Goal: Task Accomplishment & Management: Manage account settings

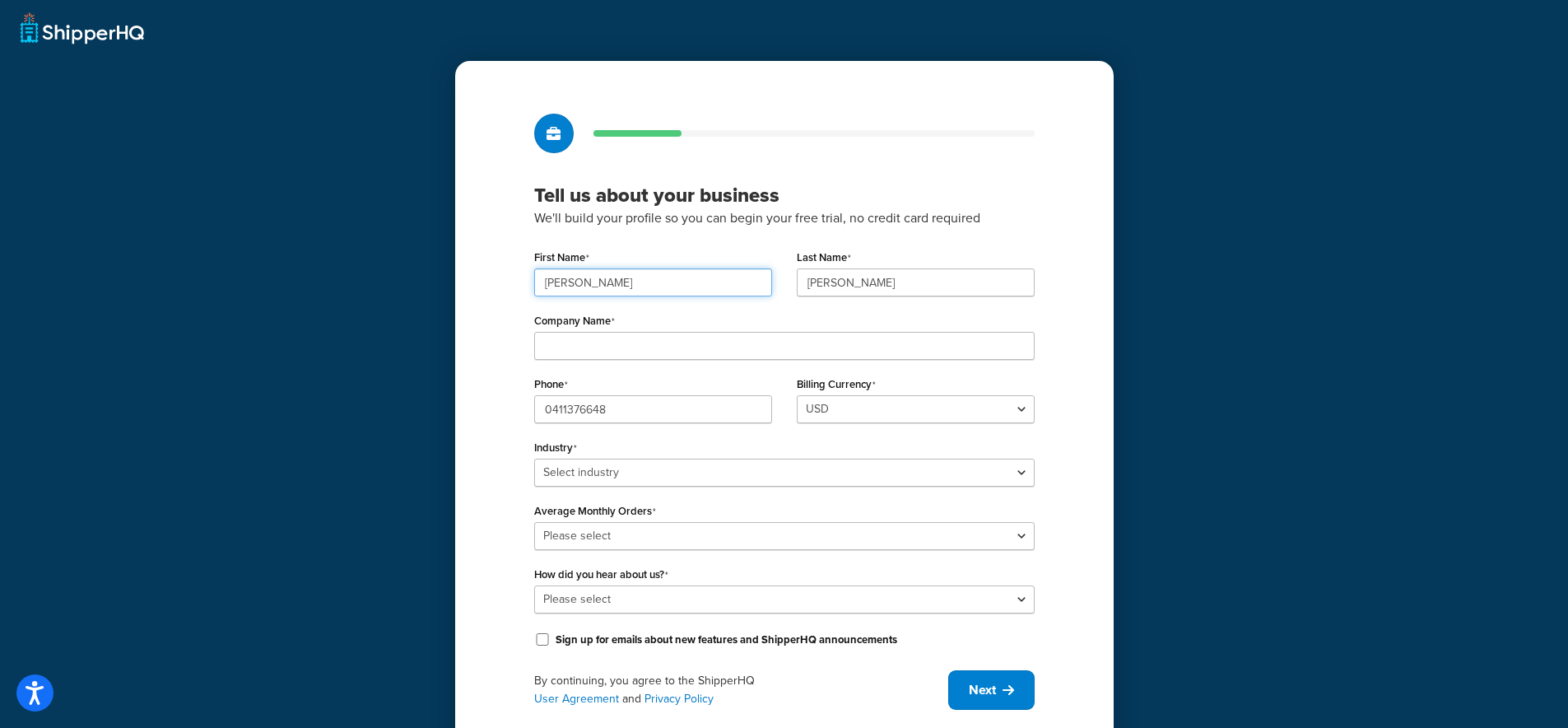
click at [588, 283] on input "Matt" at bounding box center [653, 283] width 238 height 28
type input "Scott"
click at [837, 282] on input "Nissen" at bounding box center [915, 283] width 238 height 28
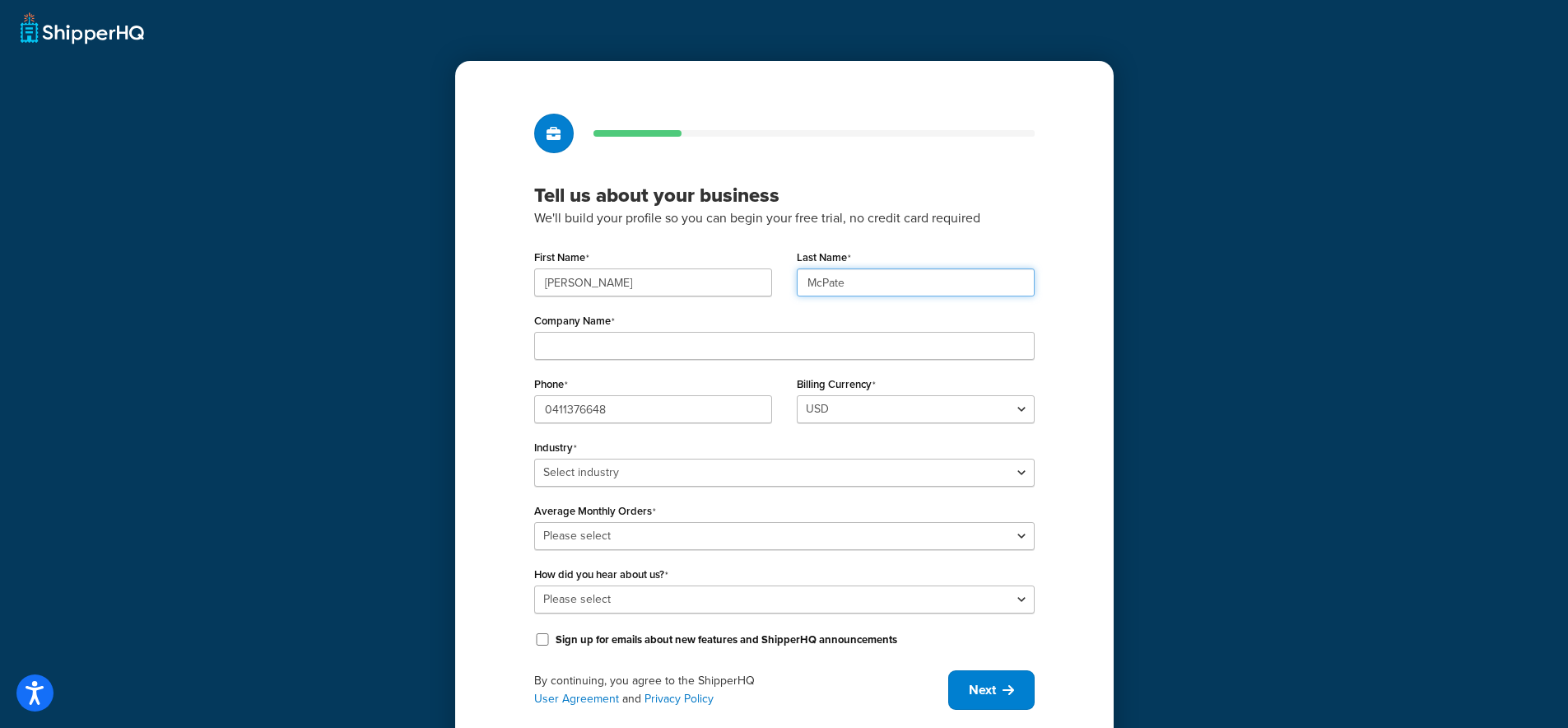
type input "McPate"
click at [721, 346] on input "Company Name" at bounding box center [784, 346] width 500 height 28
type input "Fenton & Fenton"
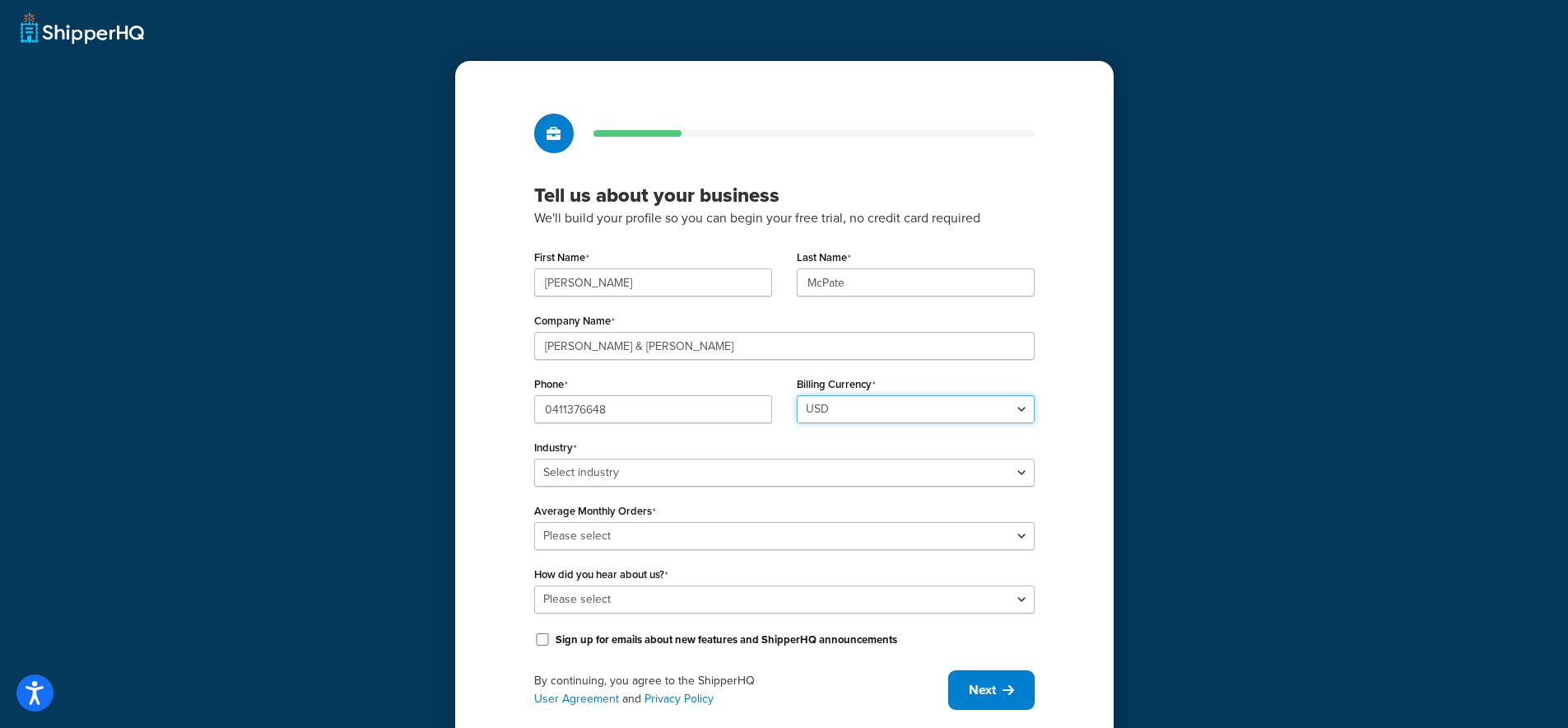
click at [826, 415] on select "USD" at bounding box center [915, 410] width 238 height 28
click at [797, 396] on select "USD" at bounding box center [915, 410] width 238 height 28
click at [613, 477] on select "Select industry Automotive Adult Agriculture Alcohol, Tobacco & CBD Arts & Craf…" at bounding box center [784, 473] width 500 height 28
select select "17"
click at [534, 459] on select "Select industry Automotive Adult Agriculture Alcohol, Tobacco & CBD Arts & Craf…" at bounding box center [784, 473] width 500 height 28
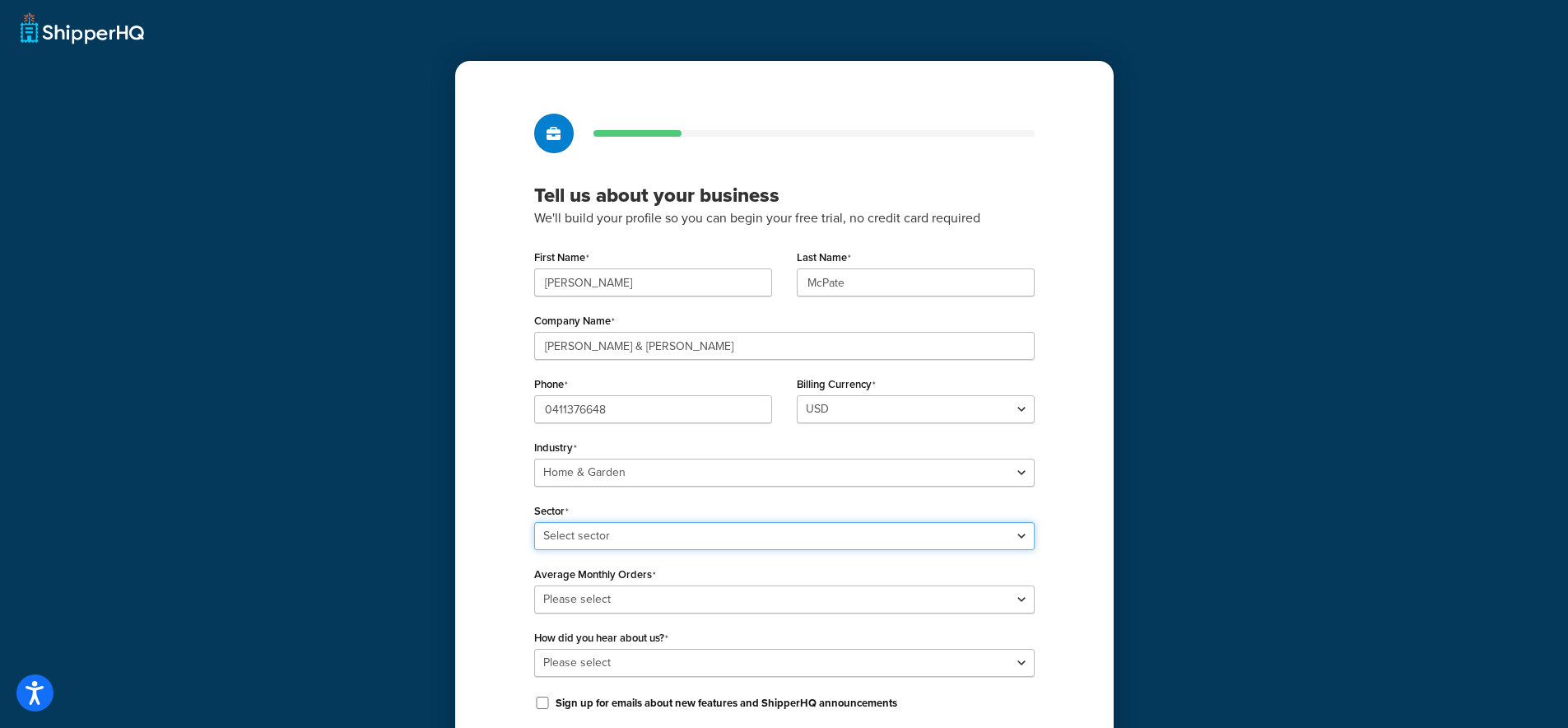
click at [654, 538] on select "Select sector Furniture Garden Supplies Home Goods Home Improvement Nursery / A…" at bounding box center [784, 536] width 500 height 28
select select "41"
click at [534, 522] on select "Select sector Furniture Garden Supplies Home Goods Home Improvement Nursery / A…" at bounding box center [784, 536] width 500 height 28
click at [623, 599] on select "Please select 0-500 501-1,000 1,001-10,000 10,001-20,000 Over 20,000" at bounding box center [784, 599] width 500 height 28
select select "3"
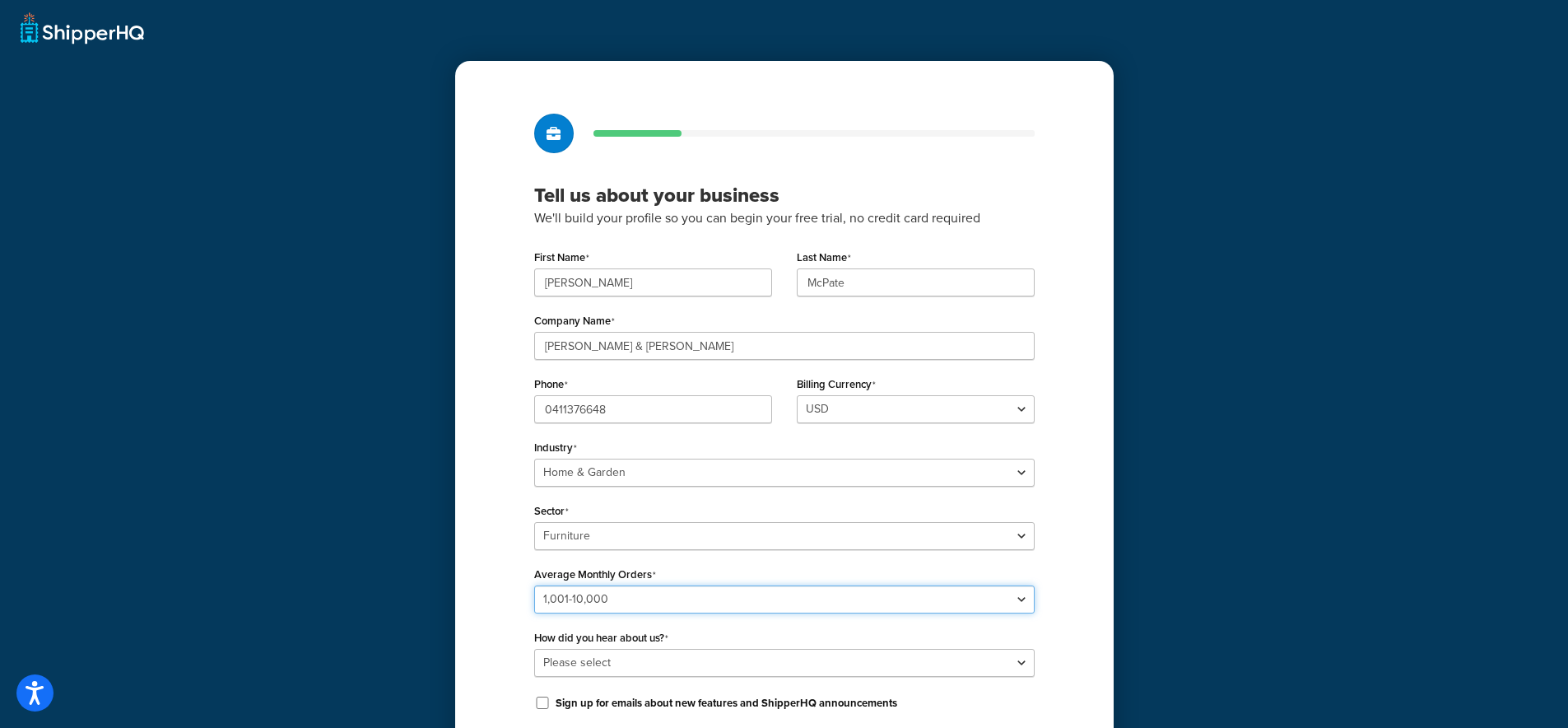
click at [534, 585] on select "Please select 0-500 501-1,000 1,001-10,000 10,001-20,000 Over 20,000" at bounding box center [784, 599] width 500 height 28
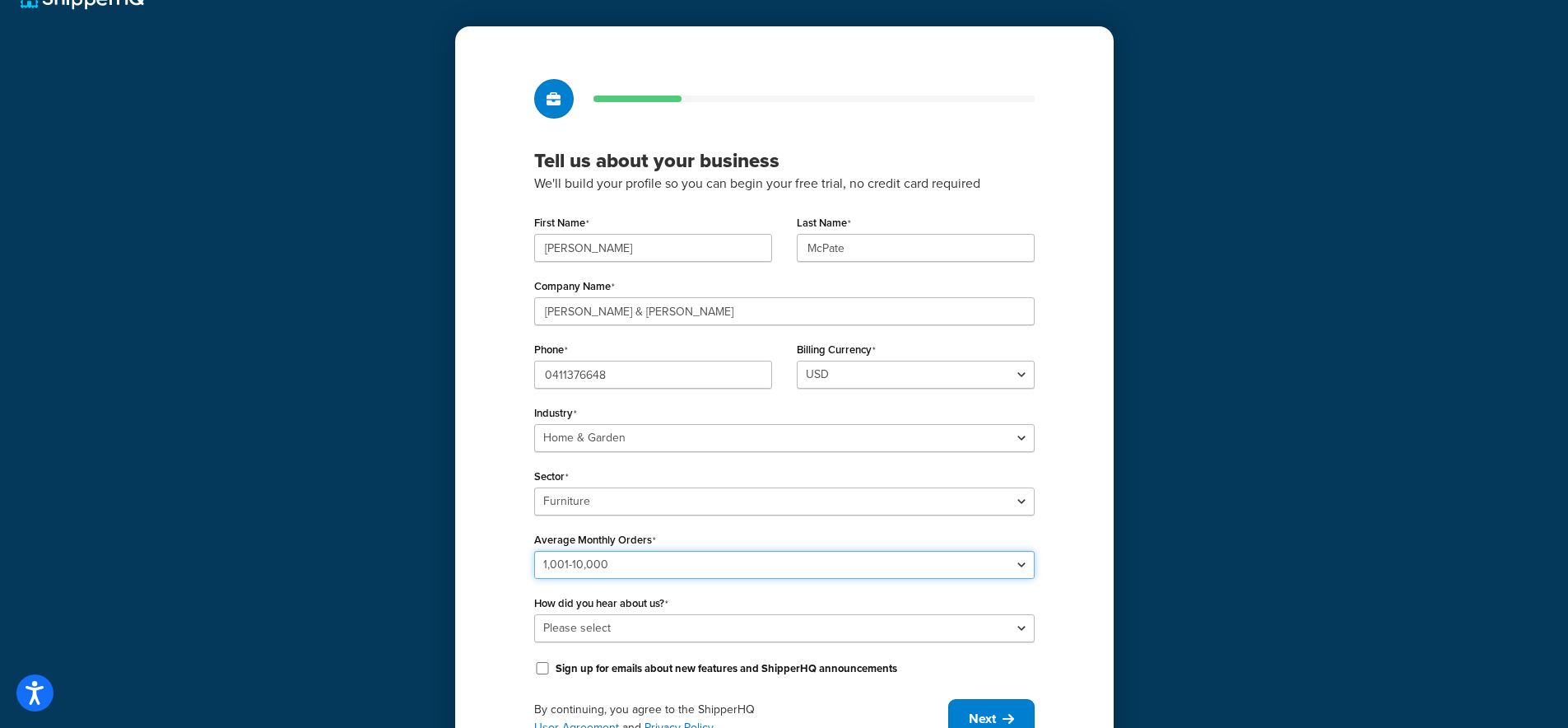
scroll to position [114, 0]
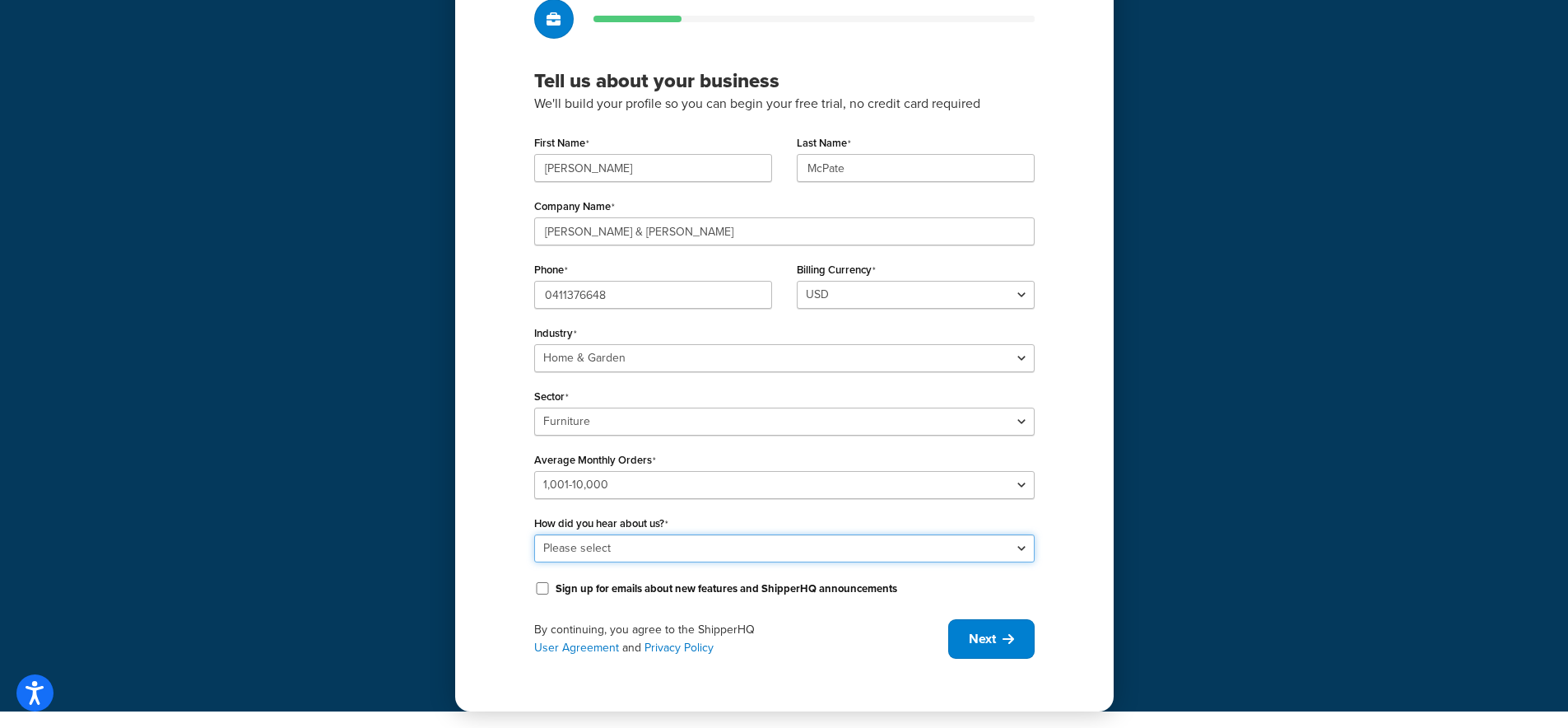
click at [652, 544] on select "Please select Online Search App Store or Marketplace Listing Referred by Agency…" at bounding box center [784, 548] width 500 height 28
select select "2"
click at [534, 534] on select "Please select Online Search App Store or Marketplace Listing Referred by Agency…" at bounding box center [784, 548] width 500 height 28
click at [545, 590] on input "Sign up for emails about new features and ShipperHQ announcements" at bounding box center [542, 588] width 16 height 12
checkbox input "true"
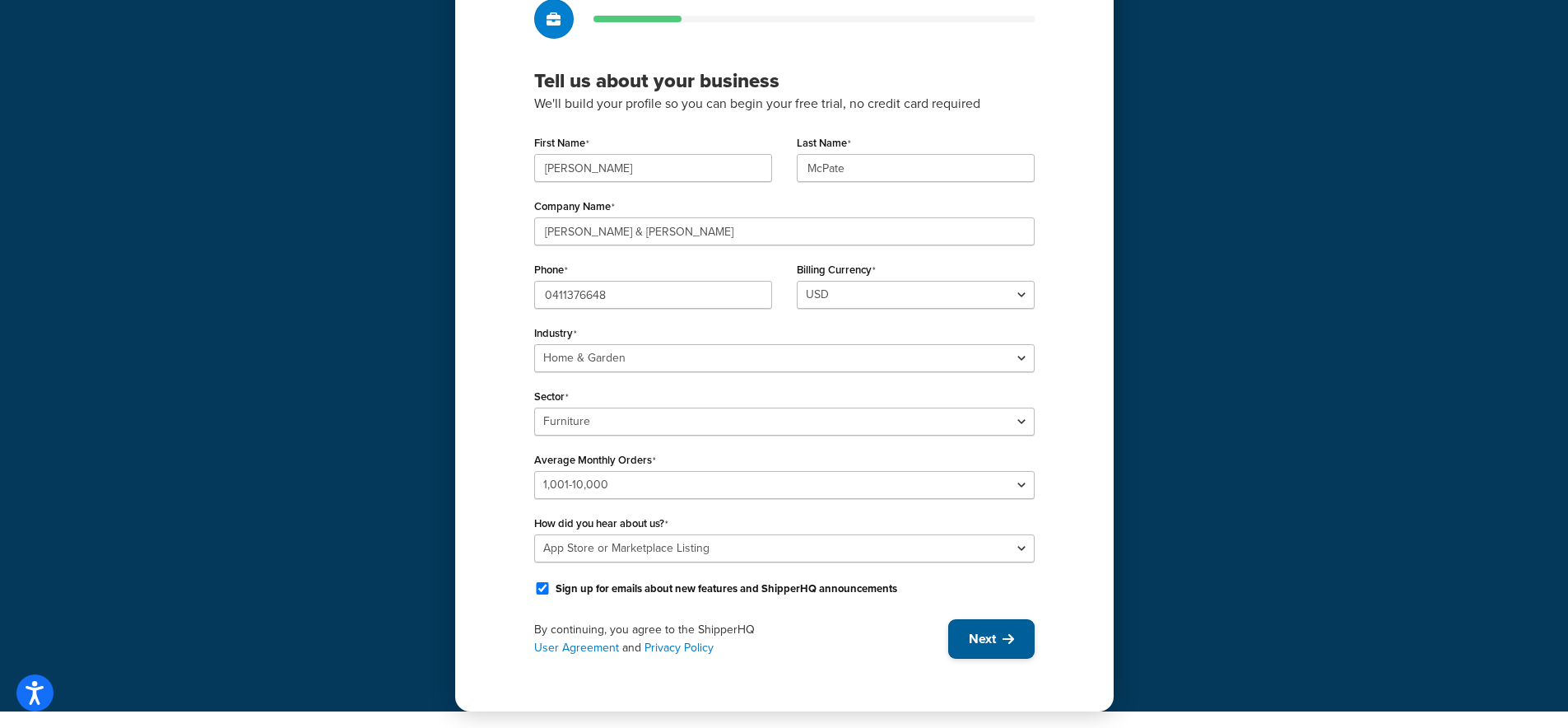
click at [990, 642] on span "Next" at bounding box center [982, 639] width 27 height 18
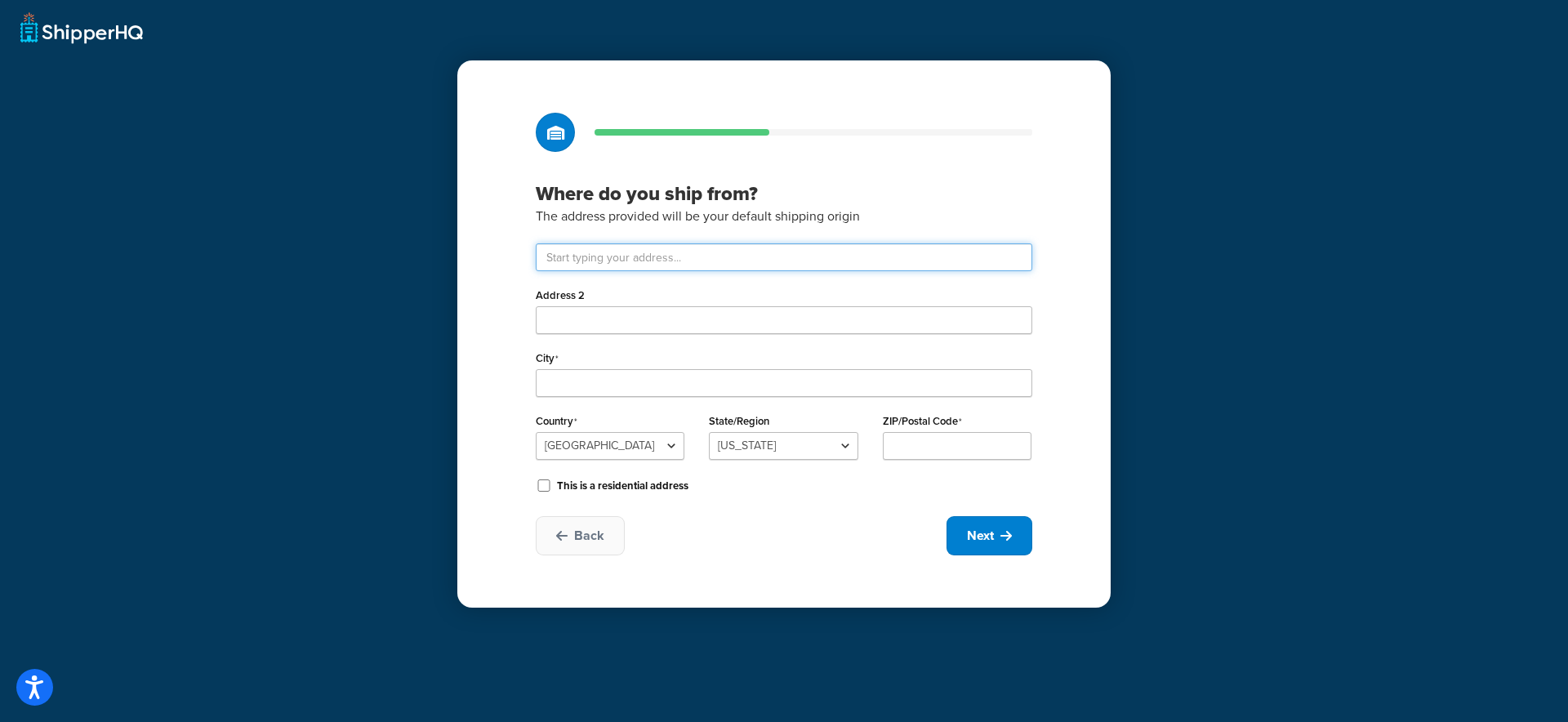
click at [617, 259] on input "text" at bounding box center [783, 257] width 496 height 28
type input "6-8 Eskay Roa"
click at [1060, 285] on div "Where do you ship from? The address provided will be your default shipping orig…" at bounding box center [783, 334] width 653 height 547
click at [619, 454] on select "United States United Kingdom Afghanistan Åland Islands Albania Algeria American…" at bounding box center [609, 446] width 149 height 28
select select "1013"
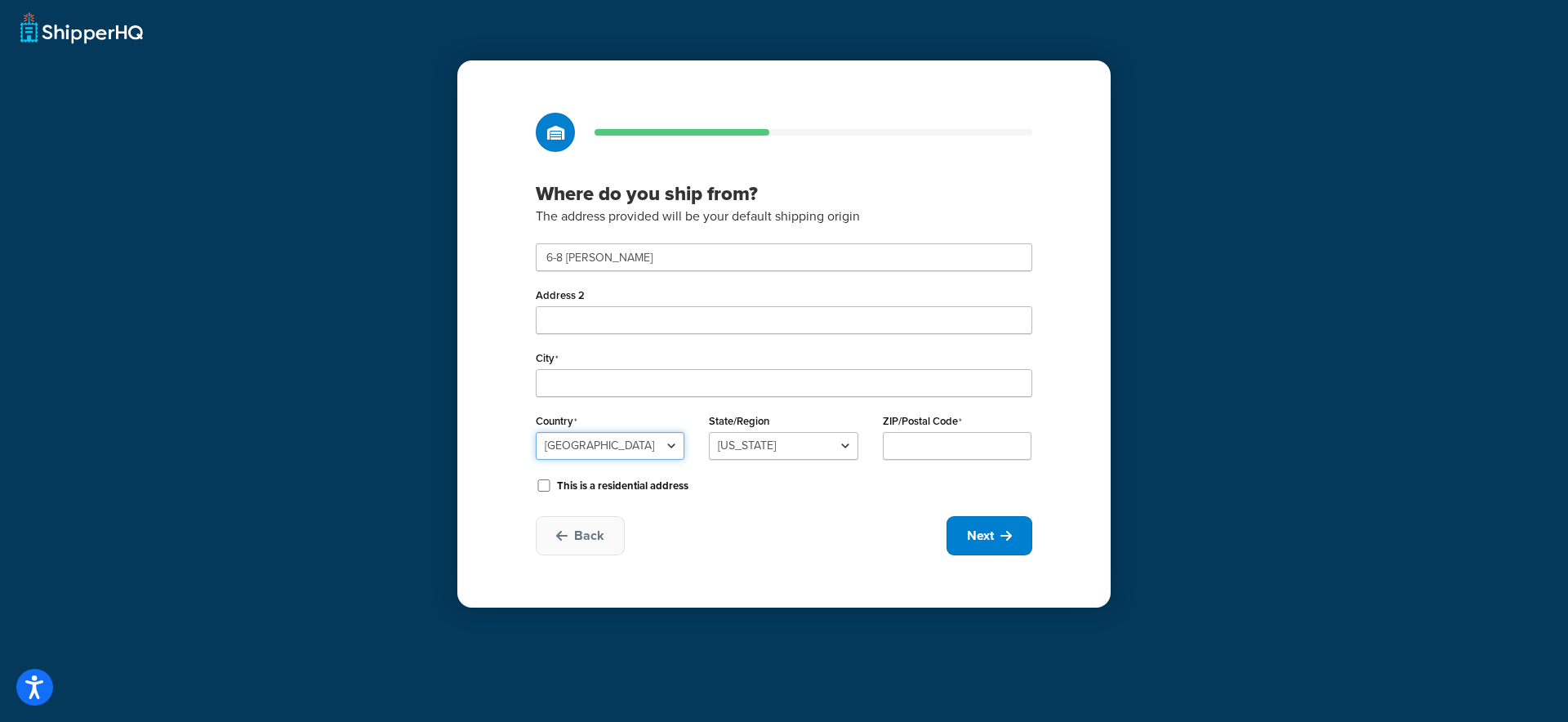
click at [535, 432] on select "United States United Kingdom Afghanistan Åland Islands Albania Algeria American…" at bounding box center [609, 446] width 149 height 28
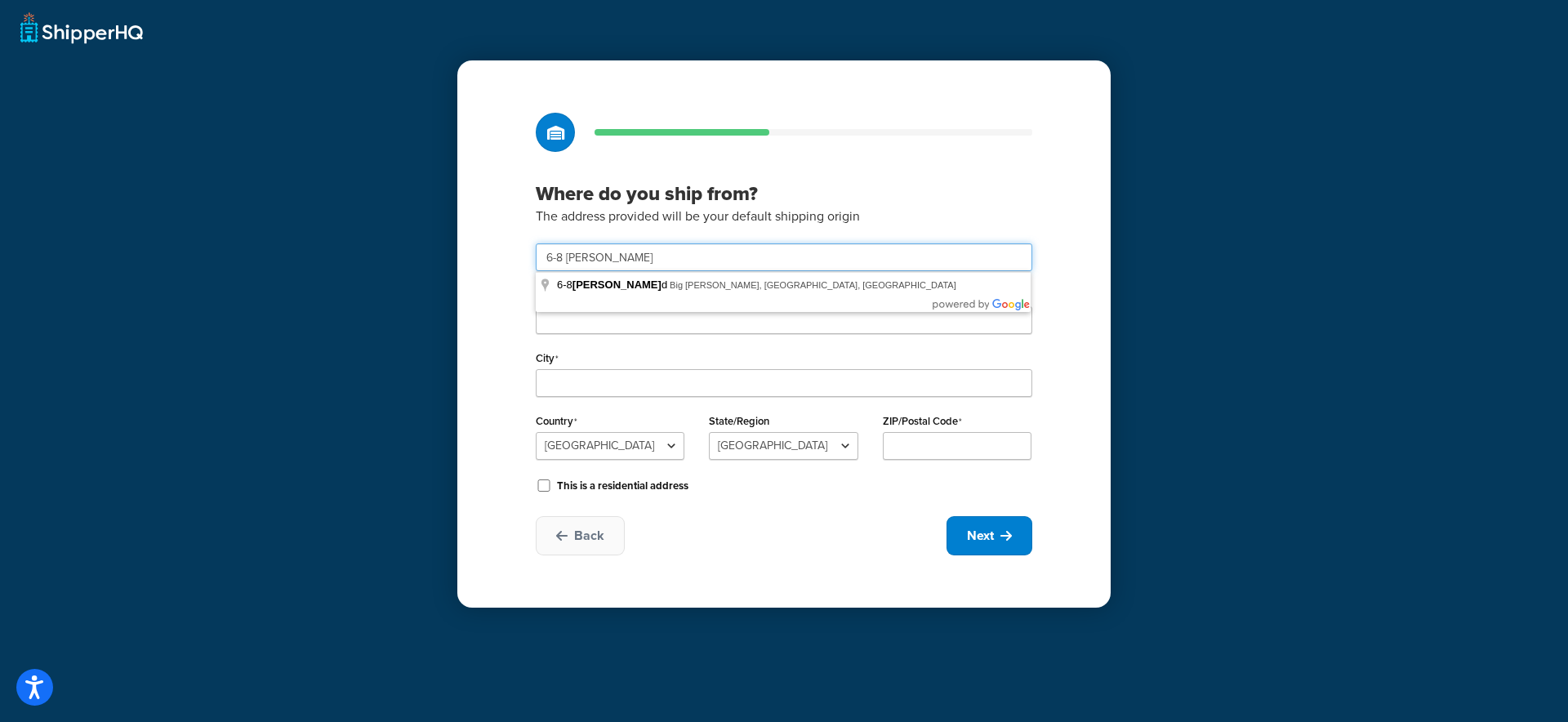
click at [622, 262] on input "6-8 Eskay Roa" at bounding box center [783, 257] width 496 height 28
drag, startPoint x: 590, startPoint y: 257, endPoint x: 569, endPoint y: 259, distance: 21.1
click at [569, 259] on input "6-8 Eskay Roa" at bounding box center [783, 257] width 496 height 28
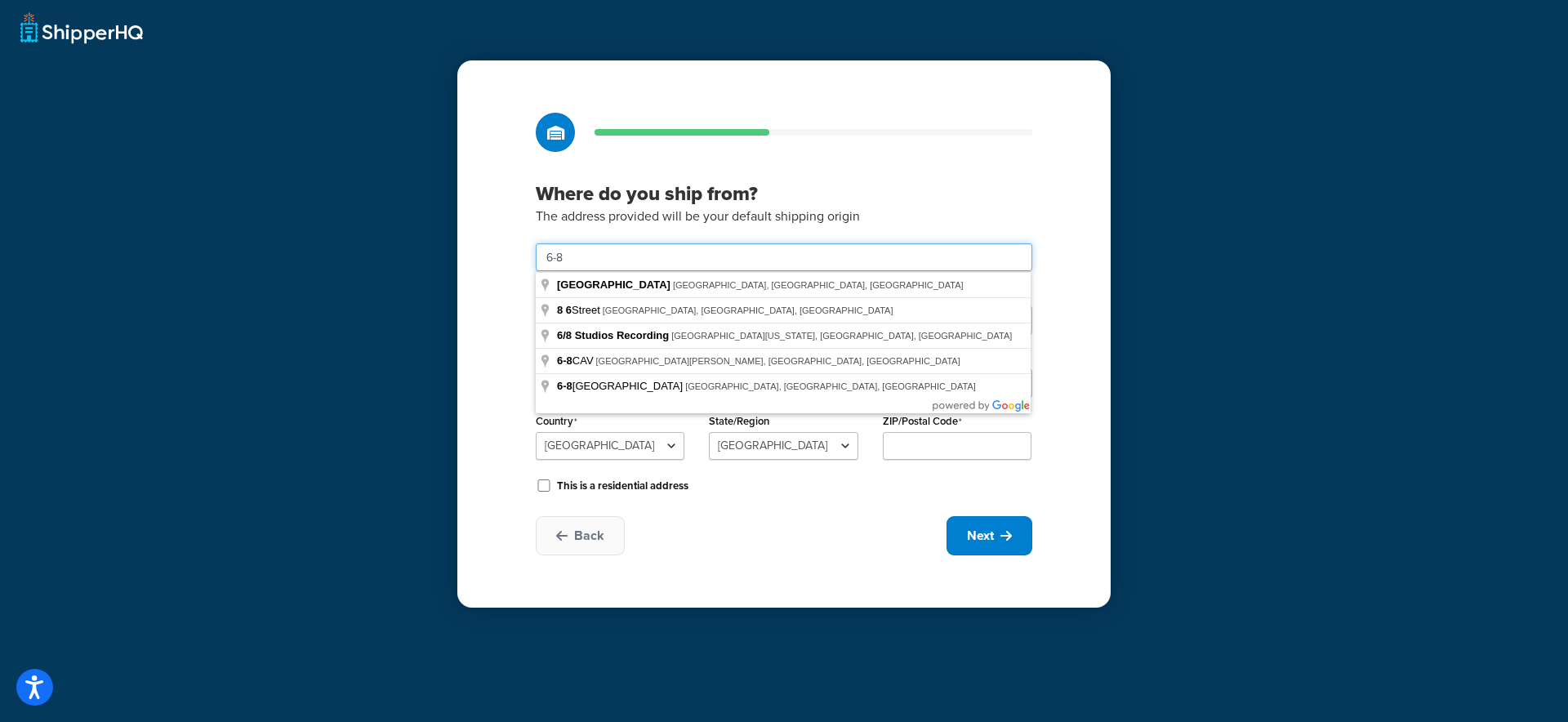
type input "6-8"
click at [843, 438] on select "Australian Capital Territory New South Wales Northern Territory Queensland Sout…" at bounding box center [783, 446] width 149 height 28
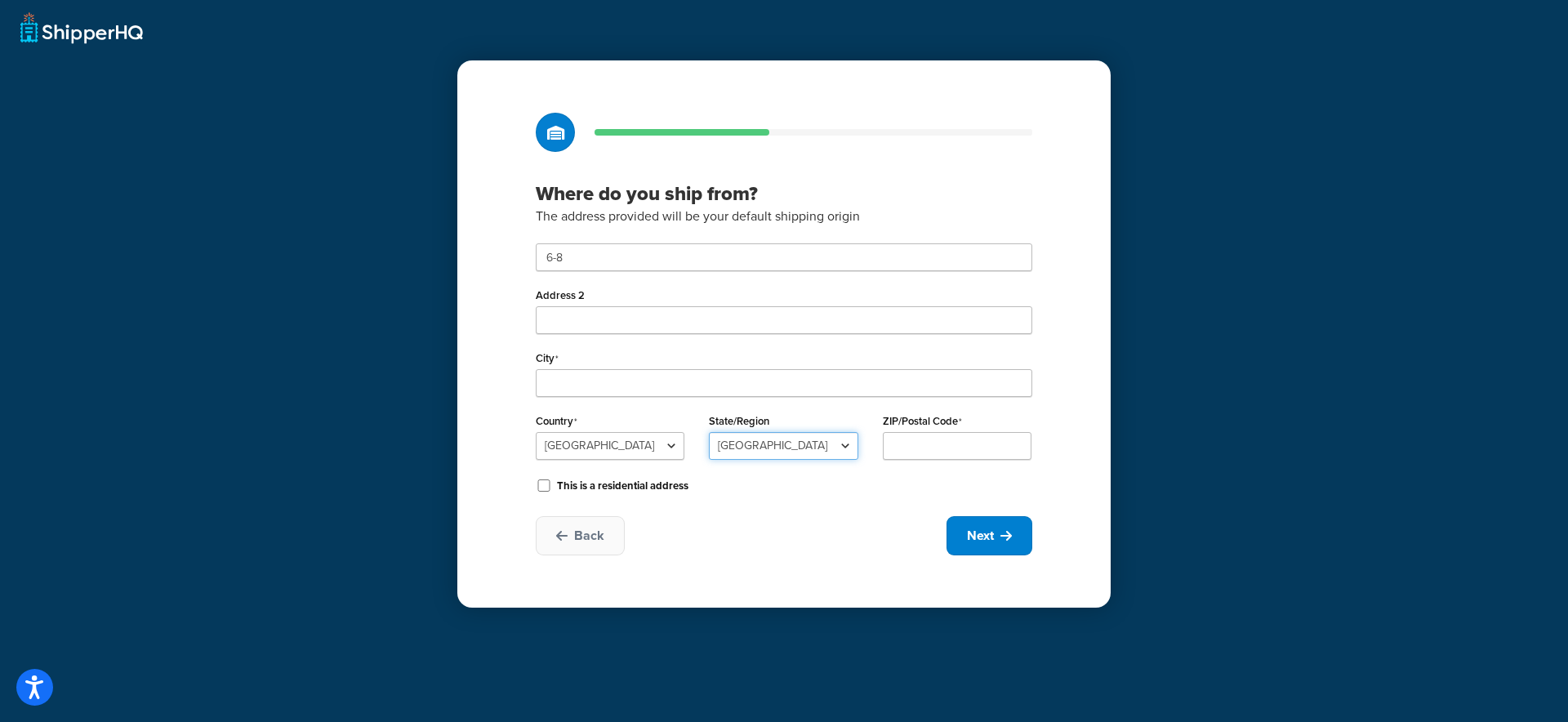
select select "179"
click at [709, 432] on select "Australian Capital Territory New South Wales Northern Territory Queensland Sout…" at bounding box center [783, 446] width 149 height 28
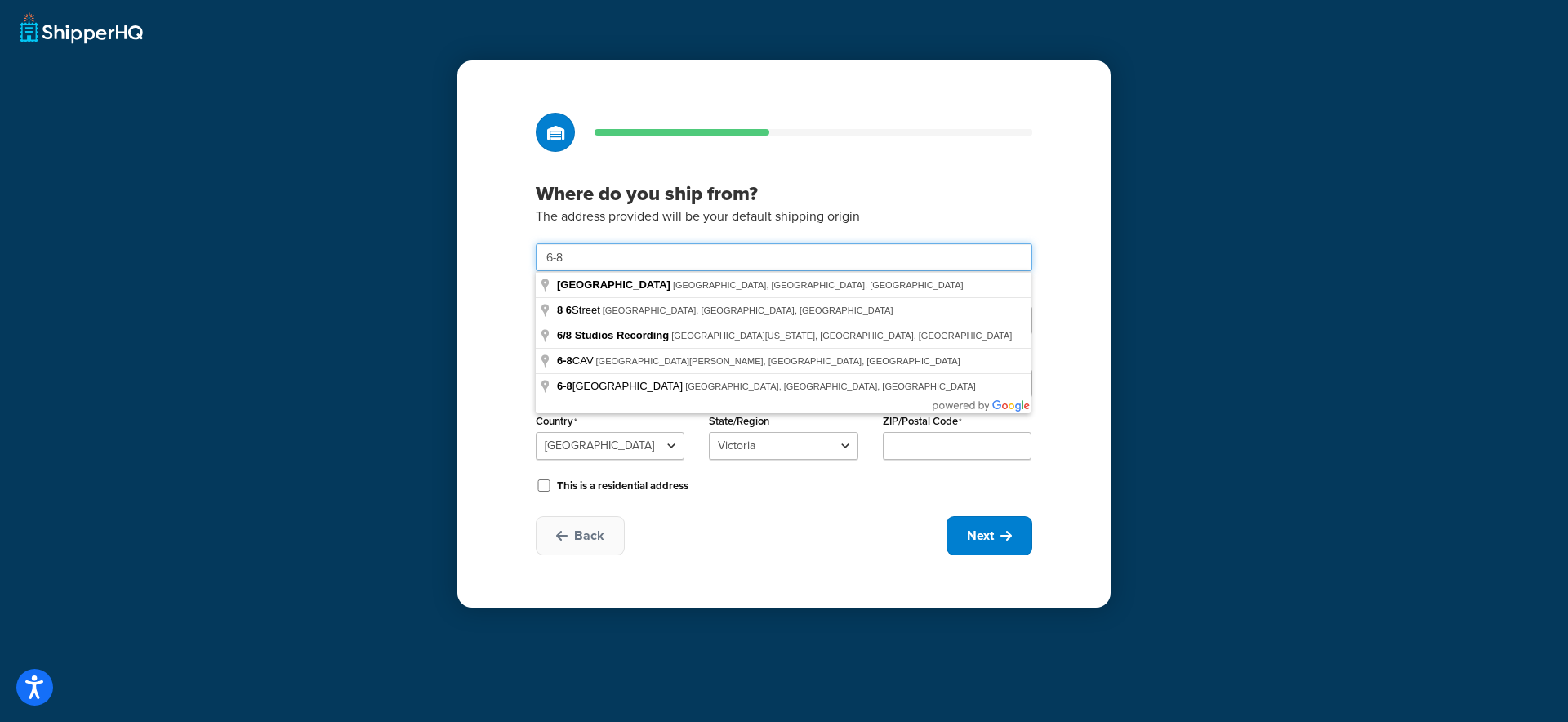
click at [613, 262] on input "6-8" at bounding box center [783, 257] width 496 height 28
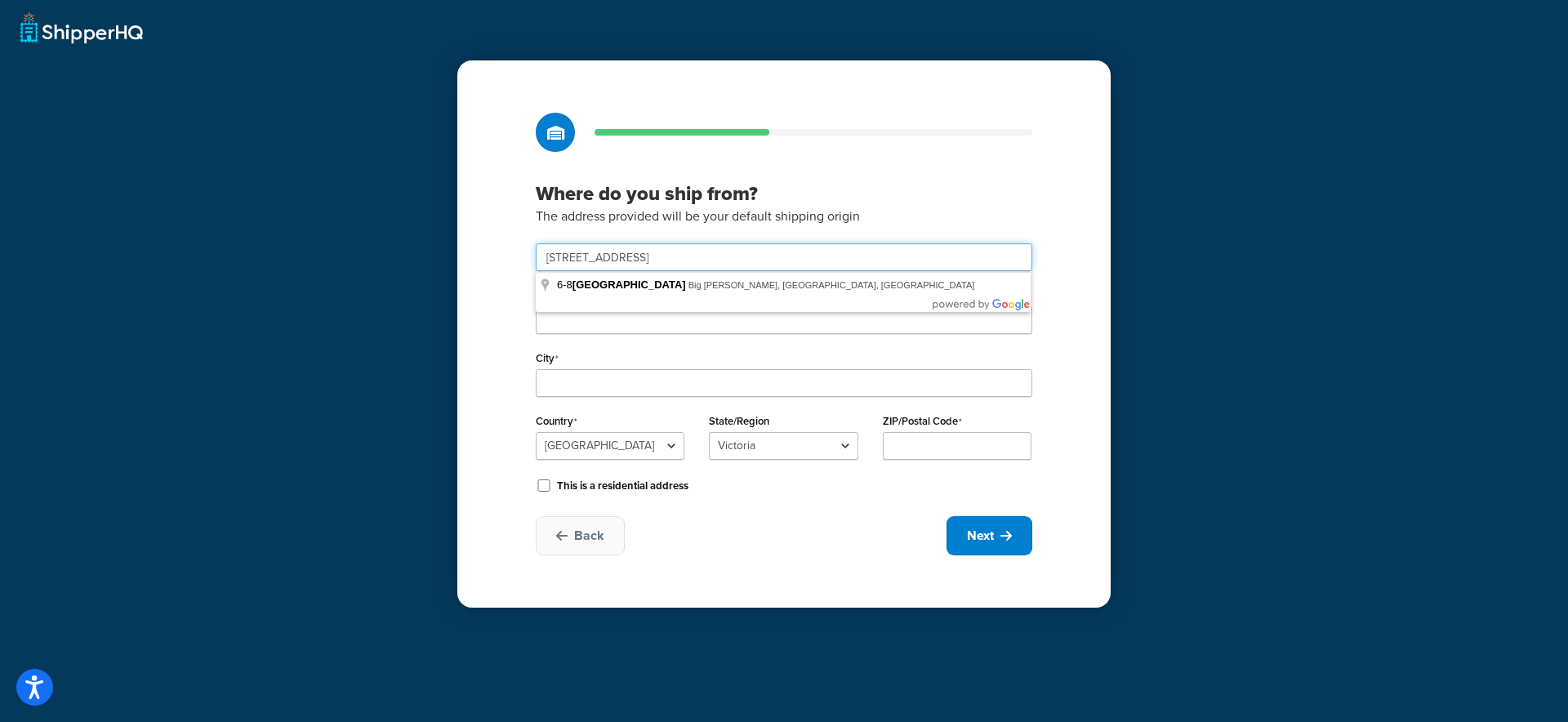
type input "6-8 Eskay Road"
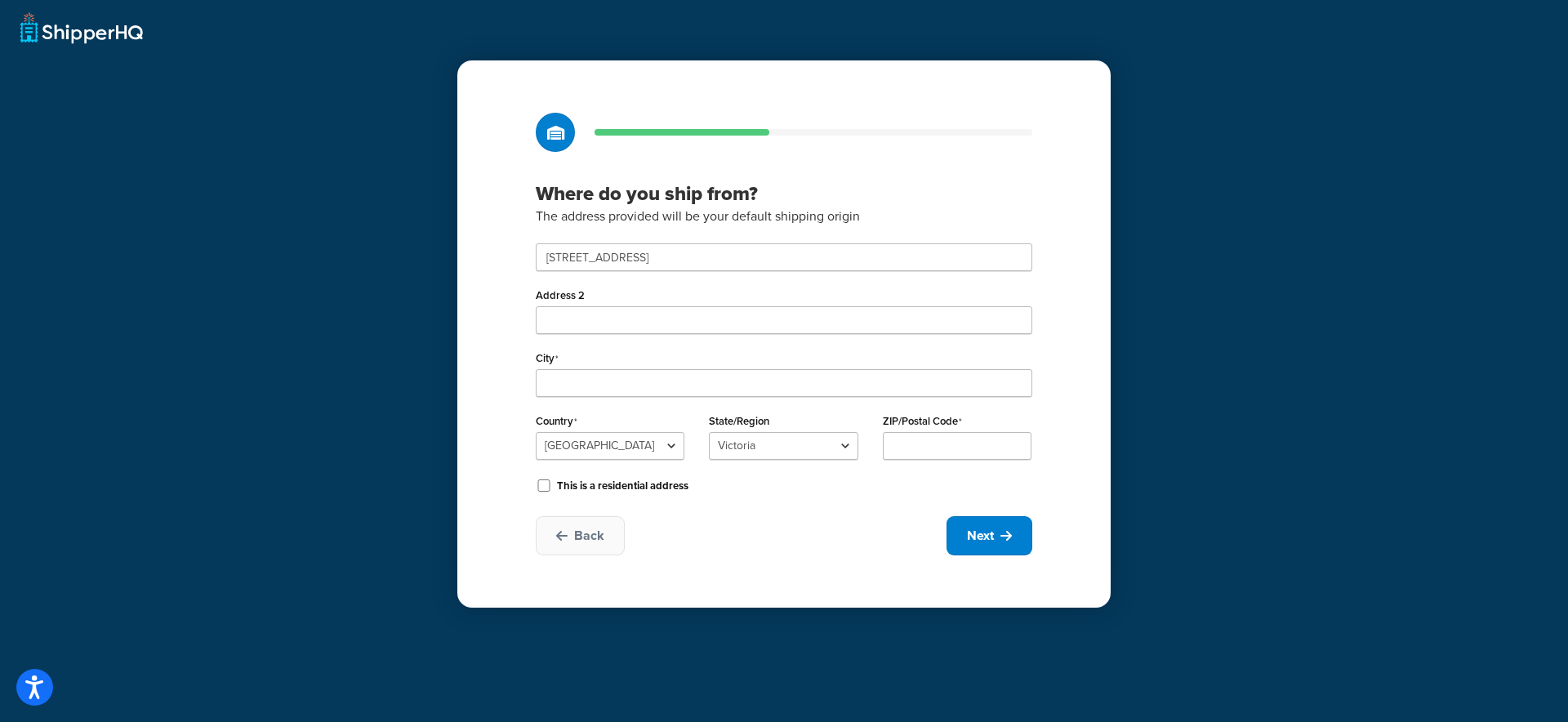
click at [456, 280] on div "Where do you ship from? The address provided will be your default shipping orig…" at bounding box center [784, 361] width 1568 height 722
click at [592, 386] on input "City" at bounding box center [783, 383] width 496 height 28
type input "Oakleigh South"
click at [956, 440] on input "ZIP/Postal Code" at bounding box center [957, 446] width 149 height 28
type input "3167"
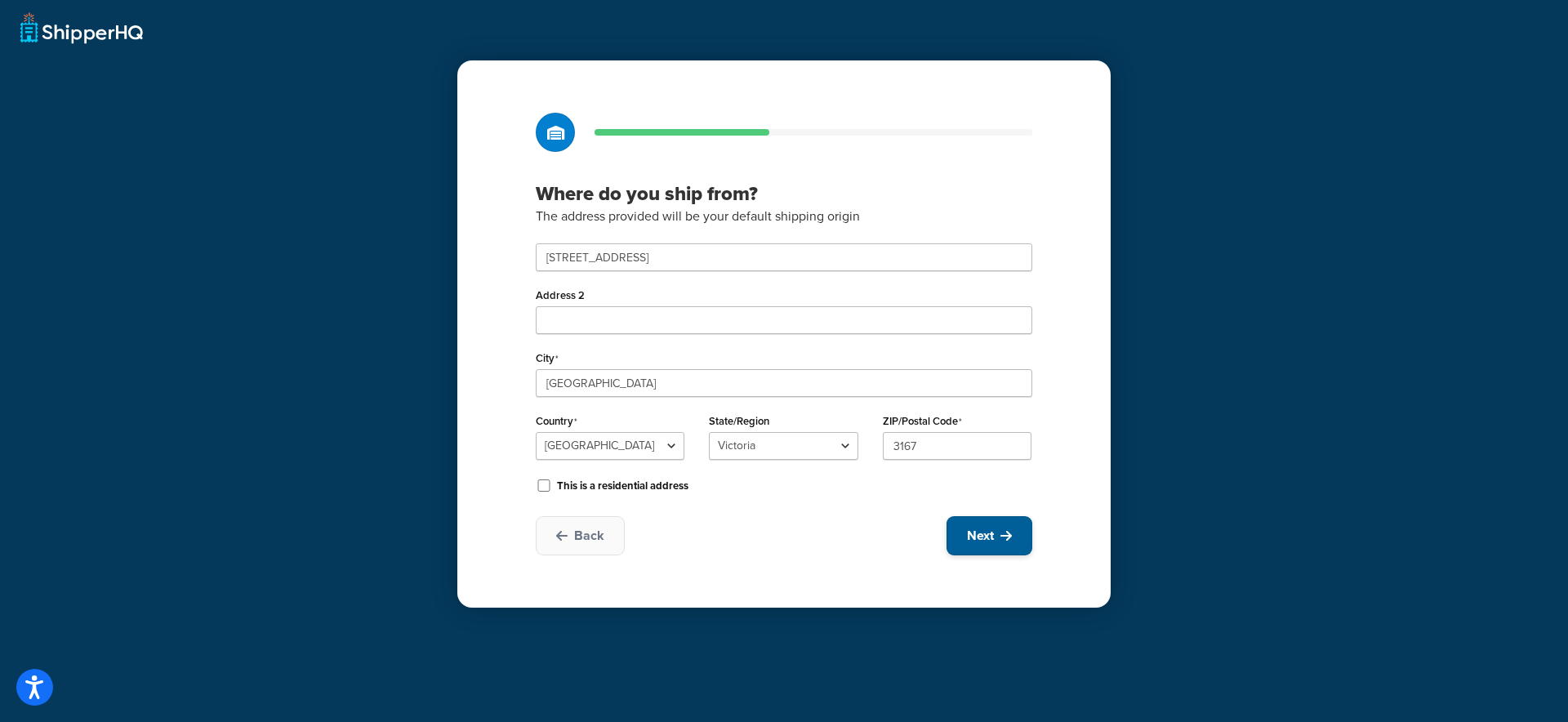
click at [976, 532] on span "Next" at bounding box center [980, 535] width 27 height 18
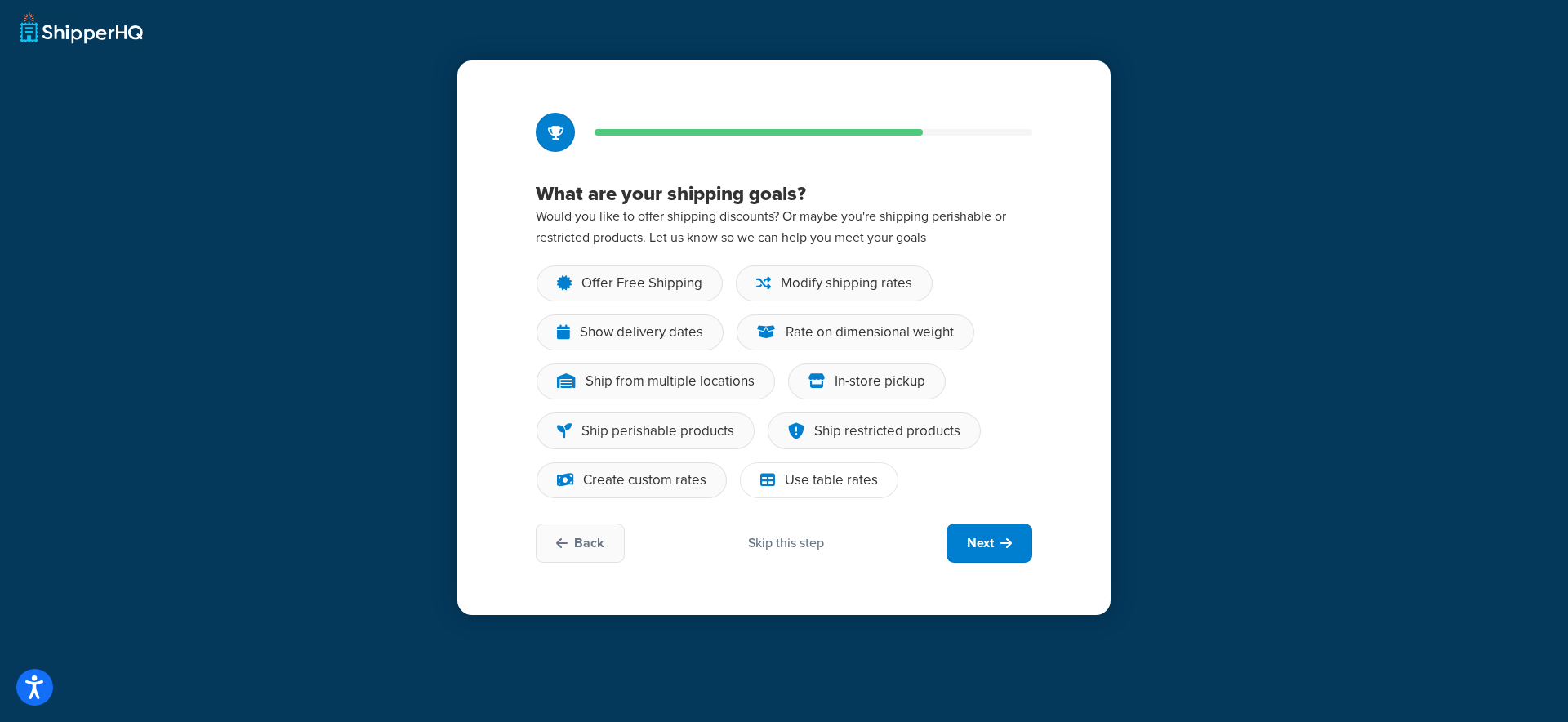
click at [814, 476] on div "Use table rates" at bounding box center [832, 479] width 93 height 16
click at [0, 0] on input "Use table rates" at bounding box center [0, 0] width 0 height 0
click at [664, 278] on div "Offer Free Shipping" at bounding box center [641, 283] width 121 height 16
click at [0, 0] on input "Offer Free Shipping" at bounding box center [0, 0] width 0 height 0
click at [816, 282] on div "Modify shipping rates" at bounding box center [847, 283] width 132 height 16
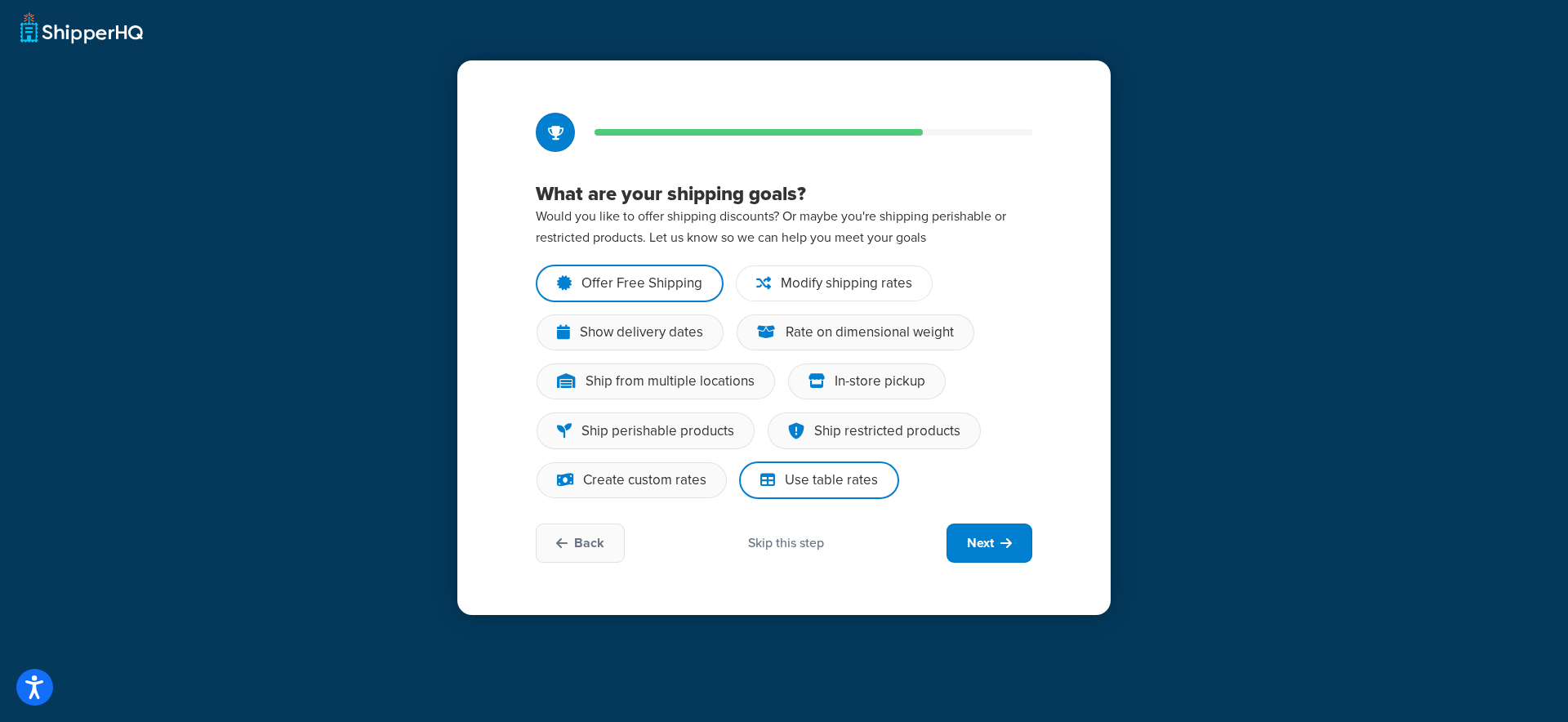
click at [0, 0] on input "Modify shipping rates" at bounding box center [0, 0] width 0 height 0
click at [1002, 544] on icon at bounding box center [1006, 543] width 11 height 13
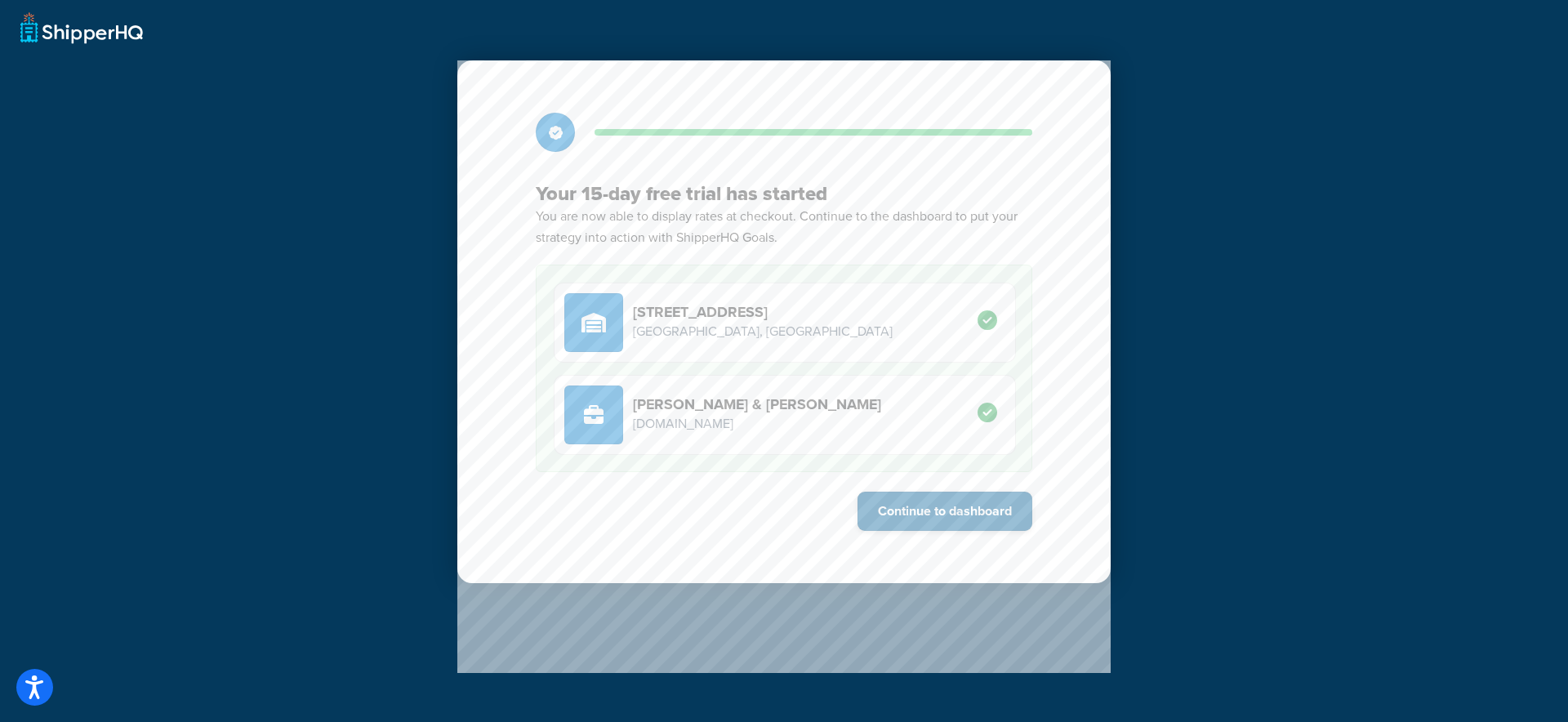
click at [944, 513] on button "Continue to dashboard" at bounding box center [945, 511] width 175 height 39
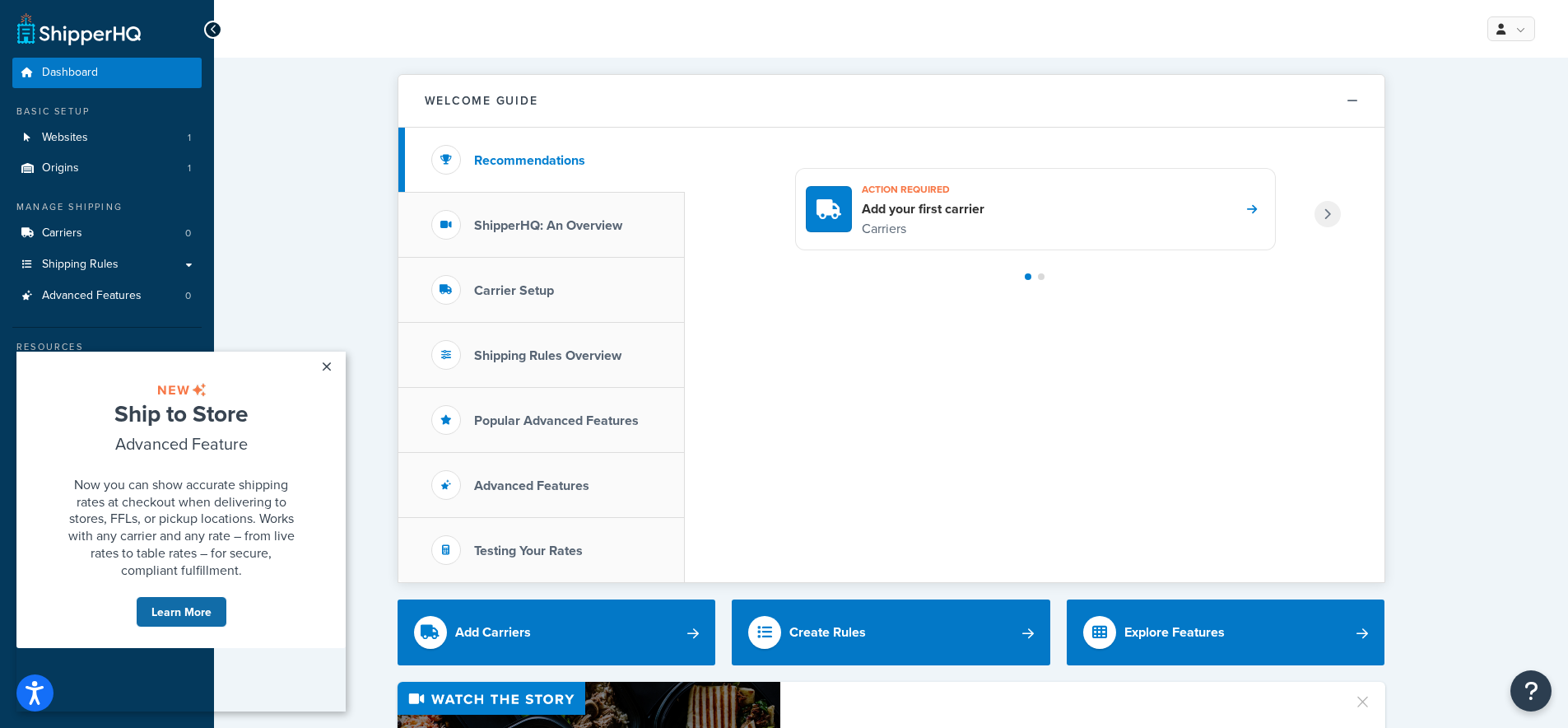
click at [200, 627] on link "Learn More" at bounding box center [181, 611] width 91 height 31
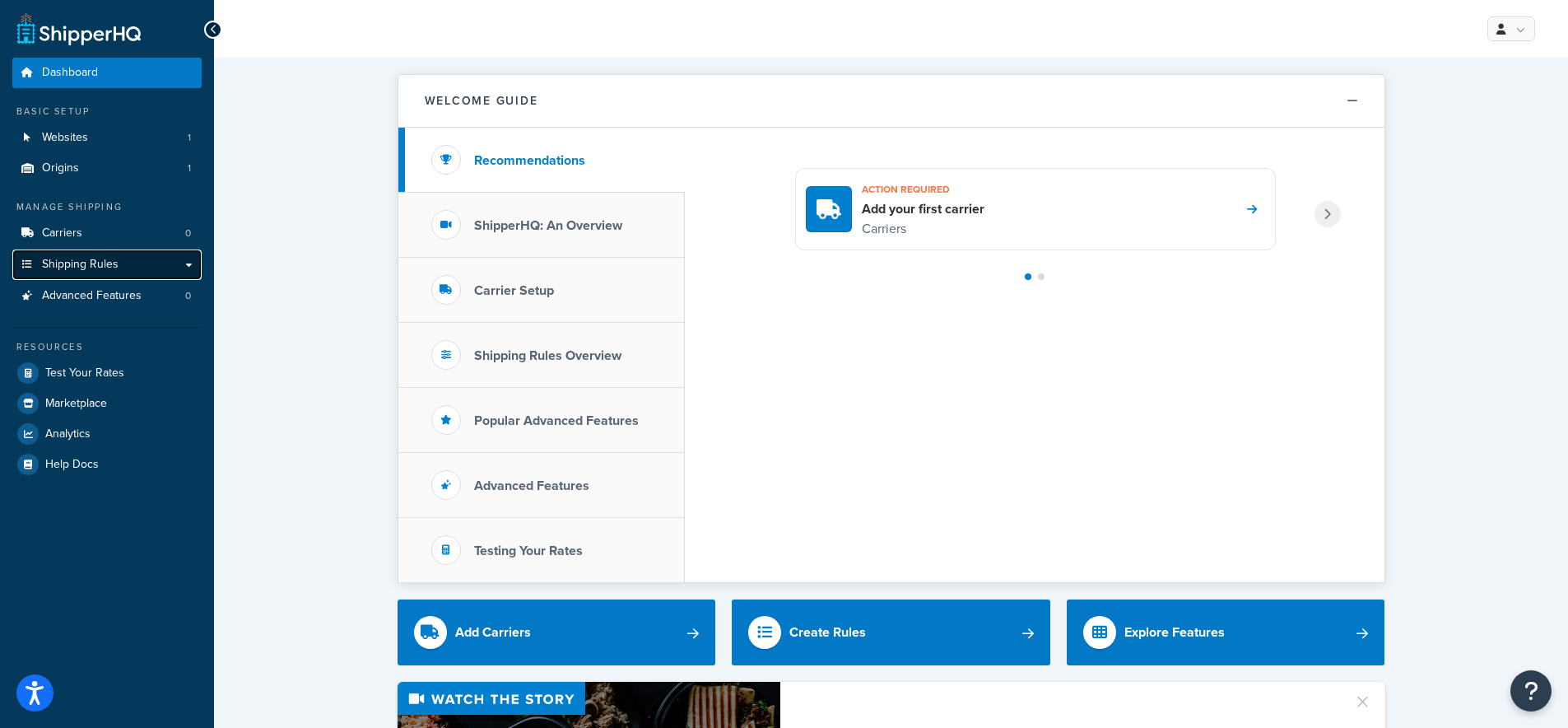
click at [184, 267] on link "Shipping Rules" at bounding box center [106, 265] width 189 height 30
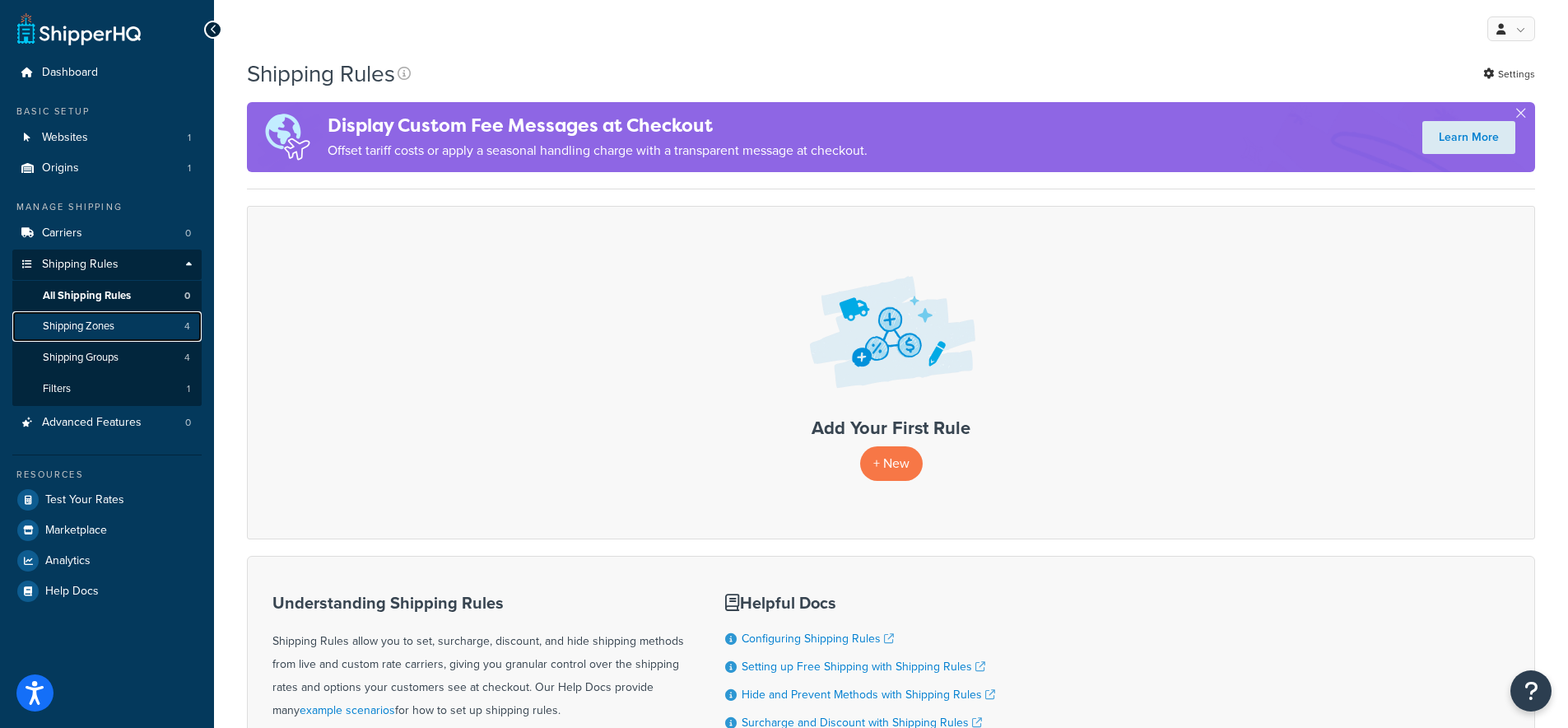
click at [88, 332] on span "Shipping Zones" at bounding box center [78, 326] width 72 height 14
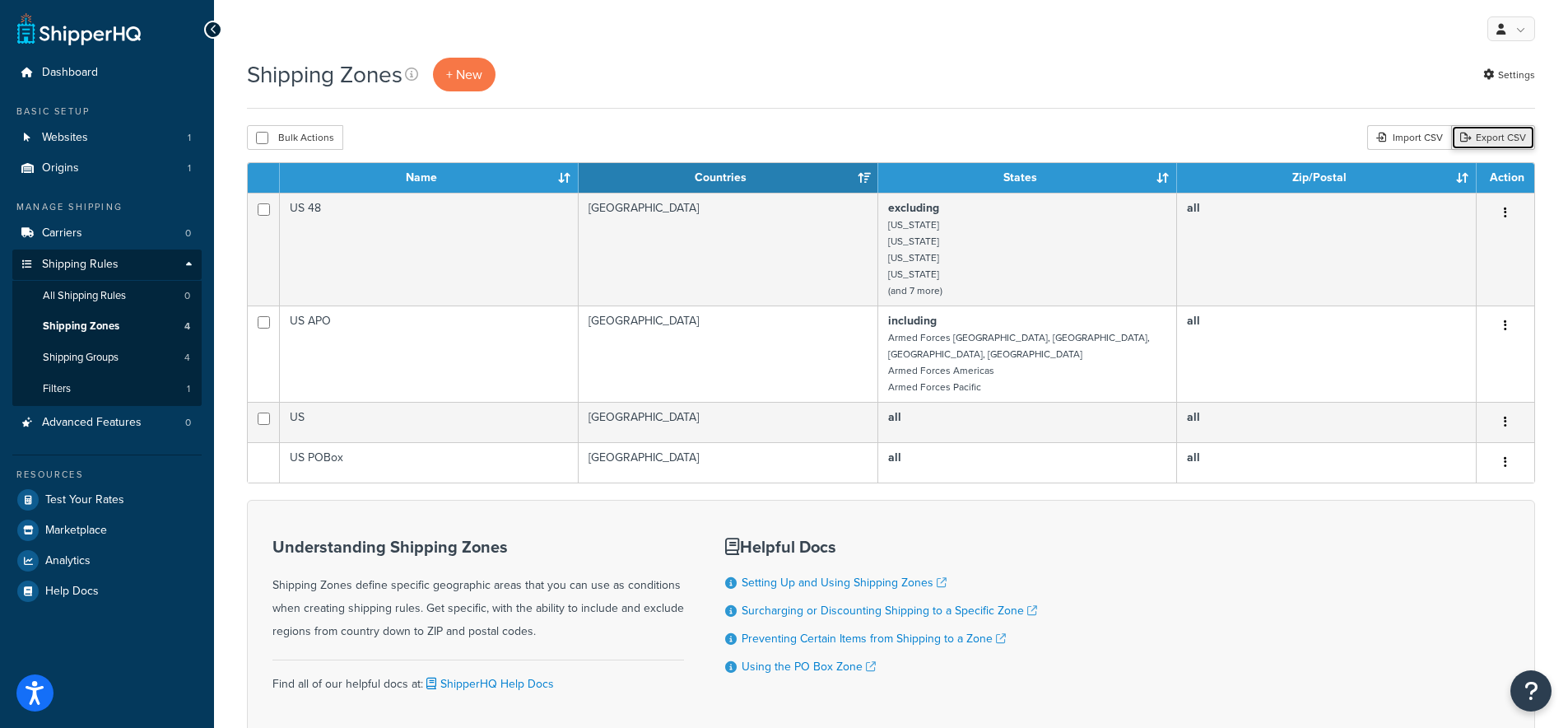
click at [1489, 141] on link "Export CSV" at bounding box center [1493, 138] width 84 height 24
click at [455, 74] on span "+ New" at bounding box center [464, 74] width 36 height 19
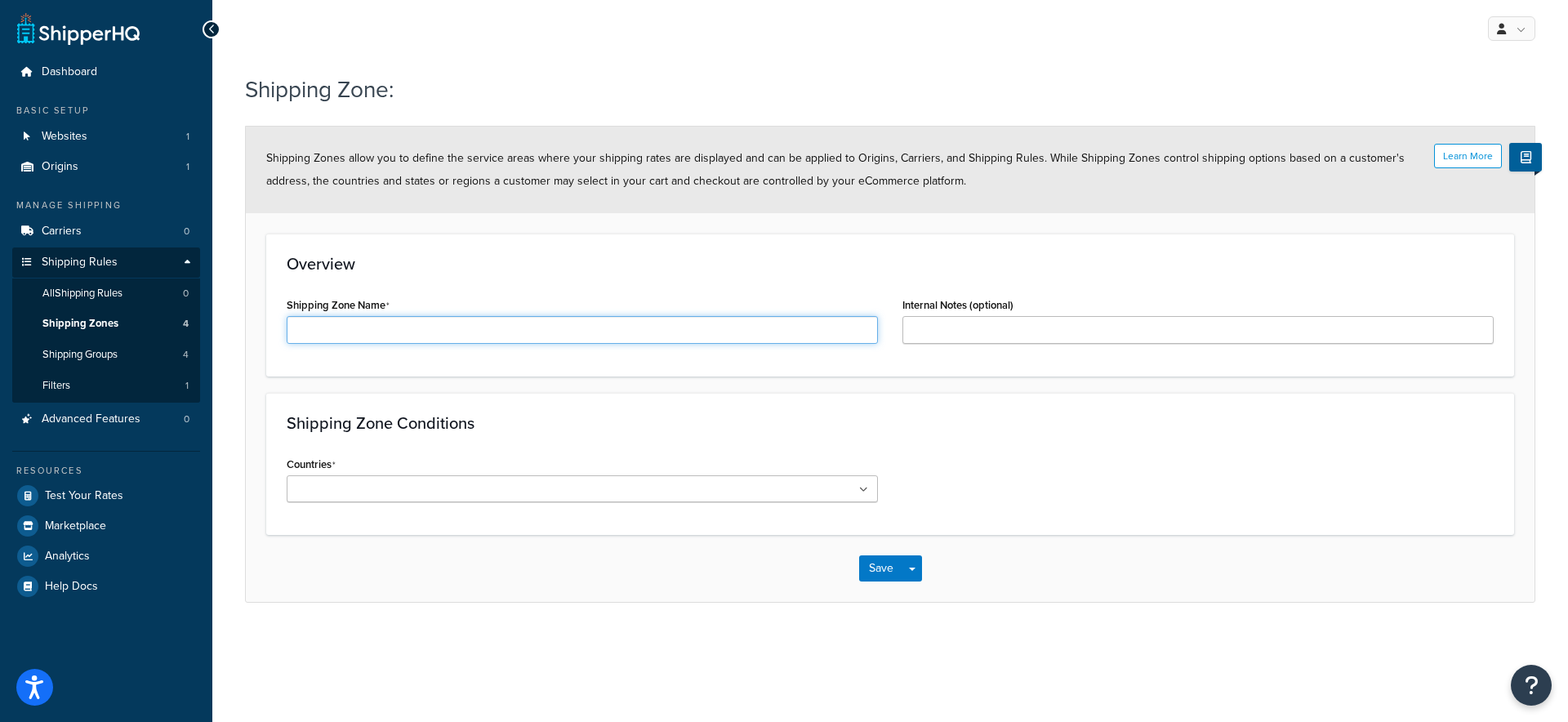
click at [424, 333] on input "Shipping Zone Name" at bounding box center [582, 330] width 592 height 28
type input "Vi"
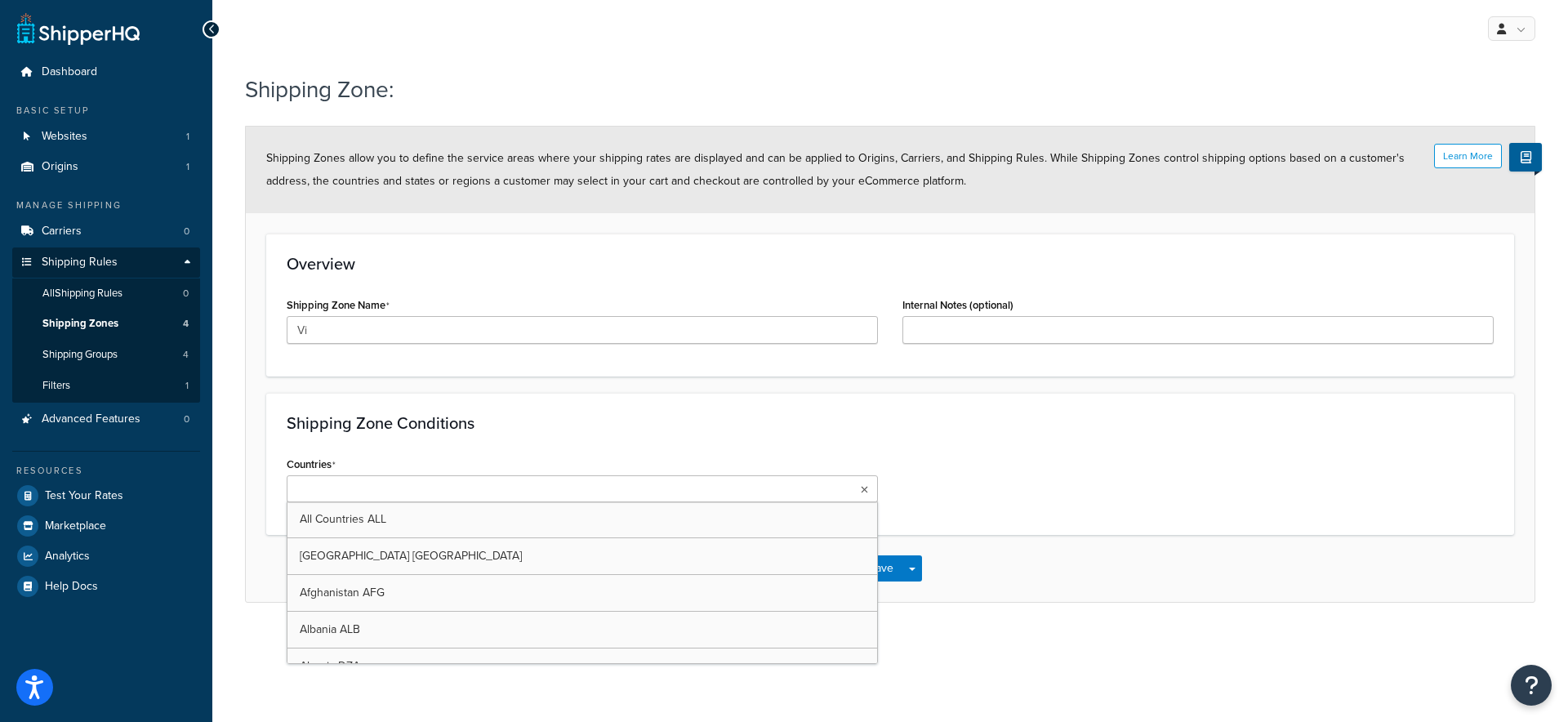
click at [445, 492] on ul at bounding box center [582, 488] width 592 height 27
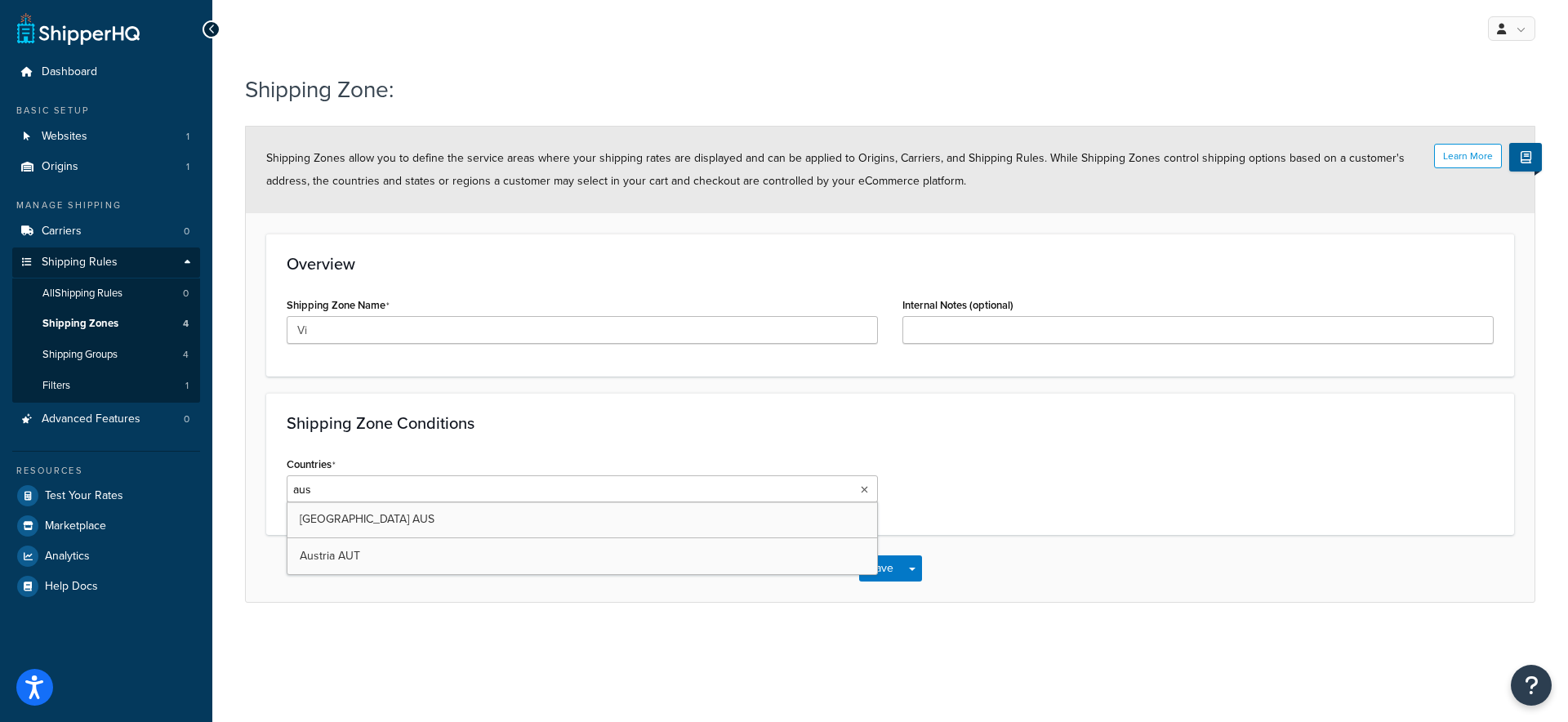
type input "aust"
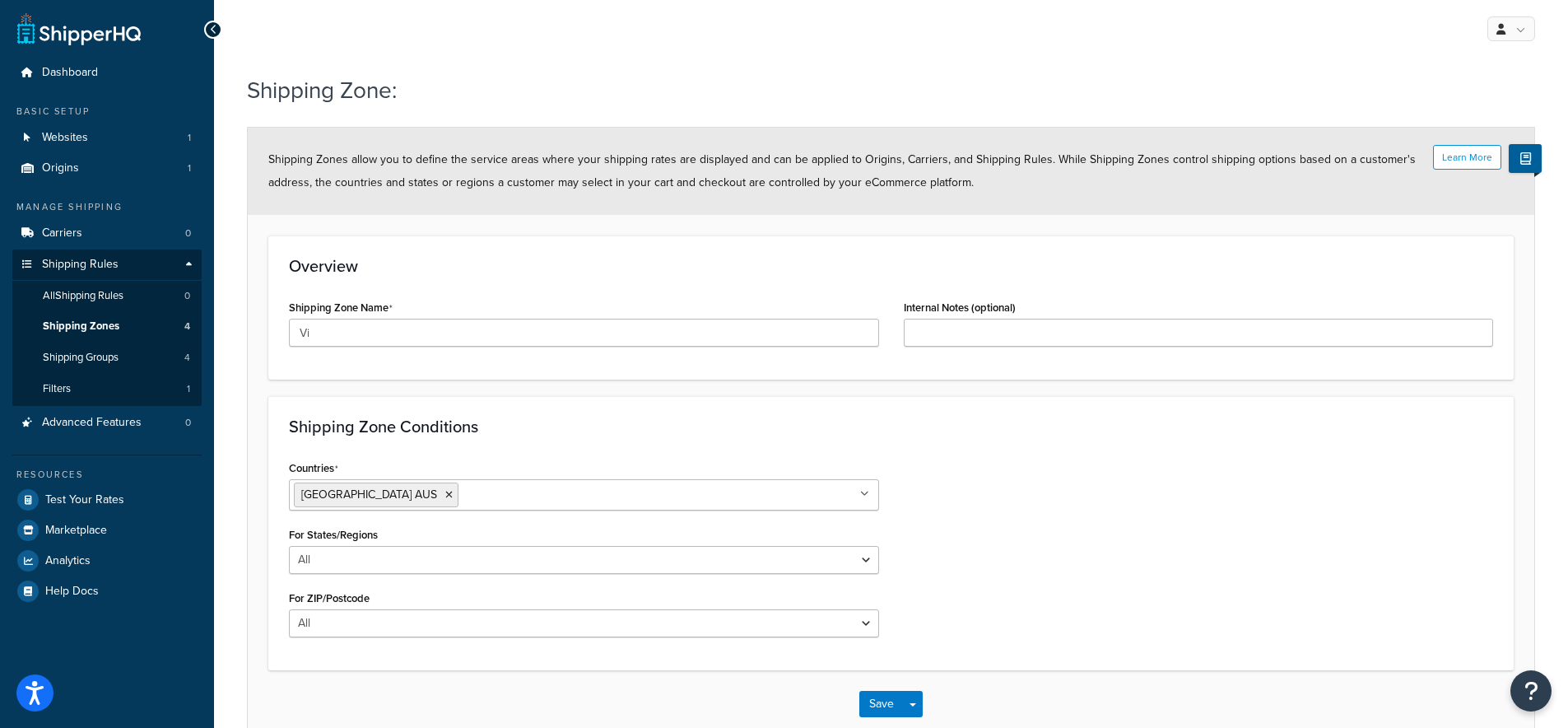
click at [973, 624] on div "Countries Australia AUS All Countries ALL United States USA Afghanistan AFG Alb…" at bounding box center [891, 552] width 1229 height 193
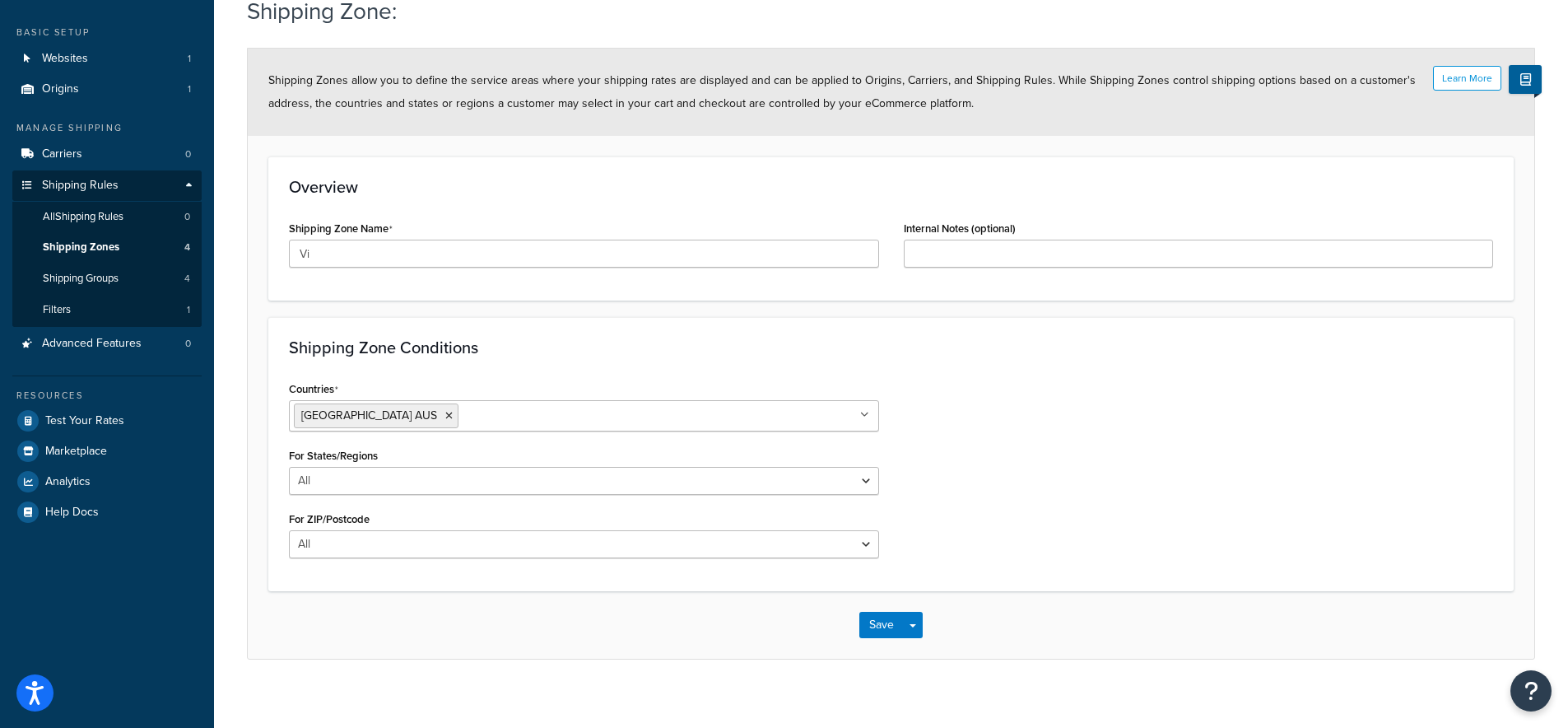
scroll to position [93, 0]
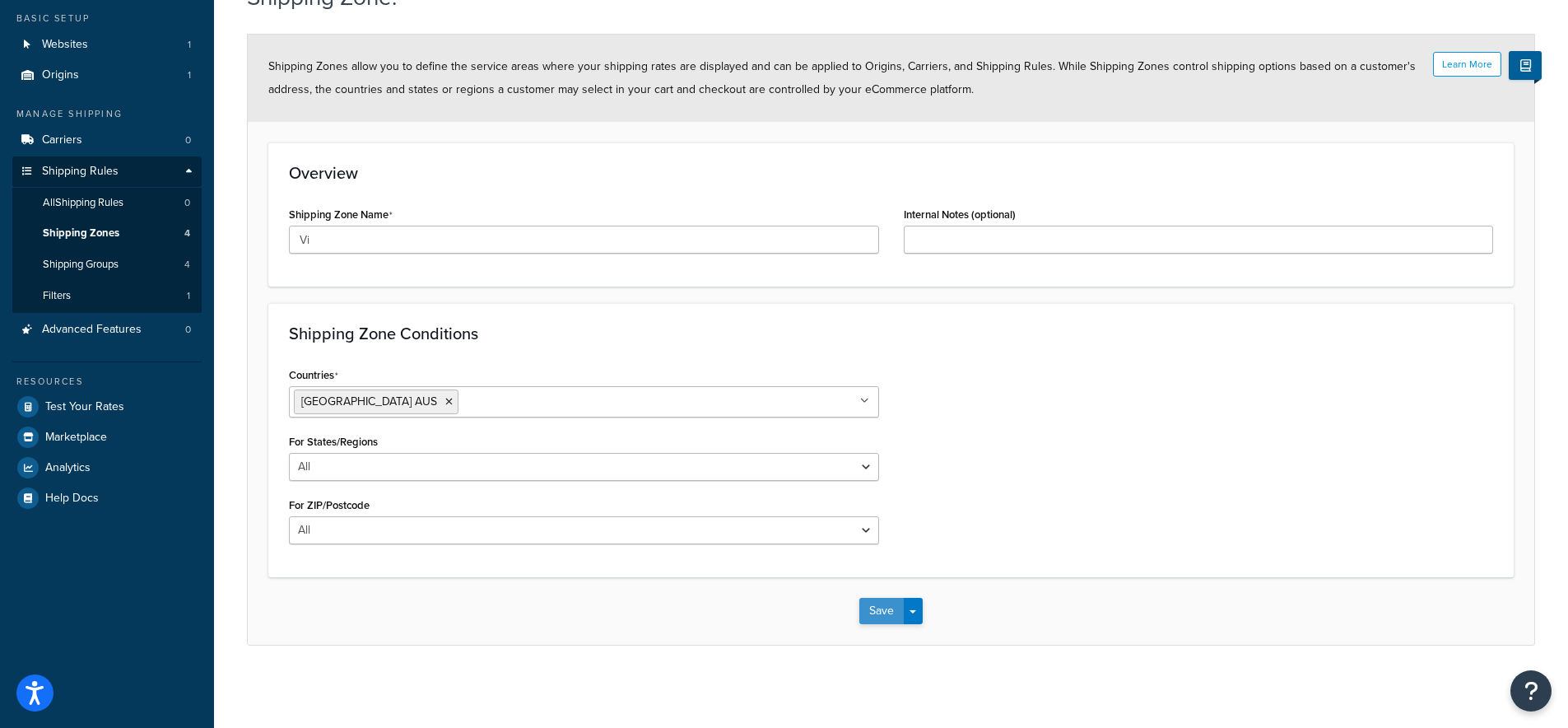
click at [885, 619] on button "Save" at bounding box center [881, 611] width 44 height 26
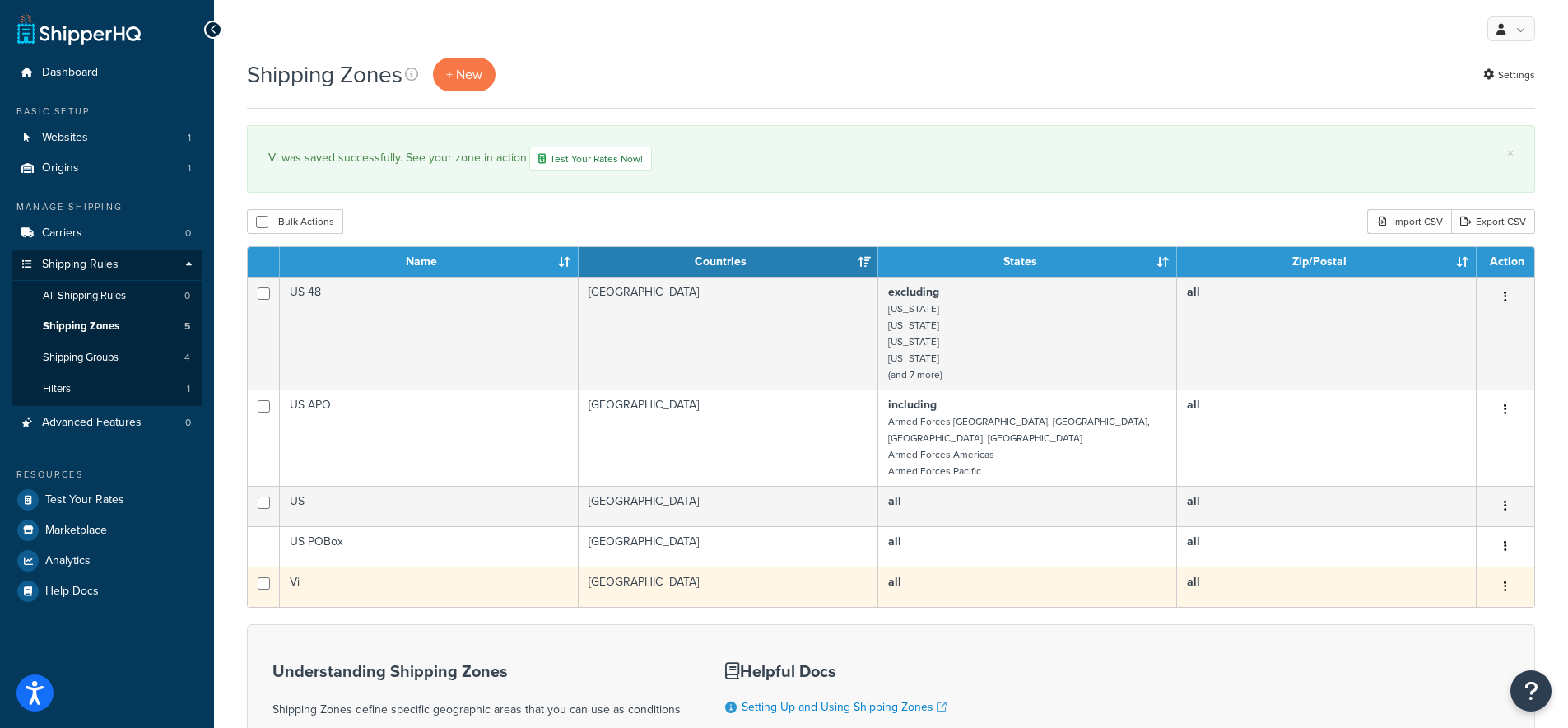
click at [315, 567] on td "Vi" at bounding box center [428, 586] width 299 height 40
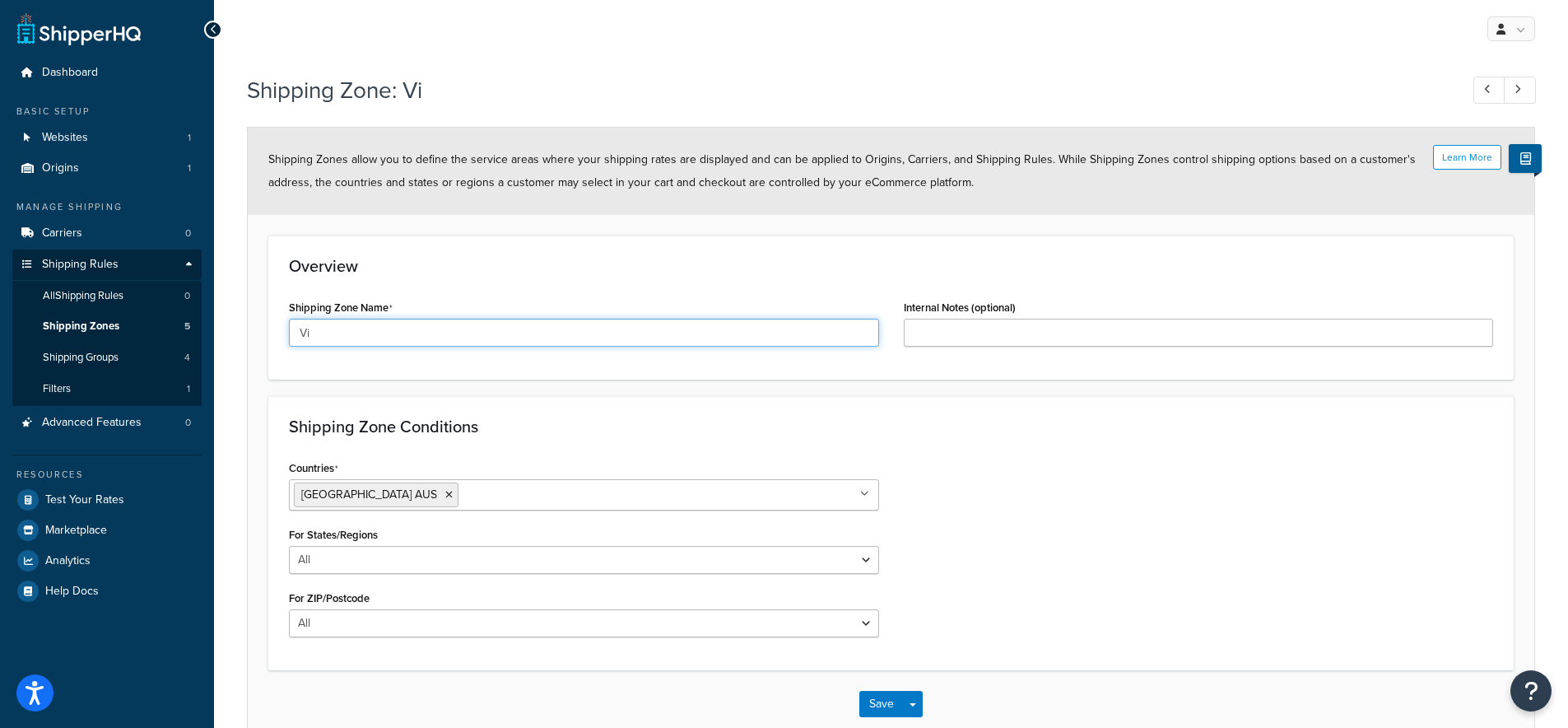
click at [329, 336] on input "Vi" at bounding box center [584, 332] width 590 height 28
type input "VIC Metro"
click at [454, 376] on div "Overview Shipping Zone Name VIC Metro Internal Notes (optional)" at bounding box center [891, 307] width 1245 height 144
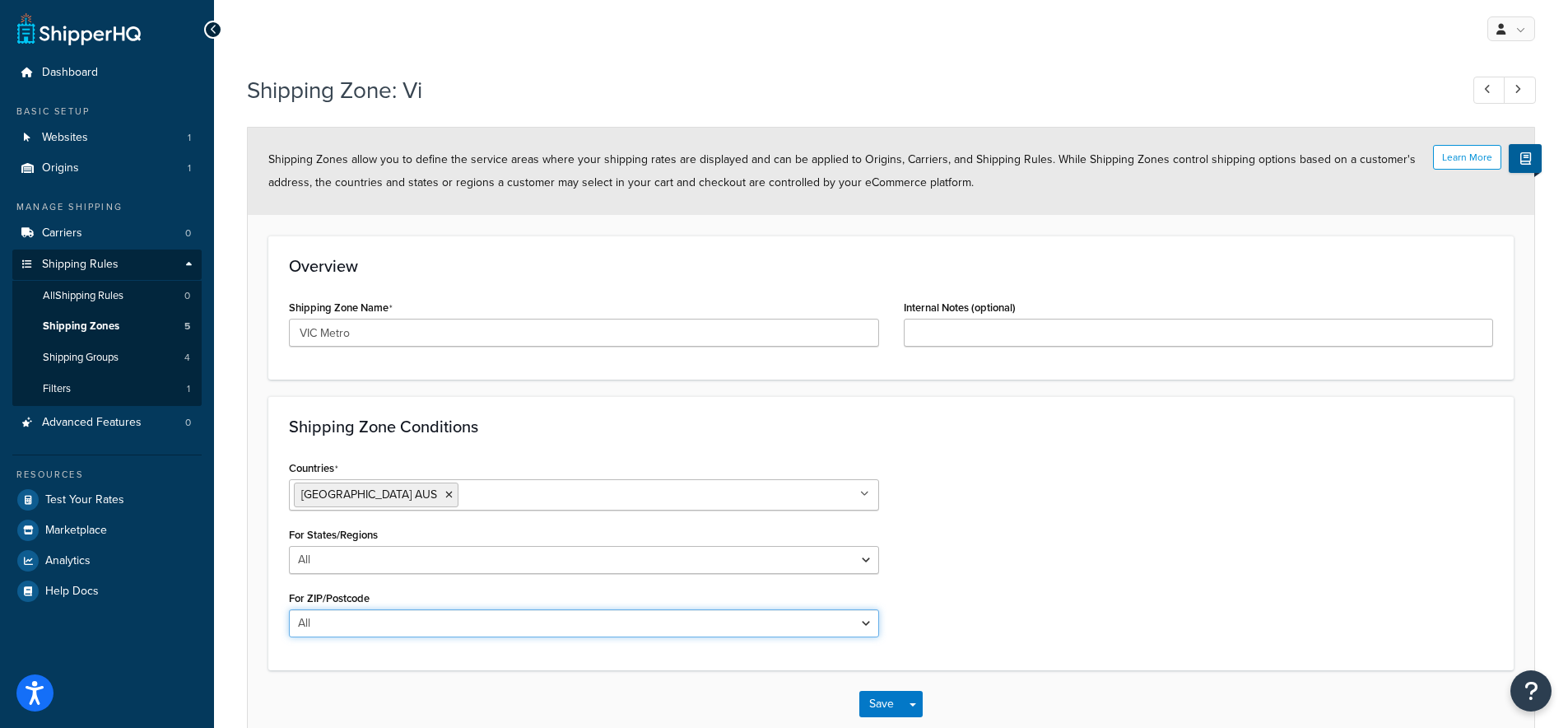
click at [374, 613] on select "All Including Excluding" at bounding box center [584, 623] width 590 height 28
select select "including"
click at [289, 609] on select "All Including Excluding" at bounding box center [584, 623] width 590 height 28
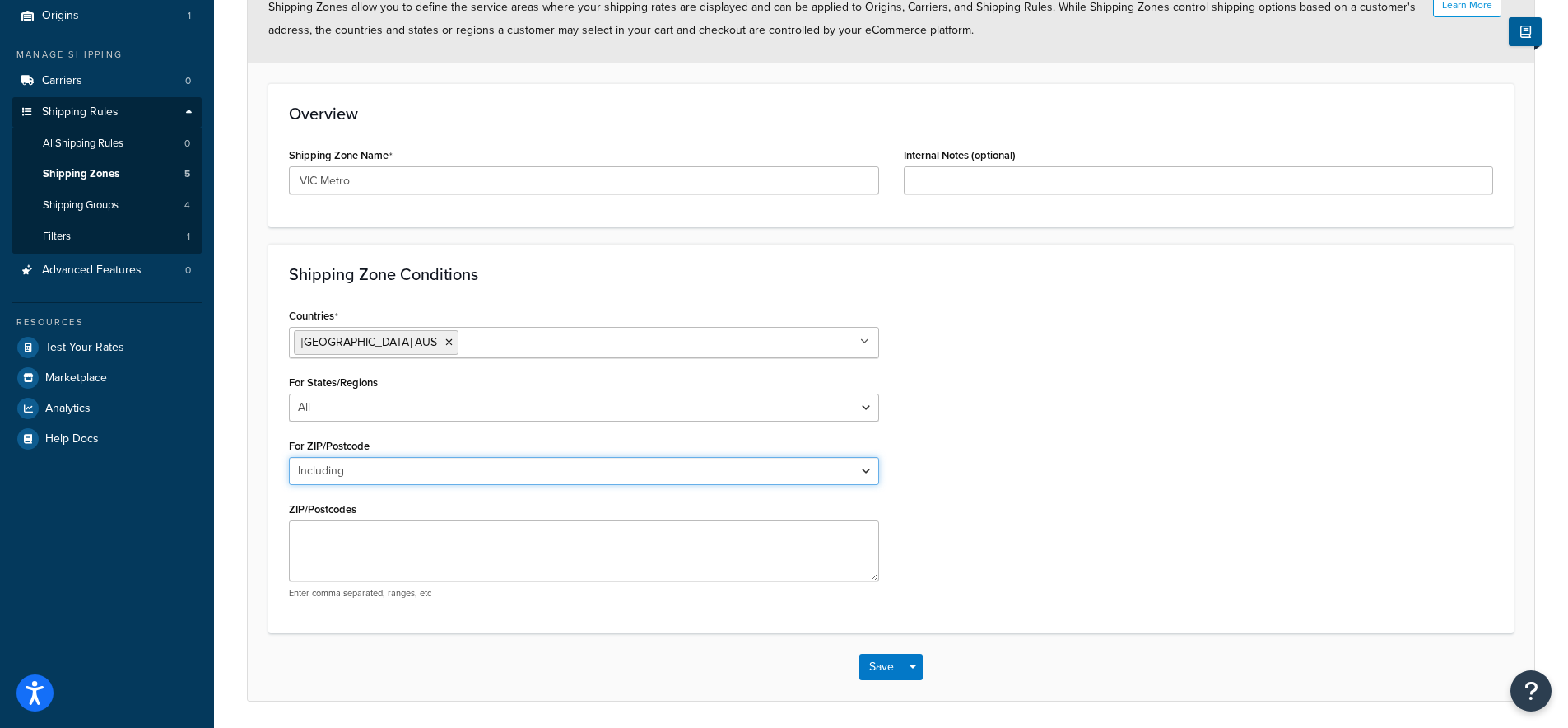
scroll to position [208, 0]
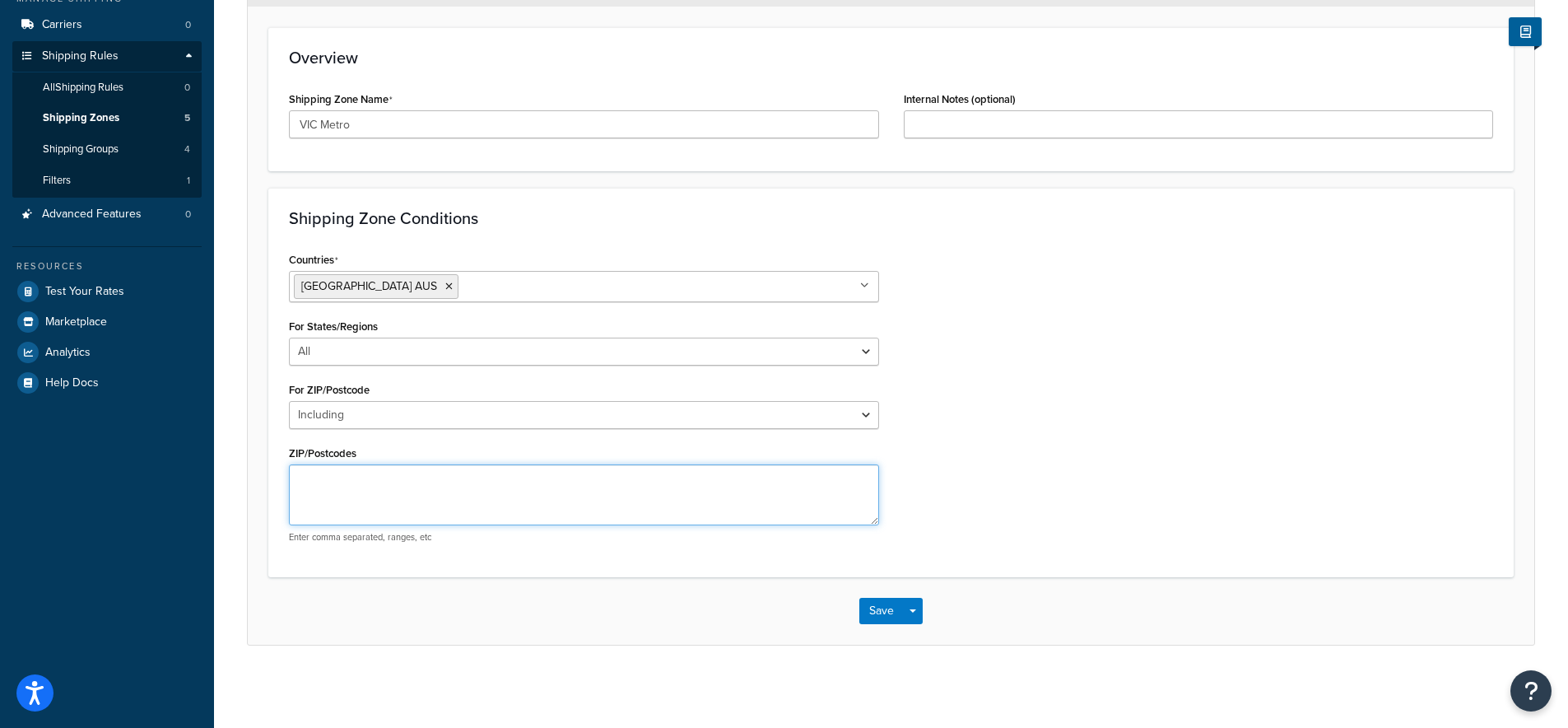
click at [376, 474] on textarea "ZIP/Postcodes" at bounding box center [584, 494] width 590 height 61
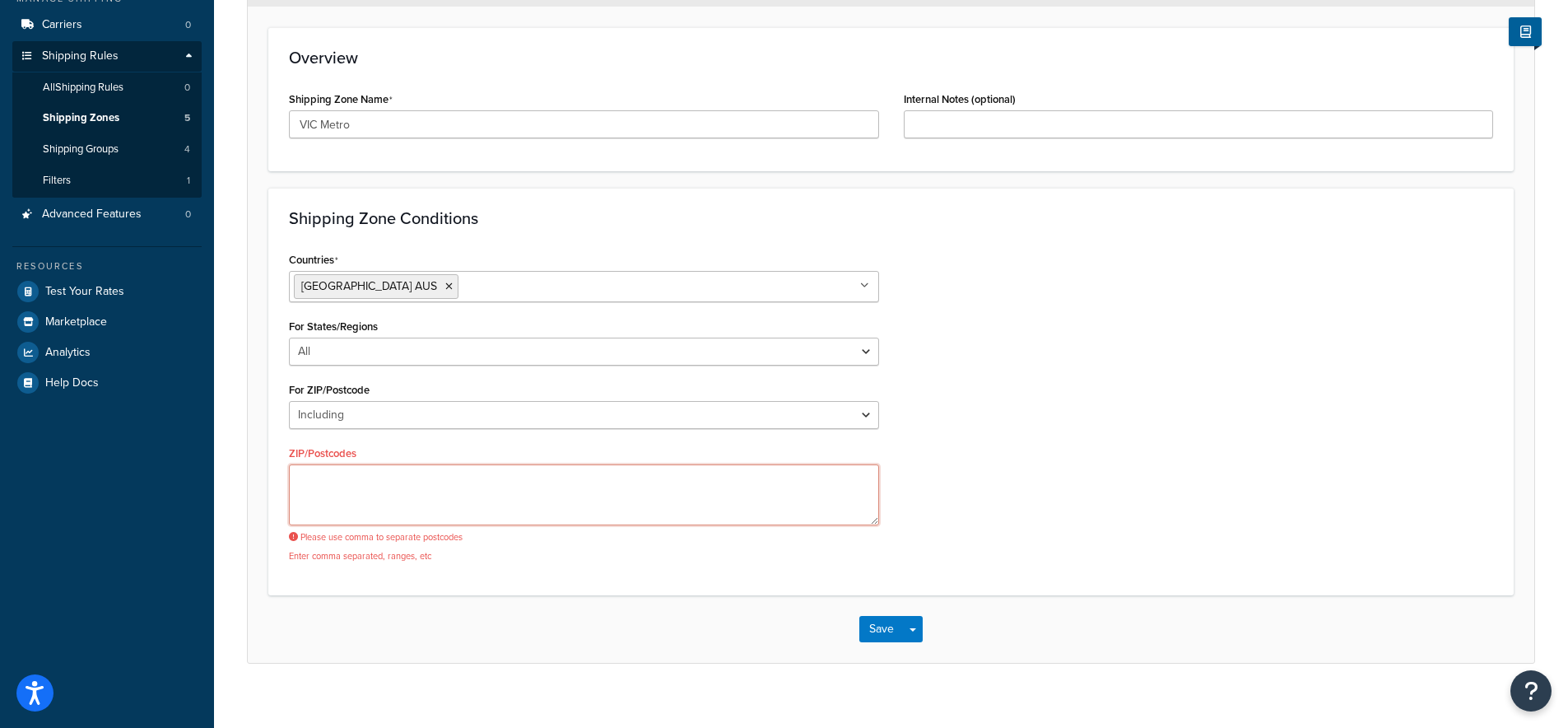
paste textarea "3000-3210 3335-3341 3750-3811 3910-3920 3926-3944 3972-3979 3980-3983 8000-8998"
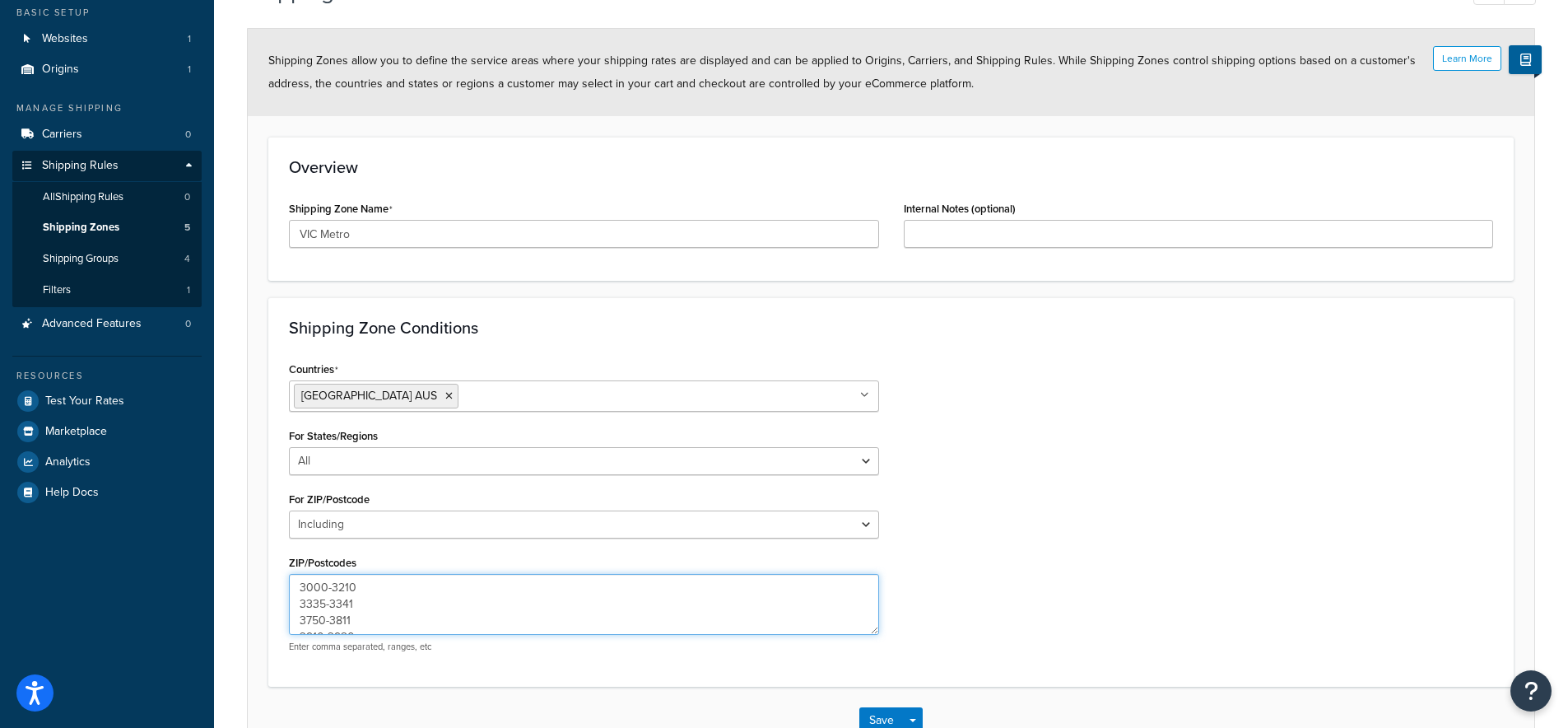
scroll to position [100, 0]
click at [364, 588] on textarea "3000-3210 3335-3341 3750-3811 3910-3920 3926-3944 3972-3979 3980-3983 8000-8998" at bounding box center [584, 603] width 590 height 61
click at [299, 602] on textarea "3000-3210, 3335-3341 3750-3811 3910-3920 3926-3944 3972-3979 3980-3983 8000-8998" at bounding box center [584, 603] width 590 height 61
click at [298, 607] on textarea "3000-3210,3335-3341 3750-3811 3910-3920 3926-3944 3972-3979 3980-3983 8000-8998" at bounding box center [584, 603] width 590 height 61
click at [297, 605] on textarea "3000-3210,3335-3341,3750-3811 3910-3920 3926-3944 3972-3979 3980-3983 8000-8998" at bounding box center [584, 603] width 590 height 61
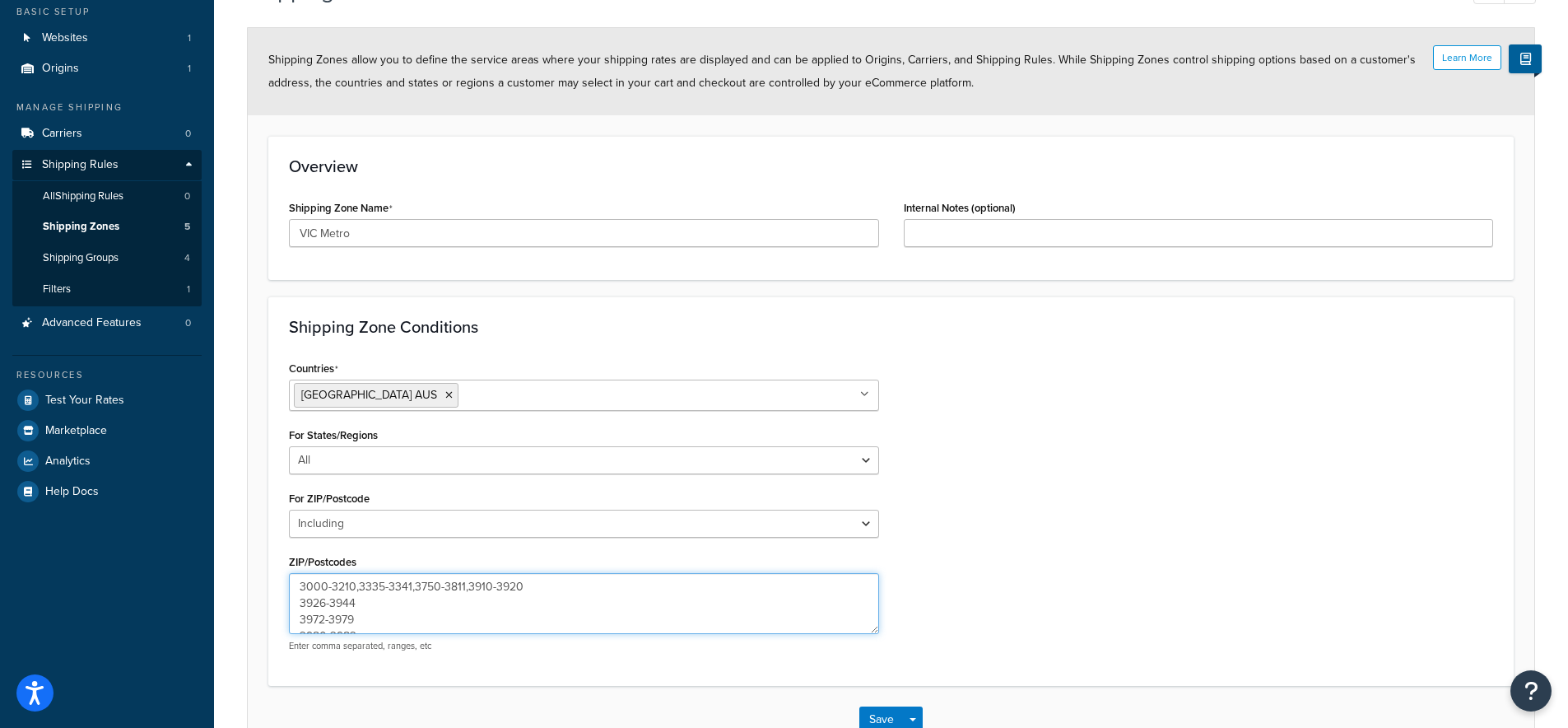
click at [299, 604] on textarea "3000-3210,3335-3341,3750-3811,3910-3920 3926-3944 3972-3979 3980-3983 8000-8998" at bounding box center [584, 603] width 590 height 61
click at [299, 599] on textarea "3000-3210,3335-3341,3750-3811,3910-3920,3926-3944 3972-3979 3980-3983 8000-8998" at bounding box center [584, 603] width 590 height 61
click at [298, 603] on textarea "3000-3210,3335-3341,3750-3811,3910-3920,3926-3944,3972-3979 3980-3983 8000-8998" at bounding box center [584, 603] width 590 height 61
click at [297, 602] on textarea "3000-3210,3335-3341,3750-3811,3910-3920,3926-3944,3972-3979,3980-3983 8000-8998" at bounding box center [584, 603] width 590 height 61
type textarea "3000-3210,3335-3341,3750-3811,3910-3920,3926-3944,3972-3979,3980-3983,8000-8998"
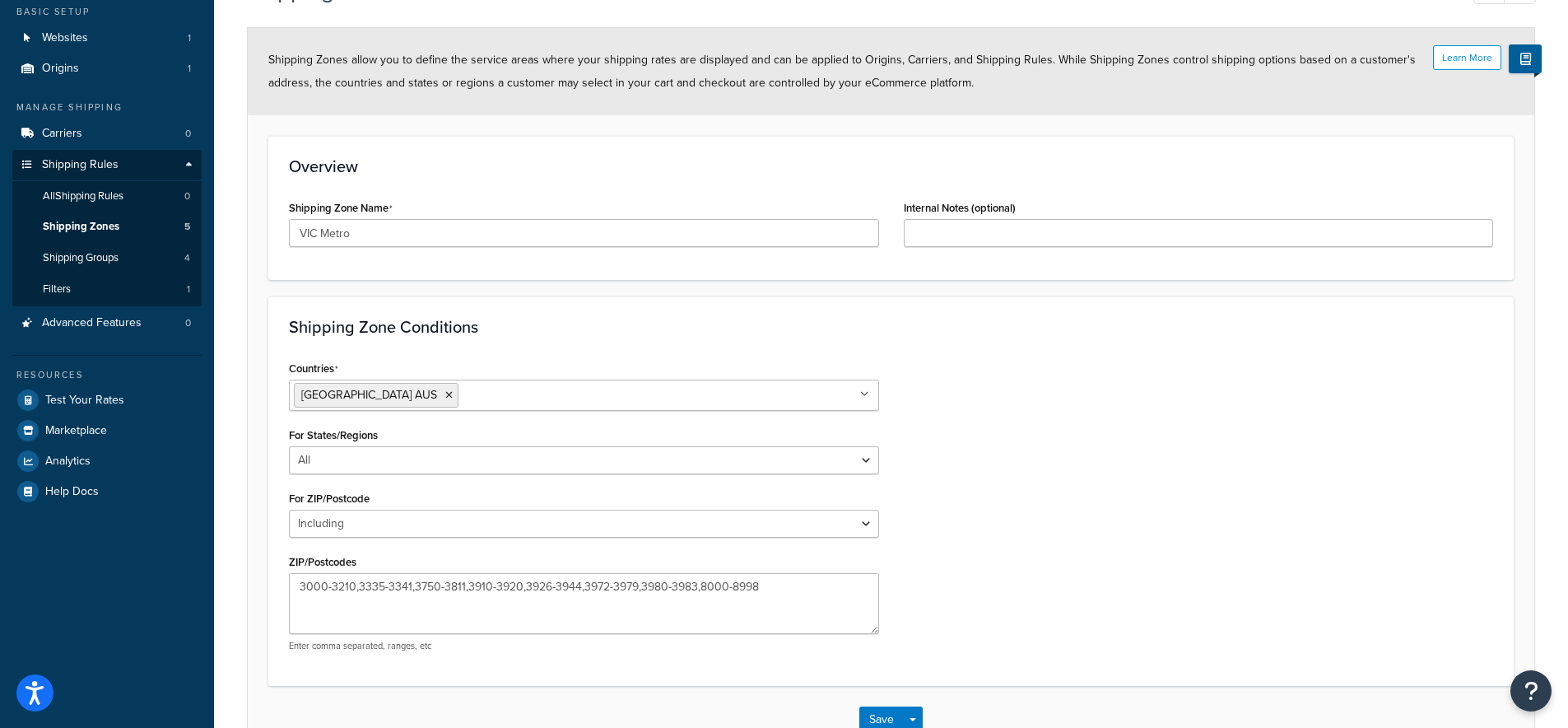
click at [985, 636] on div "Countries Australia AUS All Countries ALL United States USA Afghanistan AFG Alb…" at bounding box center [891, 510] width 1229 height 308
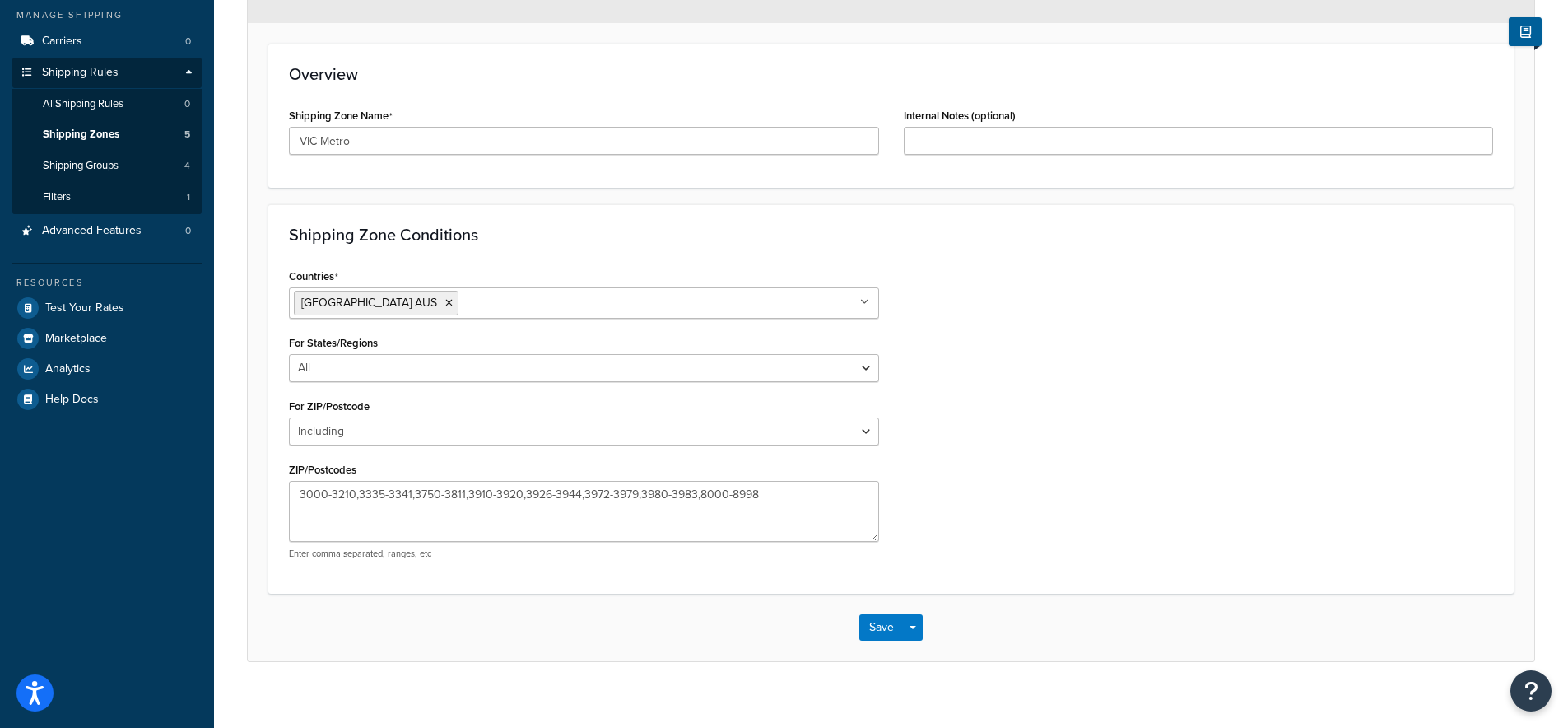
scroll to position [208, 0]
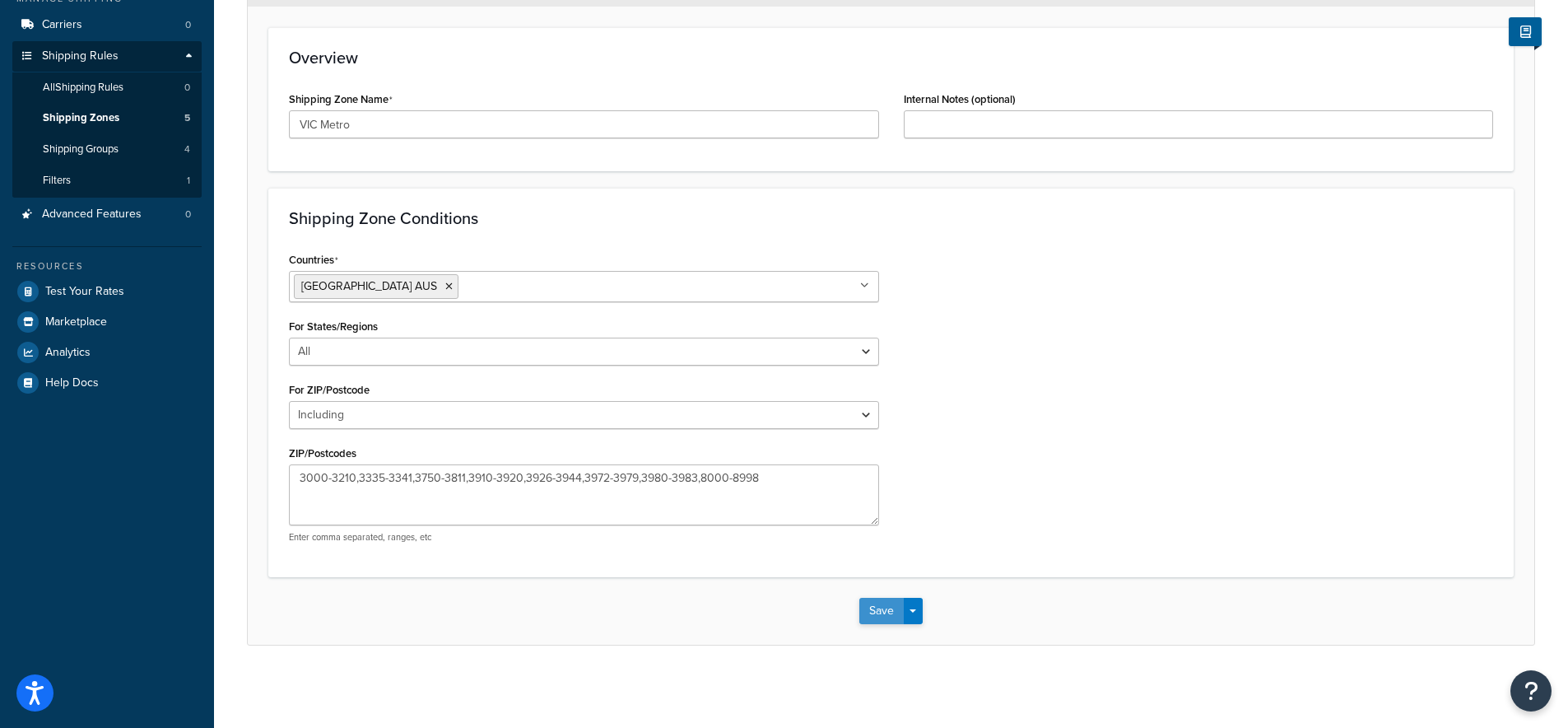
click at [888, 618] on button "Save" at bounding box center [881, 611] width 44 height 26
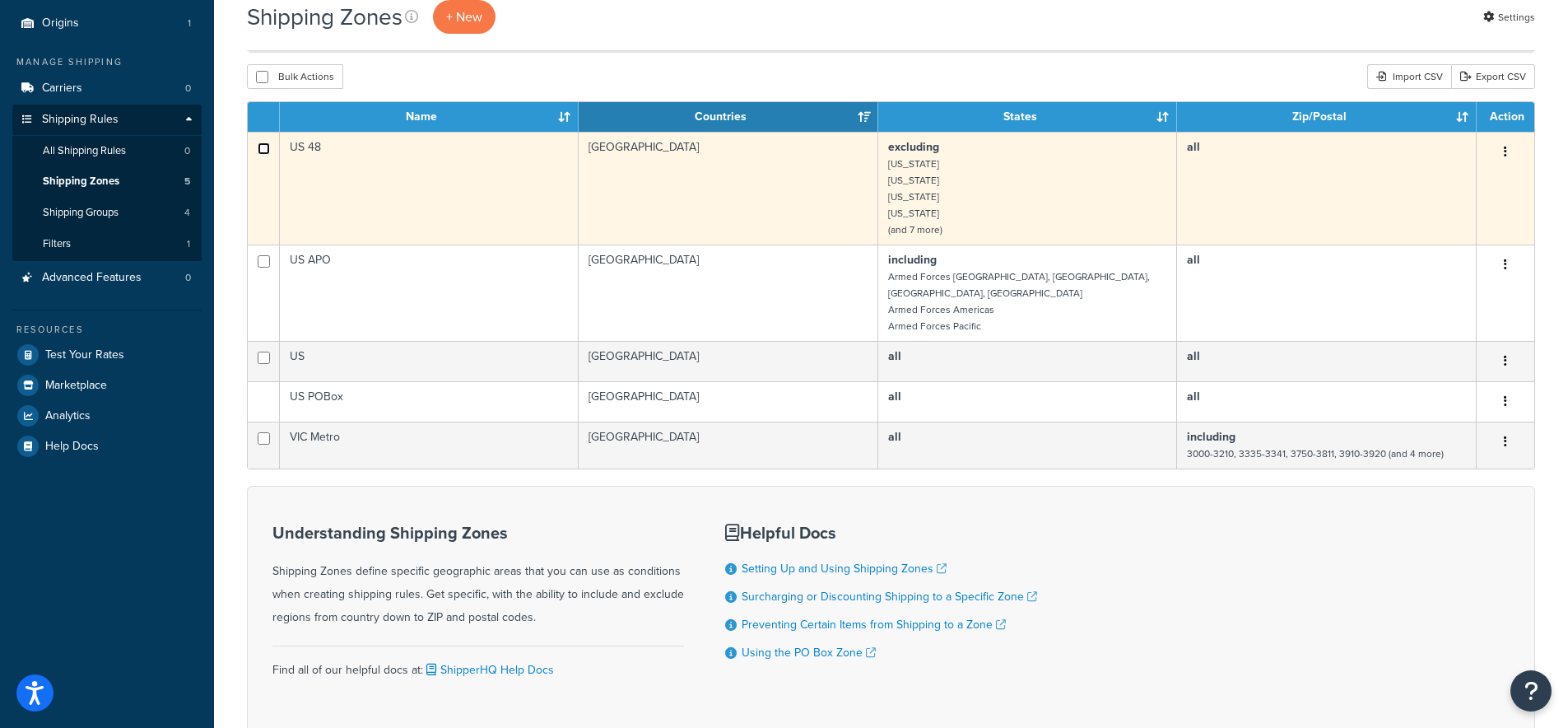
click at [262, 153] on input "checkbox" at bounding box center [264, 148] width 12 height 12
checkbox input "true"
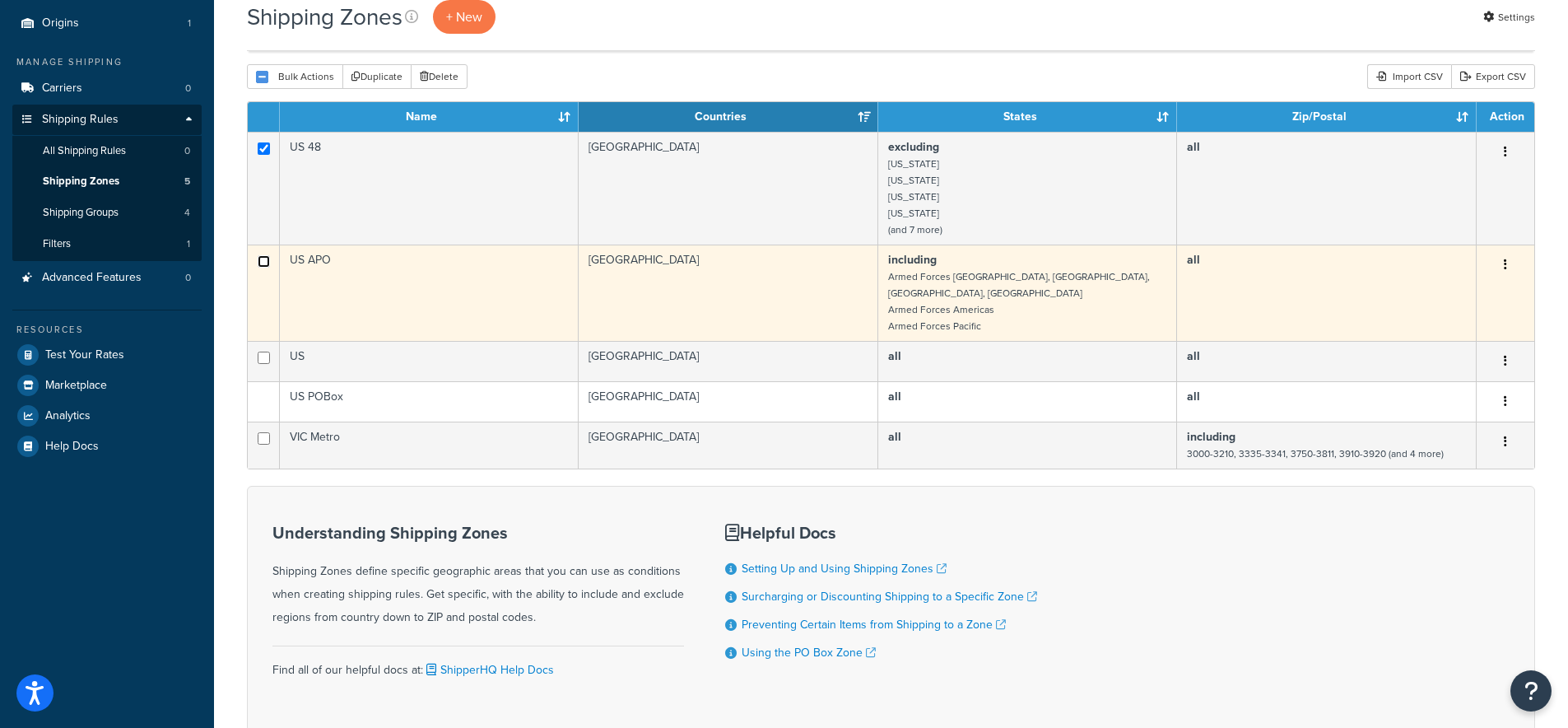
click at [268, 267] on input "checkbox" at bounding box center [264, 261] width 12 height 12
checkbox input "true"
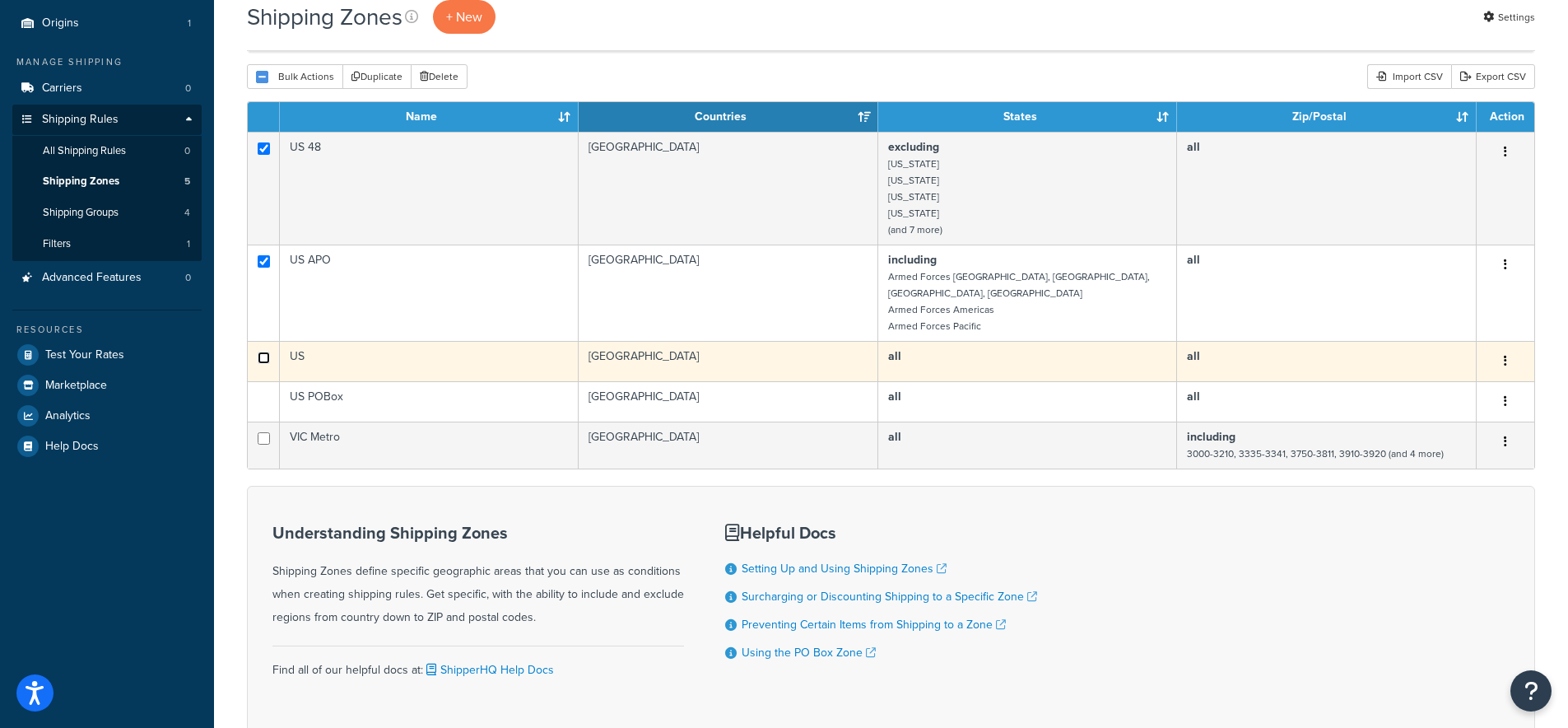
click at [262, 154] on input "checkbox" at bounding box center [264, 148] width 12 height 12
checkbox input "true"
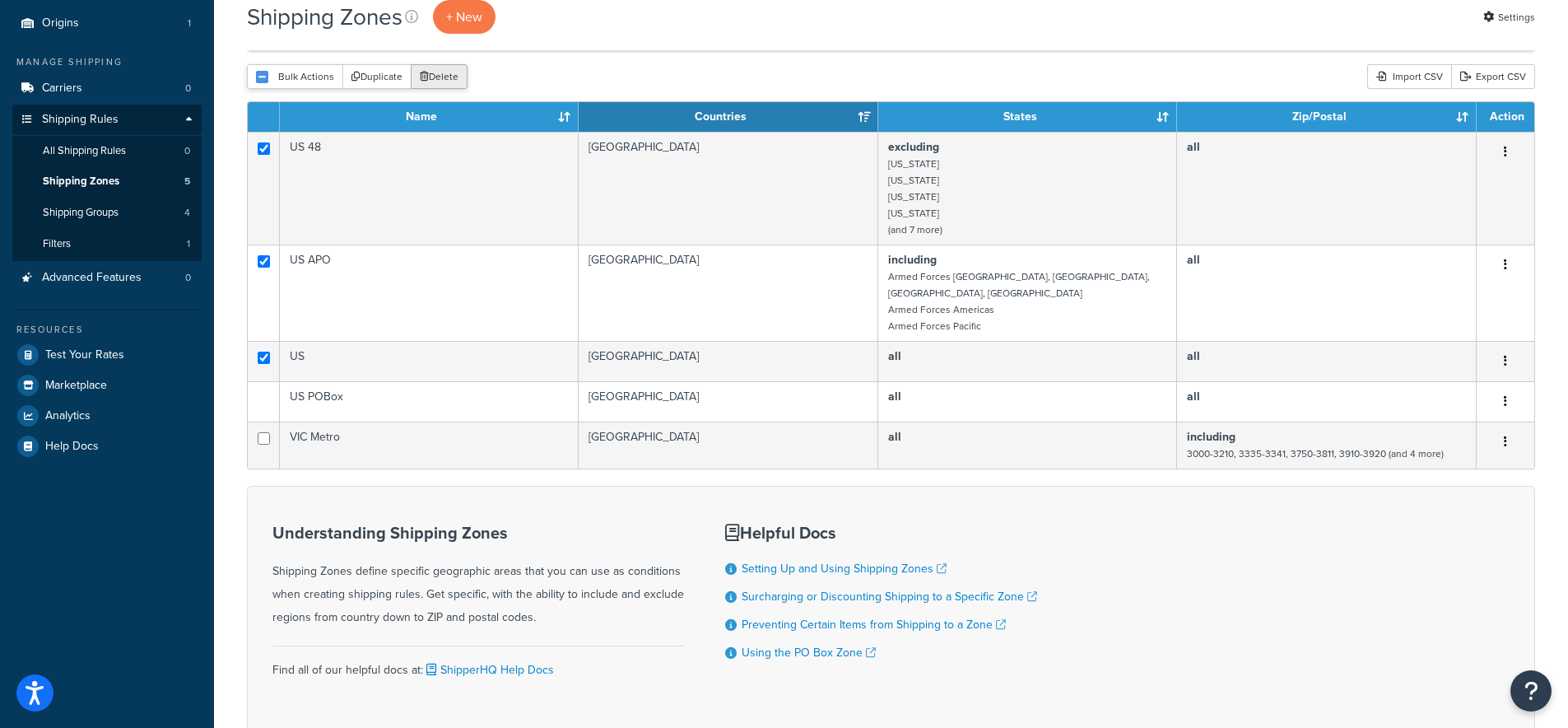
click at [457, 73] on button "Delete" at bounding box center [439, 76] width 57 height 24
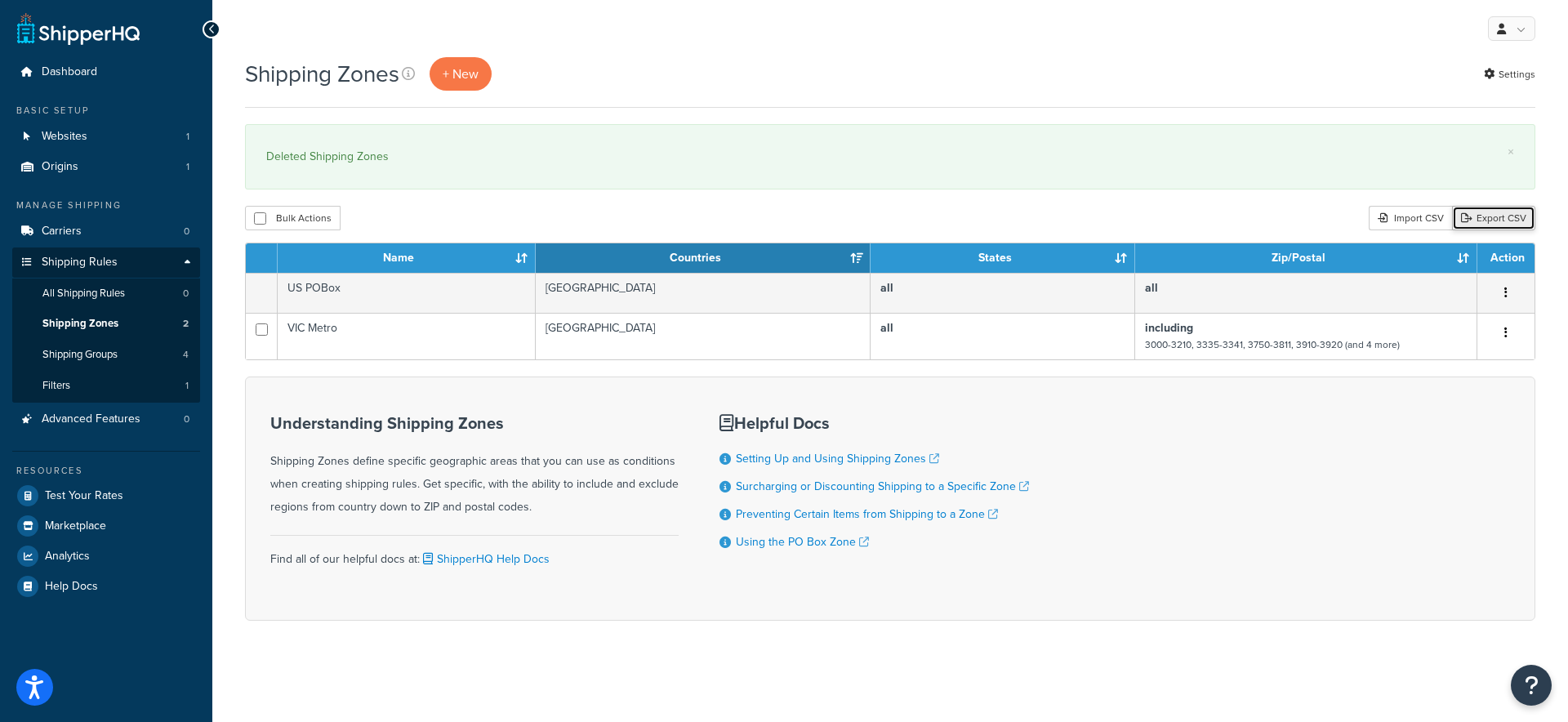
click at [1498, 217] on link "Export CSV" at bounding box center [1493, 218] width 83 height 24
click at [1427, 219] on div "Import CSV" at bounding box center [1410, 218] width 83 height 24
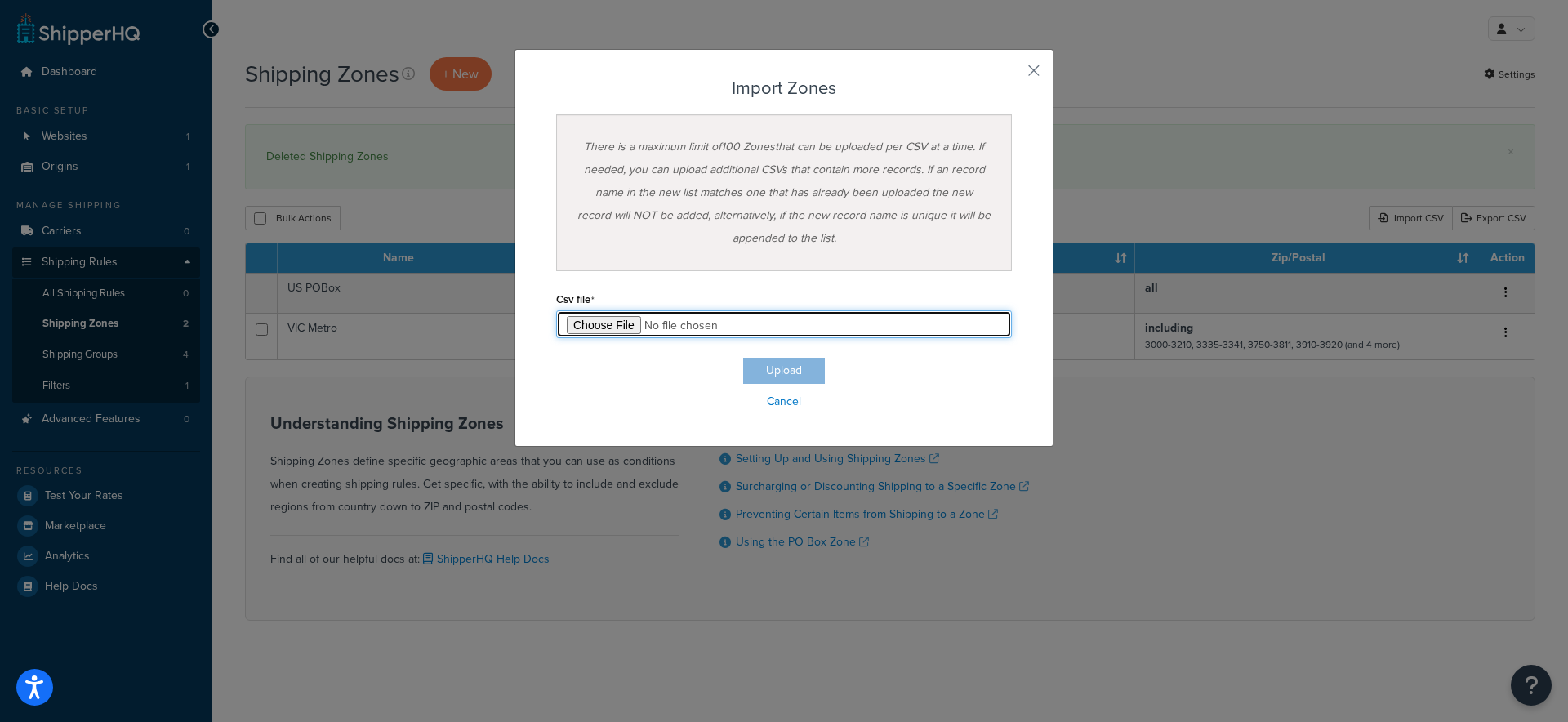
click at [600, 324] on input "file" at bounding box center [784, 324] width 456 height 28
type input "C:\fakepath\Zone Import-2025-08-28 1021.csv"
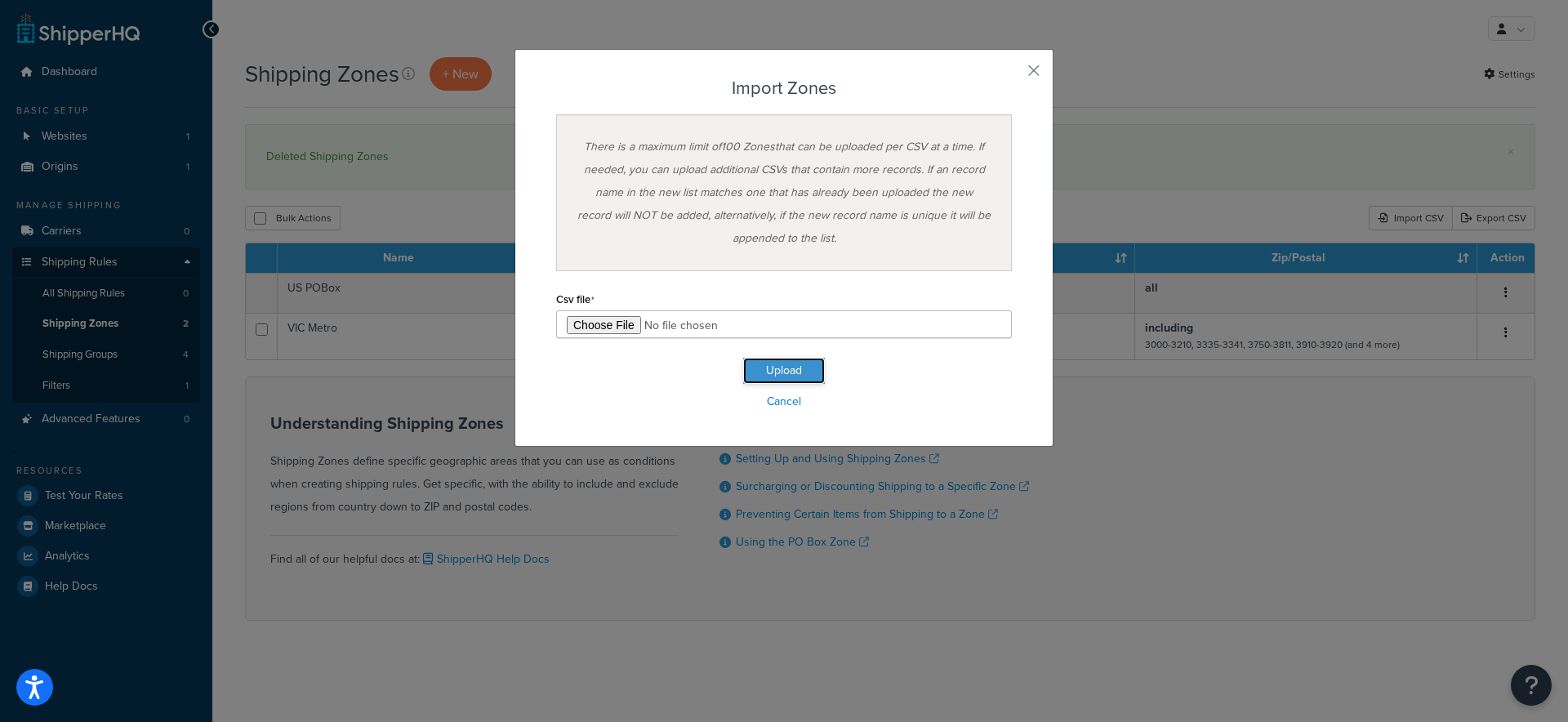
click at [763, 370] on button "Upload" at bounding box center [783, 371] width 81 height 26
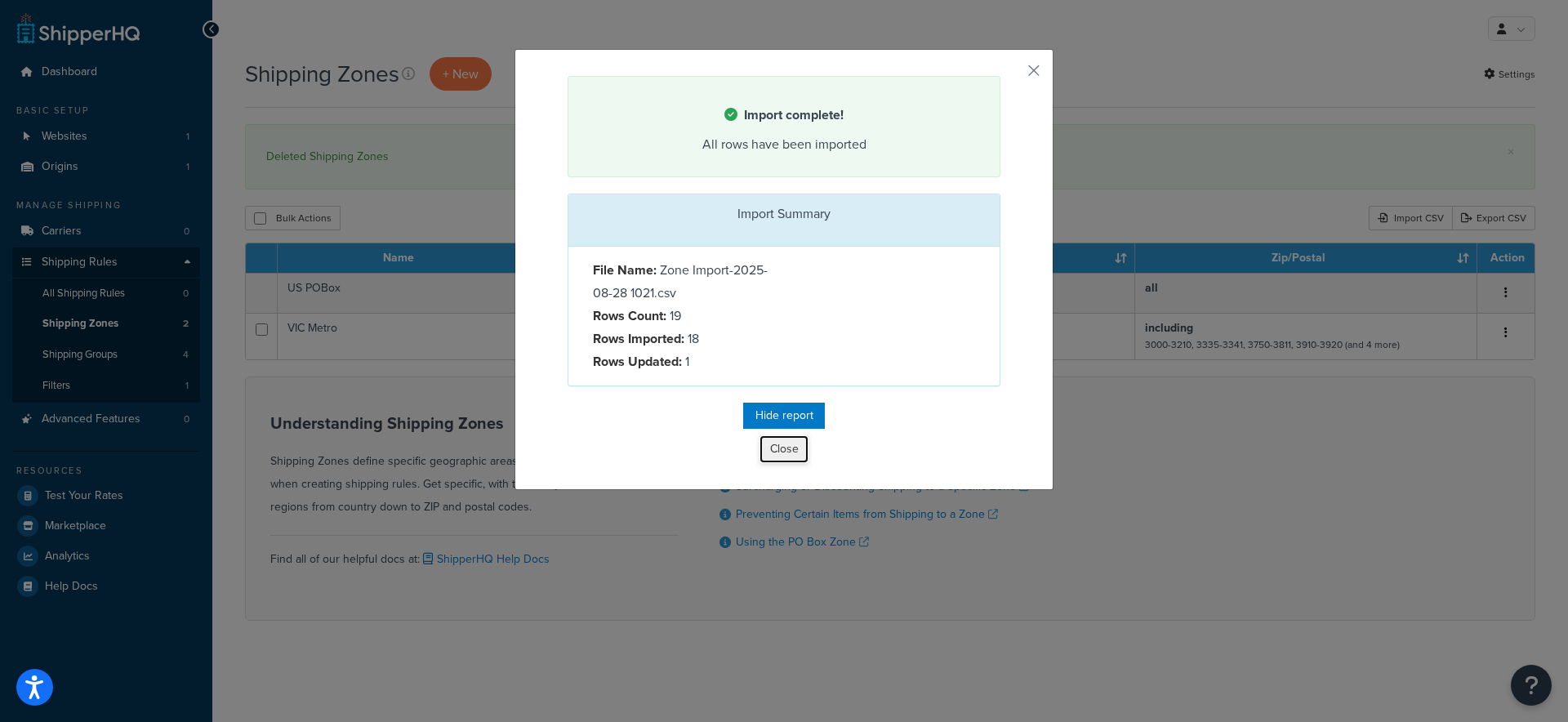
click at [775, 453] on button "Close" at bounding box center [784, 449] width 49 height 28
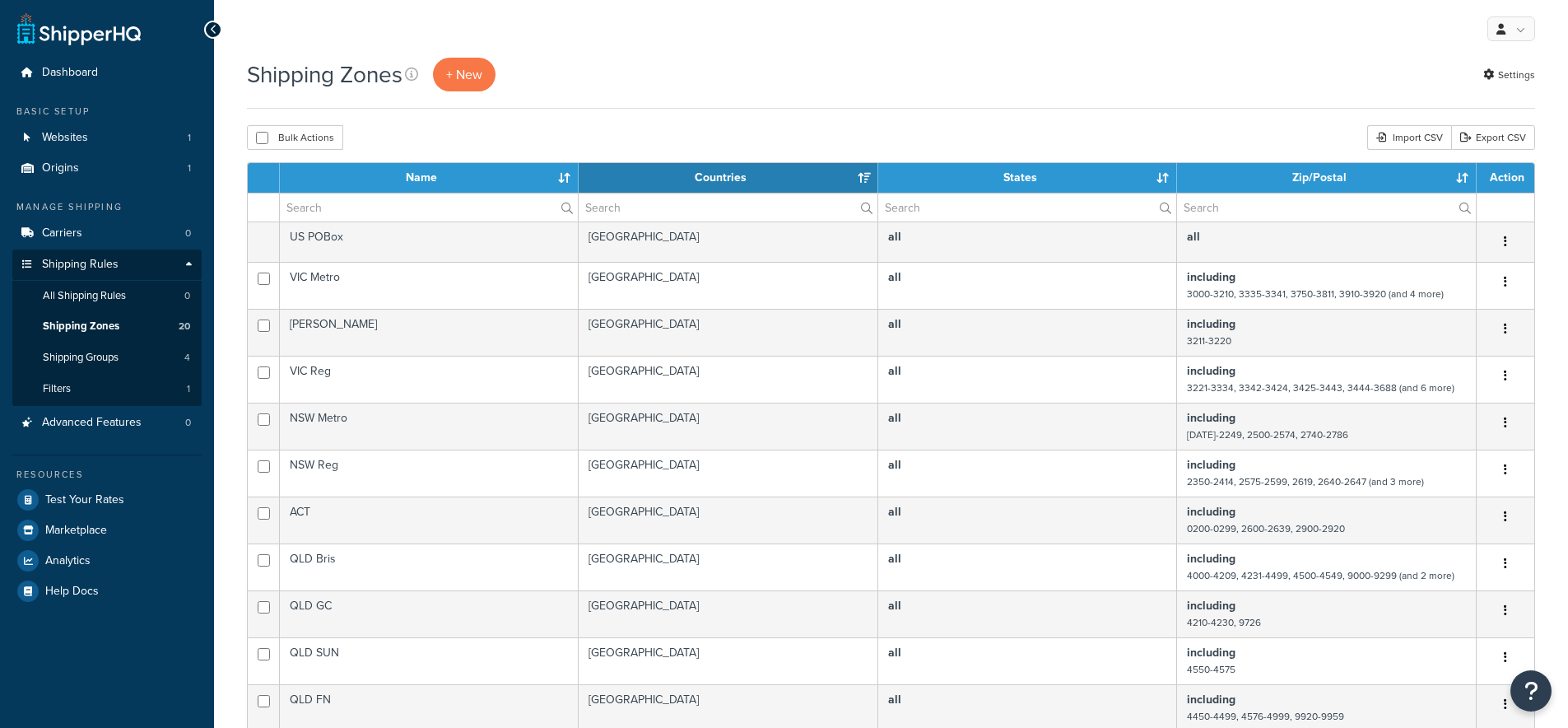
select select "15"
click at [63, 229] on span "Carriers" at bounding box center [62, 233] width 40 height 14
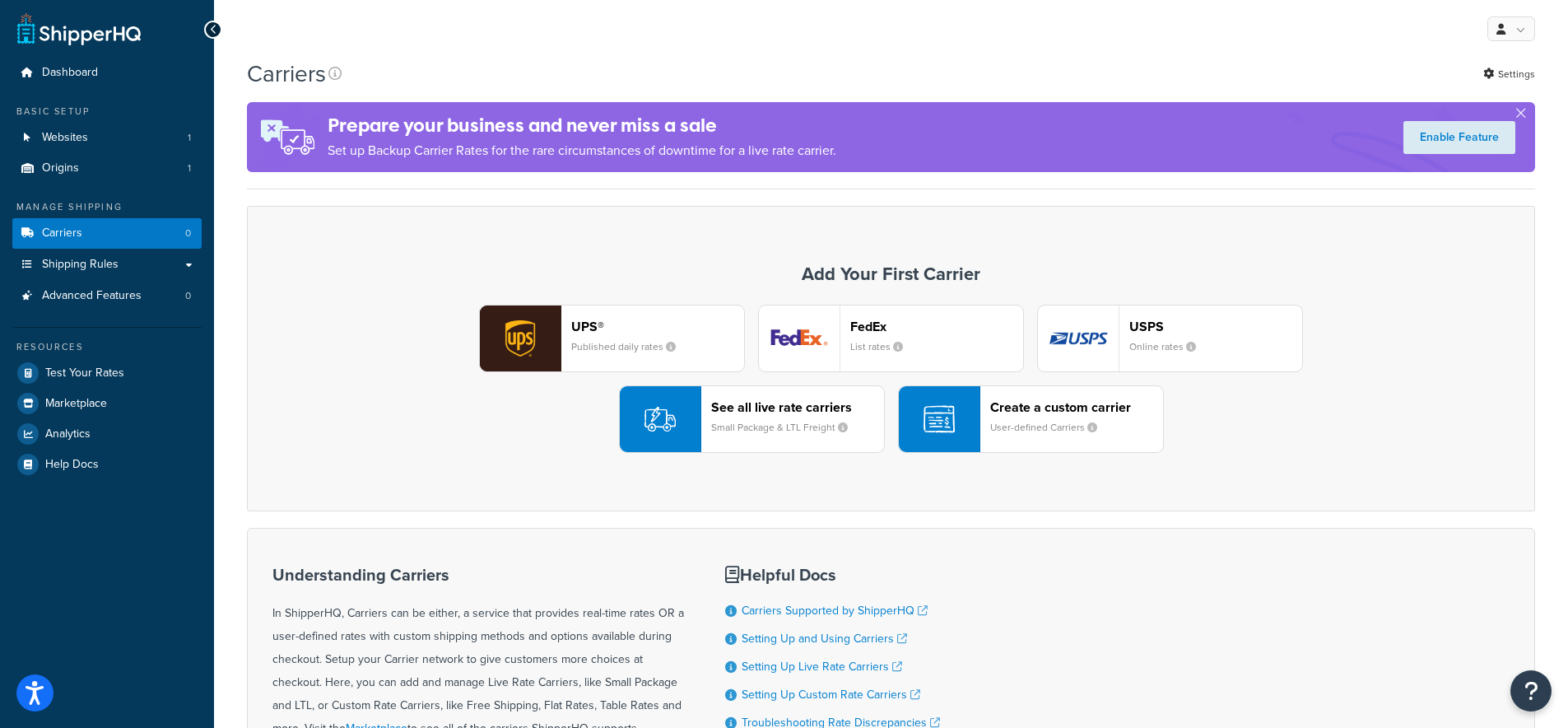
drag, startPoint x: 994, startPoint y: 423, endPoint x: 675, endPoint y: 433, distance: 319.2
click at [682, 438] on div "UPS® Published daily rates FedEx List rates USPS Online rates See all live rate…" at bounding box center [891, 378] width 824 height 148
click at [666, 424] on img "button" at bounding box center [659, 418] width 31 height 31
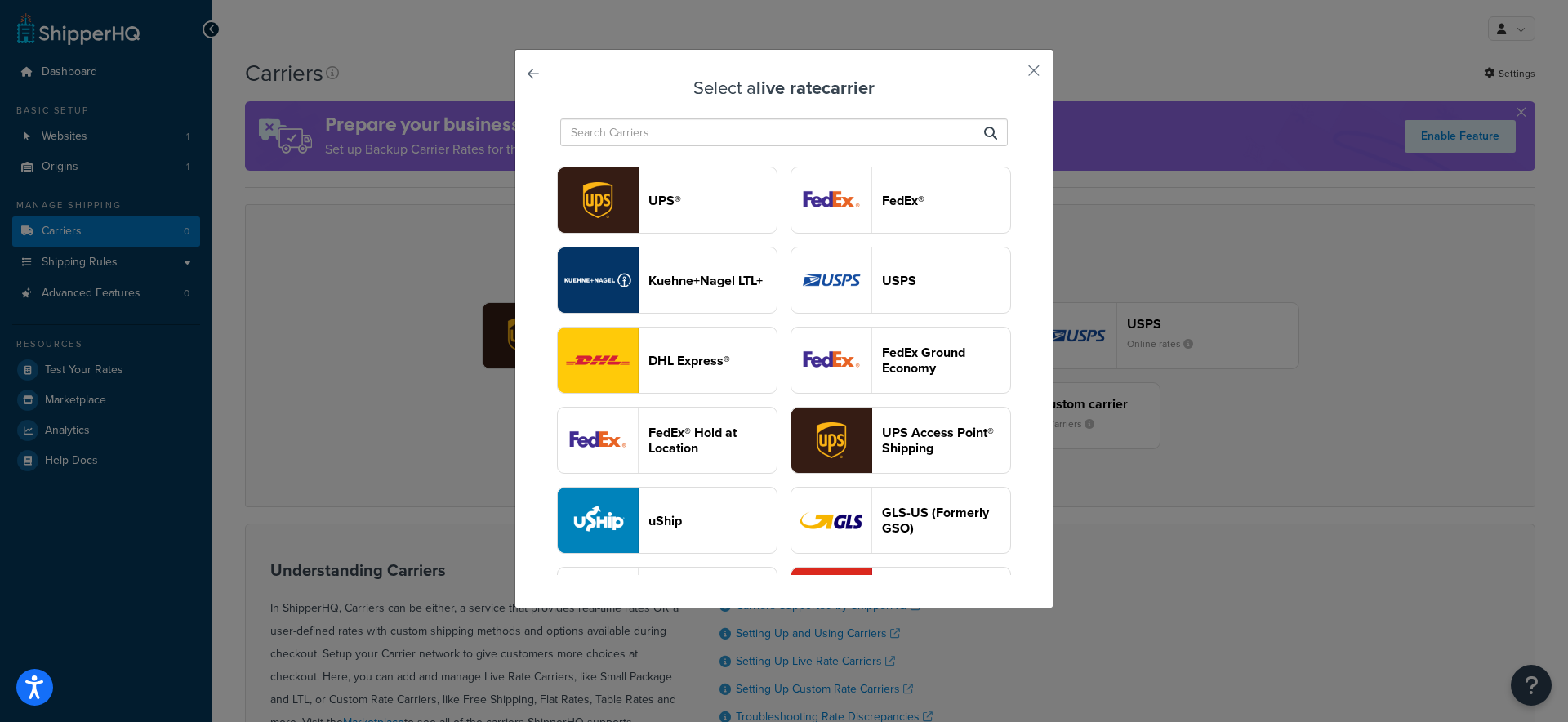
click at [828, 132] on input "text" at bounding box center [784, 133] width 448 height 28
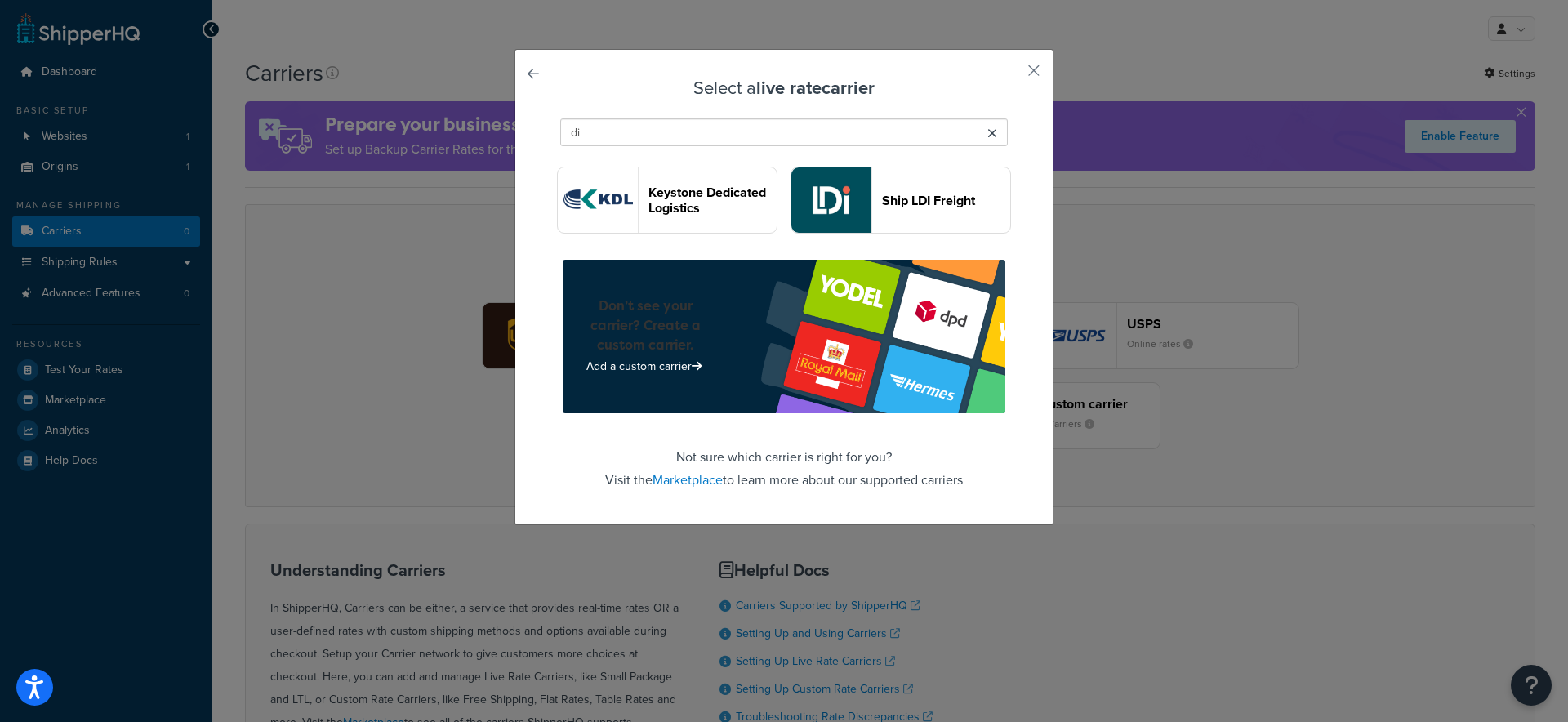
type input "d"
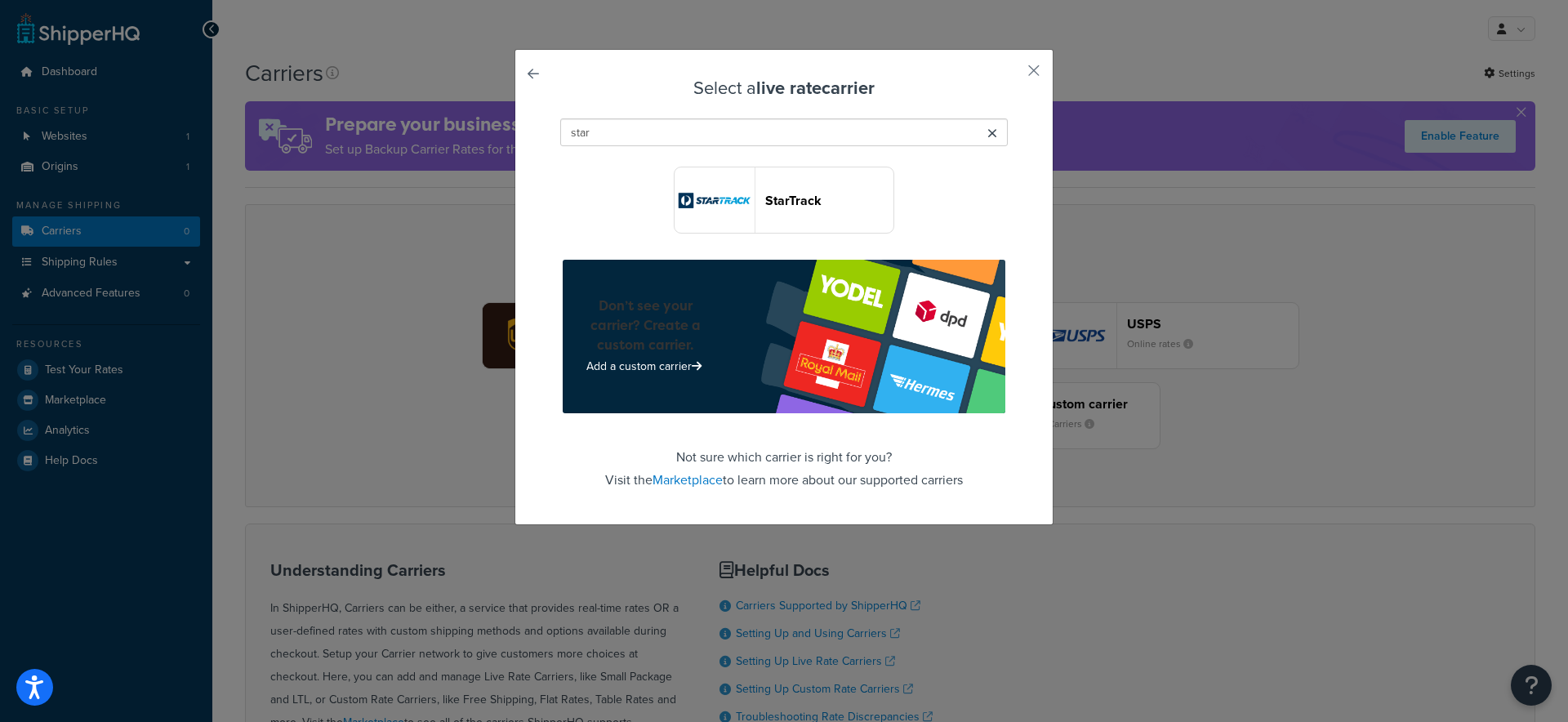
type input "star"
click at [1017, 69] on div "Select a live rate carrier star StarTrack Don’t see your carrier? Create a cust…" at bounding box center [784, 287] width 539 height 476
click at [1034, 68] on div "Select a live rate carrier star StarTrack Don’t see your carrier? Create a cust…" at bounding box center [784, 287] width 539 height 476
click at [1012, 75] on button "button" at bounding box center [1010, 77] width 4 height 4
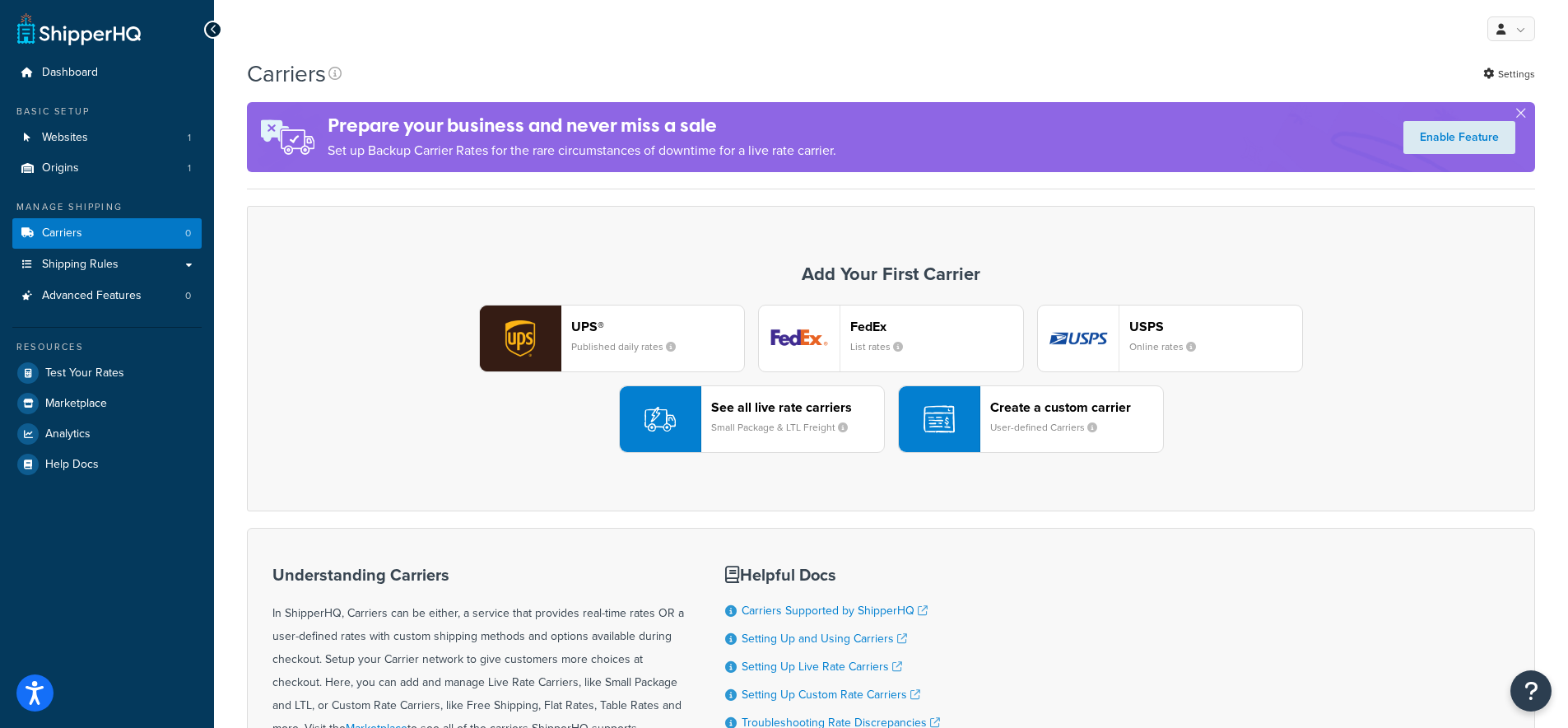
click at [972, 409] on div "button" at bounding box center [939, 419] width 82 height 66
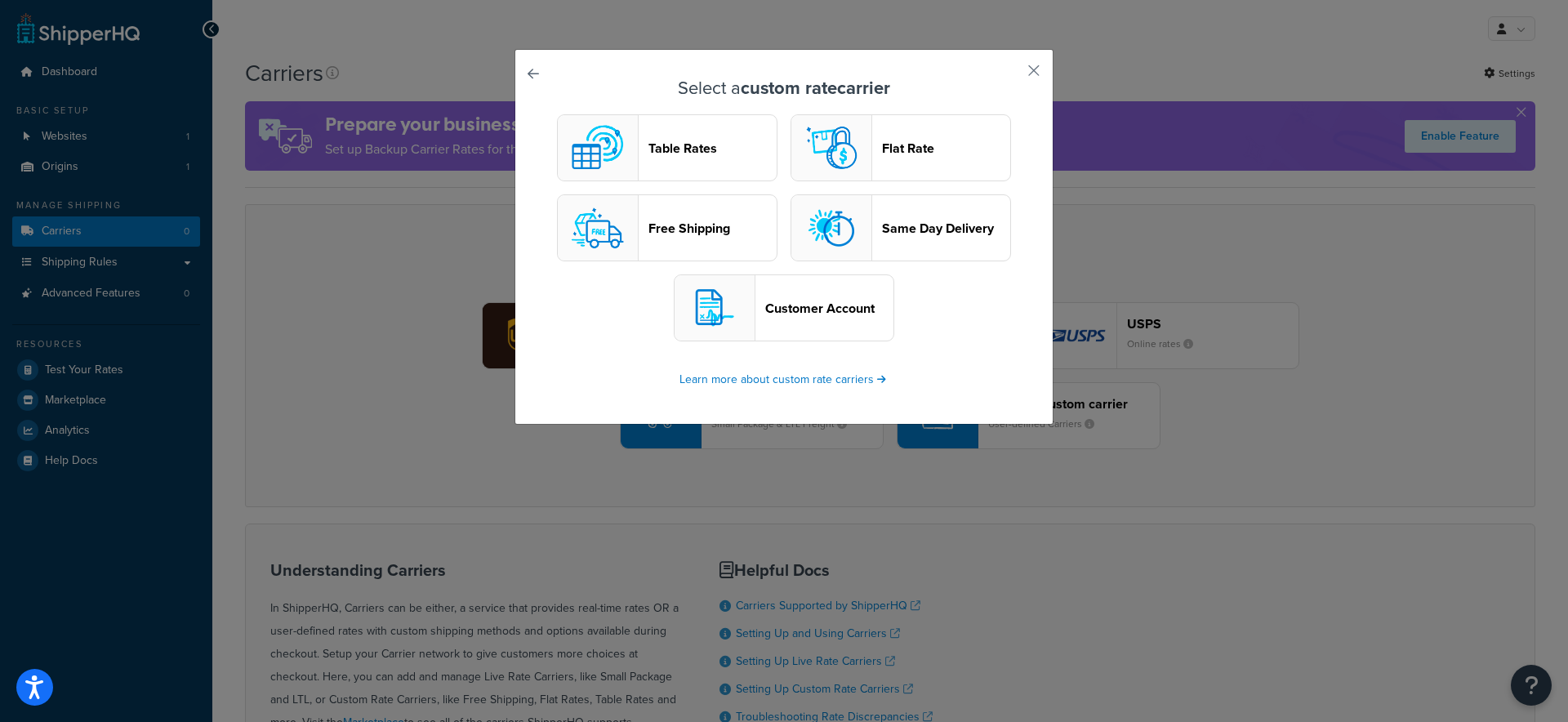
click at [681, 143] on header "Table Rates" at bounding box center [712, 148] width 128 height 16
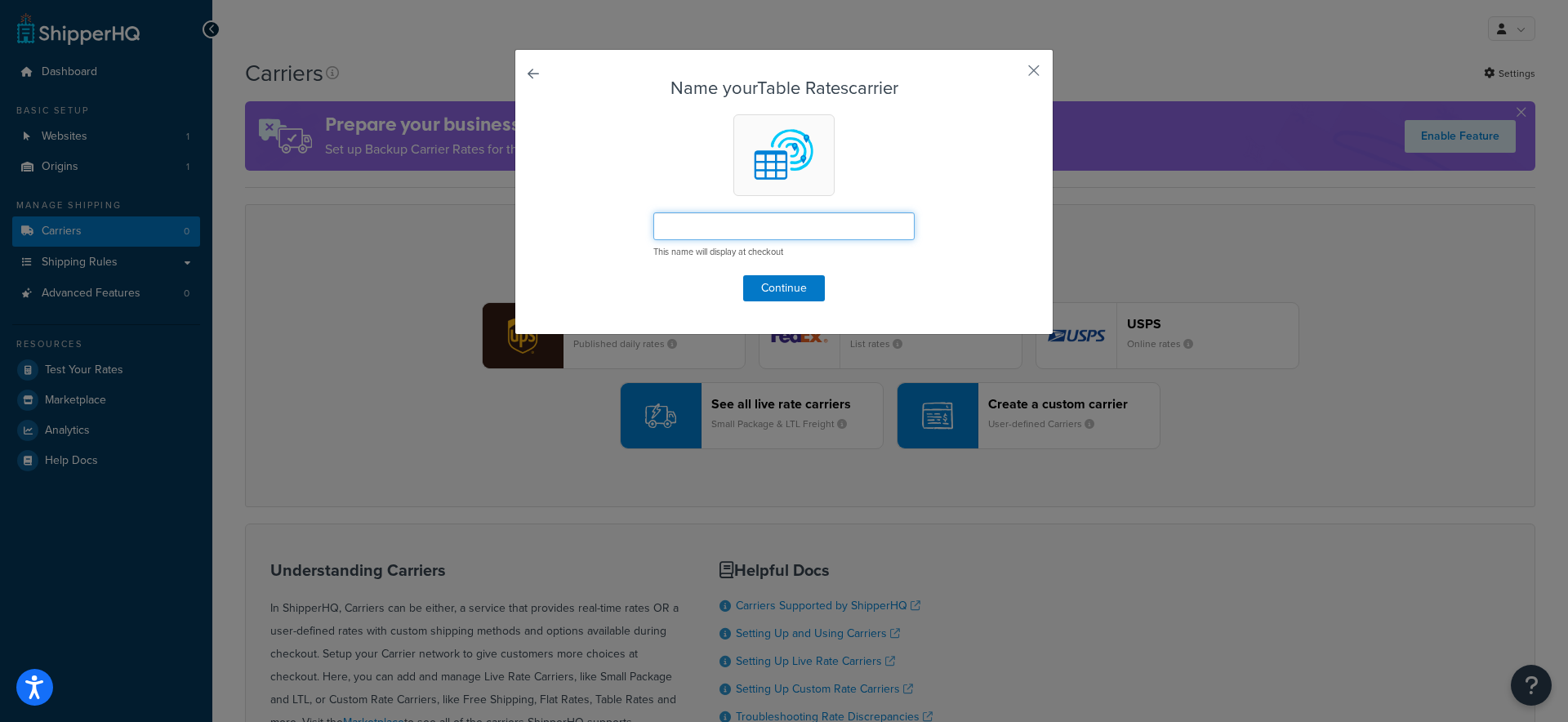
click at [692, 230] on input "text" at bounding box center [784, 226] width 262 height 28
type input "M"
type input "Standard Delivery"
click at [768, 289] on button "Continue" at bounding box center [783, 289] width 81 height 26
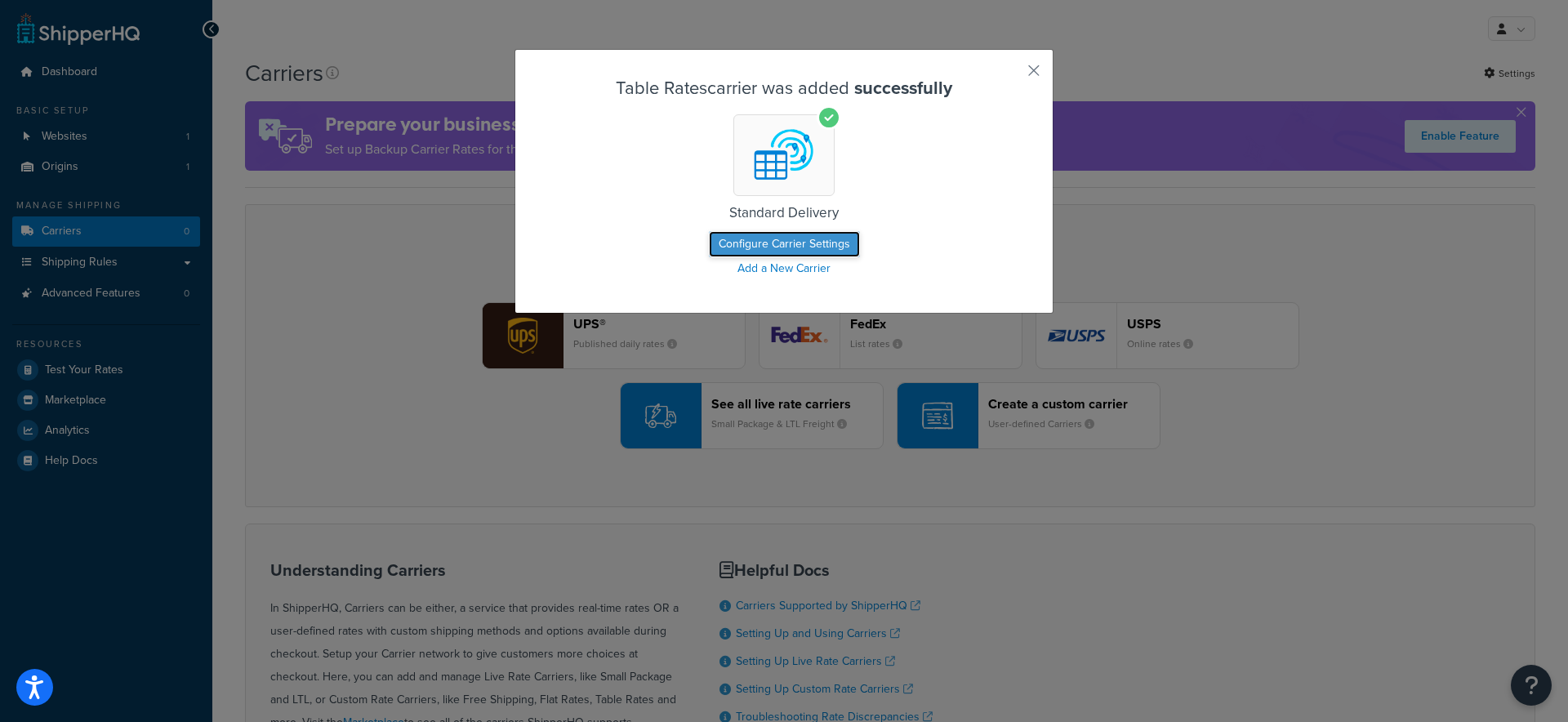
click at [755, 242] on button "Configure Carrier Settings" at bounding box center [785, 244] width 151 height 26
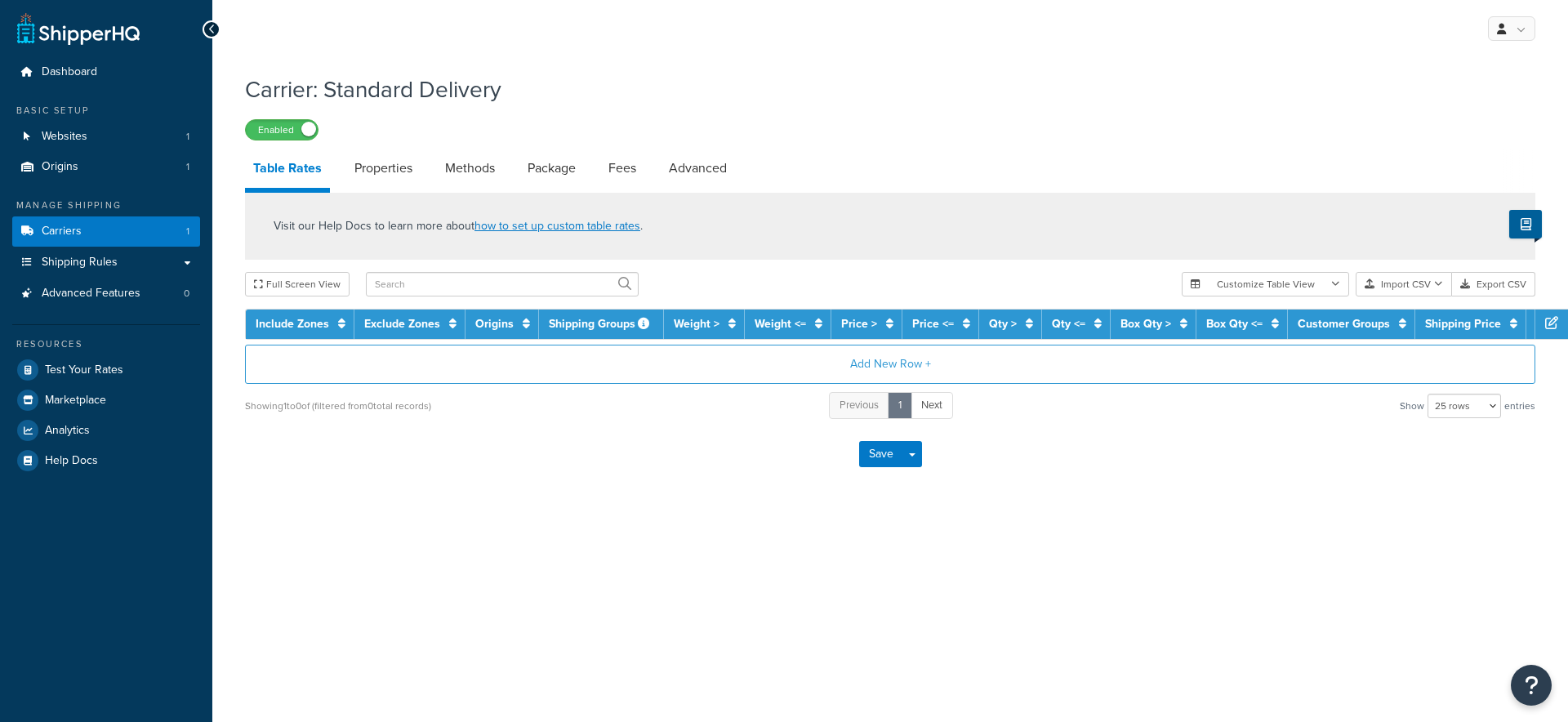
select select "25"
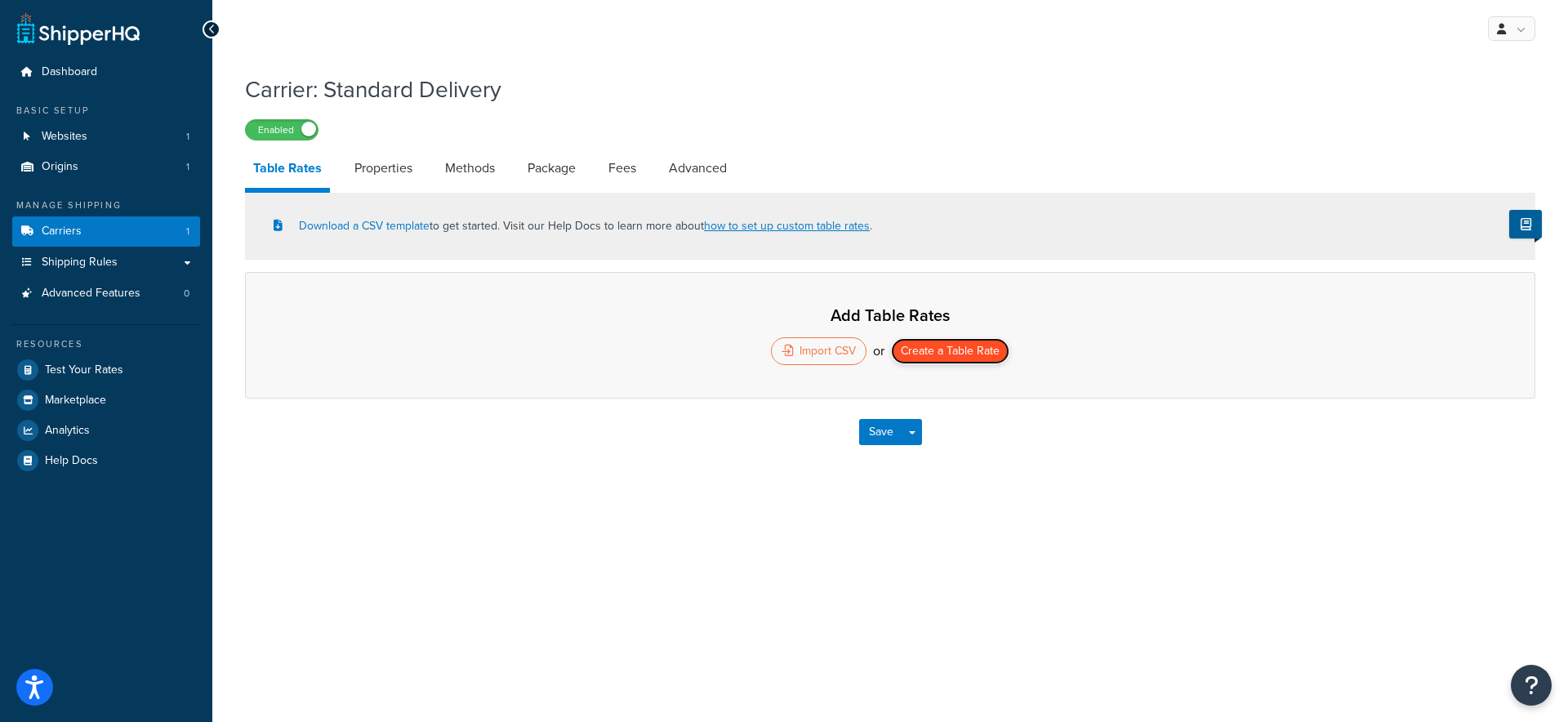
click at [967, 352] on button "Create a Table Rate" at bounding box center [950, 351] width 119 height 26
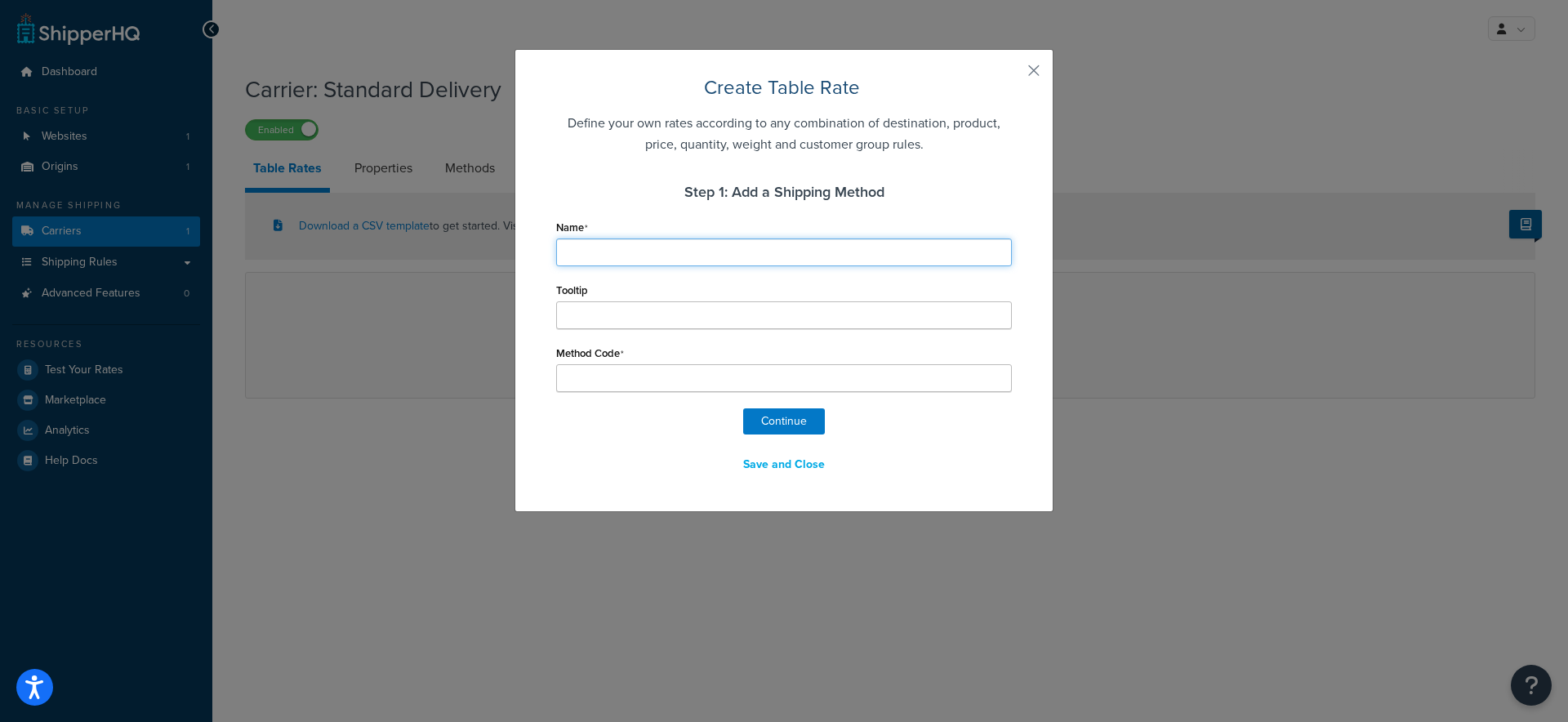
click at [706, 258] on input "Name" at bounding box center [784, 252] width 456 height 28
click at [615, 243] on input "Name" at bounding box center [784, 252] width 456 height 28
type input "P"
type input "Pi"
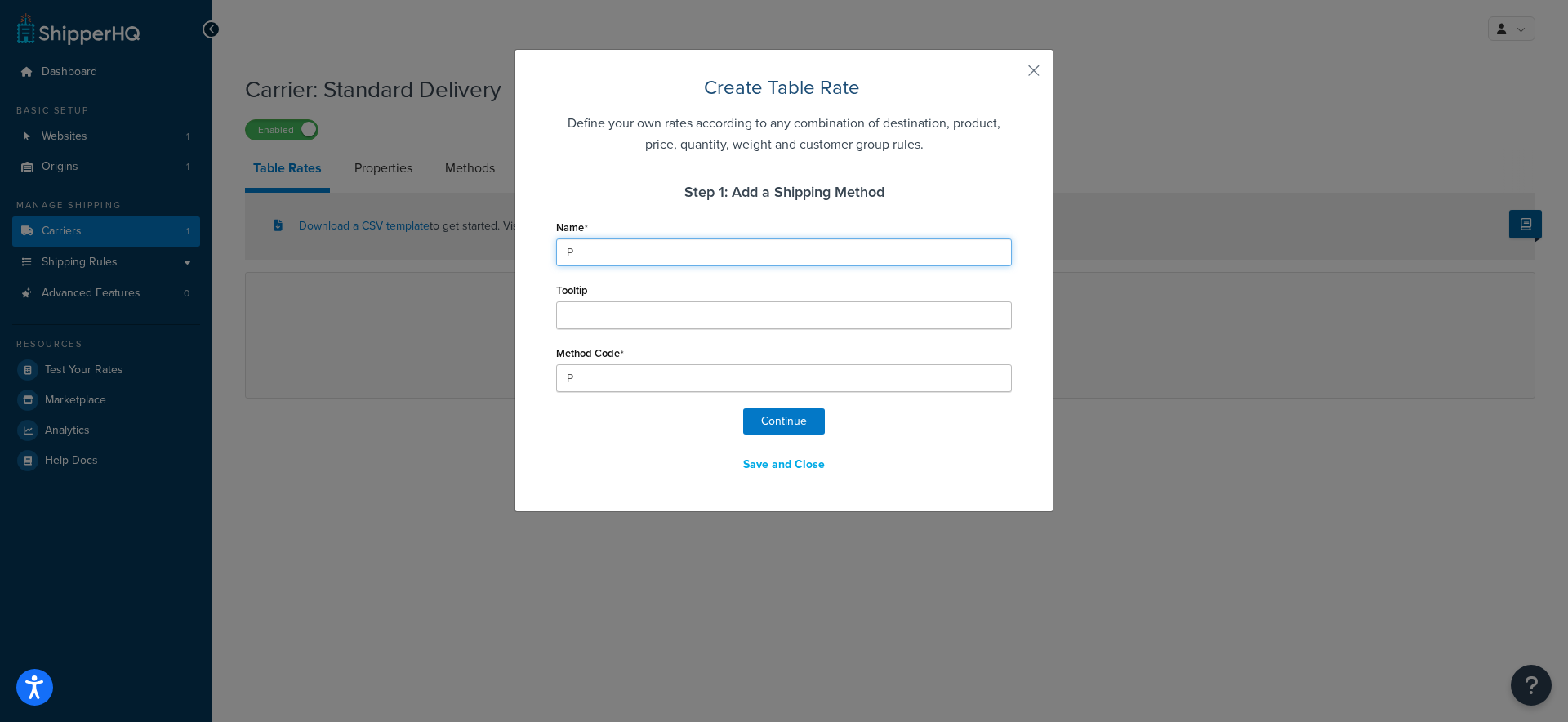
type input "Pi"
type input "Pic"
type input "Pick"
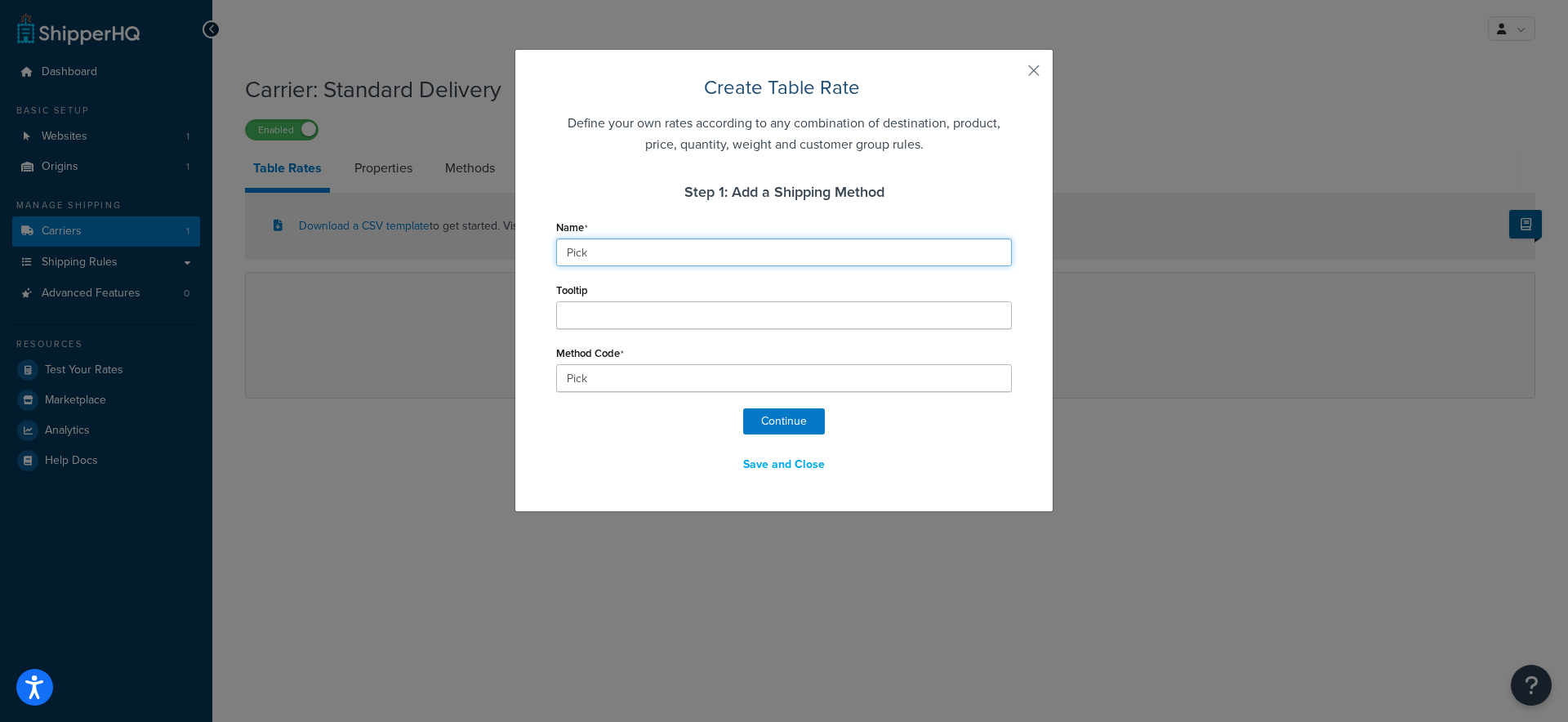
type input "Picku"
type input "Pickup"
click at [592, 262] on input "Pickup" at bounding box center [784, 252] width 456 height 28
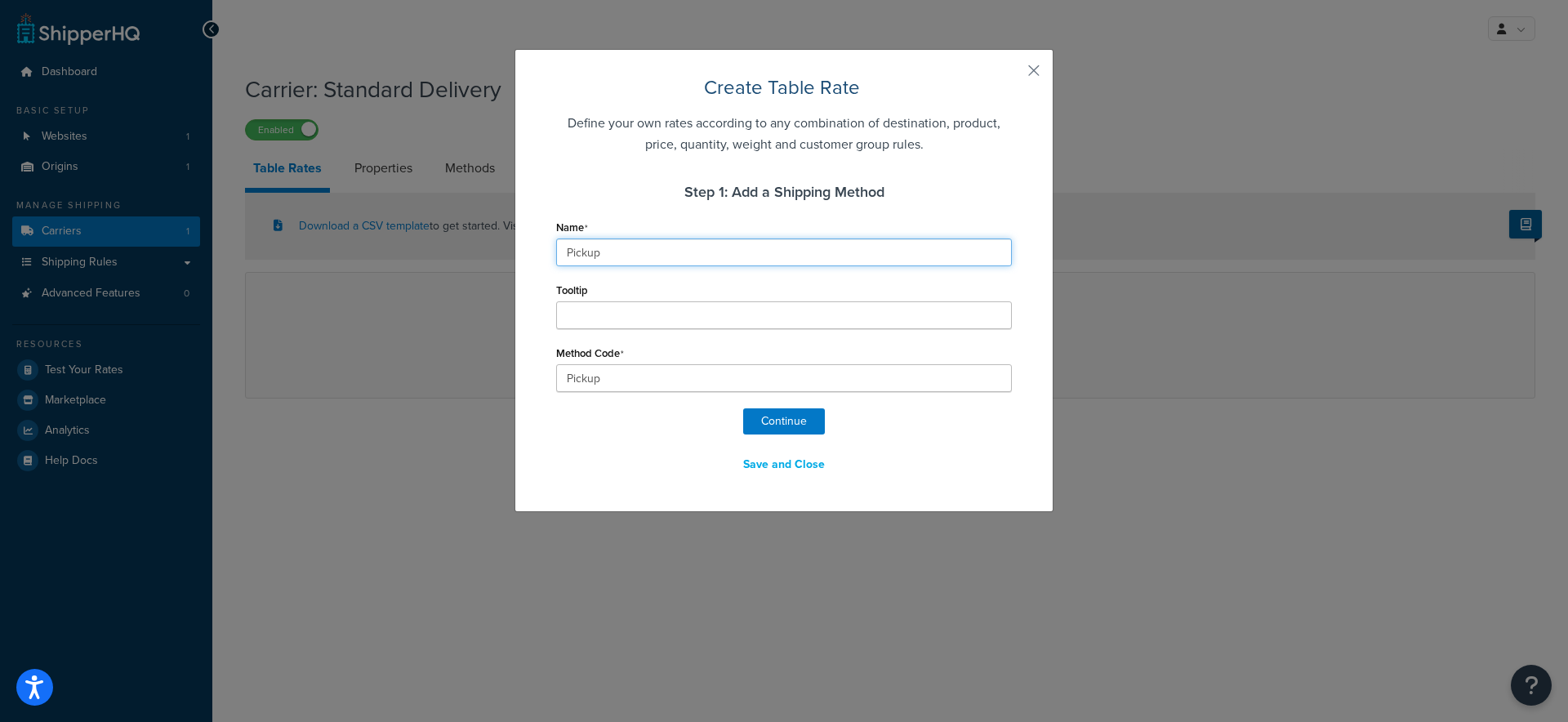
click at [592, 262] on input "Pickup" at bounding box center [784, 252] width 456 height 28
paste input "ICKUP AT OAKLEIGH SOUTH - MELBOURNE"
type input "PICKUP AT OAKLEIGH SOUTH - MELBOURNE"
type input "PICKUP_AT_OAKLEIGH_SOUTH_-_MELBOURNE"
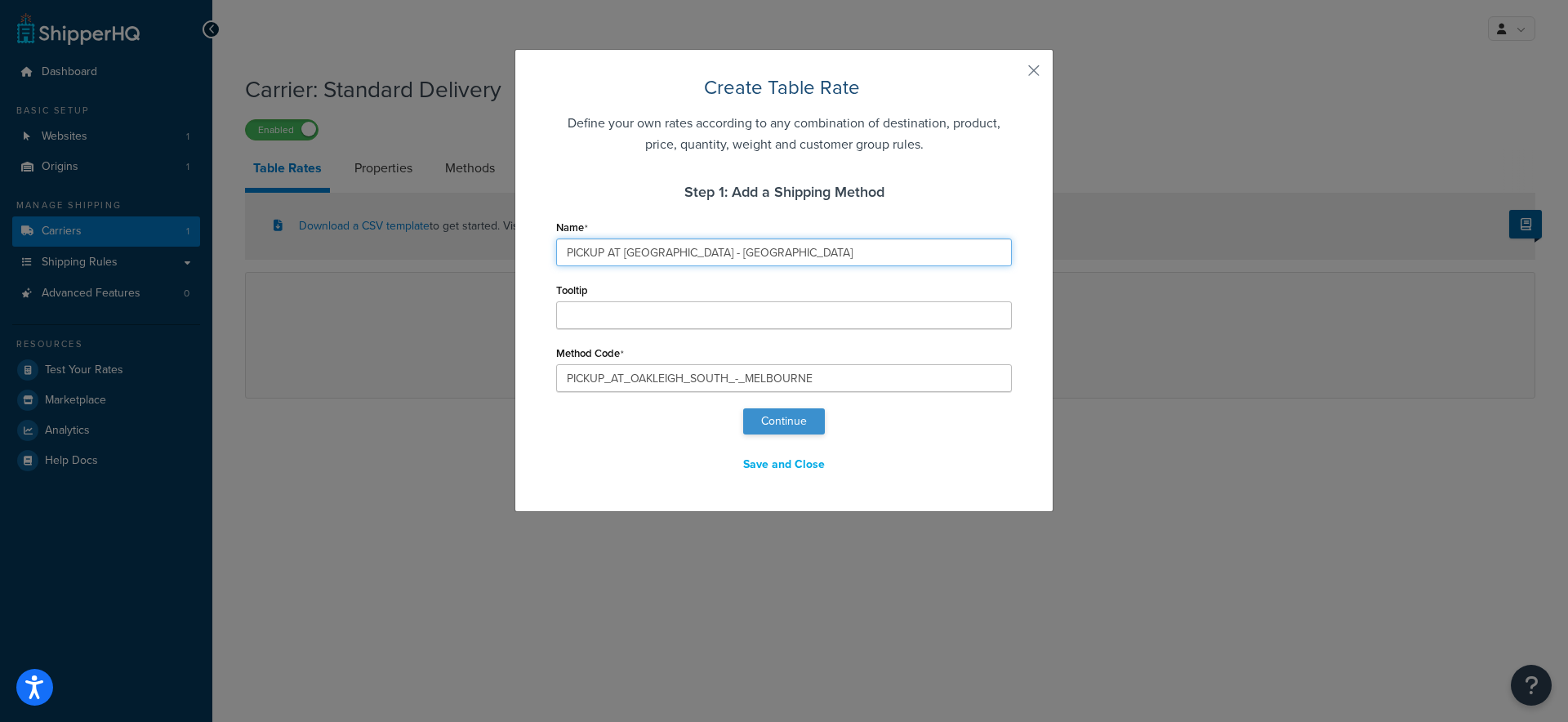
type input "PICKUP AT OAKLEIGH SOUTH - MELBOURNE"
click at [773, 421] on button "Continue" at bounding box center [783, 421] width 81 height 26
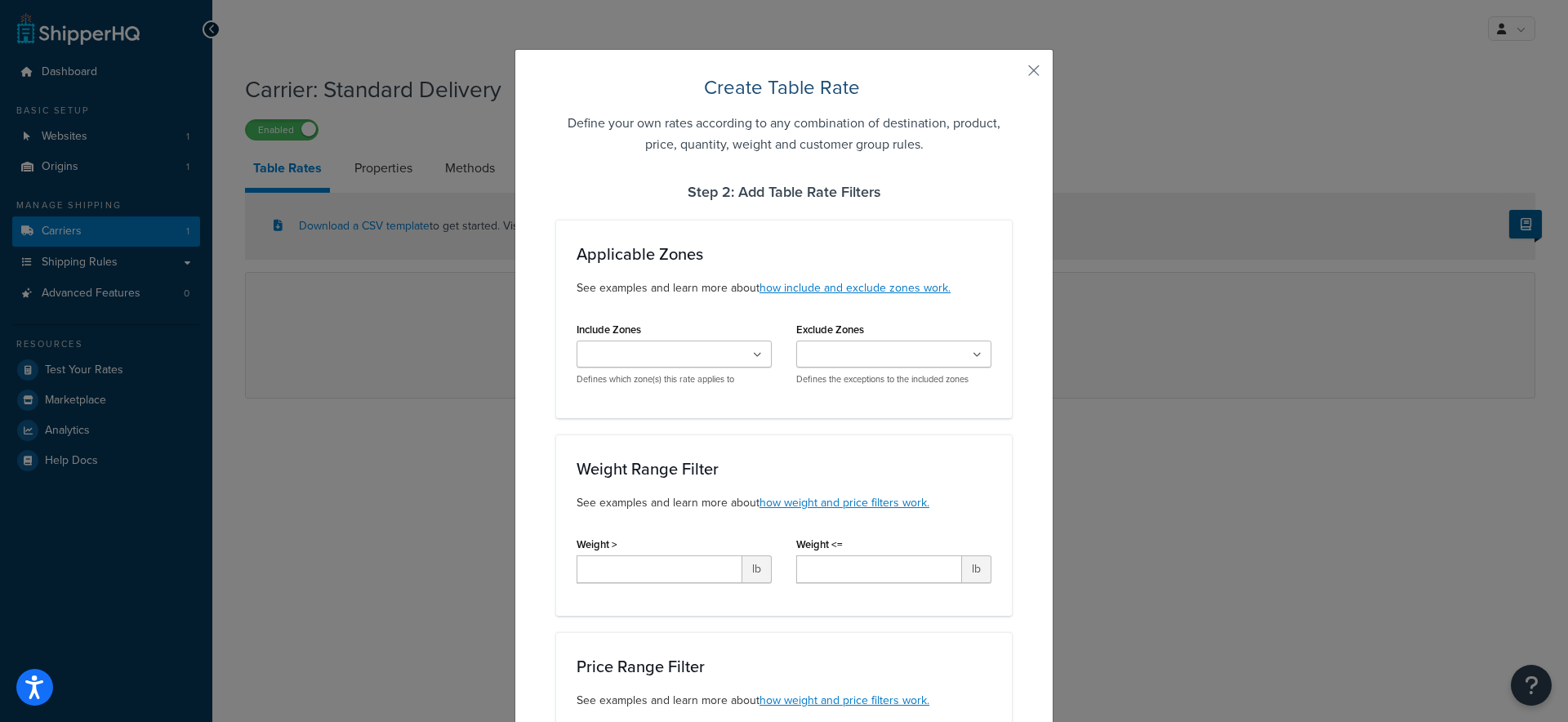
select select "182085"
click at [753, 353] on icon at bounding box center [758, 355] width 9 height 9
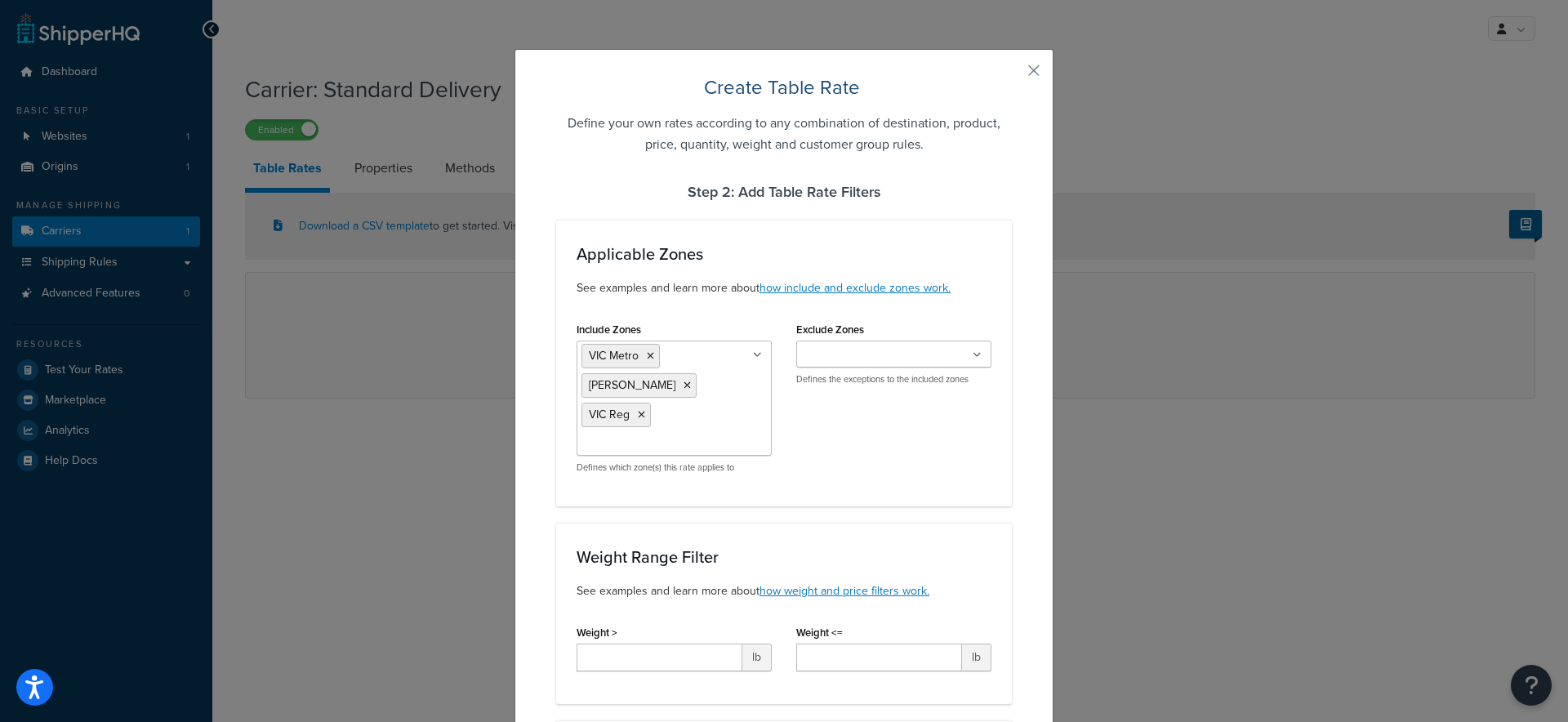
click at [864, 450] on div "Include Zones VIC Metro VIC Geelong VIC Reg NSW Metro NSW Reg ACT QLD Bris QLD …" at bounding box center [784, 402] width 439 height 168
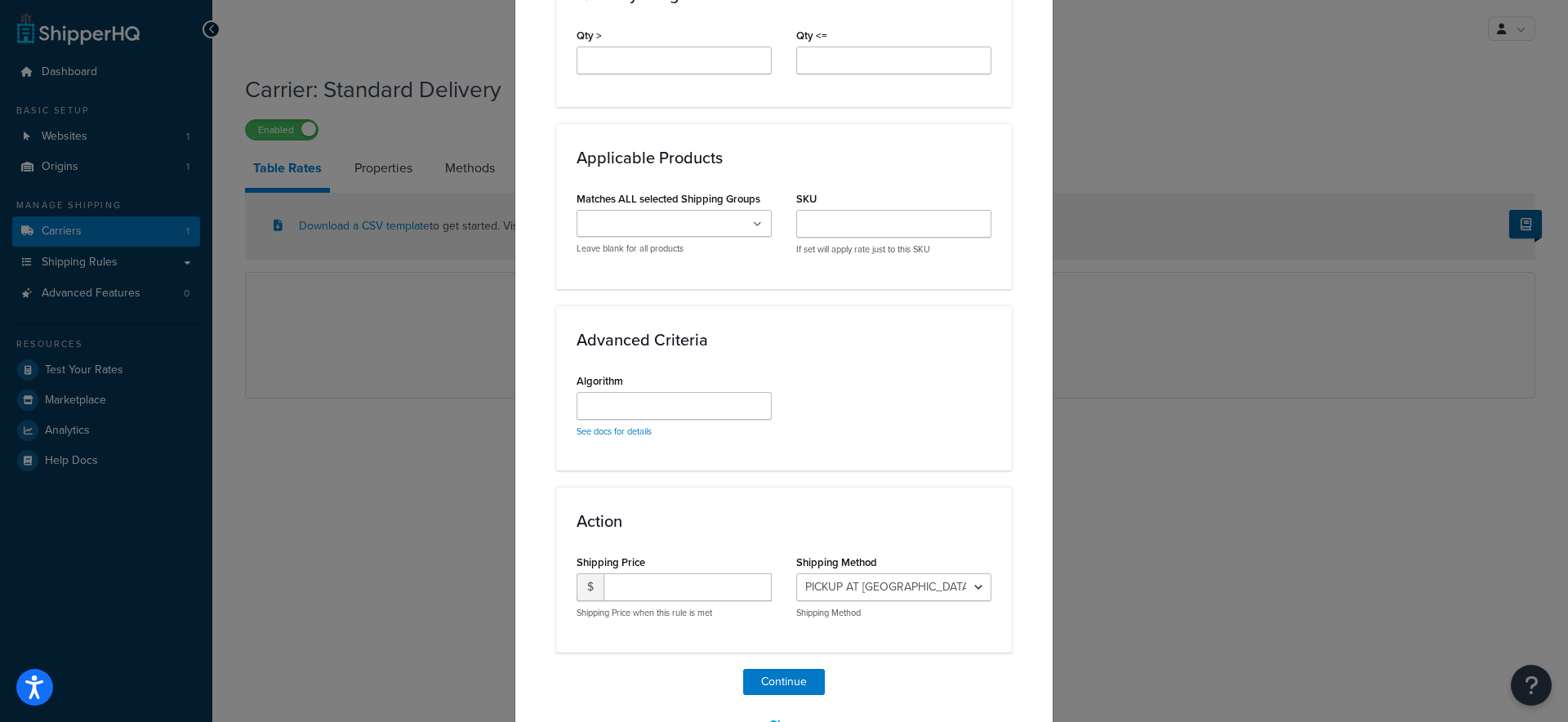
scroll to position [1008, 0]
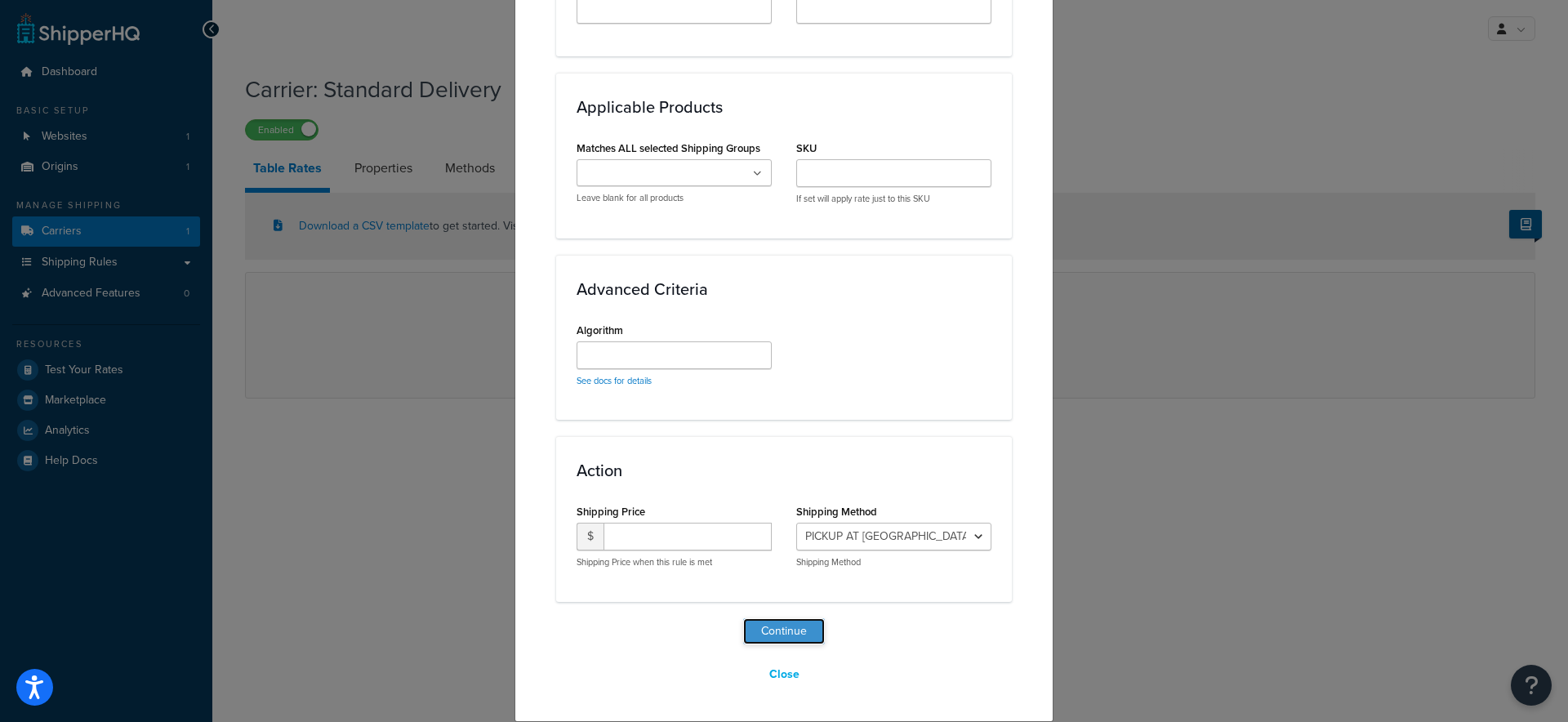
click at [788, 630] on button "Continue" at bounding box center [783, 631] width 81 height 26
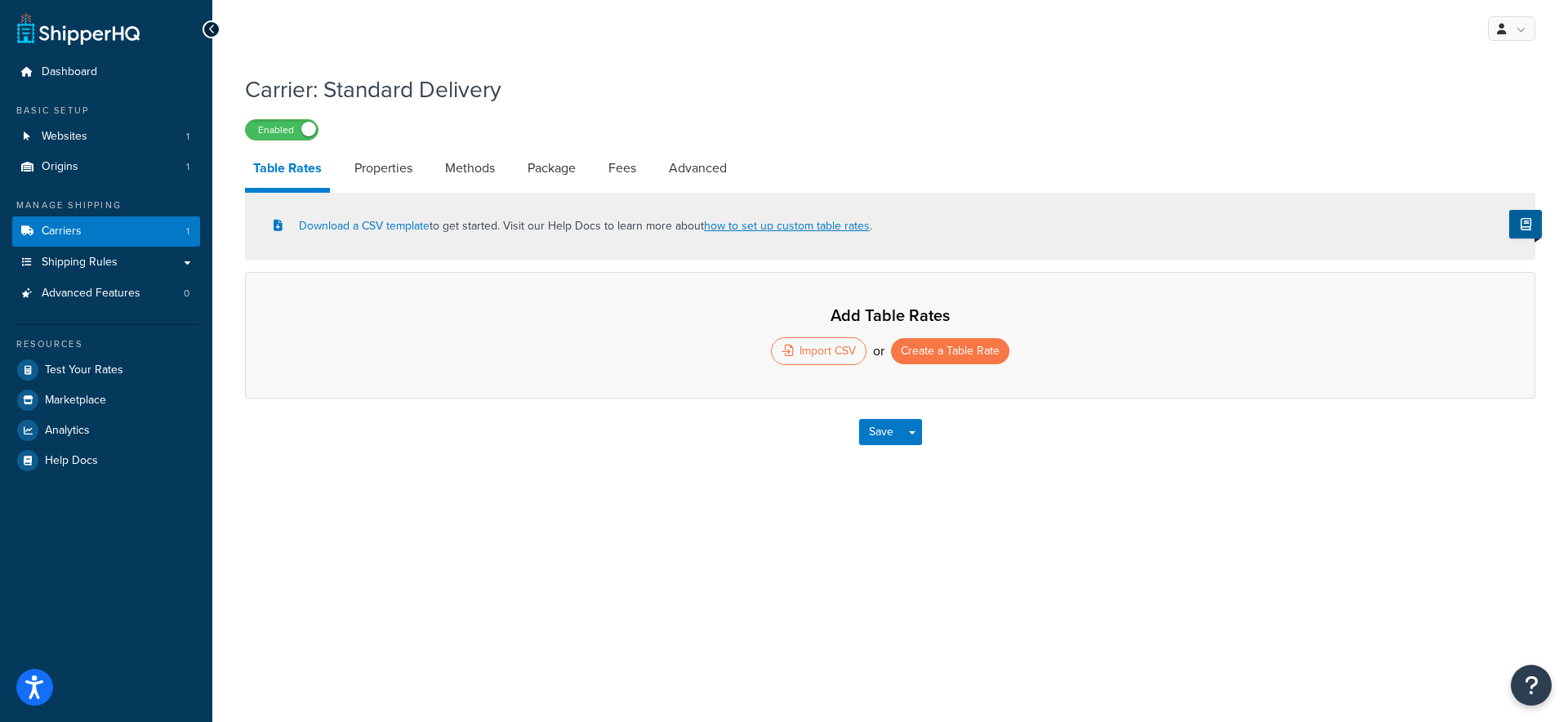
select select "25"
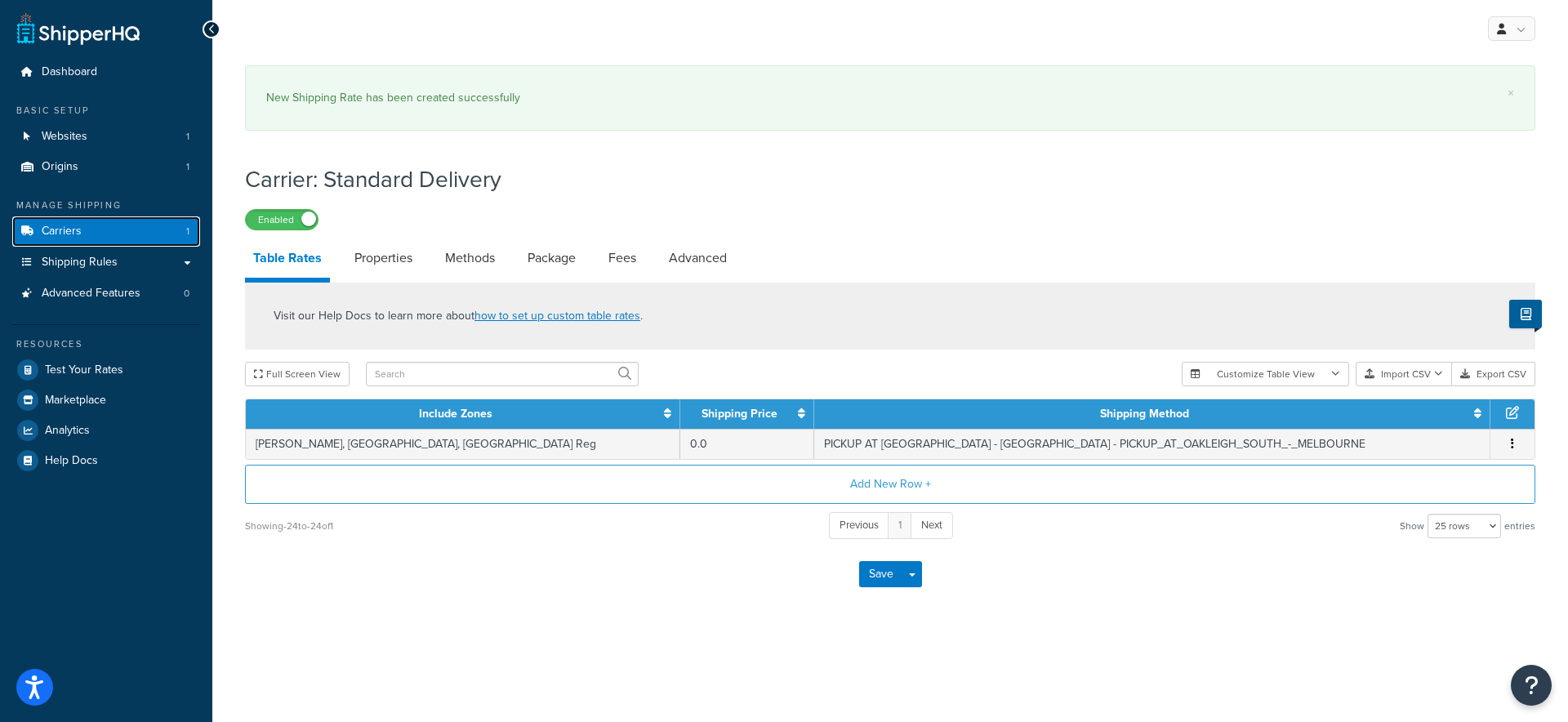
click at [55, 231] on span "Carriers" at bounding box center [62, 231] width 40 height 14
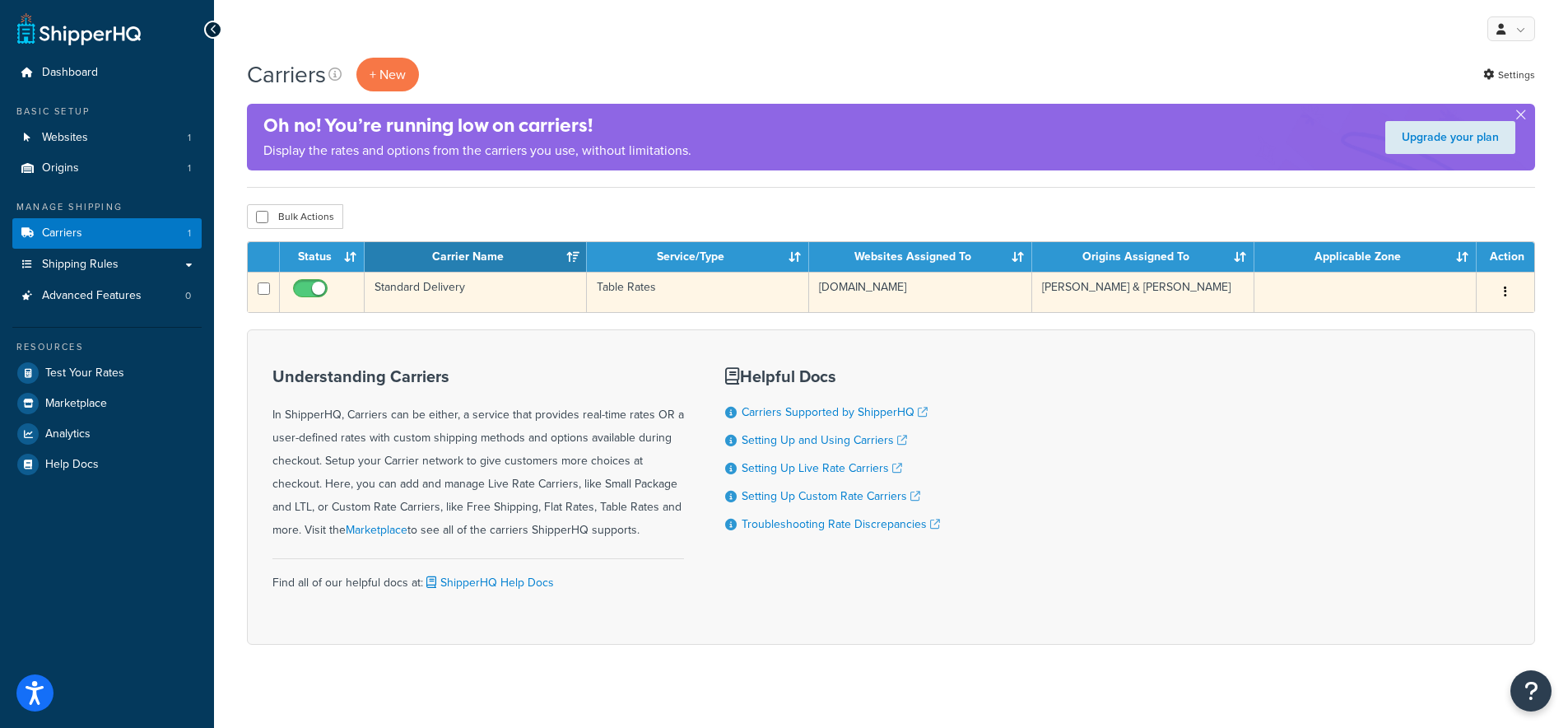
click at [312, 291] on input "checkbox" at bounding box center [313, 293] width 45 height 21
checkbox input "false"
click at [429, 286] on td "Standard Delivery" at bounding box center [476, 291] width 222 height 40
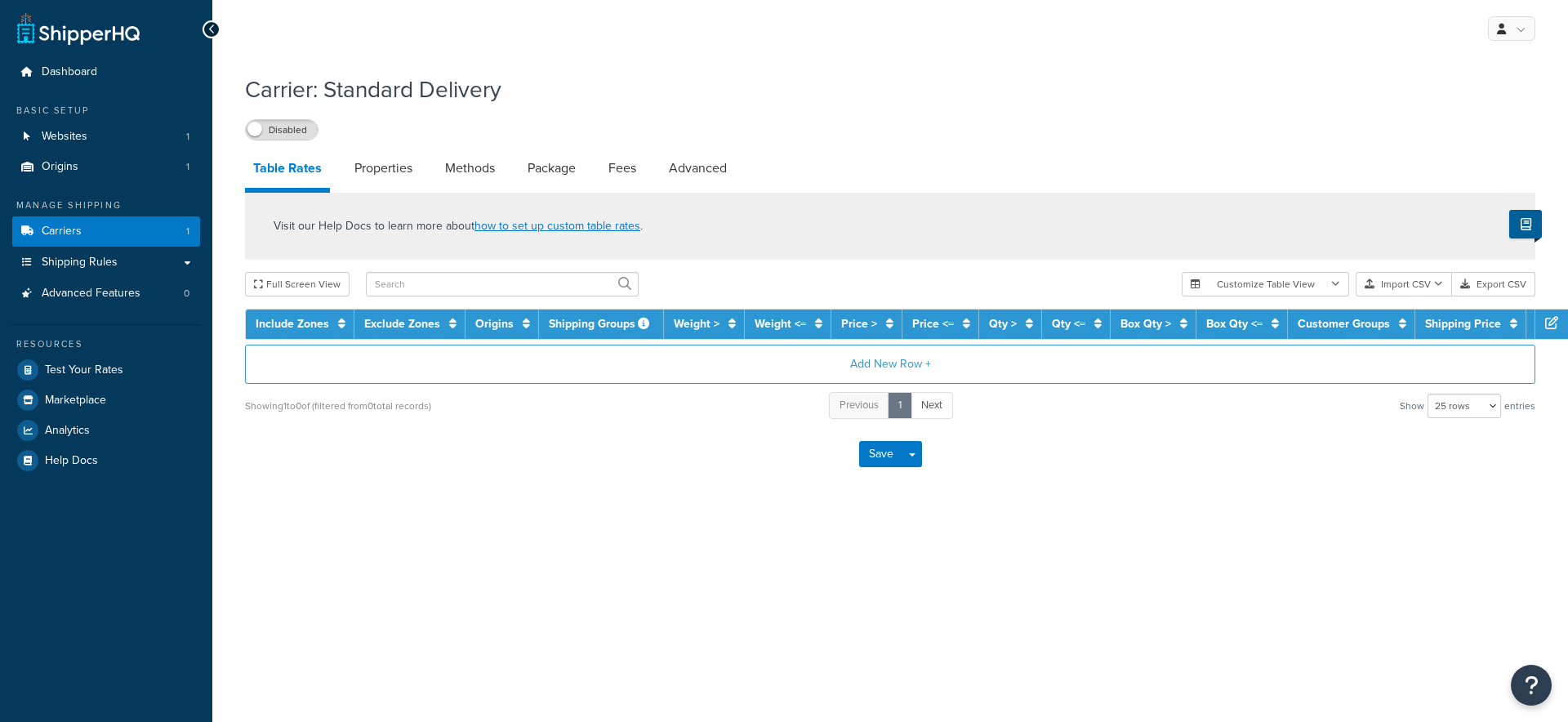
select select "25"
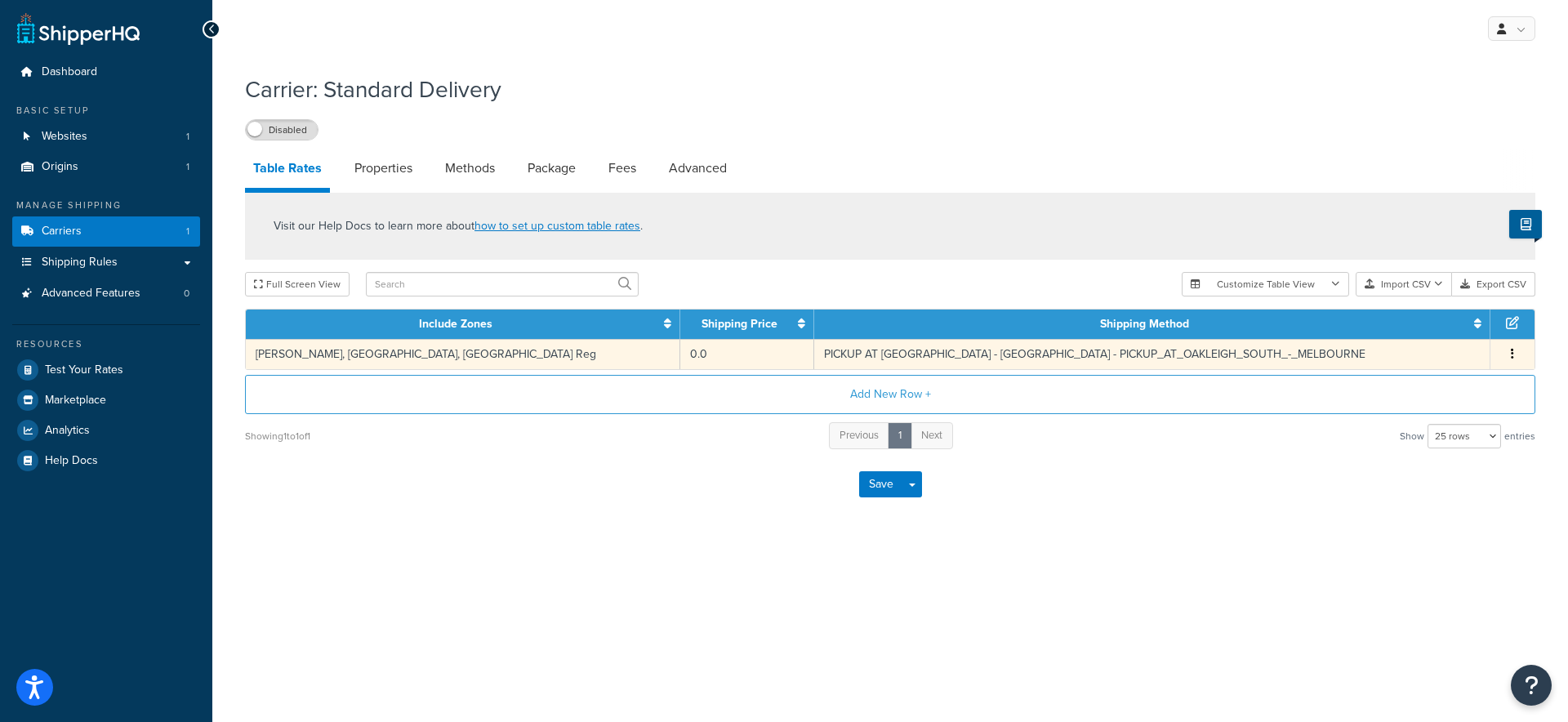
click at [307, 353] on td "[PERSON_NAME], [GEOGRAPHIC_DATA], [GEOGRAPHIC_DATA] Reg" at bounding box center [463, 354] width 435 height 30
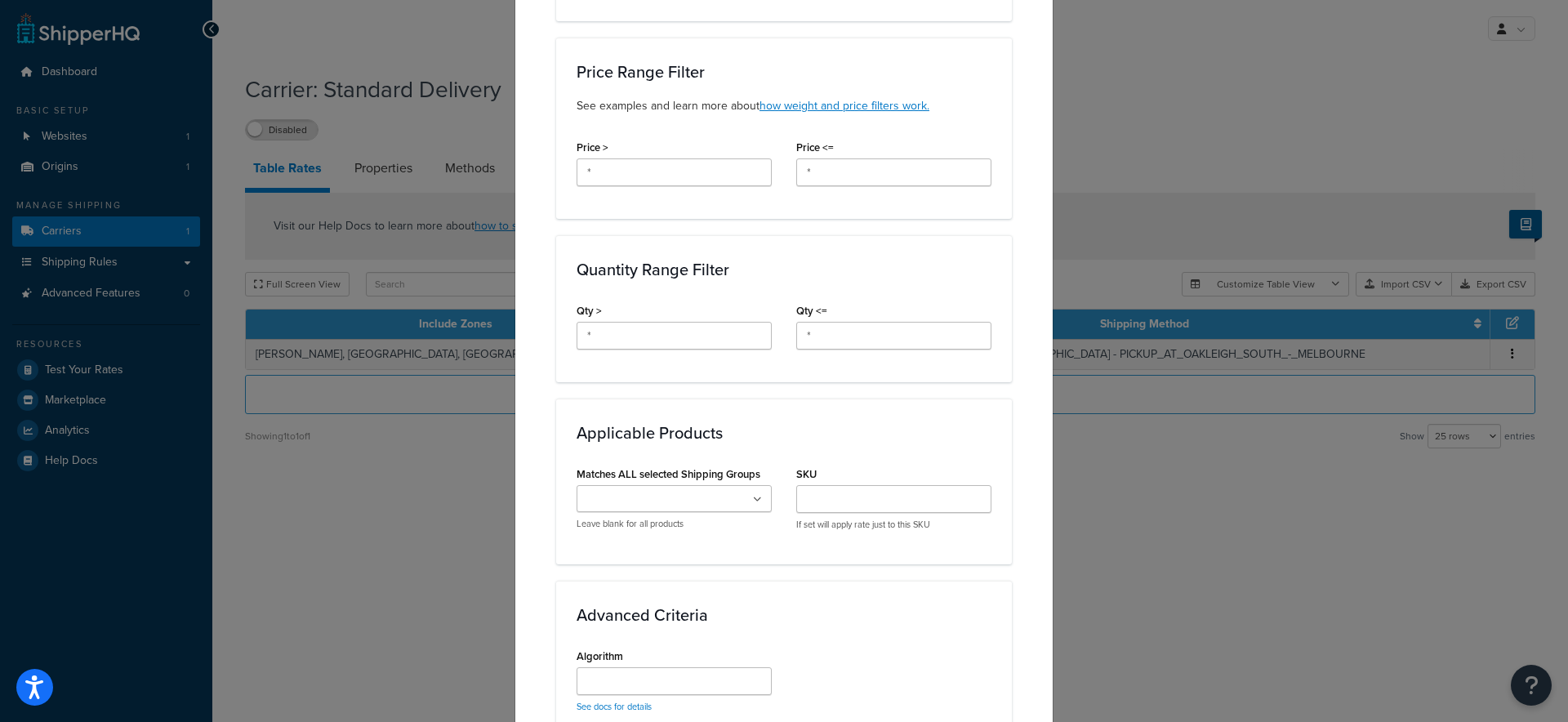
scroll to position [610, 0]
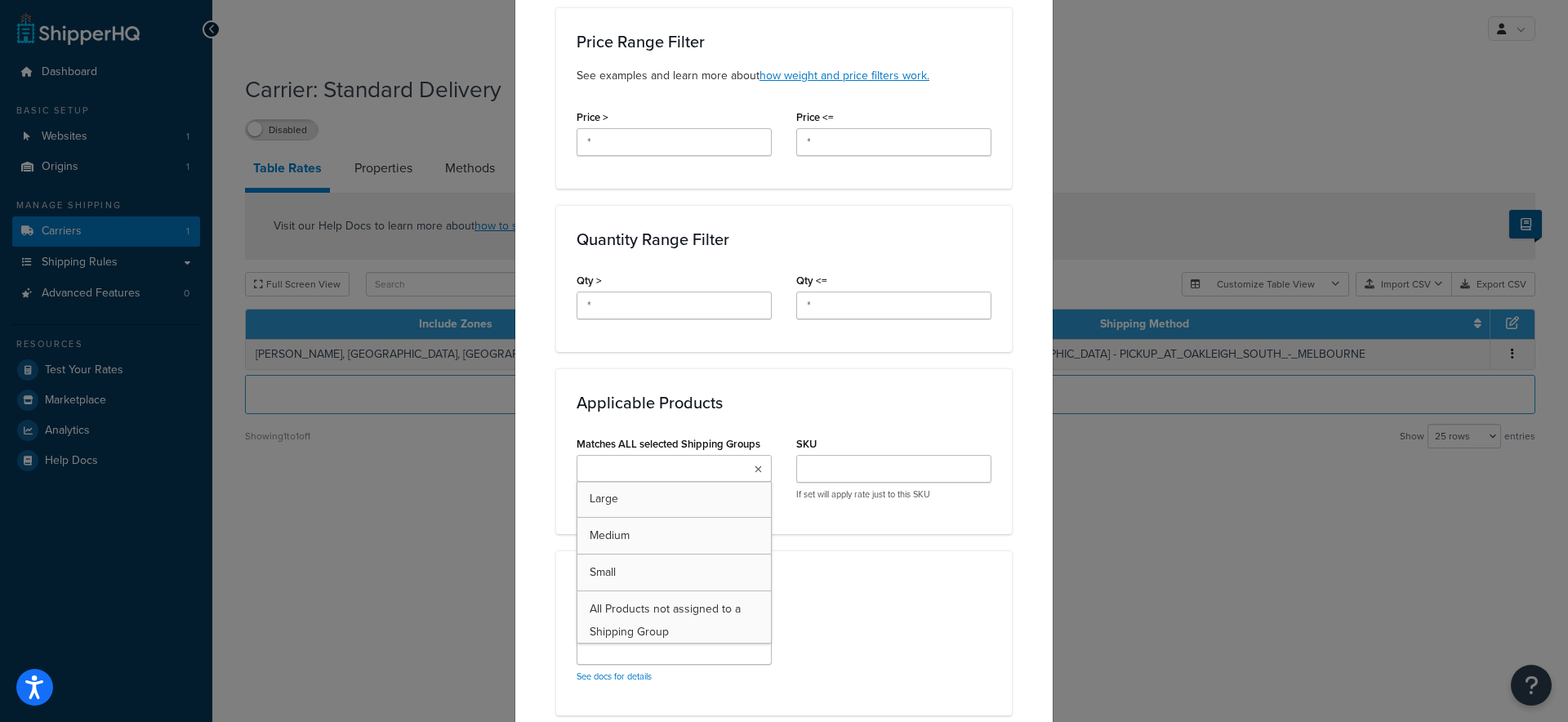
click at [723, 461] on ul at bounding box center [674, 468] width 195 height 27
click at [1143, 530] on div "Update Table Rate Applicable Zones See examples and learn more about how includ…" at bounding box center [784, 361] width 1568 height 722
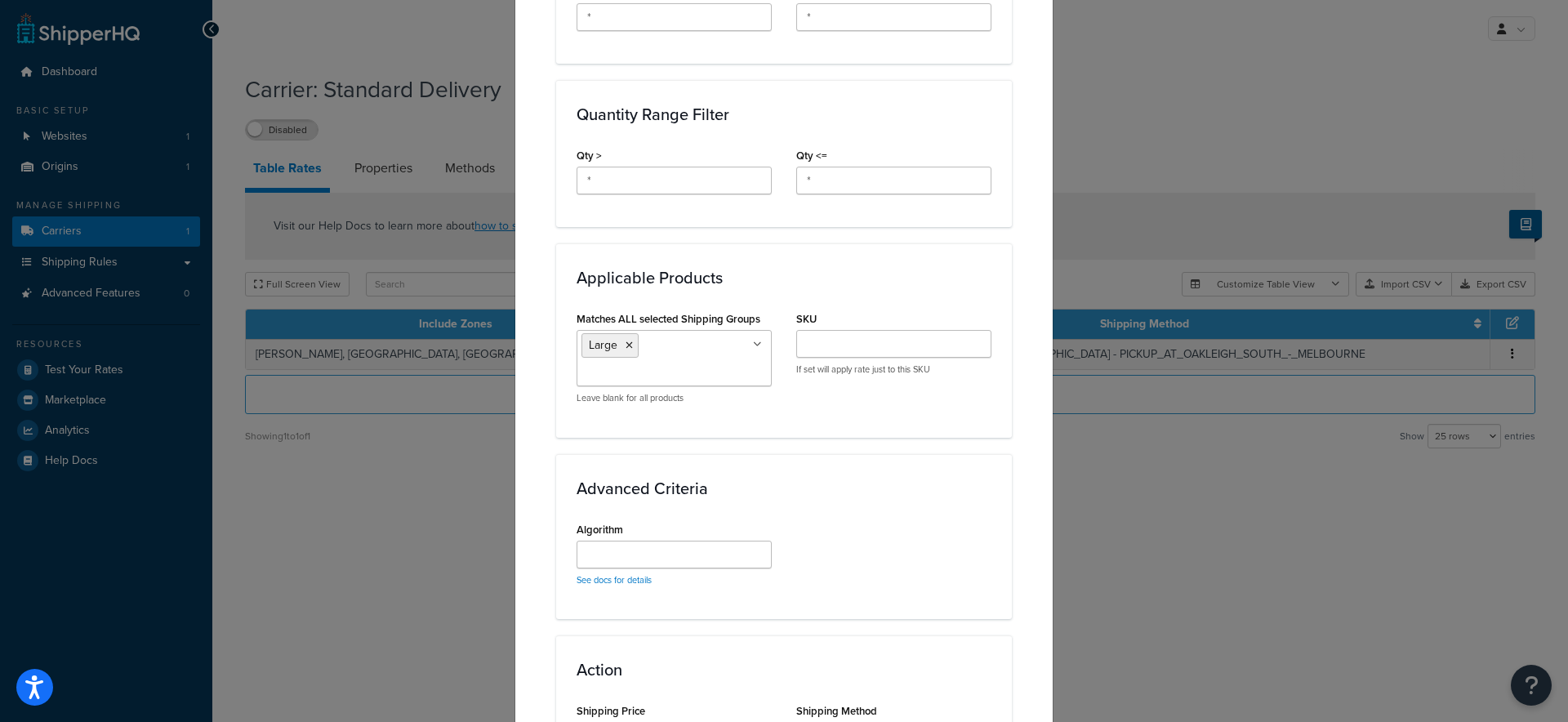
scroll to position [934, 0]
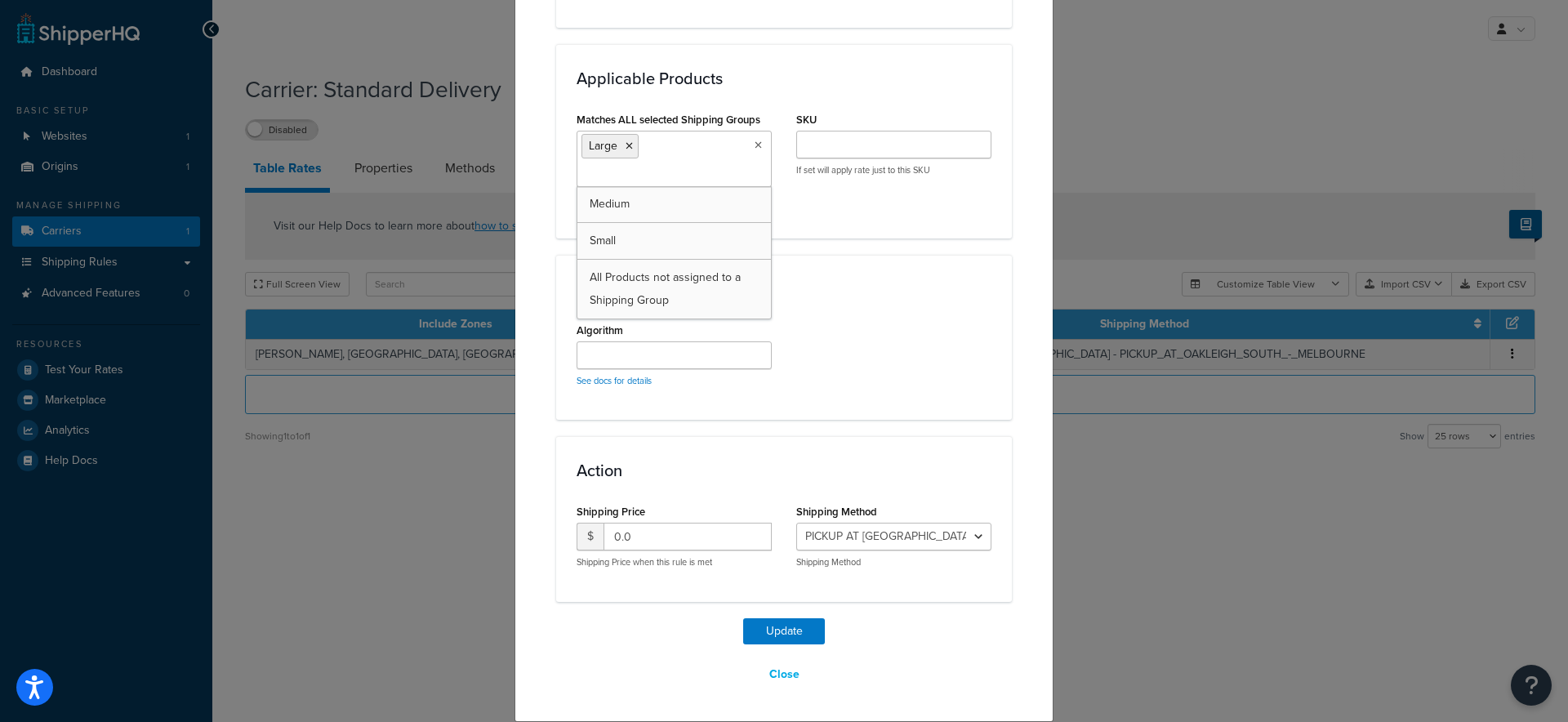
click at [694, 163] on ul "Large" at bounding box center [674, 159] width 195 height 56
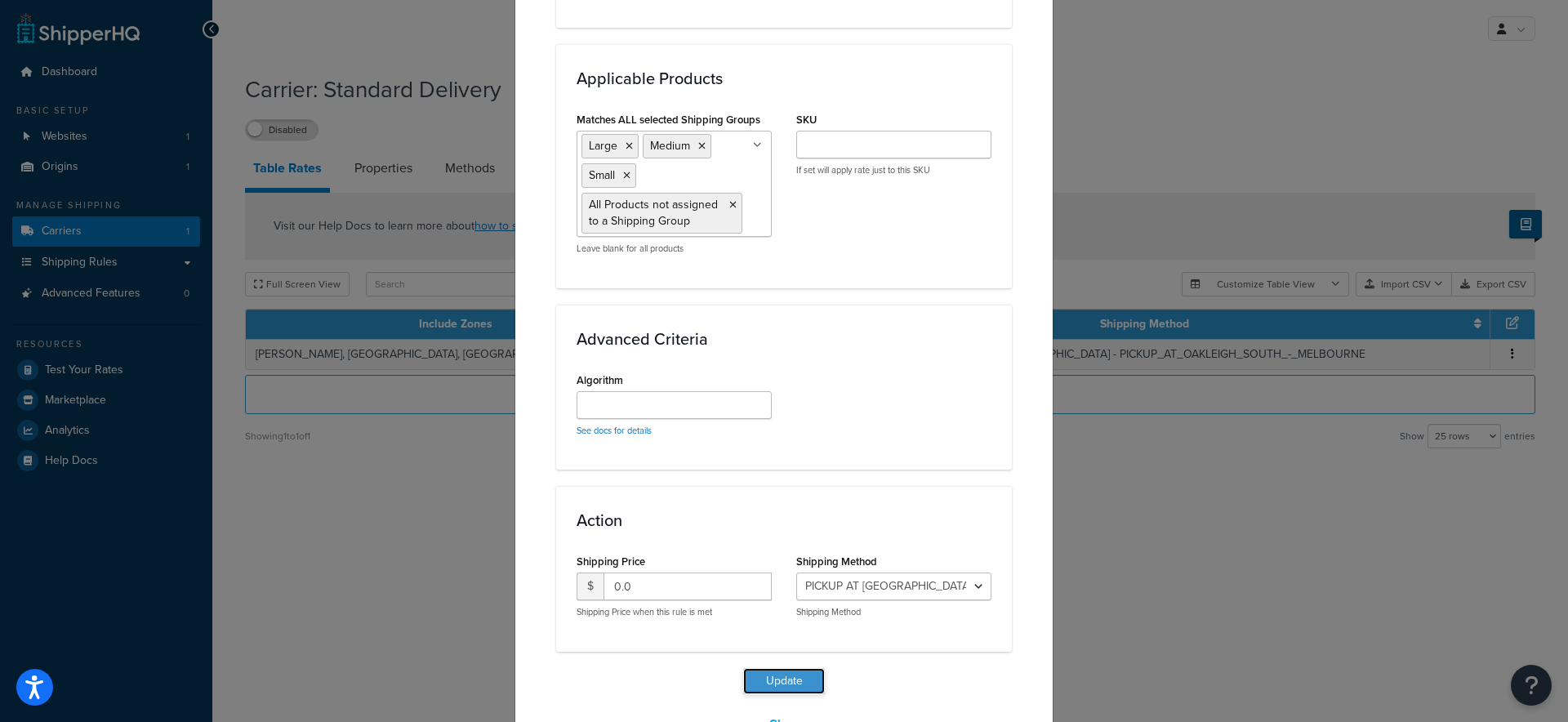
click at [771, 687] on button "Update" at bounding box center [783, 681] width 81 height 26
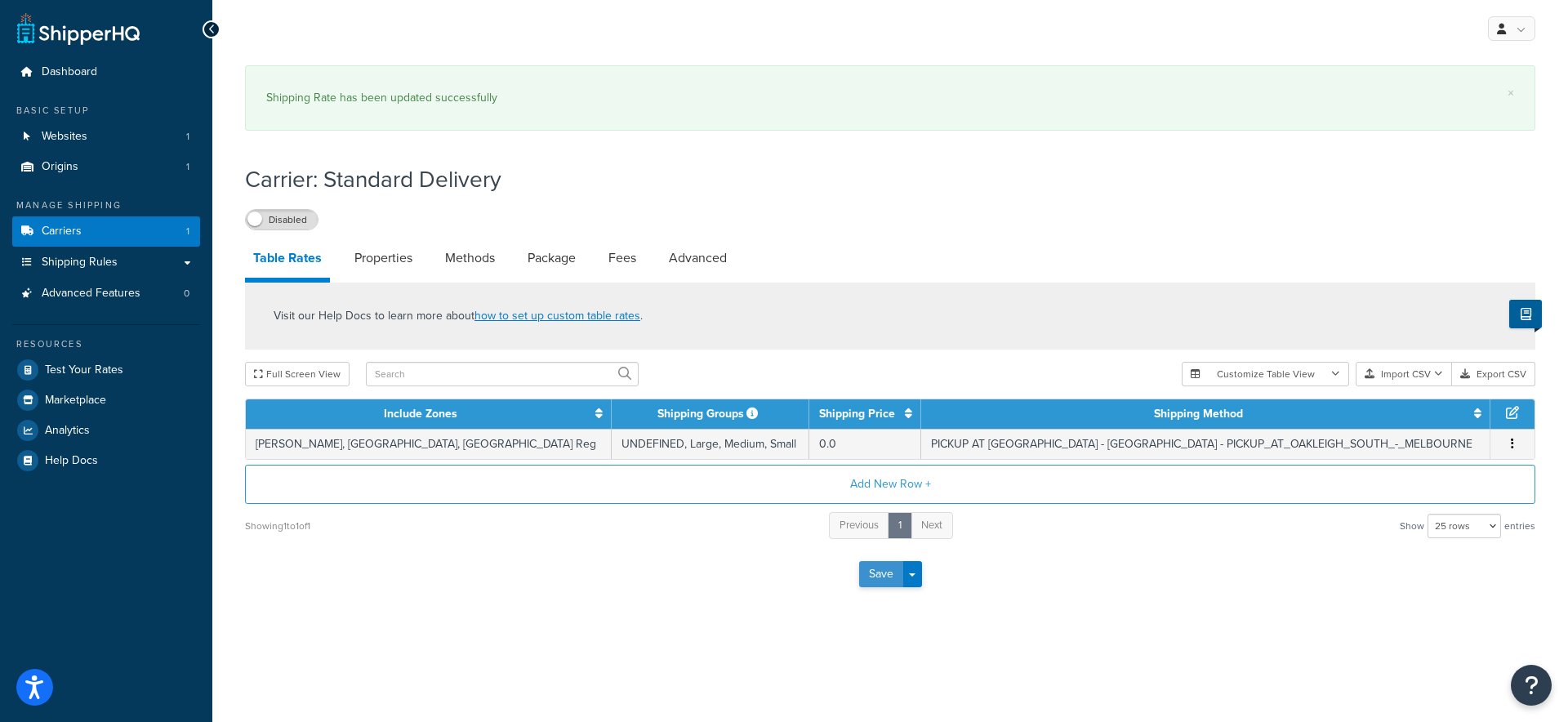
click at [880, 574] on button "Save" at bounding box center [880, 573] width 44 height 26
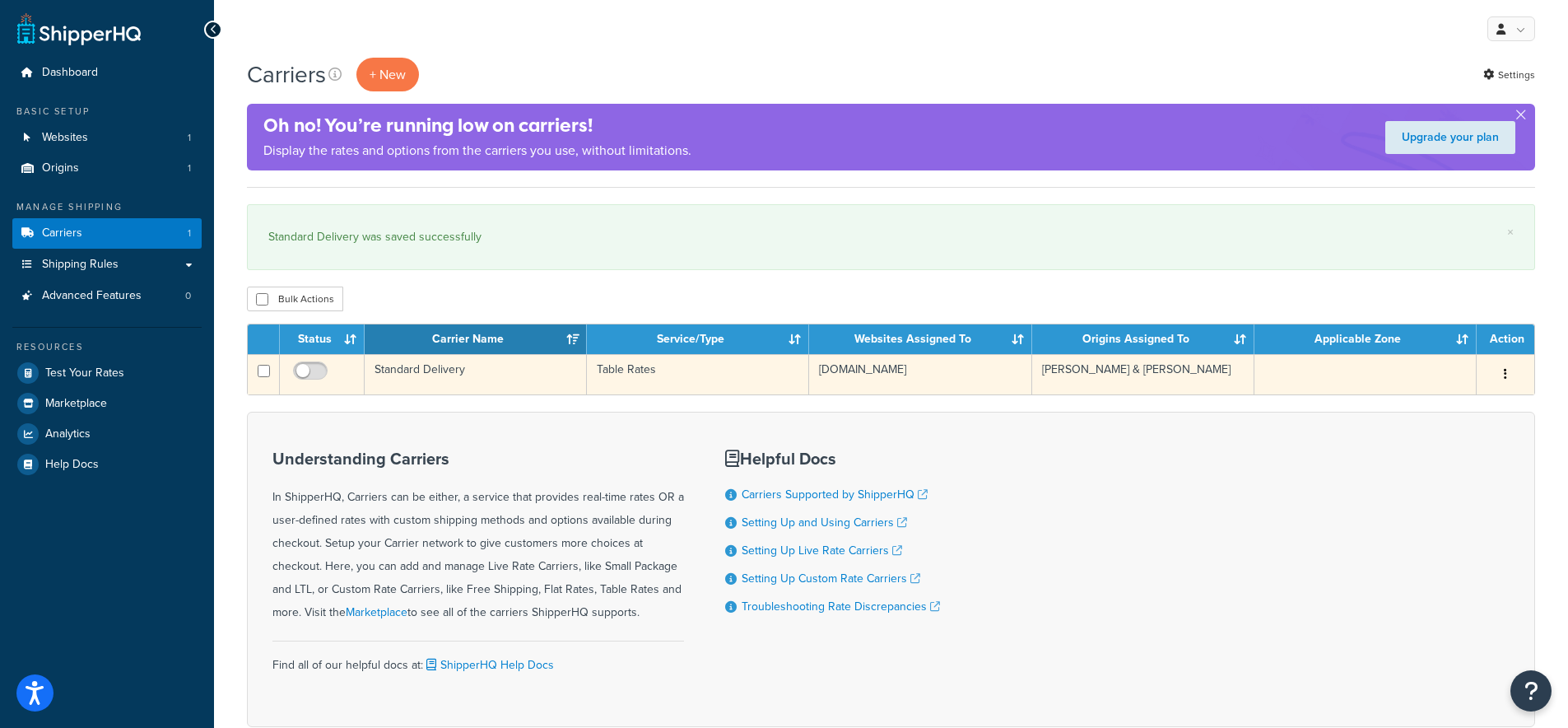
click at [441, 361] on td "Standard Delivery" at bounding box center [476, 374] width 222 height 40
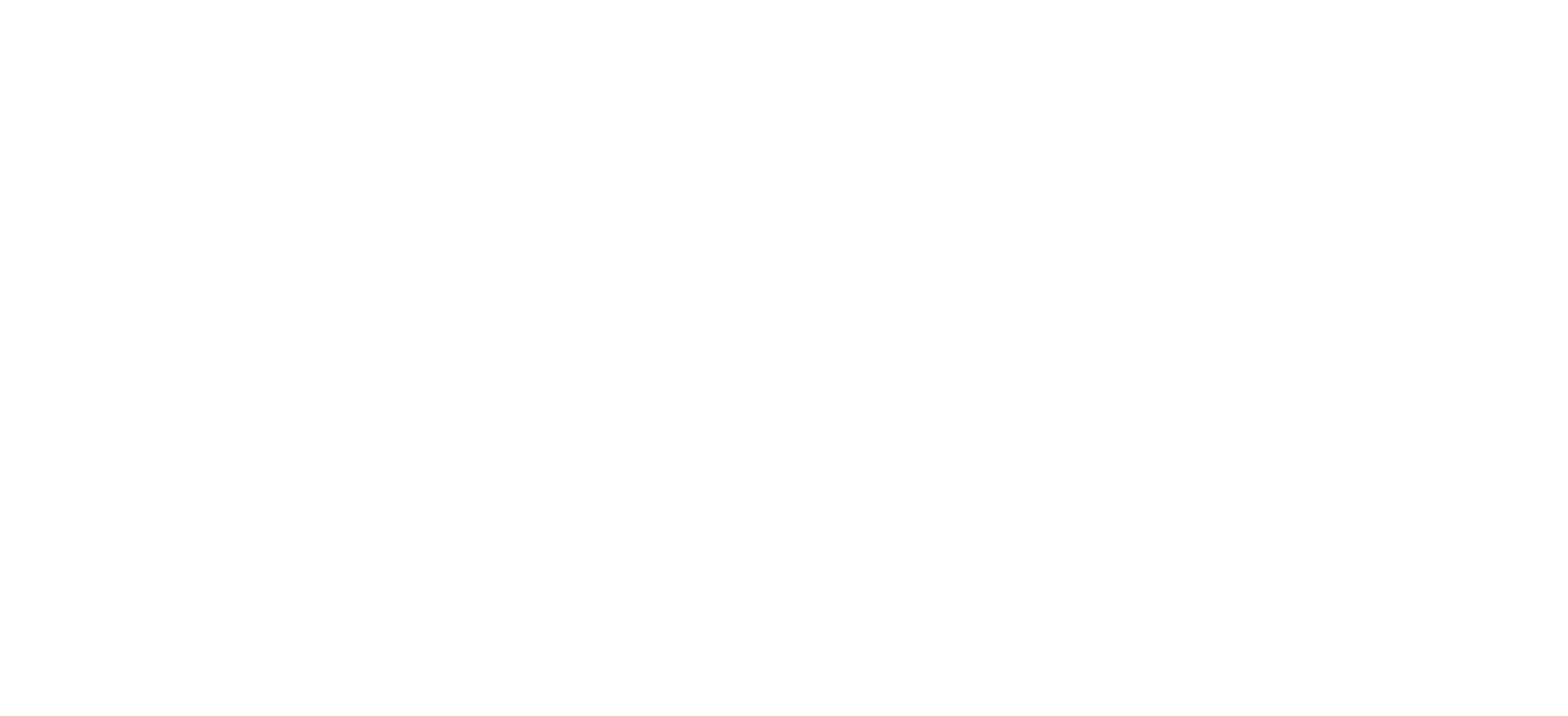
select select "25"
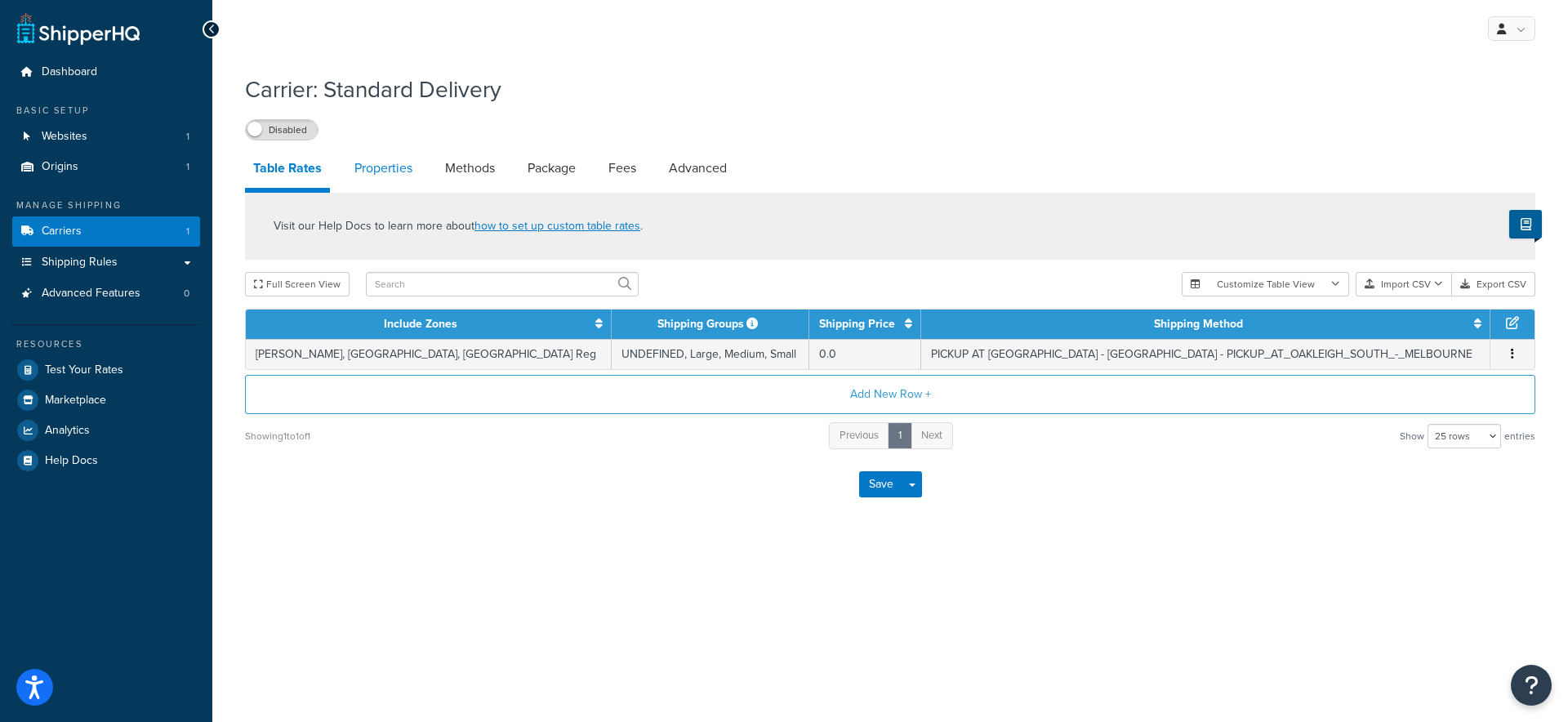
click at [399, 174] on link "Properties" at bounding box center [384, 168] width 75 height 39
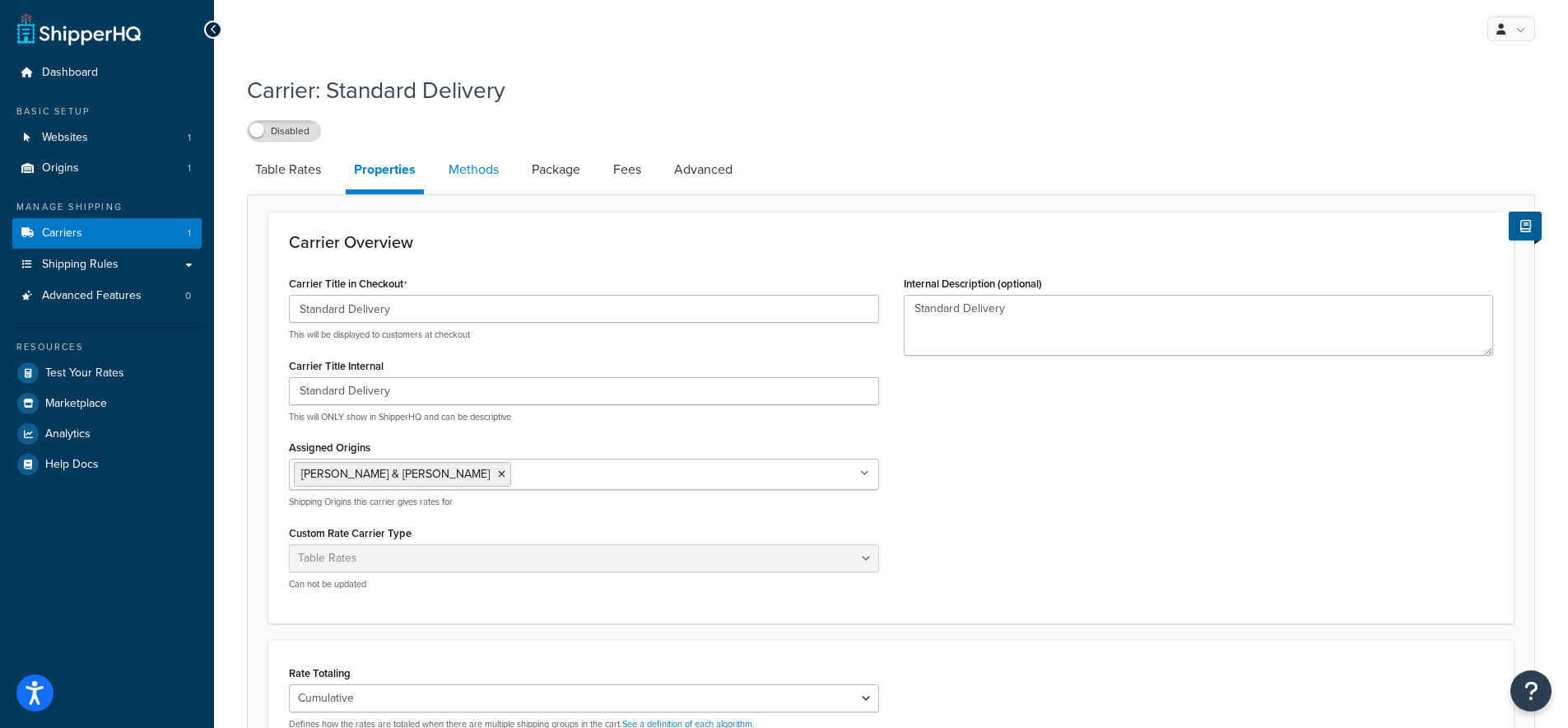
click at [478, 174] on link "Methods" at bounding box center [474, 170] width 67 height 40
select select "25"
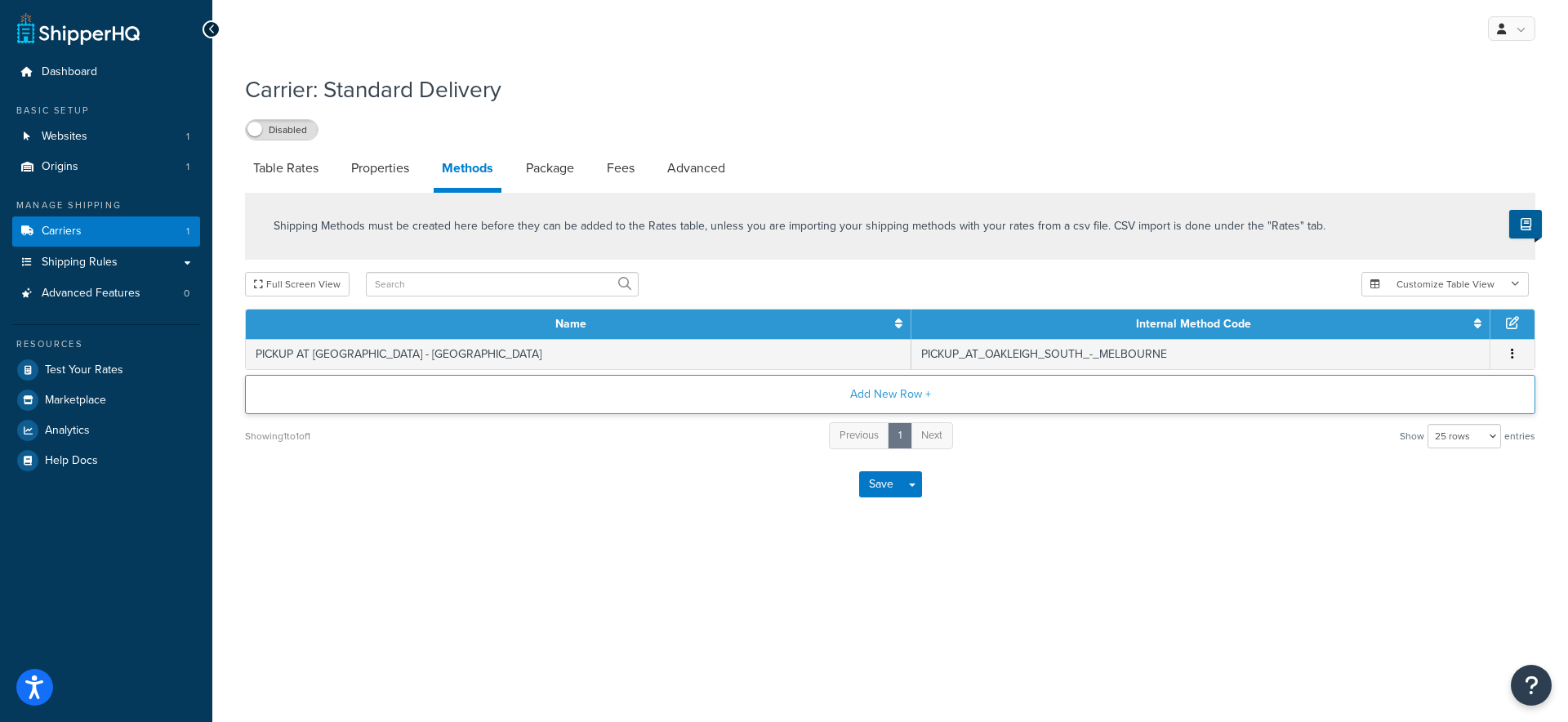
click at [893, 400] on button "Add New Row +" at bounding box center [890, 394] width 1290 height 39
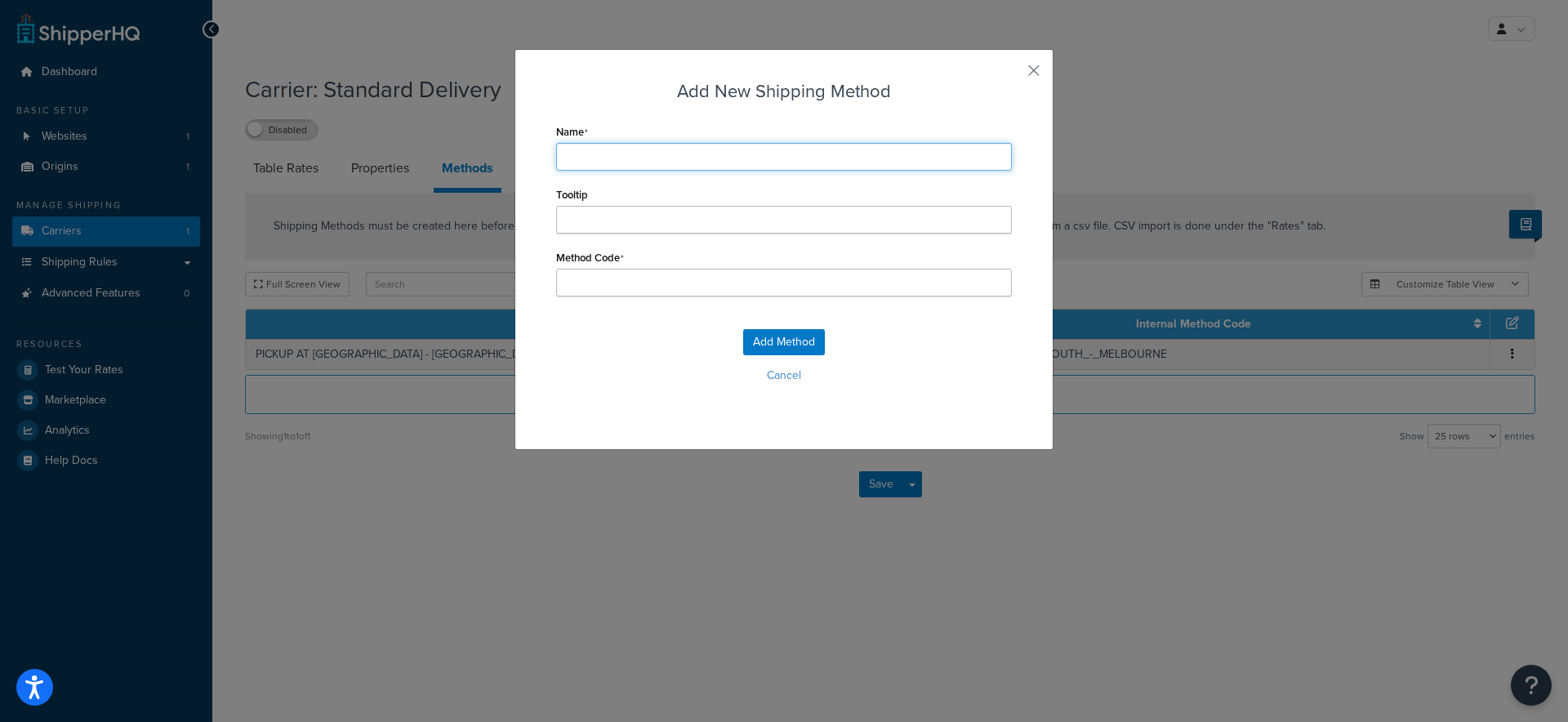
click at [595, 159] on input "Name" at bounding box center [784, 157] width 456 height 28
click at [593, 156] on input "Name" at bounding box center [784, 157] width 456 height 28
type input "S"
type input "St"
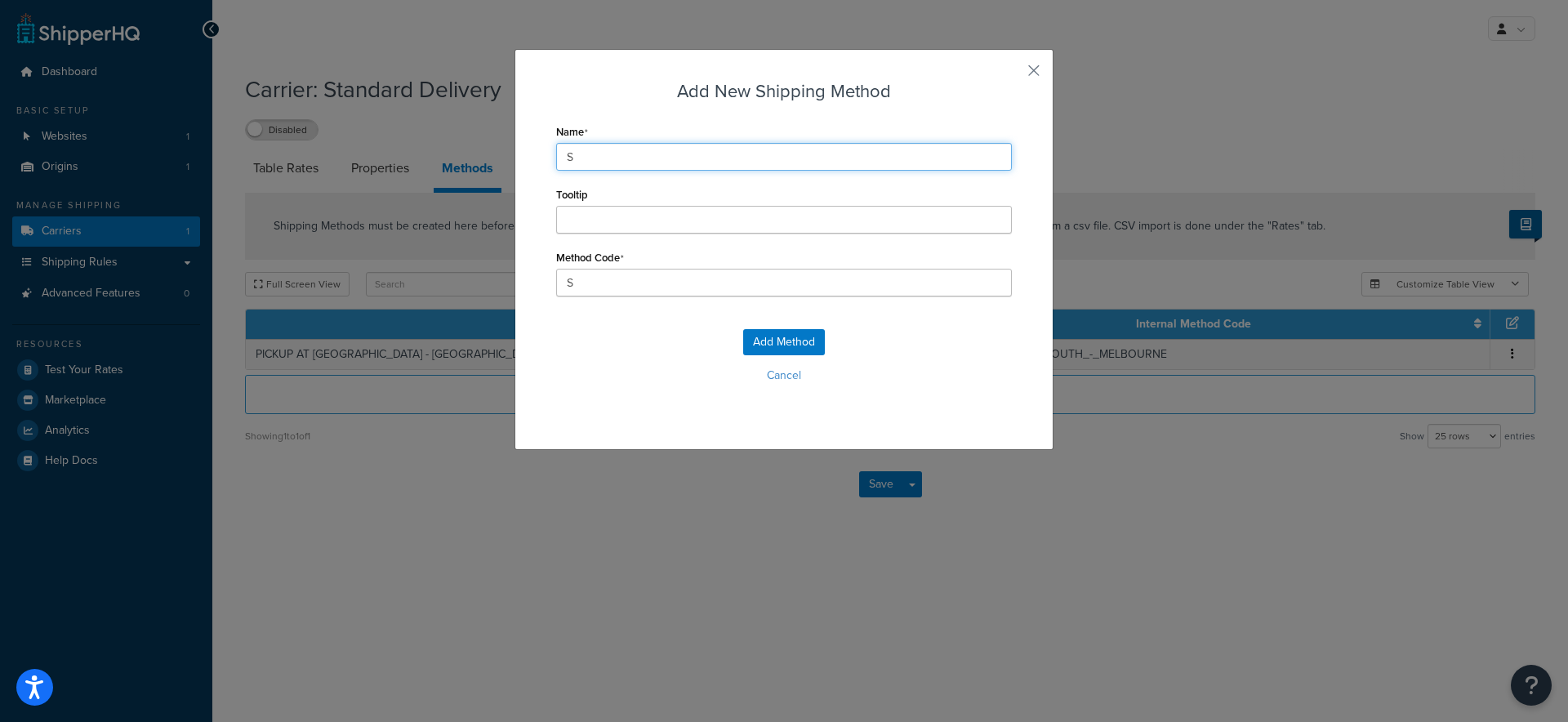
type input "St"
type input "Sta"
type input "Stan"
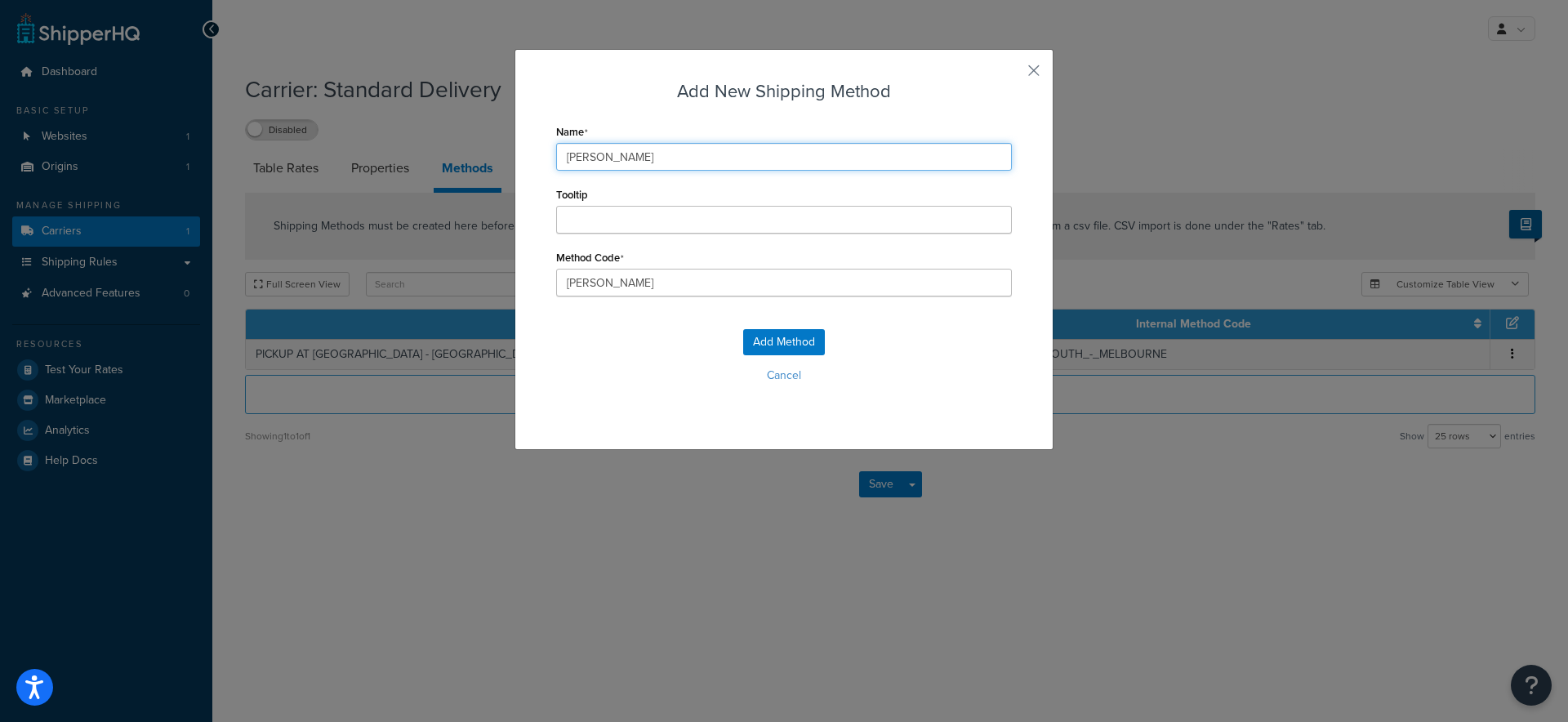
type input "Stand"
type input "Standa"
type input "Standar"
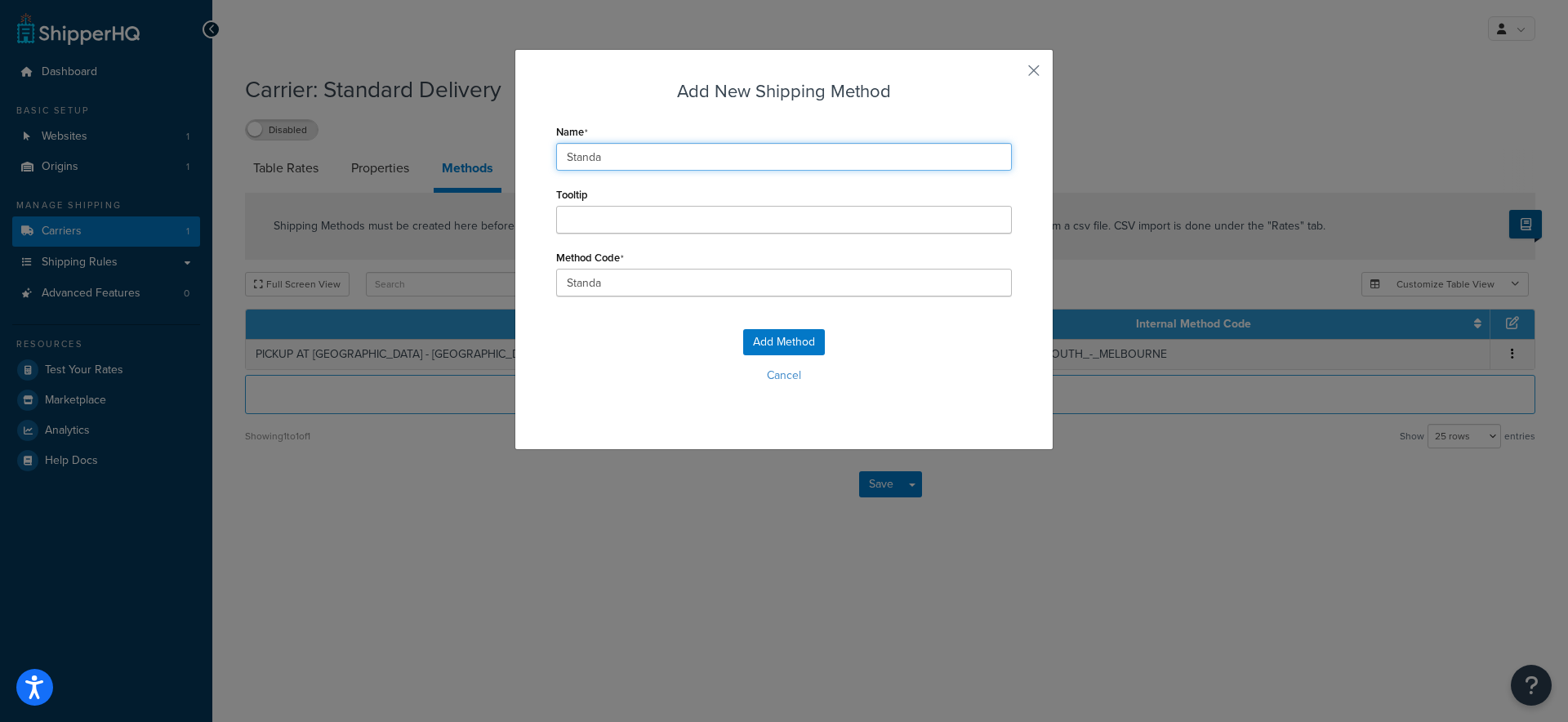
type input "Standar"
type input "Standard"
click at [638, 110] on div "Add New Shipping Method Name Standard Tooltip Method Code Standard Add Method C…" at bounding box center [784, 248] width 539 height 401
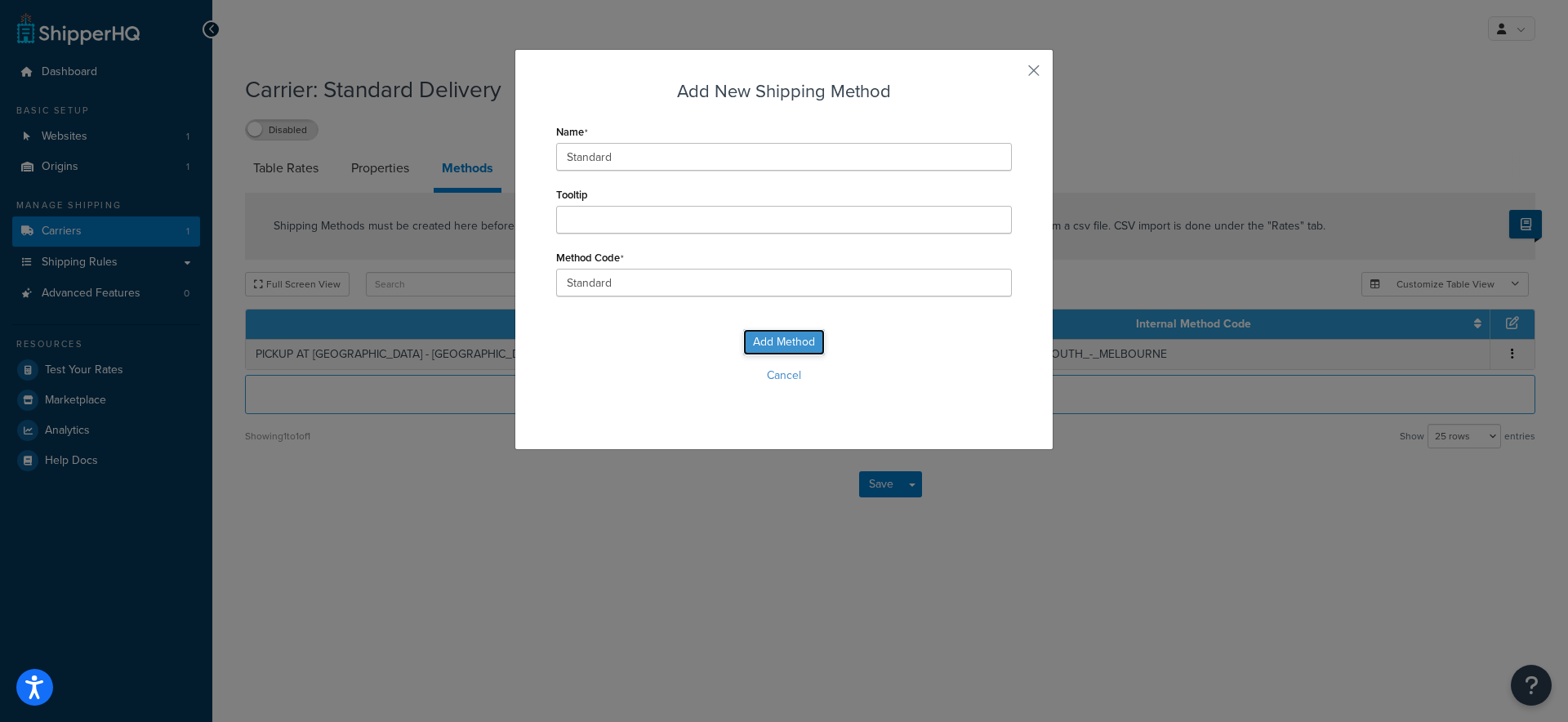
click at [792, 342] on button "Add Method" at bounding box center [783, 342] width 81 height 26
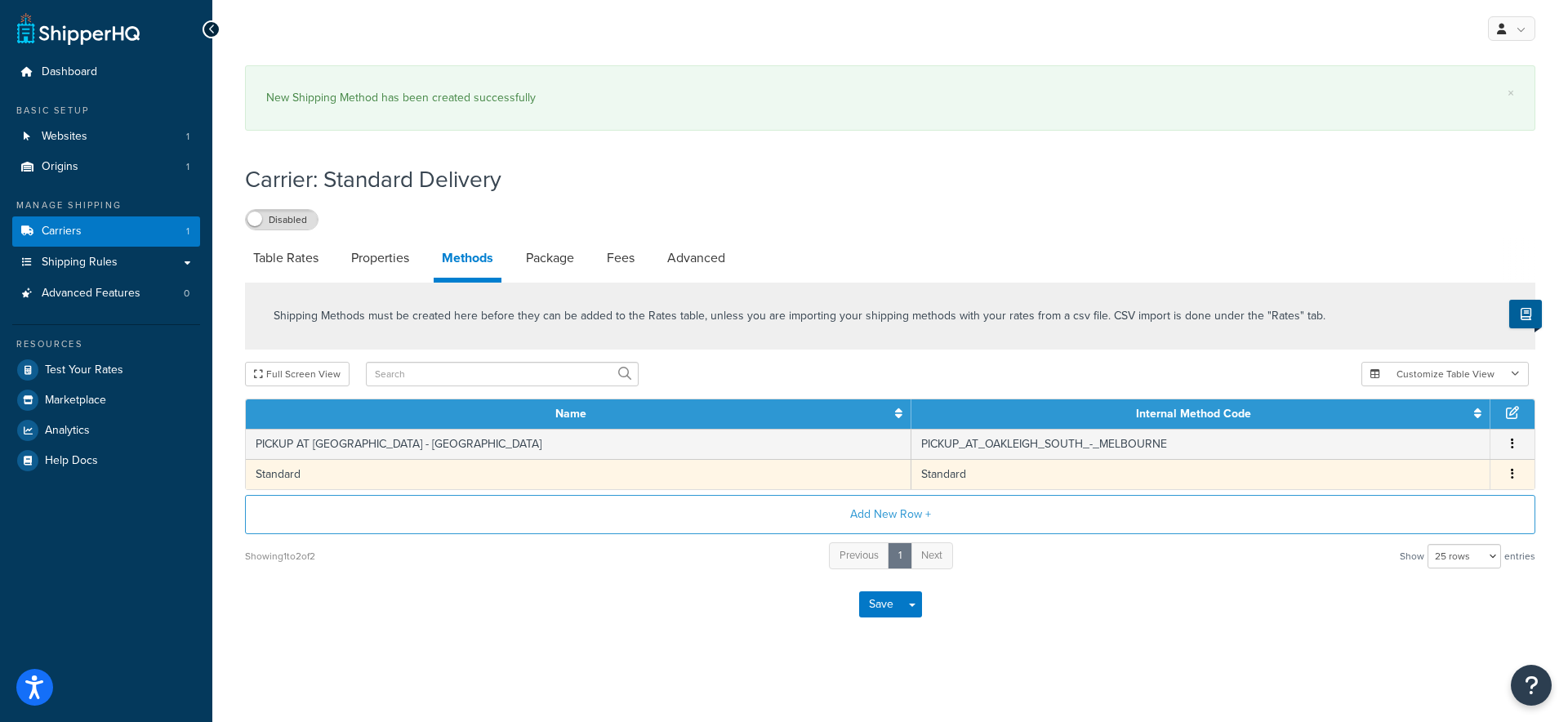
click at [666, 475] on td "Standard" at bounding box center [578, 474] width 665 height 30
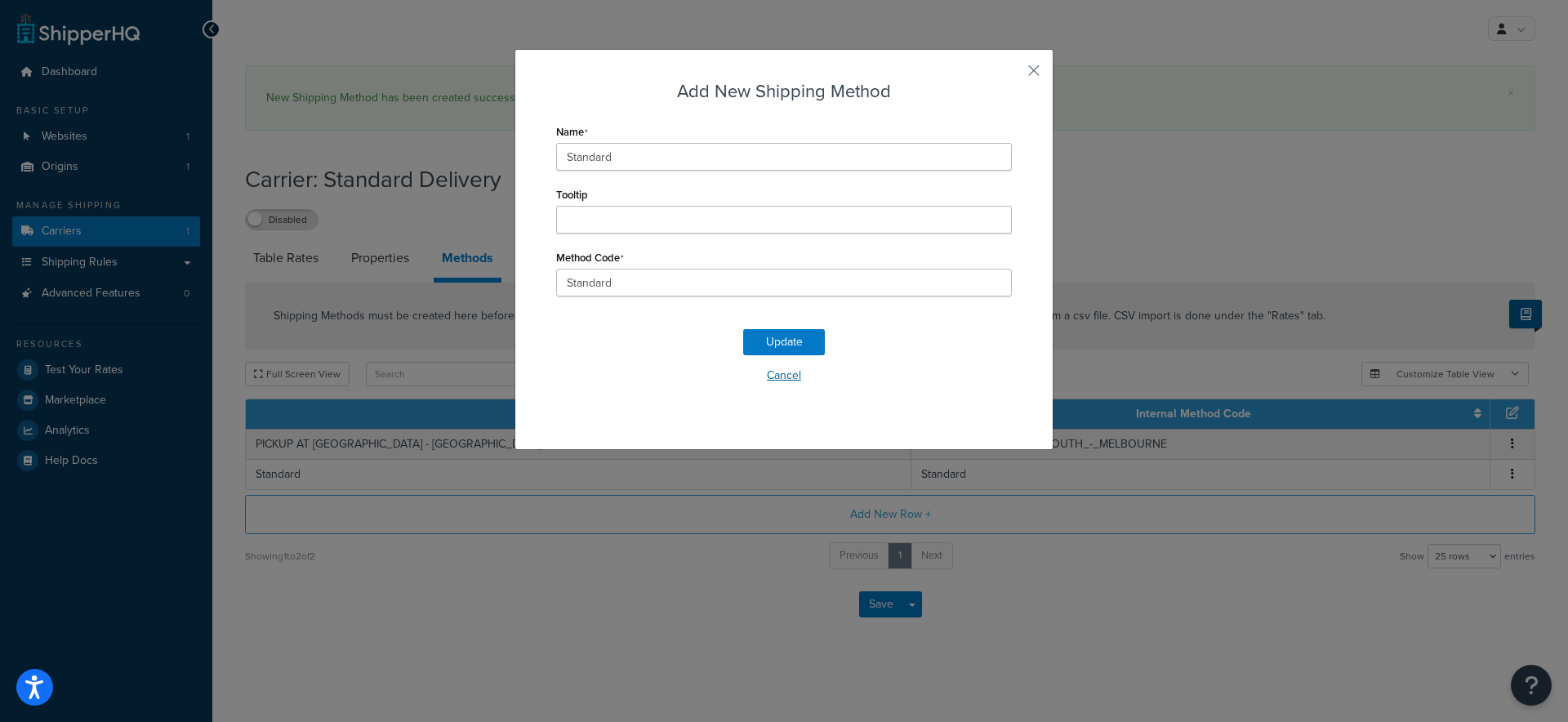
click at [774, 384] on button "Cancel" at bounding box center [784, 375] width 456 height 24
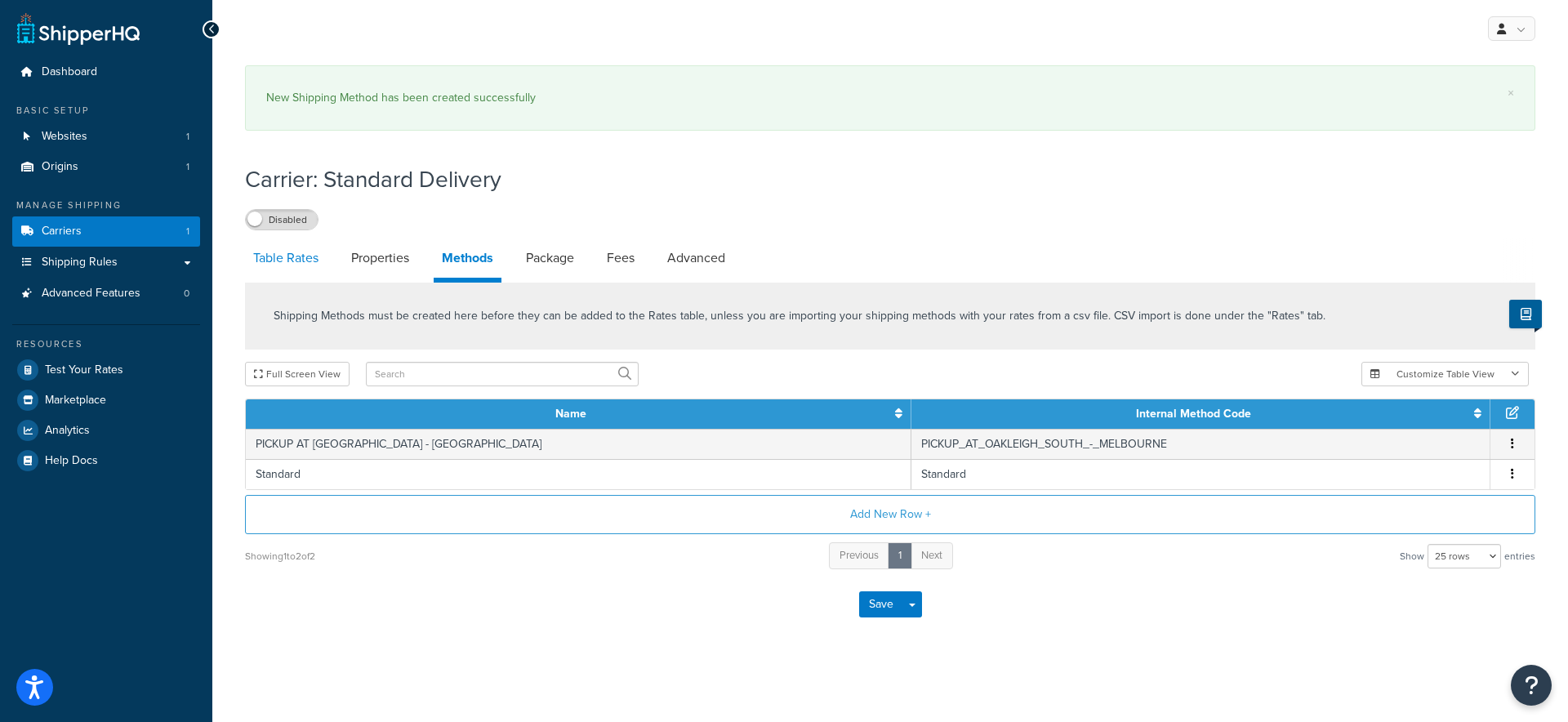
click at [286, 256] on link "Table Rates" at bounding box center [285, 258] width 81 height 39
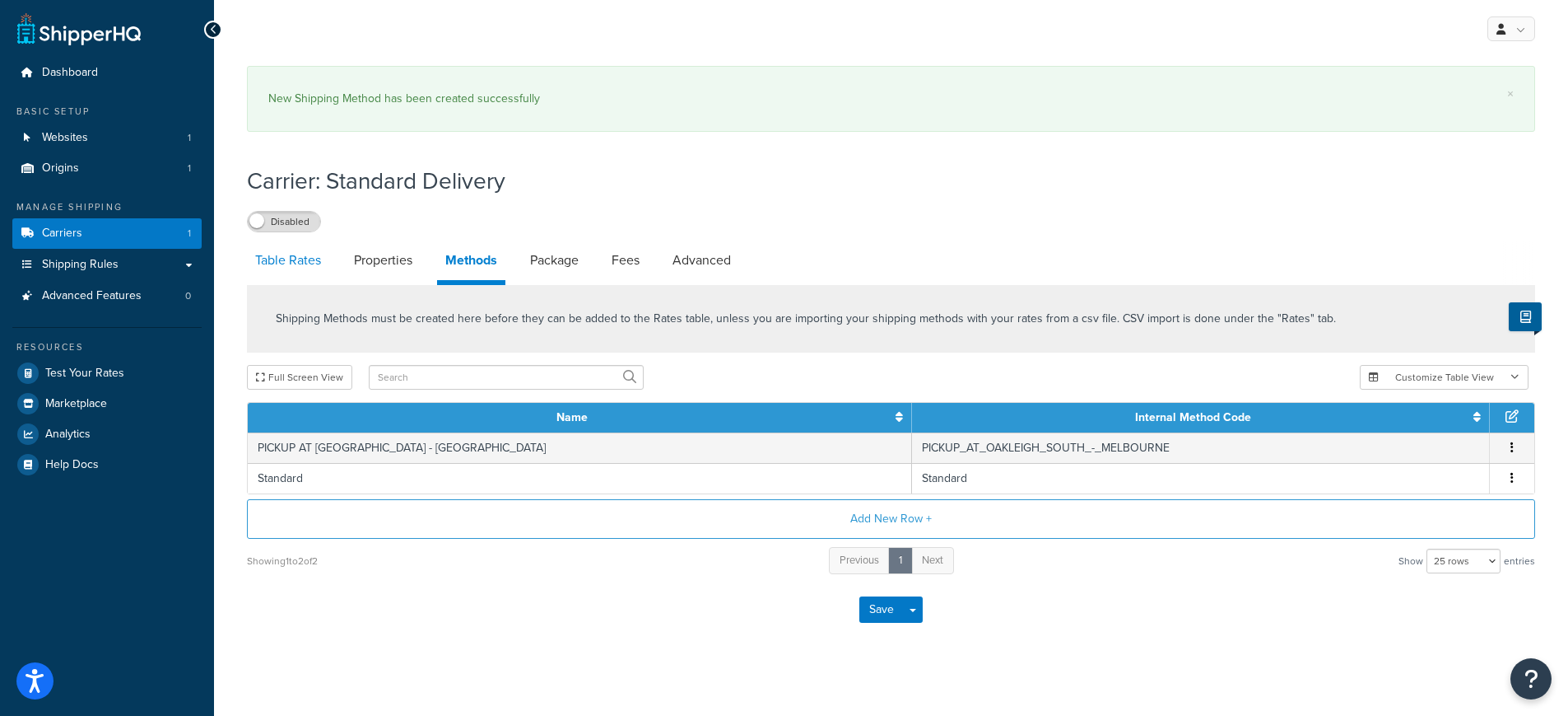
select select "25"
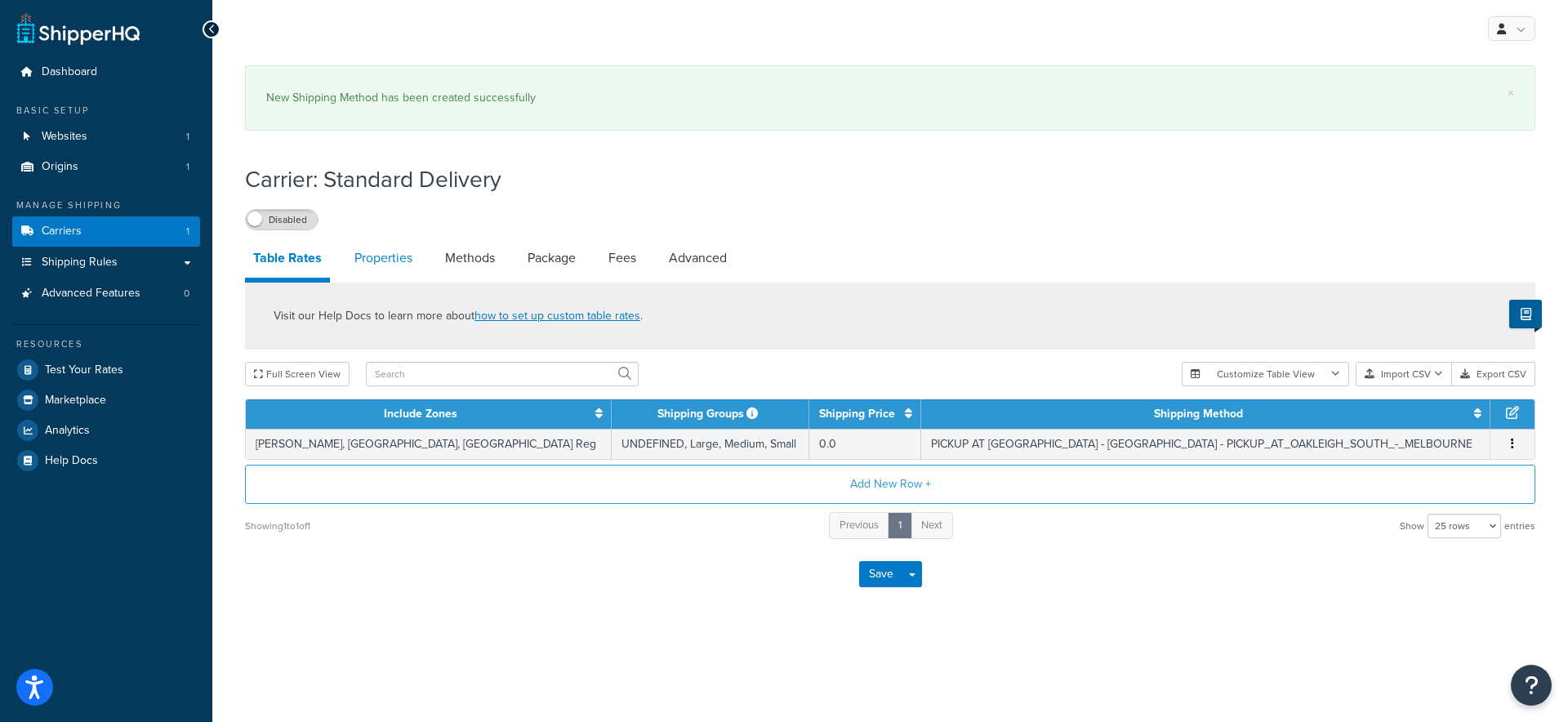
click at [384, 254] on link "Properties" at bounding box center [384, 258] width 75 height 39
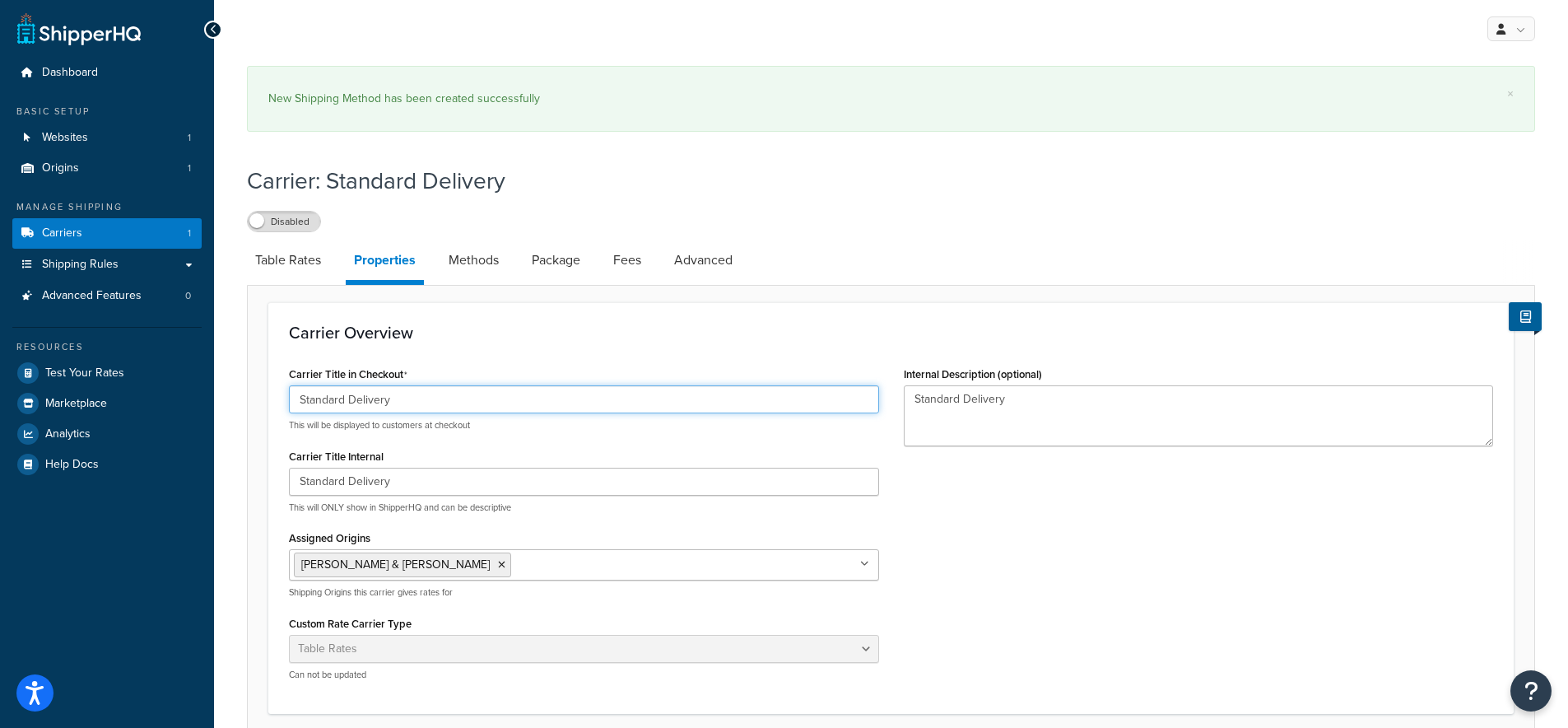
drag, startPoint x: 391, startPoint y: 403, endPoint x: 306, endPoint y: 402, distance: 85.0
click at [306, 402] on input "Standard Delivery" at bounding box center [584, 399] width 590 height 28
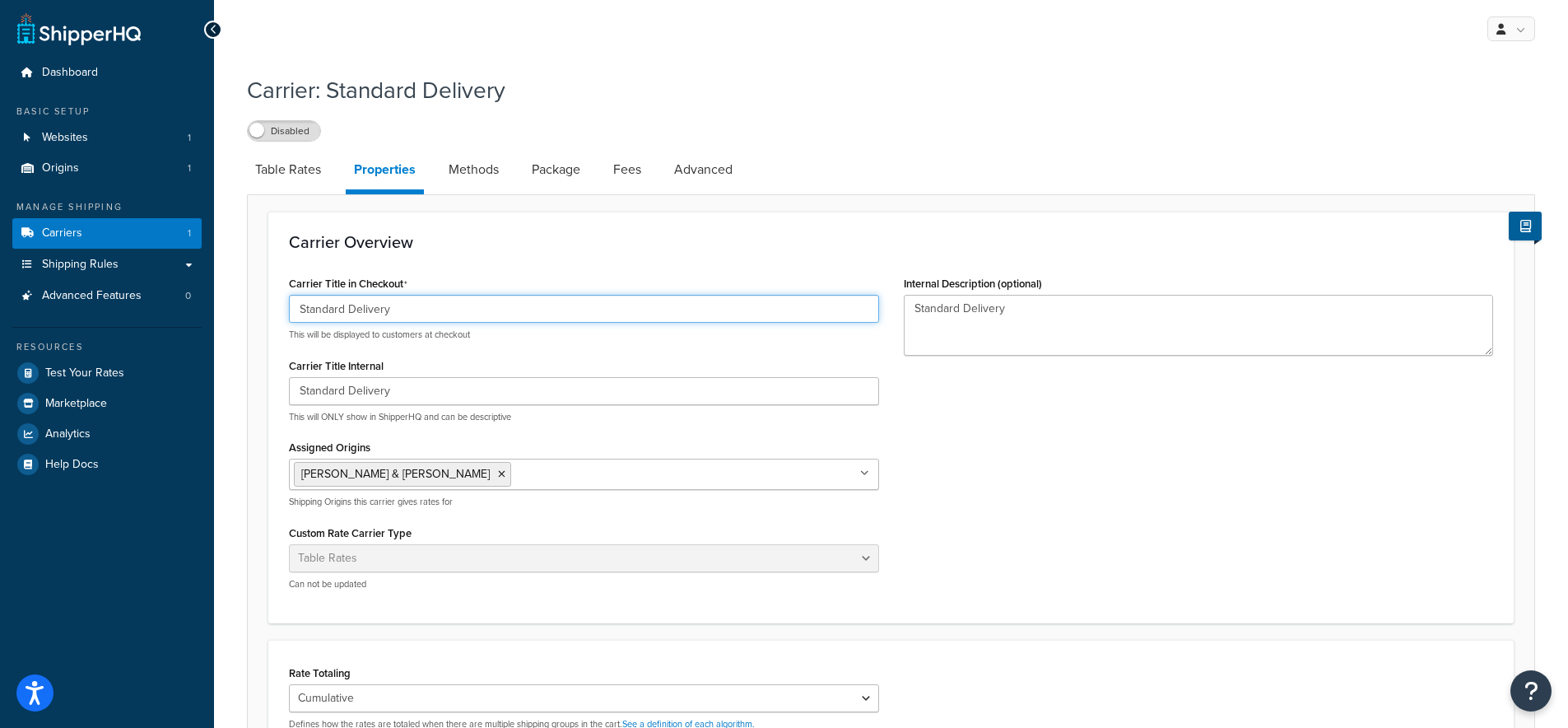
click at [345, 309] on input "Standard Delivery" at bounding box center [584, 309] width 590 height 28
drag, startPoint x: 396, startPoint y: 314, endPoint x: 301, endPoint y: 308, distance: 95.2
click at [301, 308] on input "Standard Delivery" at bounding box center [584, 309] width 590 height 28
type input "Shipping"
click at [416, 245] on h3 "Carrier Overview" at bounding box center [891, 241] width 1204 height 18
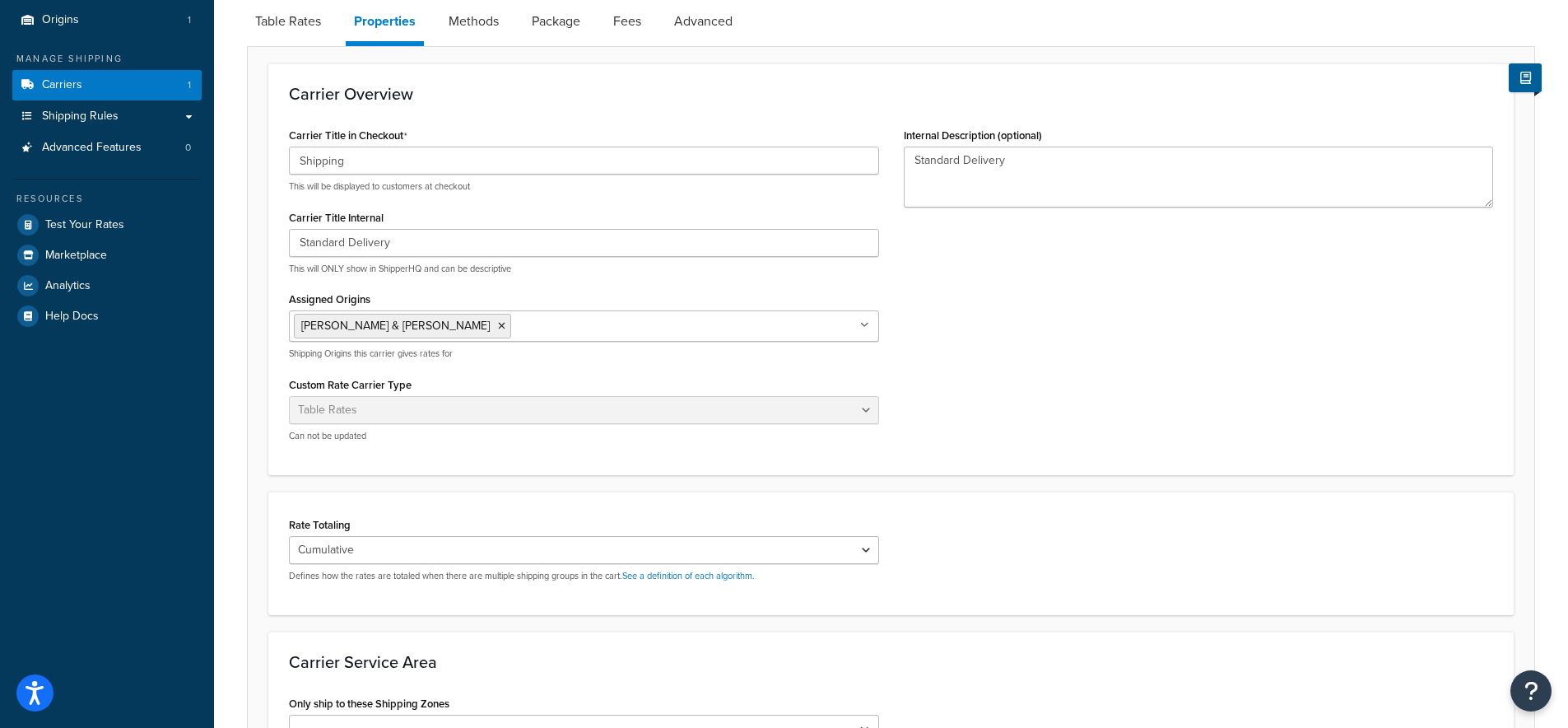
scroll to position [345, 0]
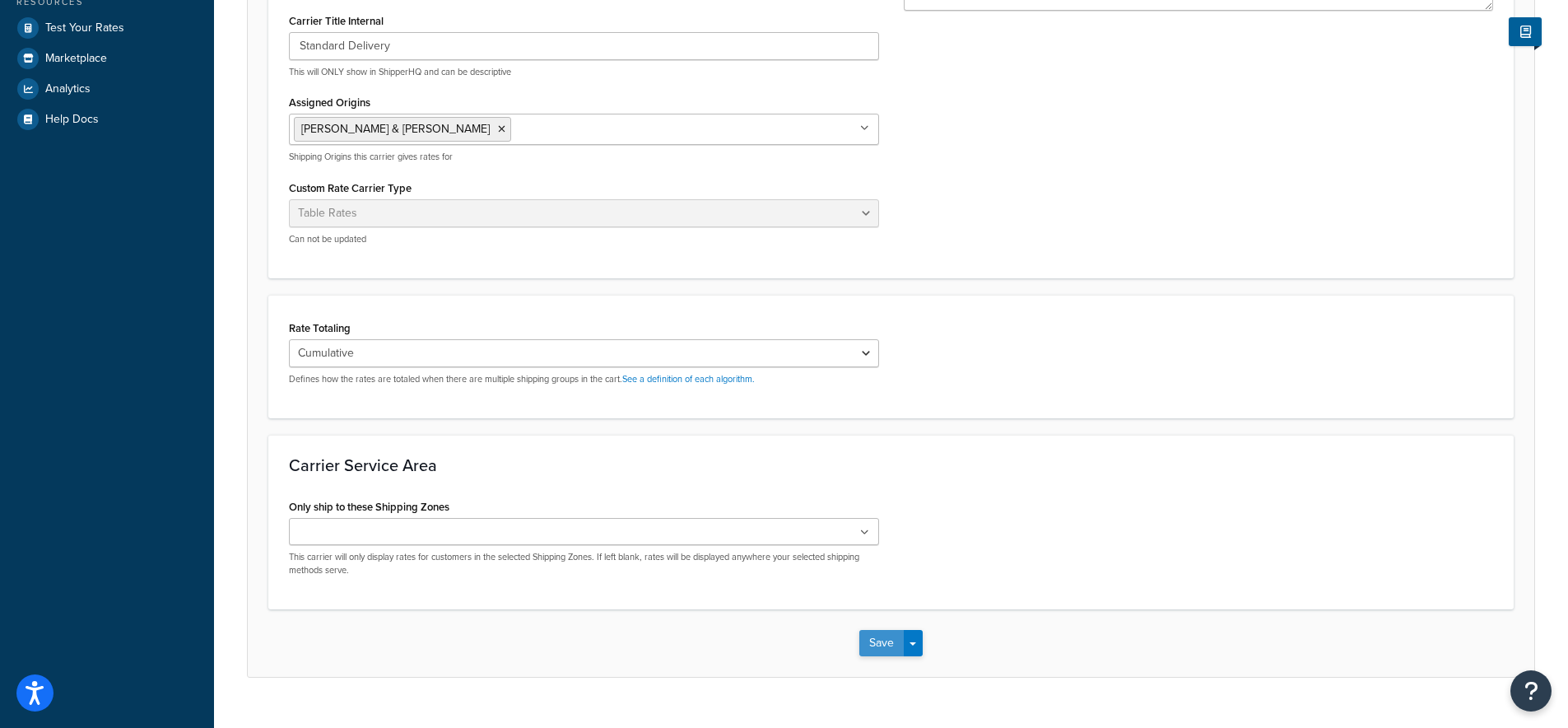
click at [885, 649] on button "Save" at bounding box center [881, 643] width 44 height 26
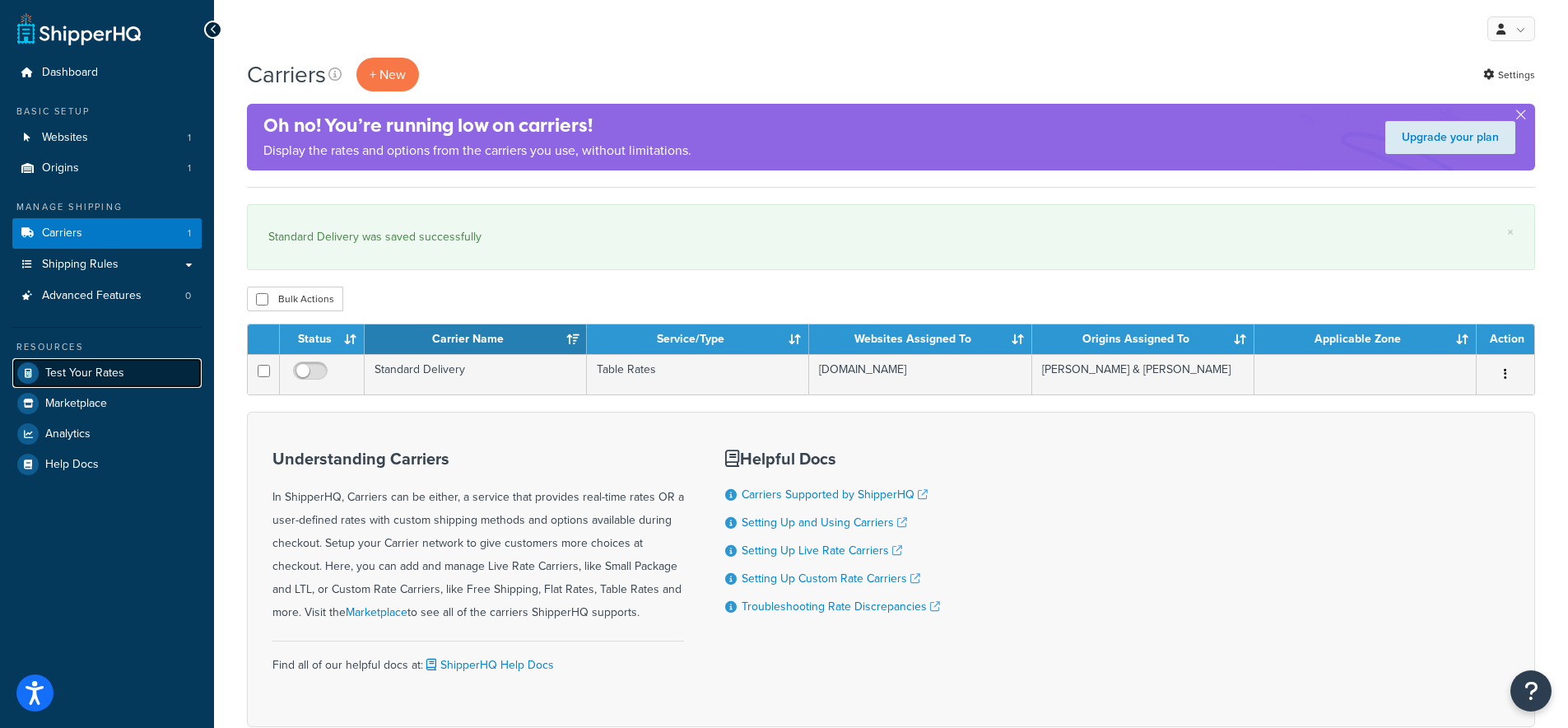
click at [62, 376] on span "Test Your Rates" at bounding box center [85, 373] width 79 height 14
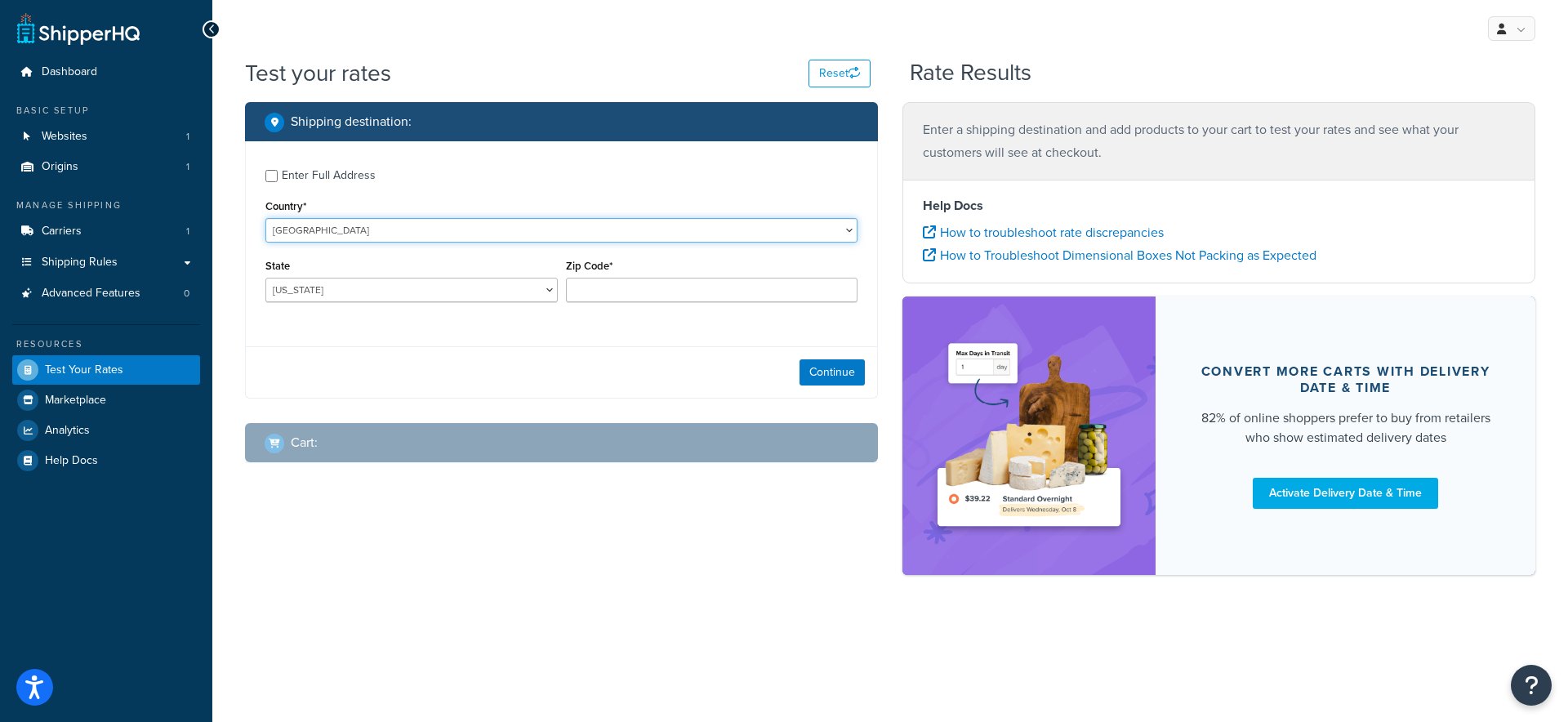
click at [308, 225] on select "United States United Kingdom Afghanistan Åland Islands Albania Algeria American…" at bounding box center [562, 230] width 592 height 24
select select "AU"
click at [265, 218] on select "United States United Kingdom Afghanistan Åland Islands Albania Algeria American…" at bounding box center [562, 230] width 592 height 24
click at [374, 292] on select "Australian Capital Territory New South Wales Northern Territory Queensland Sout…" at bounding box center [411, 290] width 292 height 24
select select "VIC"
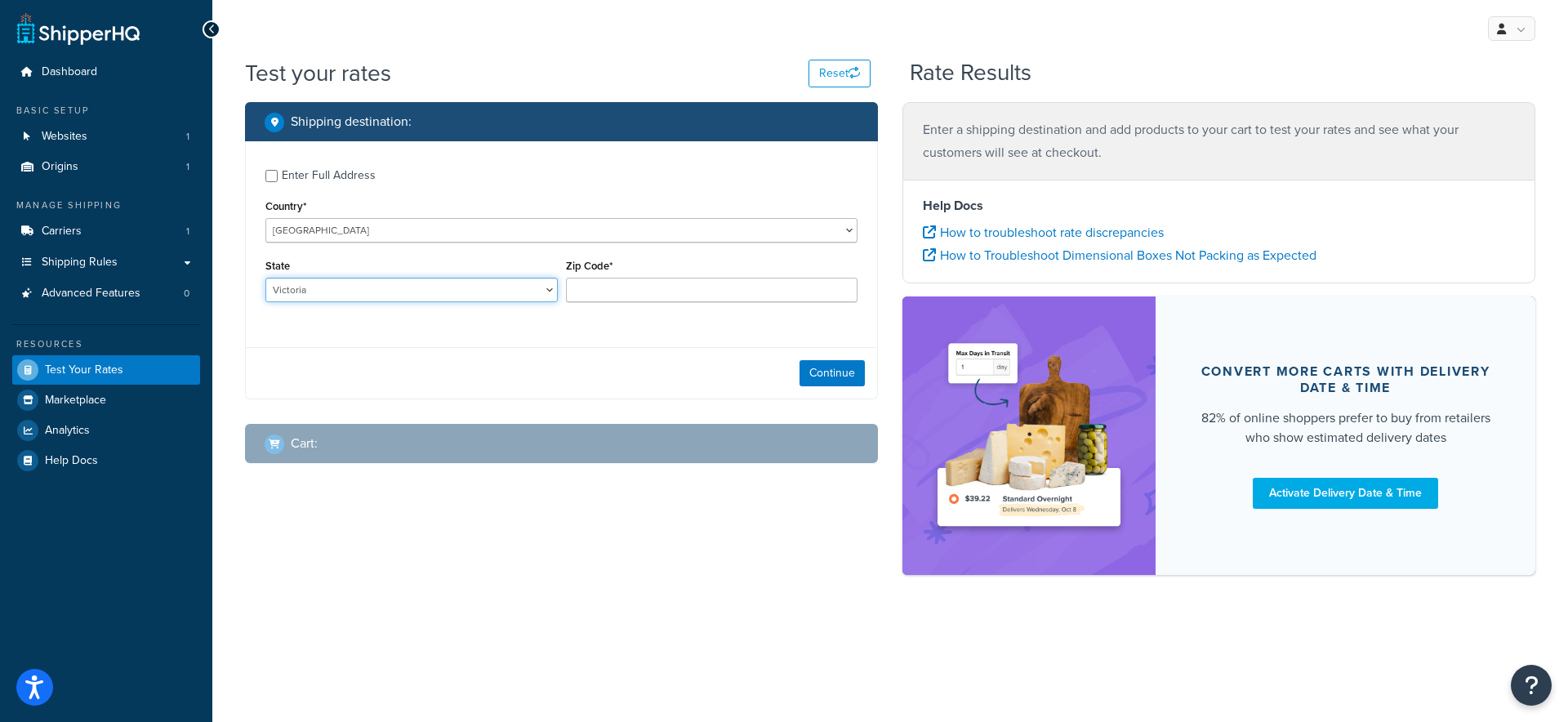
click at [265, 278] on select "Australian Capital Territory New South Wales Northern Territory Queensland Sout…" at bounding box center [411, 290] width 292 height 24
click at [654, 289] on input "Zip Code*" at bounding box center [712, 290] width 292 height 24
type input "3000"
click at [839, 371] on button "Continue" at bounding box center [833, 373] width 65 height 26
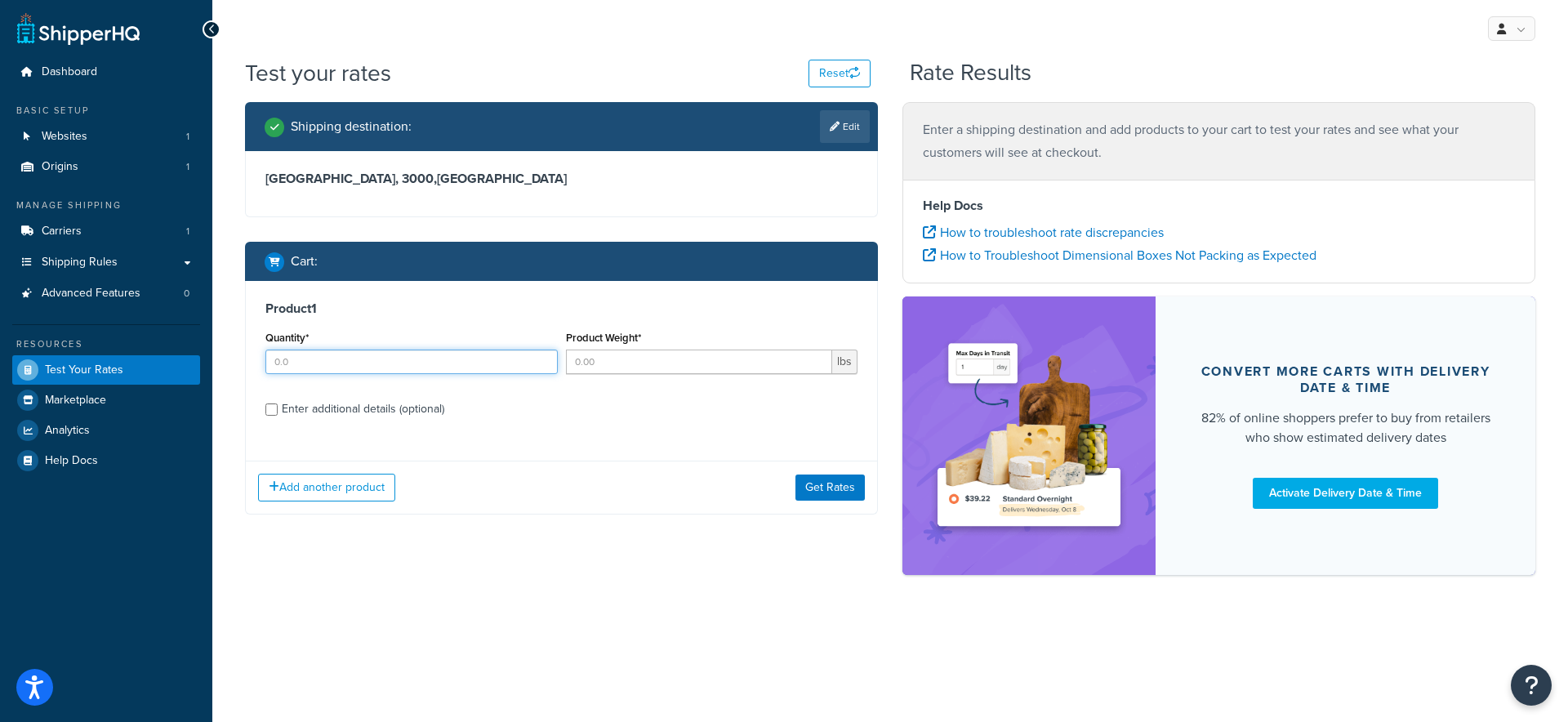
click at [399, 365] on input "Quantity*" at bounding box center [411, 361] width 292 height 24
type input "1"
click at [677, 359] on input "Product Weight*" at bounding box center [700, 361] width 267 height 24
type input "1"
click at [266, 406] on input "Enter additional details (optional)" at bounding box center [271, 409] width 12 height 12
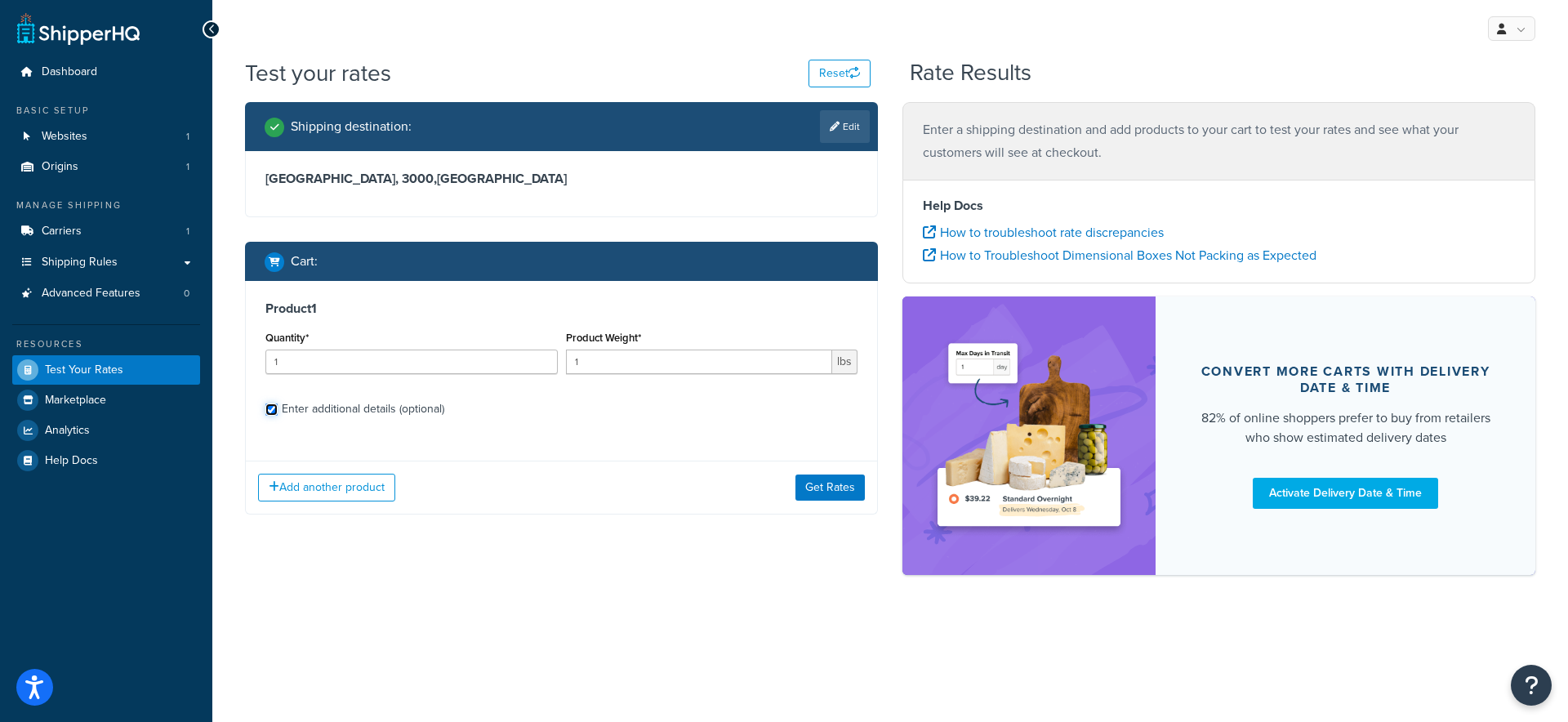
checkbox input "true"
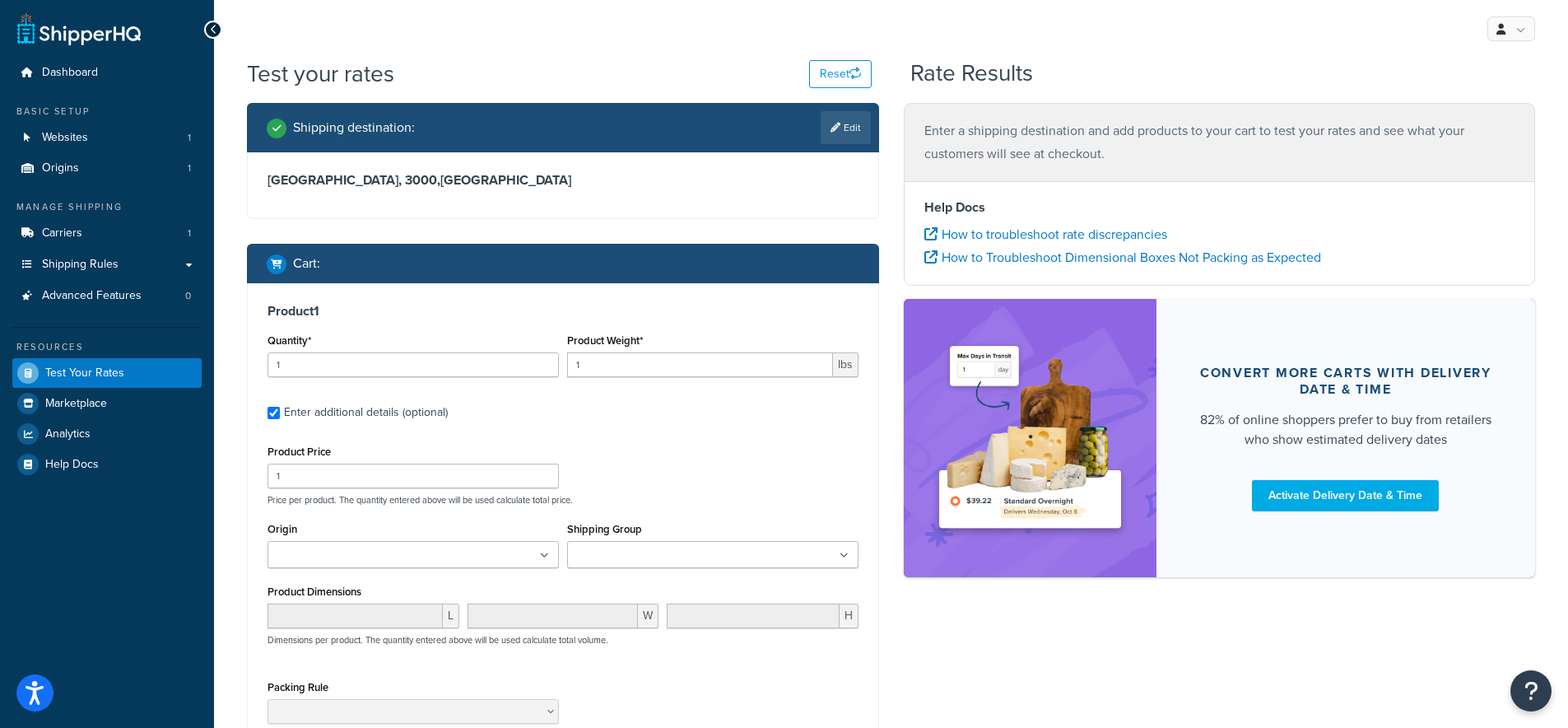
drag, startPoint x: 676, startPoint y: 579, endPoint x: 669, endPoint y: 561, distance: 19.3
click at [676, 579] on div "Shipping Group Large Medium Small" at bounding box center [713, 549] width 299 height 62
click at [669, 561] on input "Shipping Group" at bounding box center [644, 555] width 146 height 18
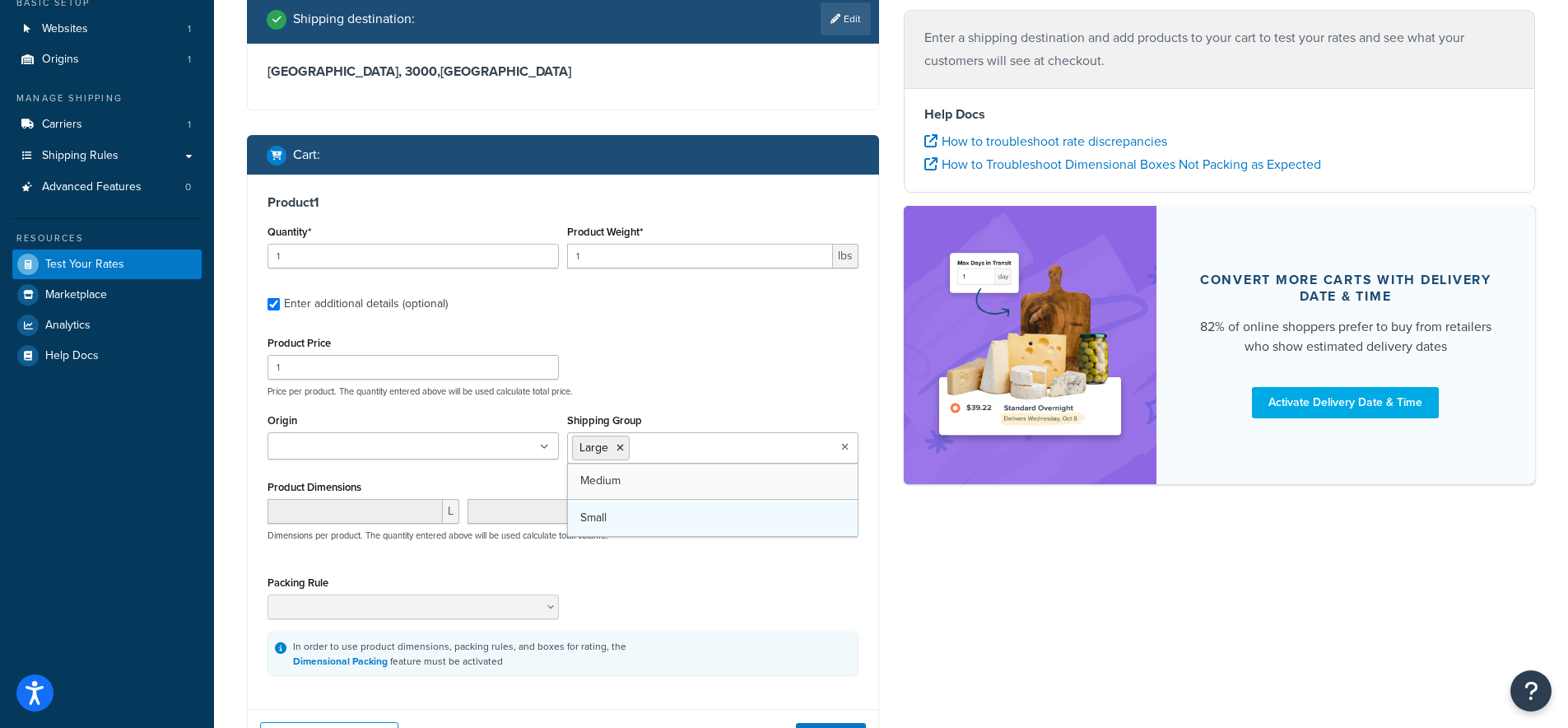
scroll to position [125, 0]
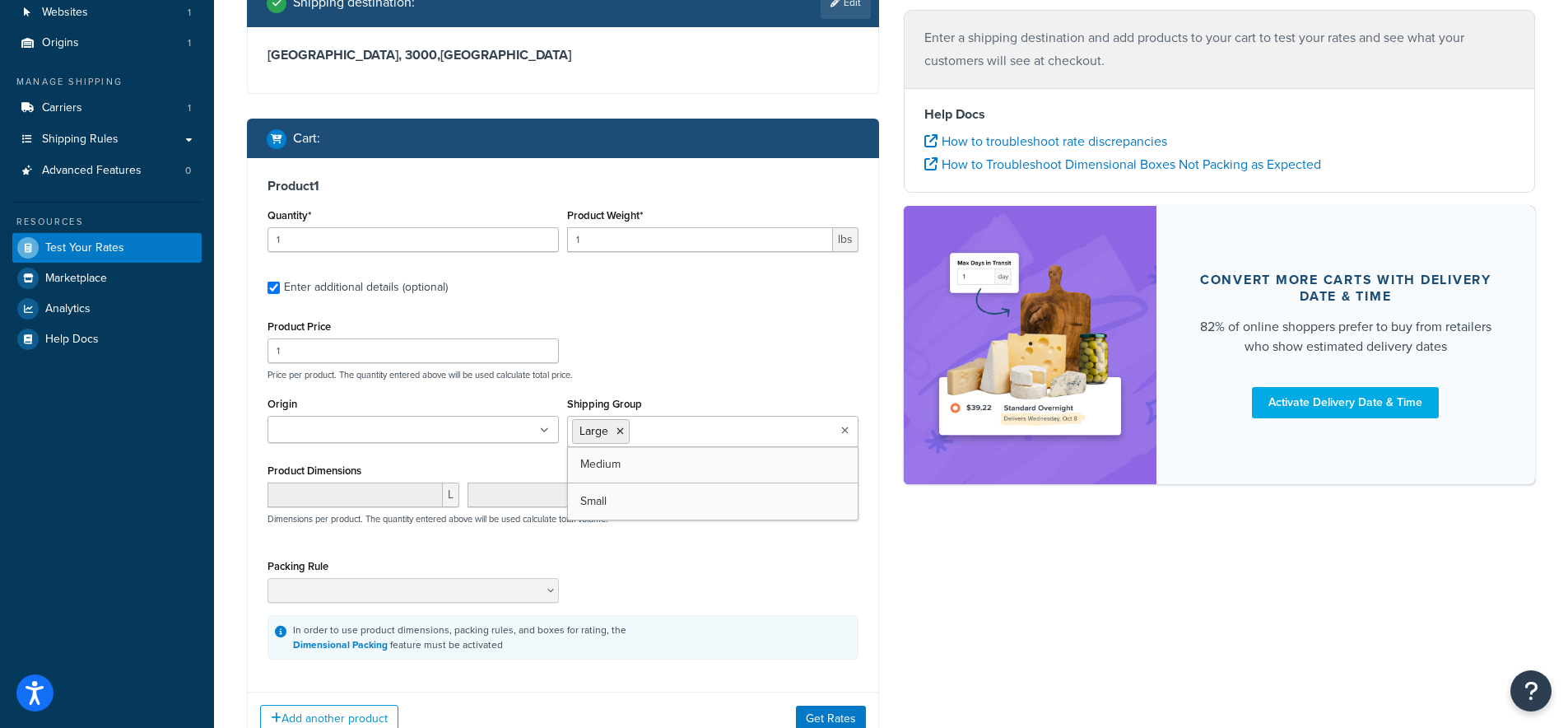
click at [674, 386] on div "Product Price 1 Price per product. The quantity entered above will be used calc…" at bounding box center [563, 487] width 591 height 344
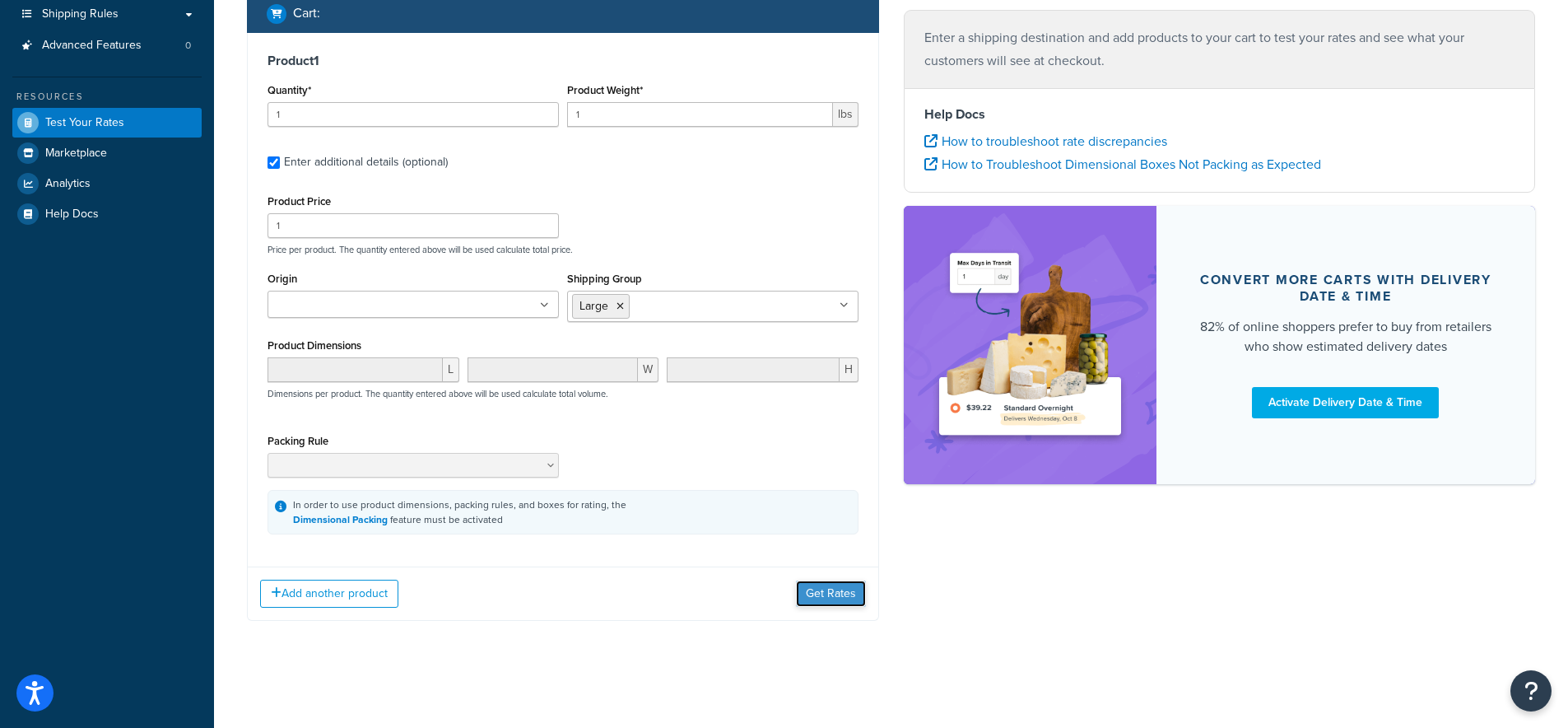
click at [824, 602] on button "Get Rates" at bounding box center [831, 593] width 70 height 26
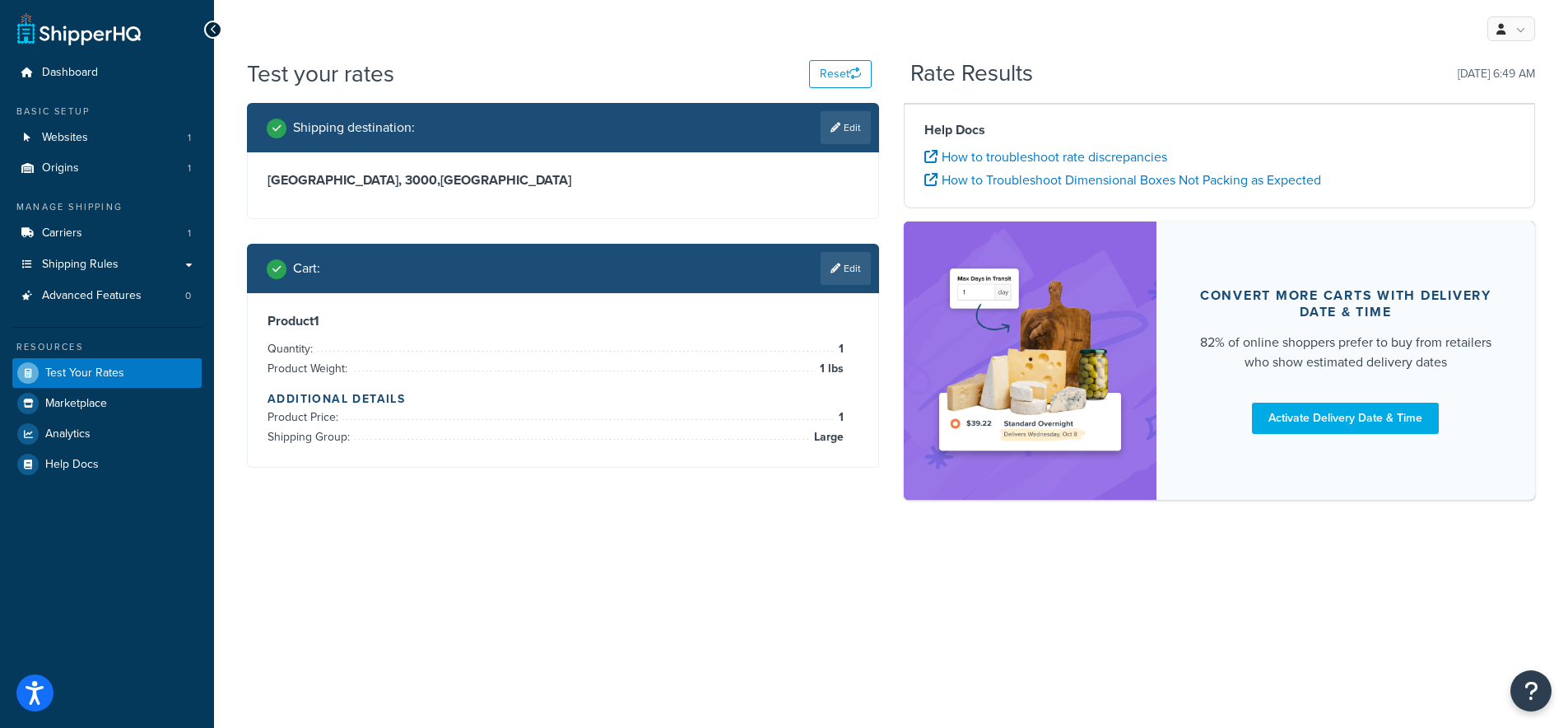
scroll to position [0, 0]
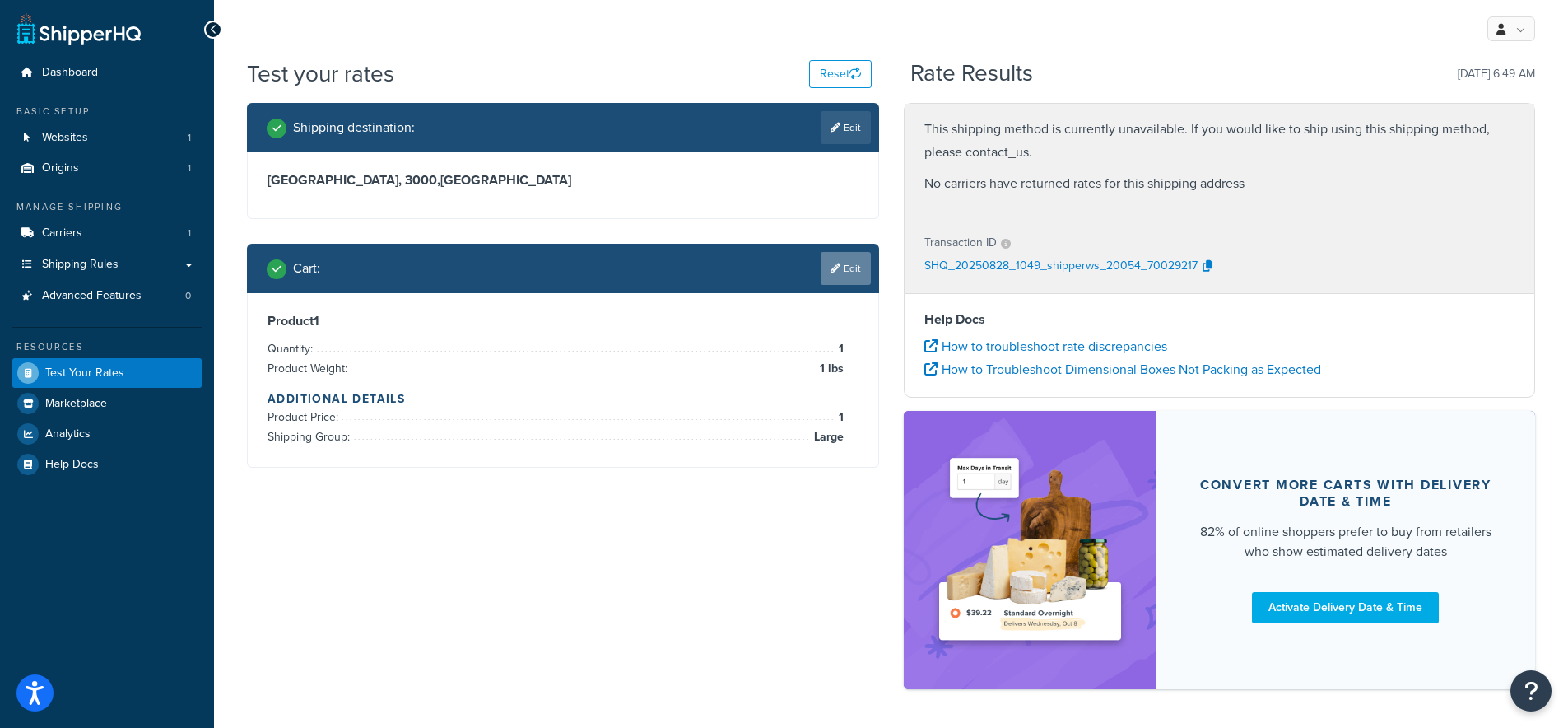
click at [847, 267] on link "Edit" at bounding box center [845, 267] width 50 height 33
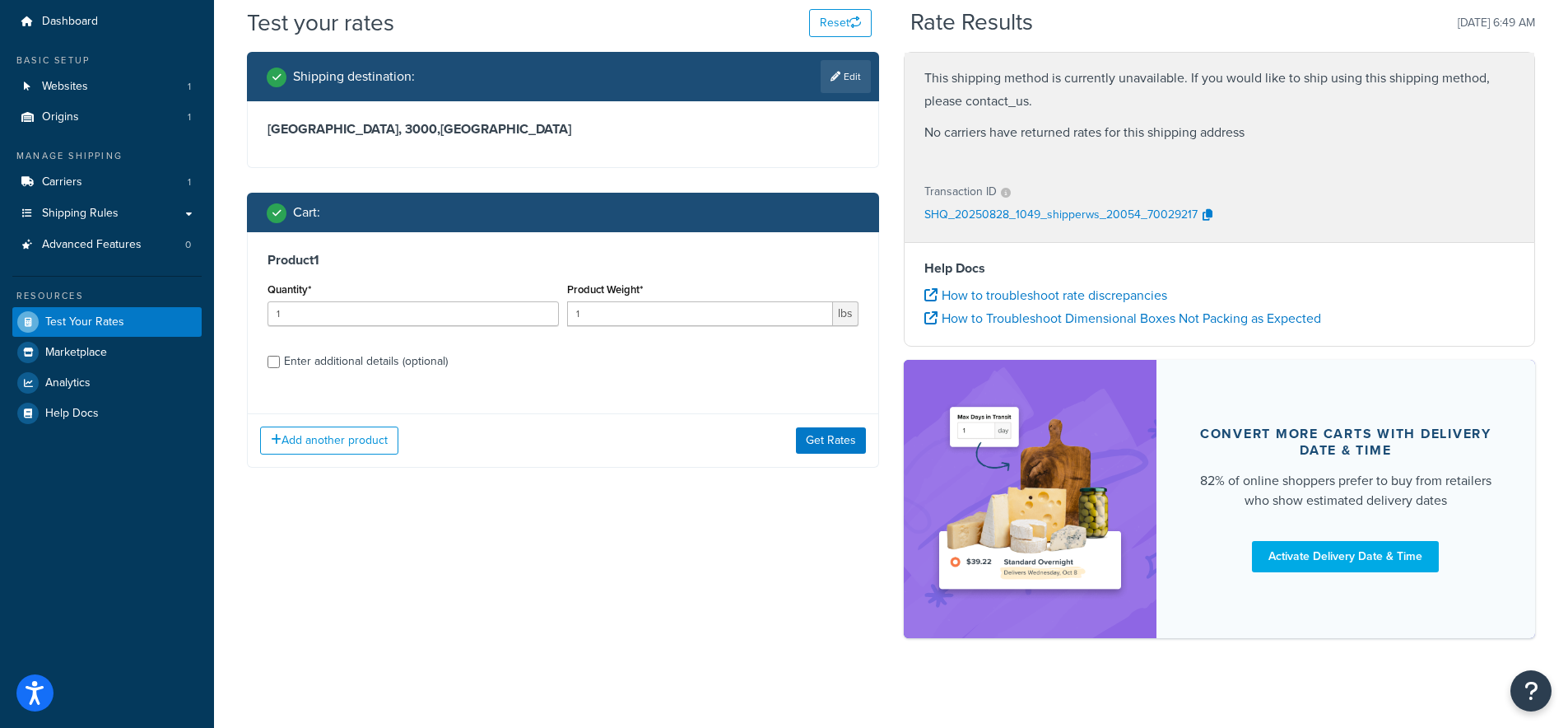
scroll to position [60, 0]
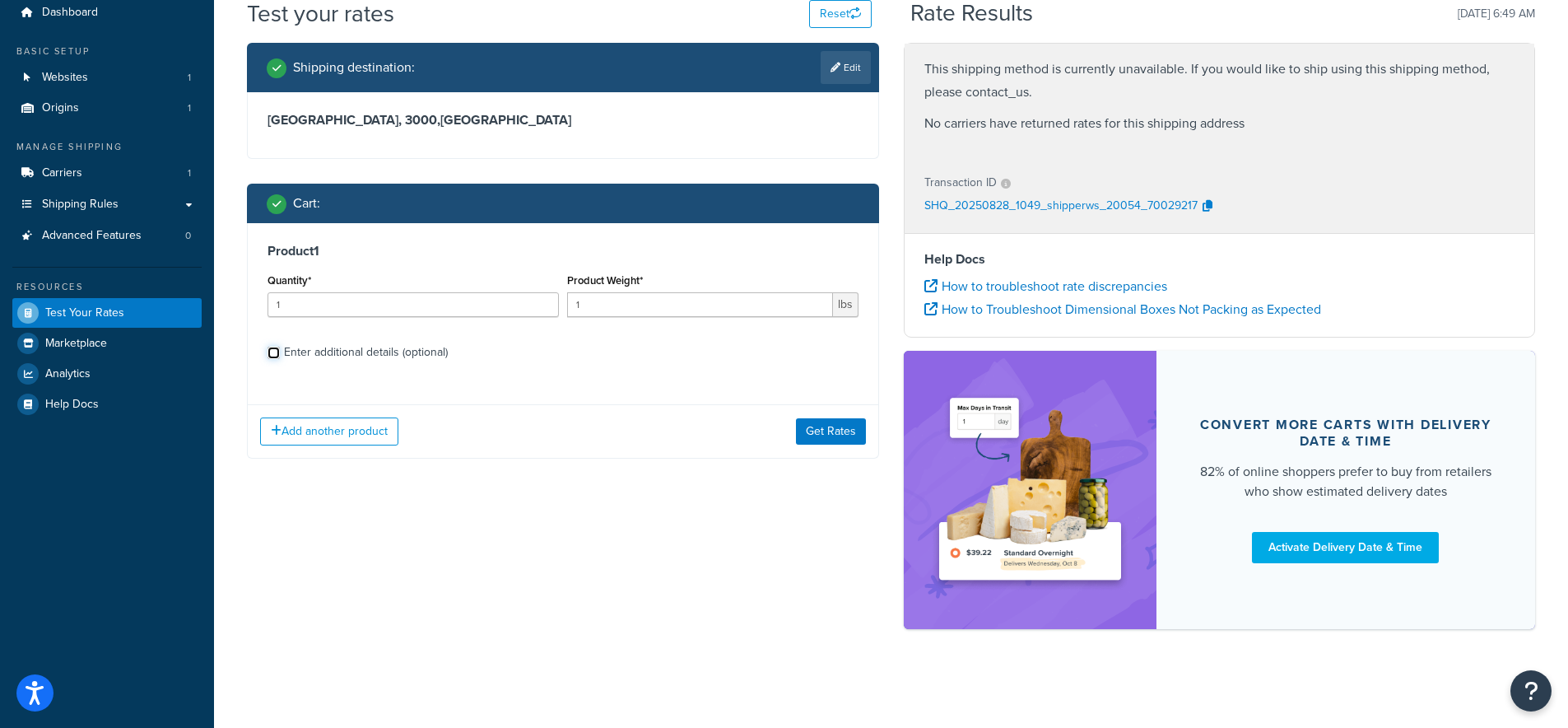
click at [277, 350] on input "Enter additional details (optional)" at bounding box center [273, 352] width 12 height 12
checkbox input "true"
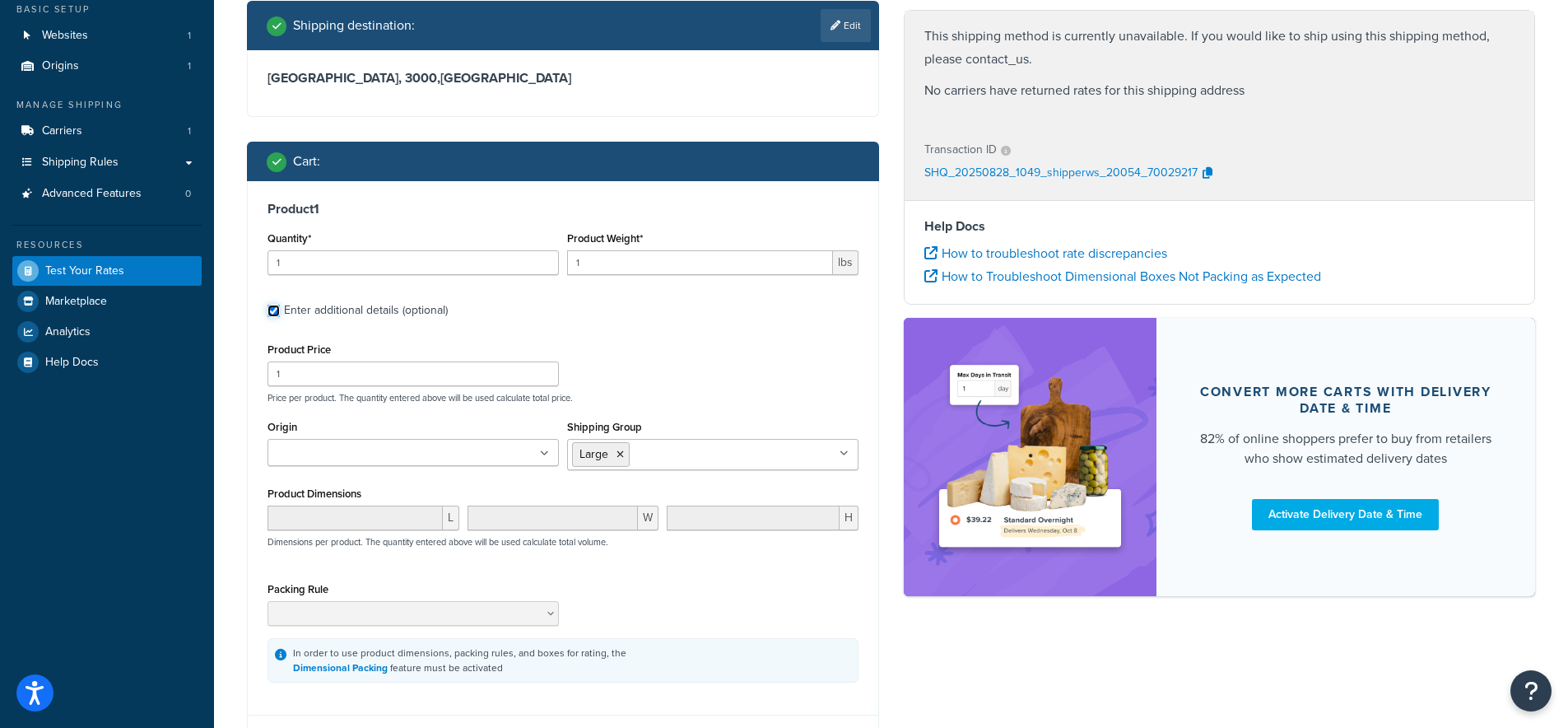
scroll to position [147, 0]
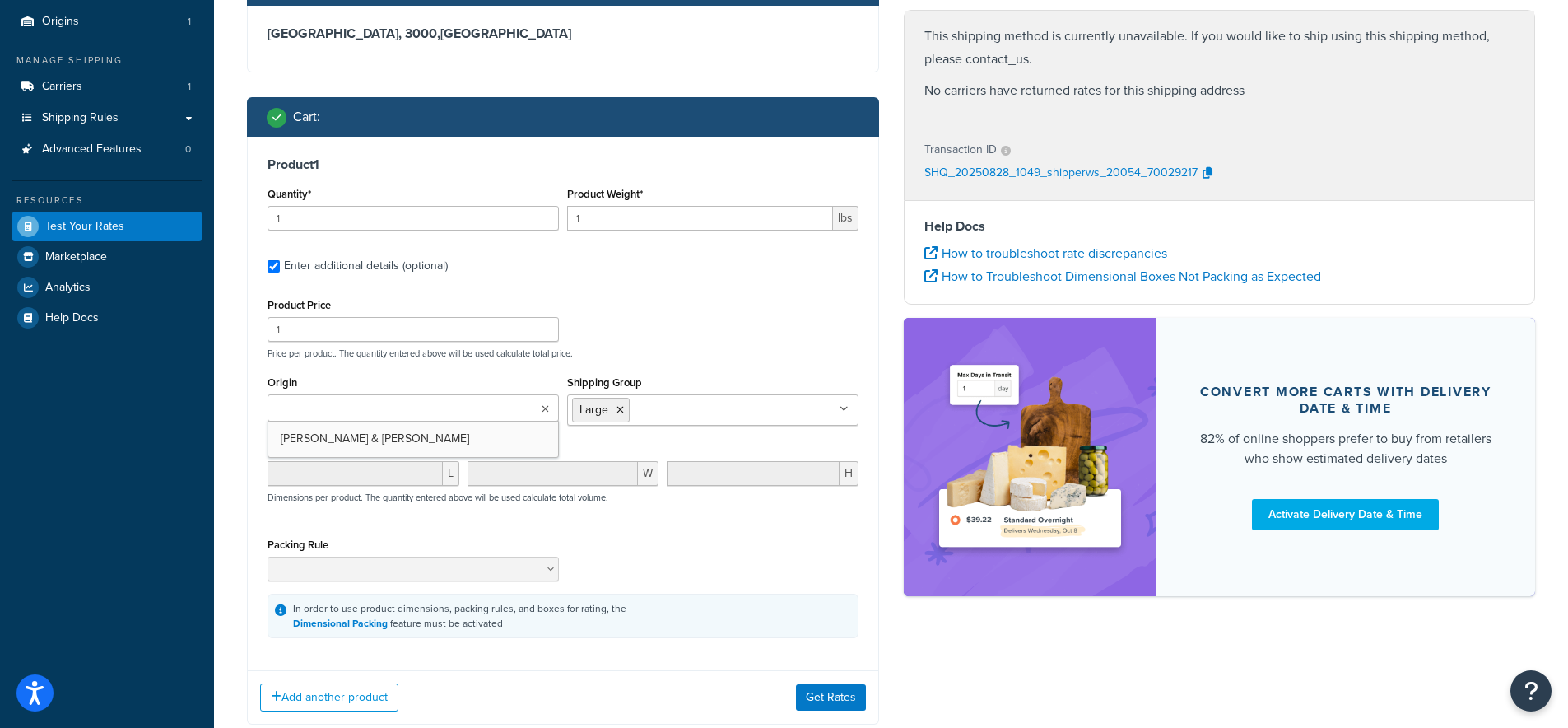
click at [492, 406] on ul at bounding box center [412, 408] width 291 height 27
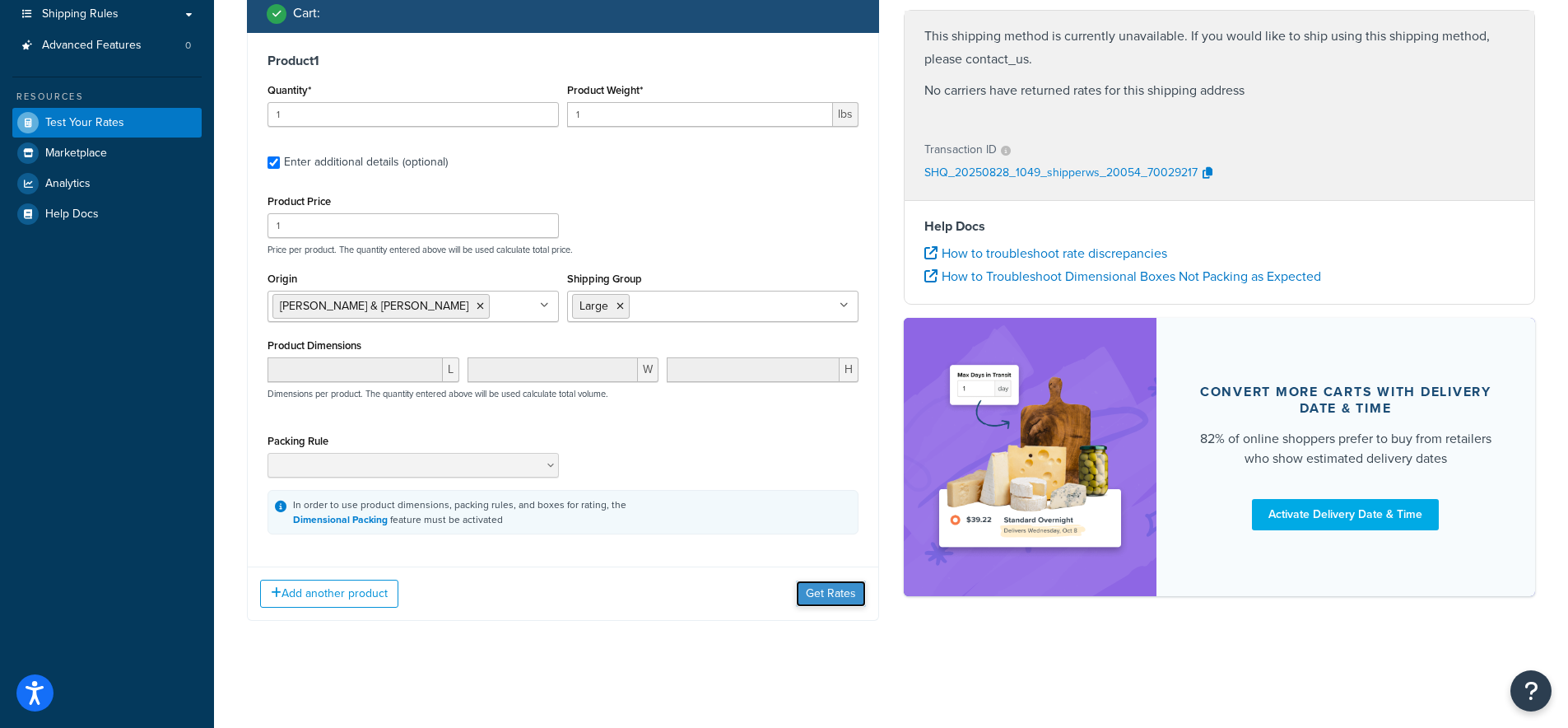
click at [840, 595] on button "Get Rates" at bounding box center [831, 593] width 70 height 26
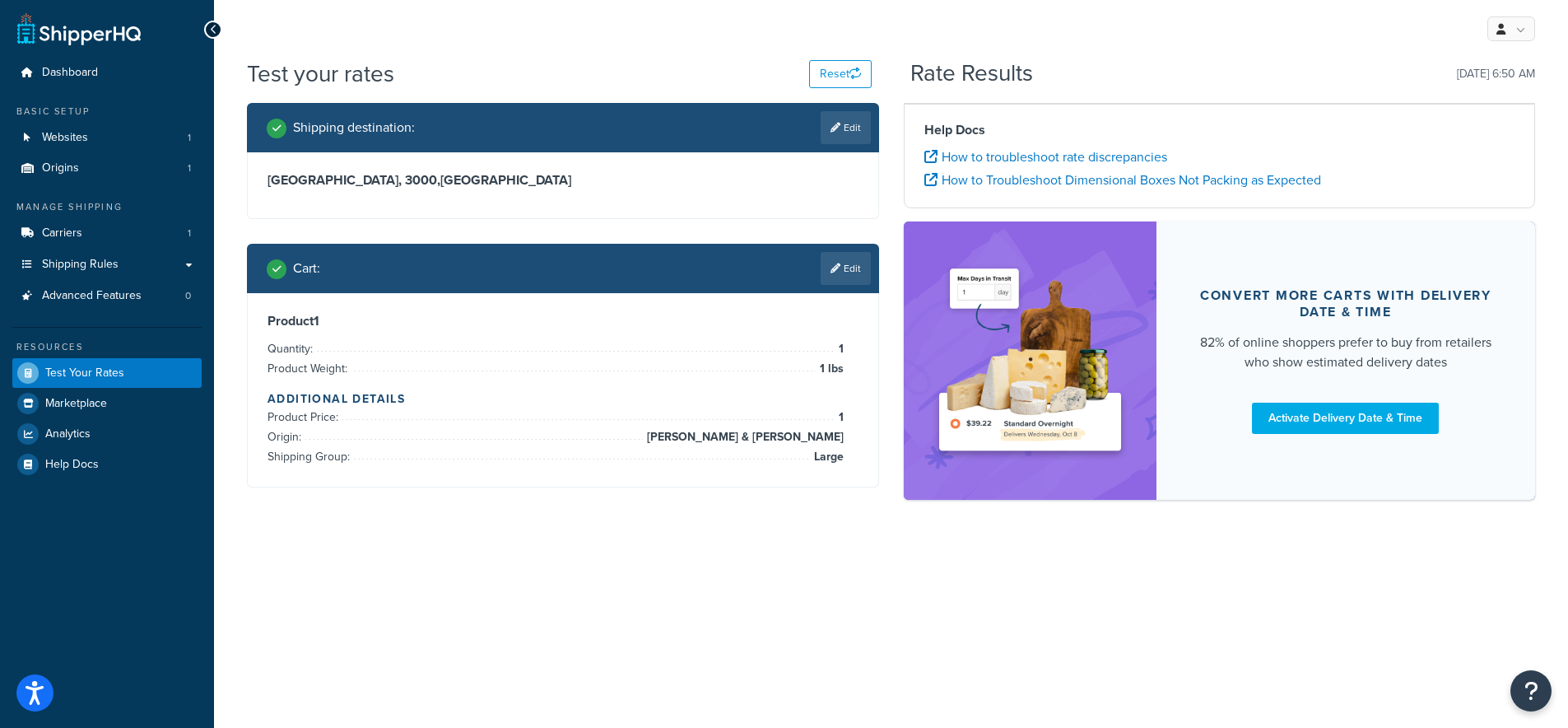
scroll to position [0, 0]
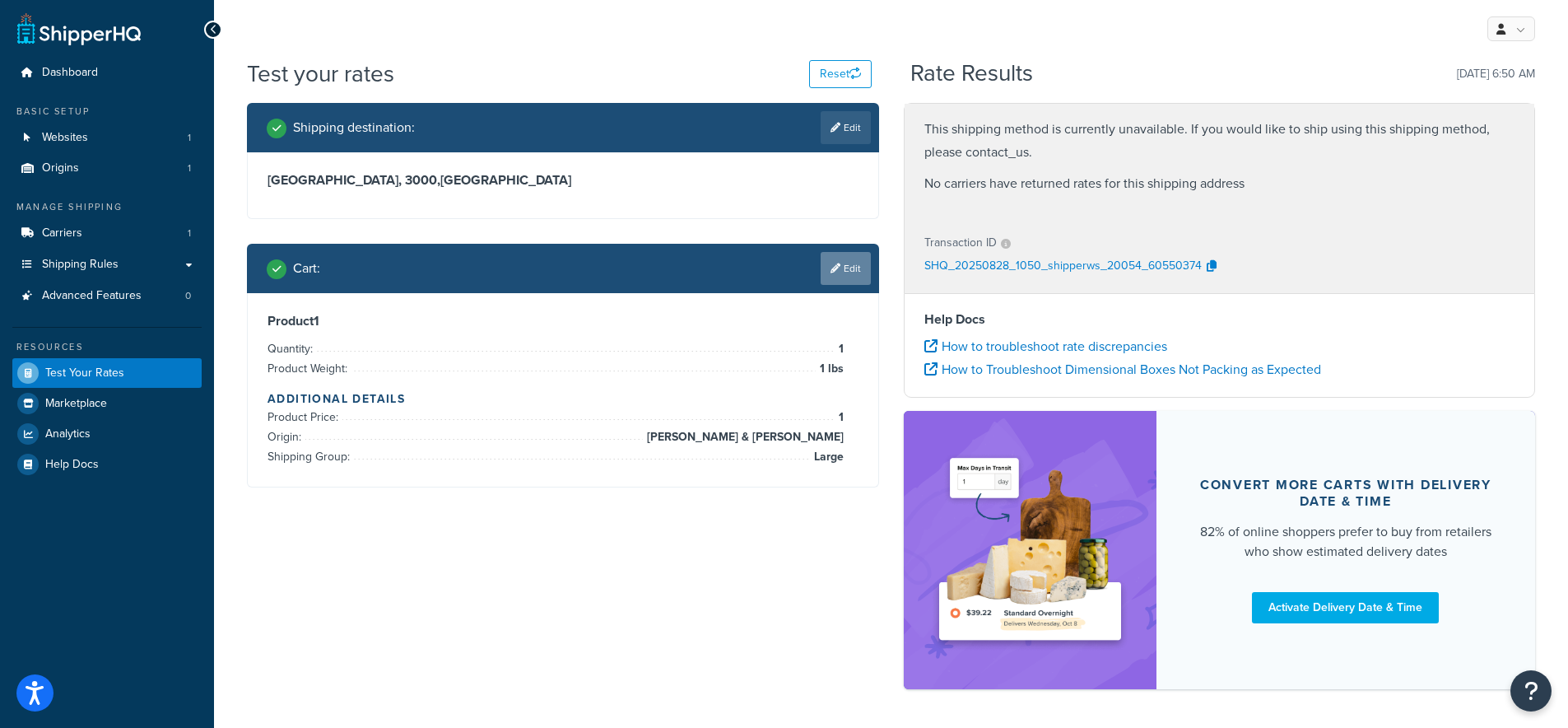
click at [849, 267] on link "Edit" at bounding box center [845, 267] width 50 height 33
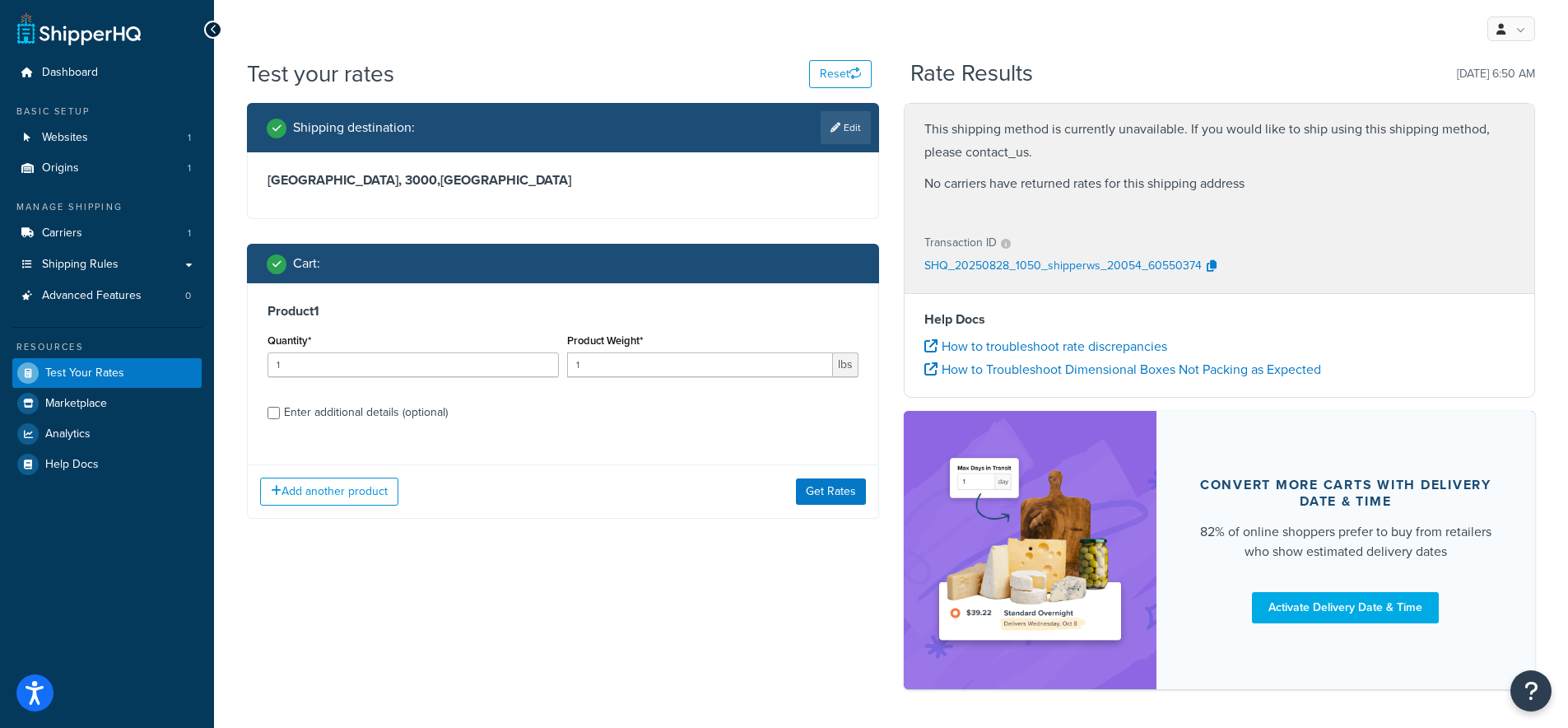
click at [844, 363] on span "lbs" at bounding box center [846, 364] width 25 height 24
click at [803, 360] on input "1" at bounding box center [700, 364] width 266 height 24
click at [816, 359] on input "2" at bounding box center [700, 364] width 266 height 24
click at [816, 359] on input "3" at bounding box center [700, 364] width 266 height 24
type input "4"
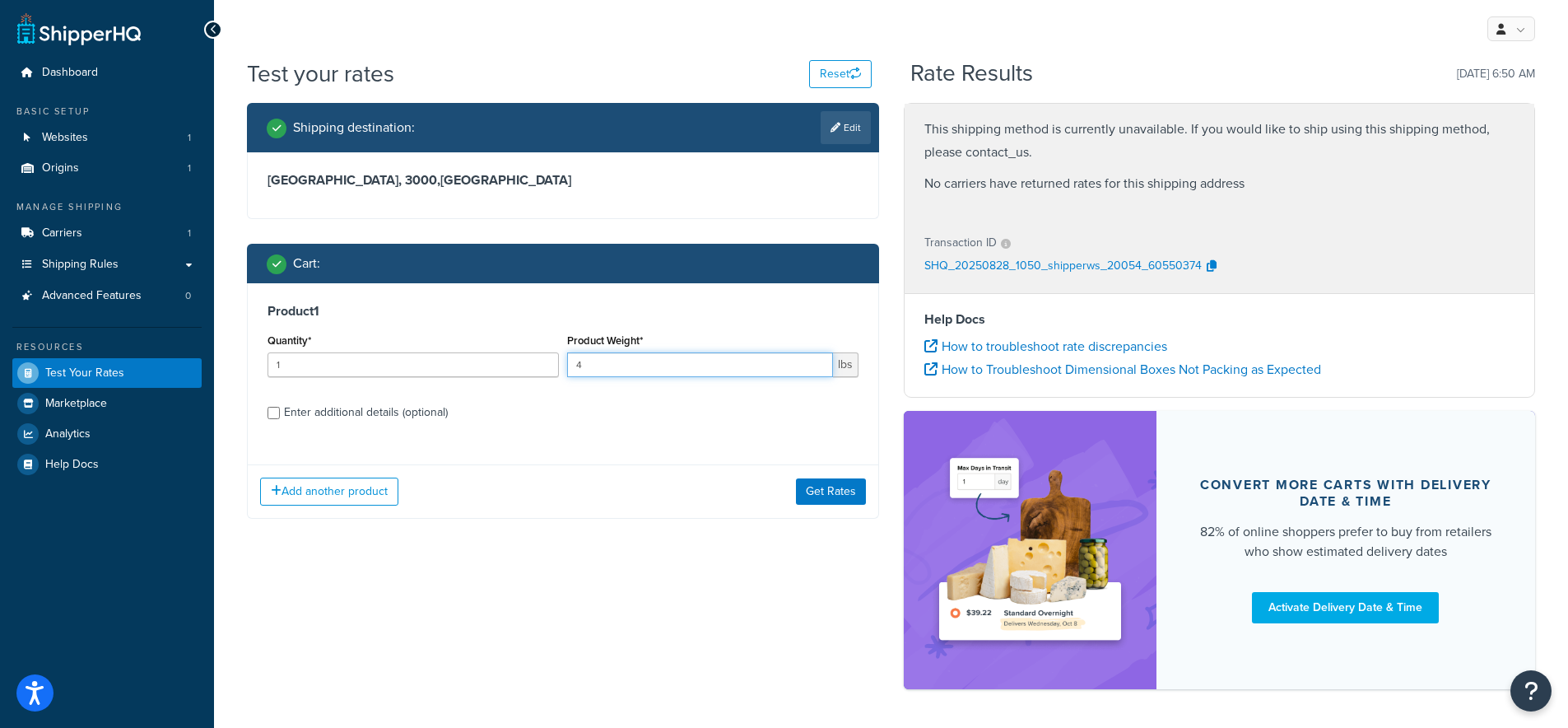
click at [816, 359] on input "4" at bounding box center [700, 364] width 266 height 24
click at [283, 412] on div "Enter additional details (optional)" at bounding box center [563, 411] width 591 height 26
click at [821, 134] on link "Edit" at bounding box center [845, 127] width 50 height 33
select select "AU"
select select "VIC"
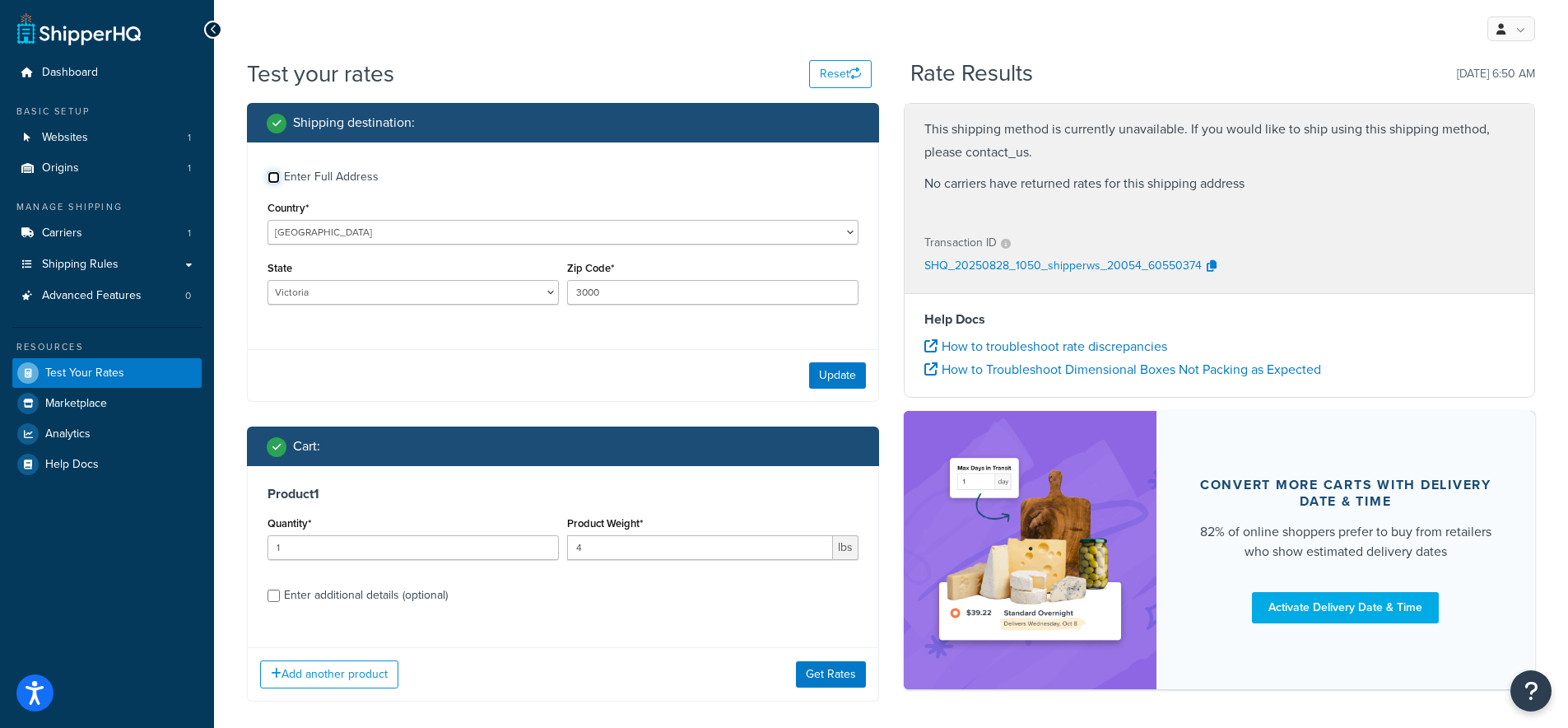
click at [271, 180] on input "Enter Full Address" at bounding box center [273, 177] width 12 height 12
checkbox input "true"
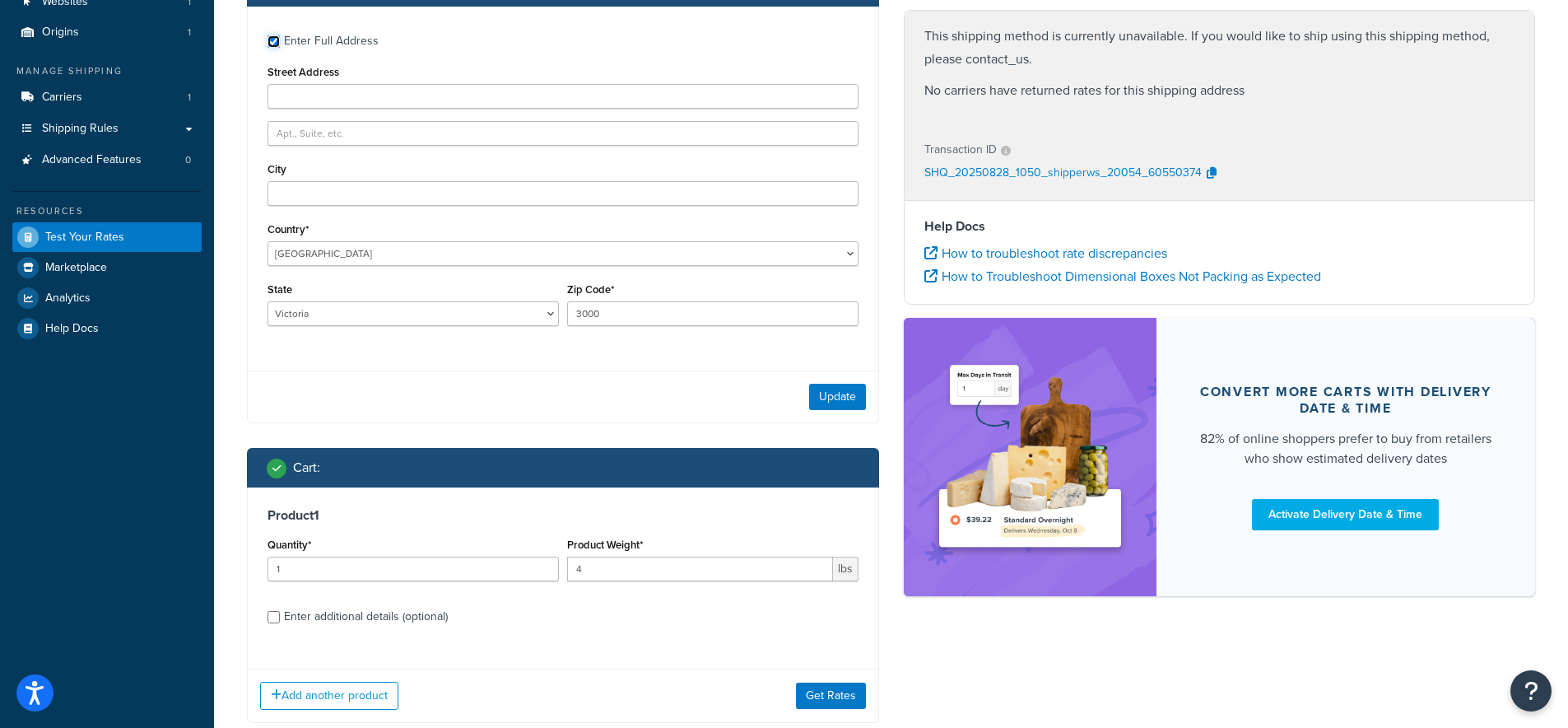
scroll to position [239, 0]
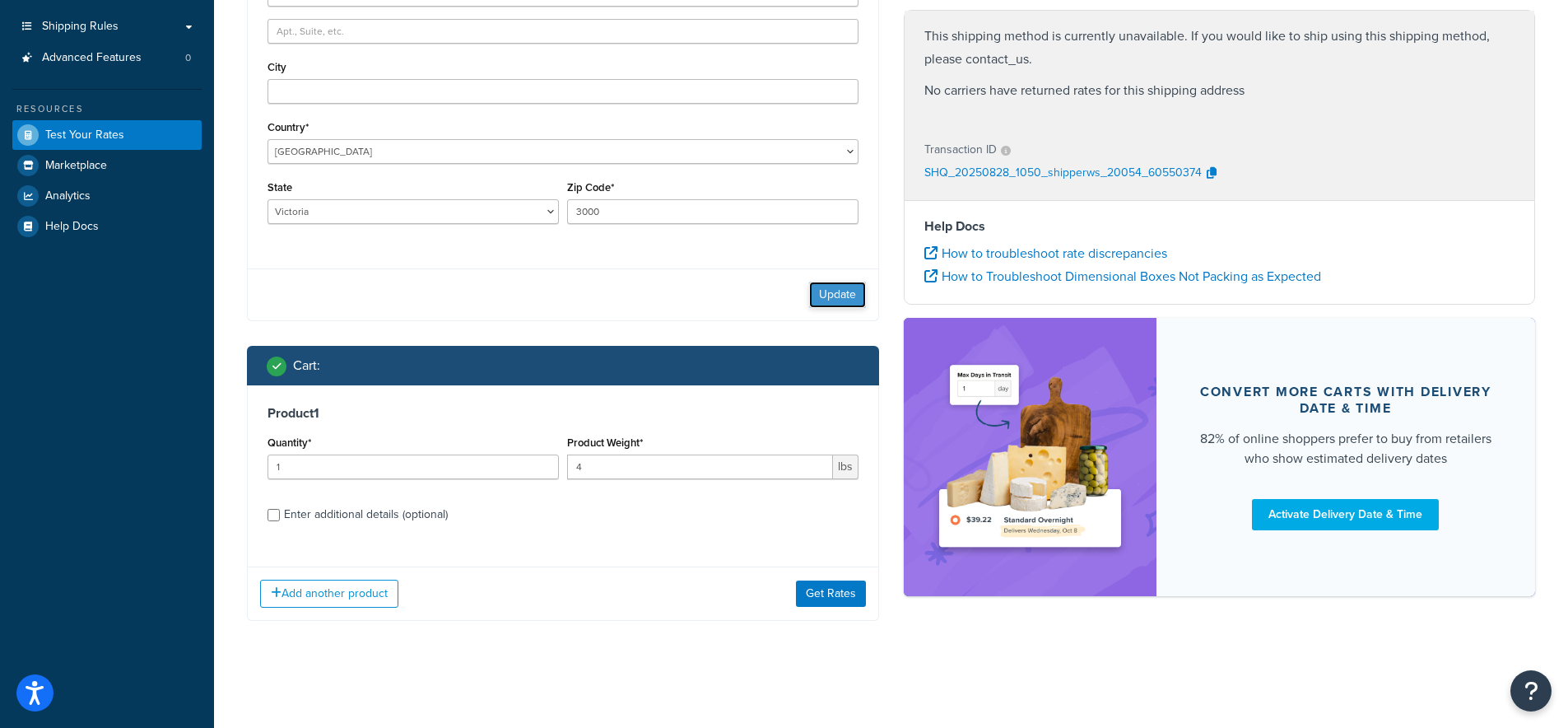
click at [836, 293] on button "Update" at bounding box center [837, 295] width 57 height 26
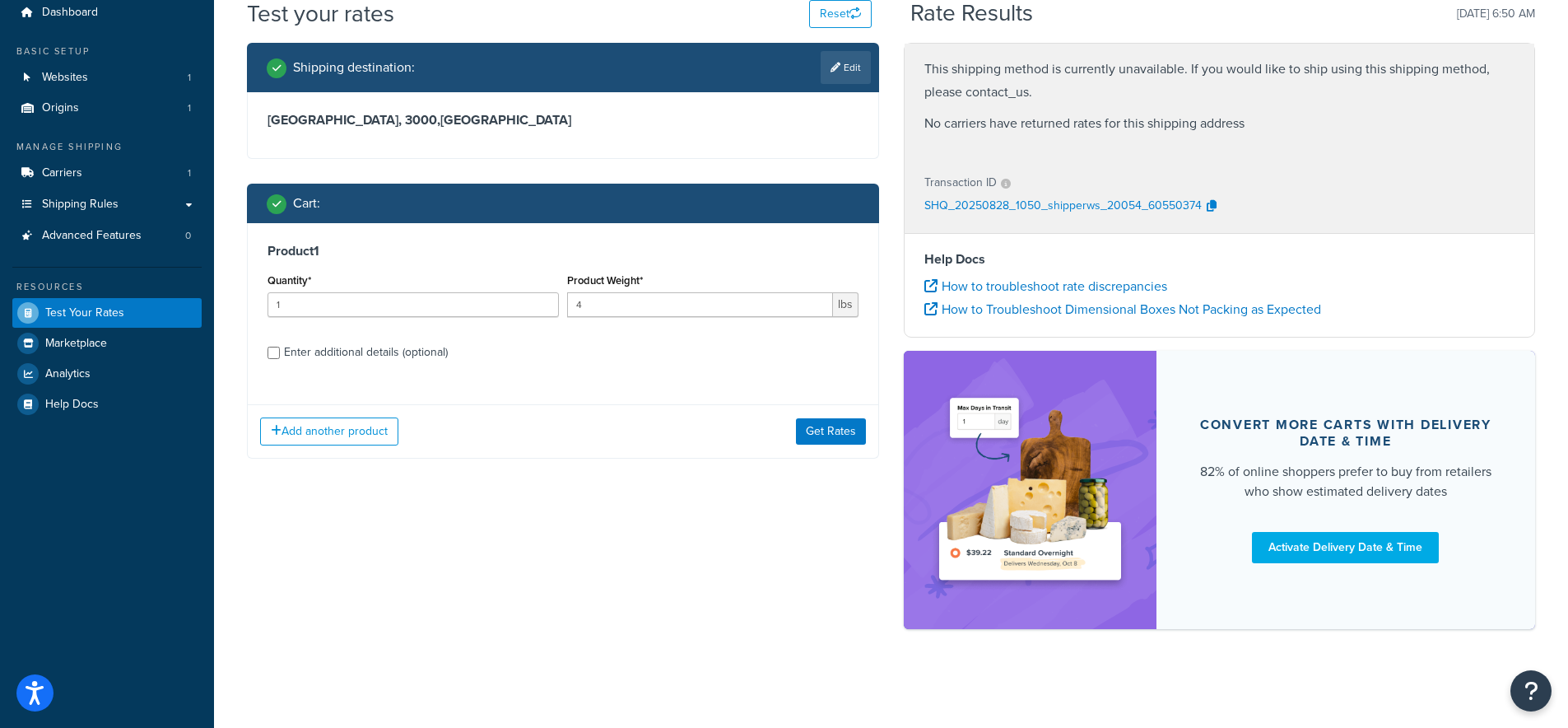
scroll to position [60, 0]
click at [273, 351] on input "Enter additional details (optional)" at bounding box center [273, 352] width 12 height 12
checkbox input "true"
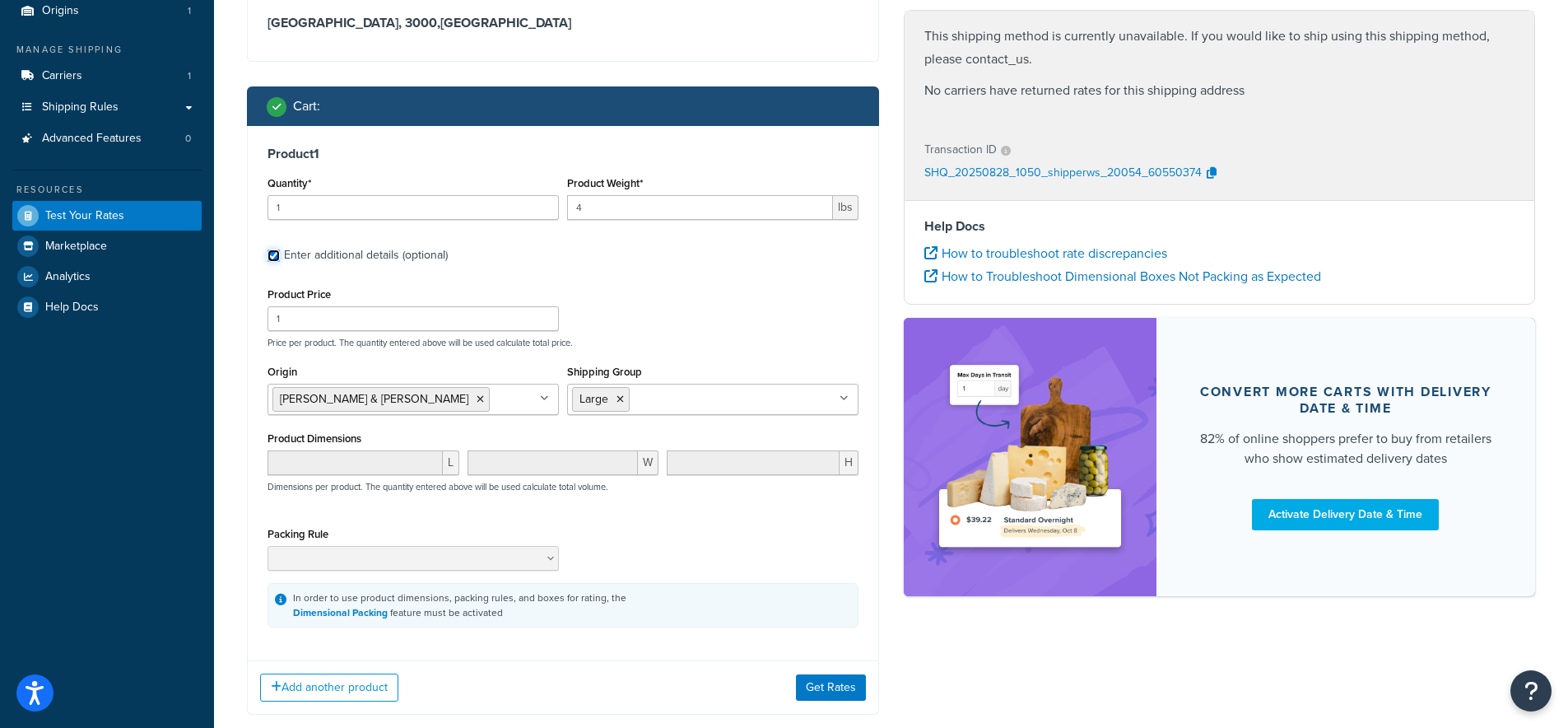
scroll to position [186, 0]
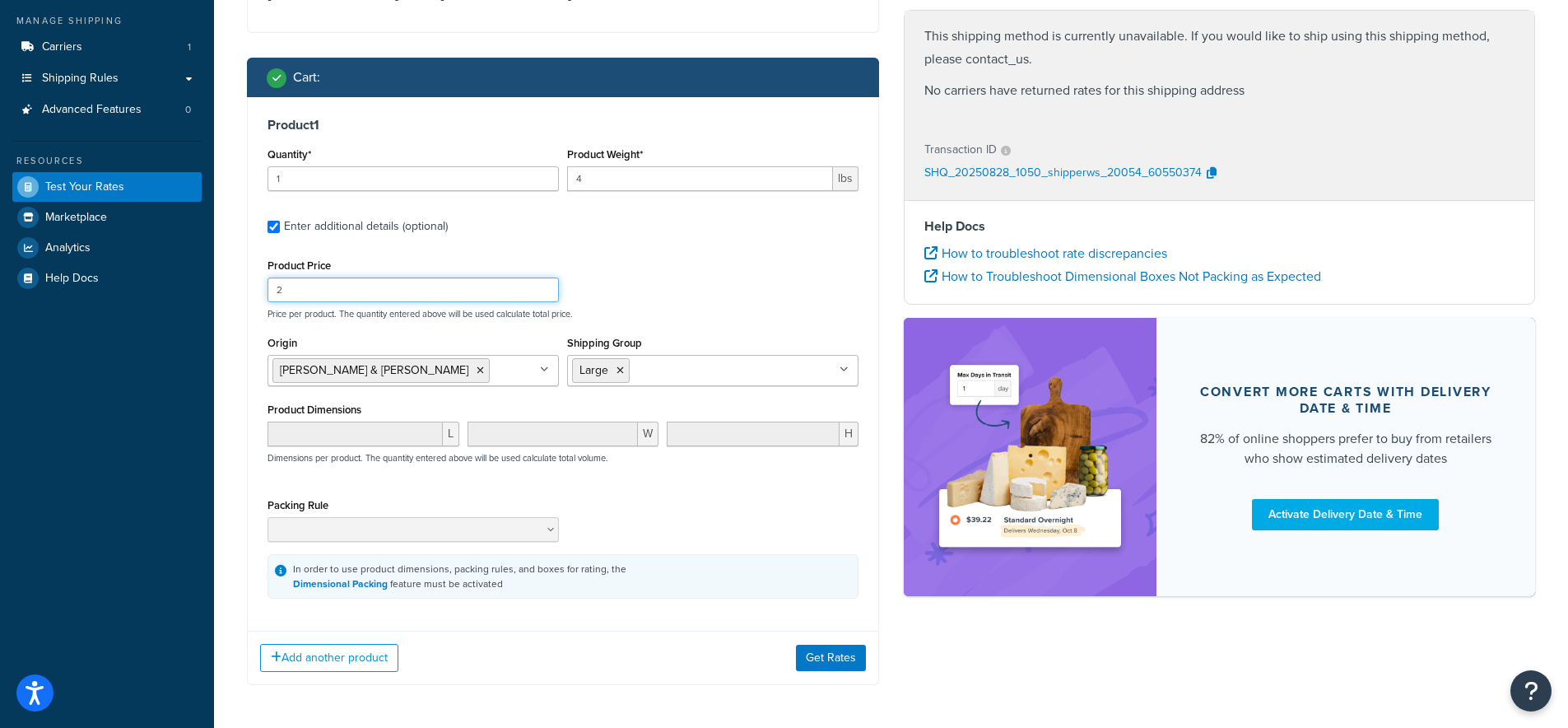
click at [543, 287] on input "2" at bounding box center [412, 290] width 291 height 24
click at [543, 287] on input "3" at bounding box center [412, 290] width 291 height 24
click at [543, 287] on input "4" at bounding box center [412, 290] width 291 height 24
click at [543, 287] on input "5" at bounding box center [412, 290] width 291 height 24
click at [543, 287] on input "6" at bounding box center [412, 290] width 291 height 24
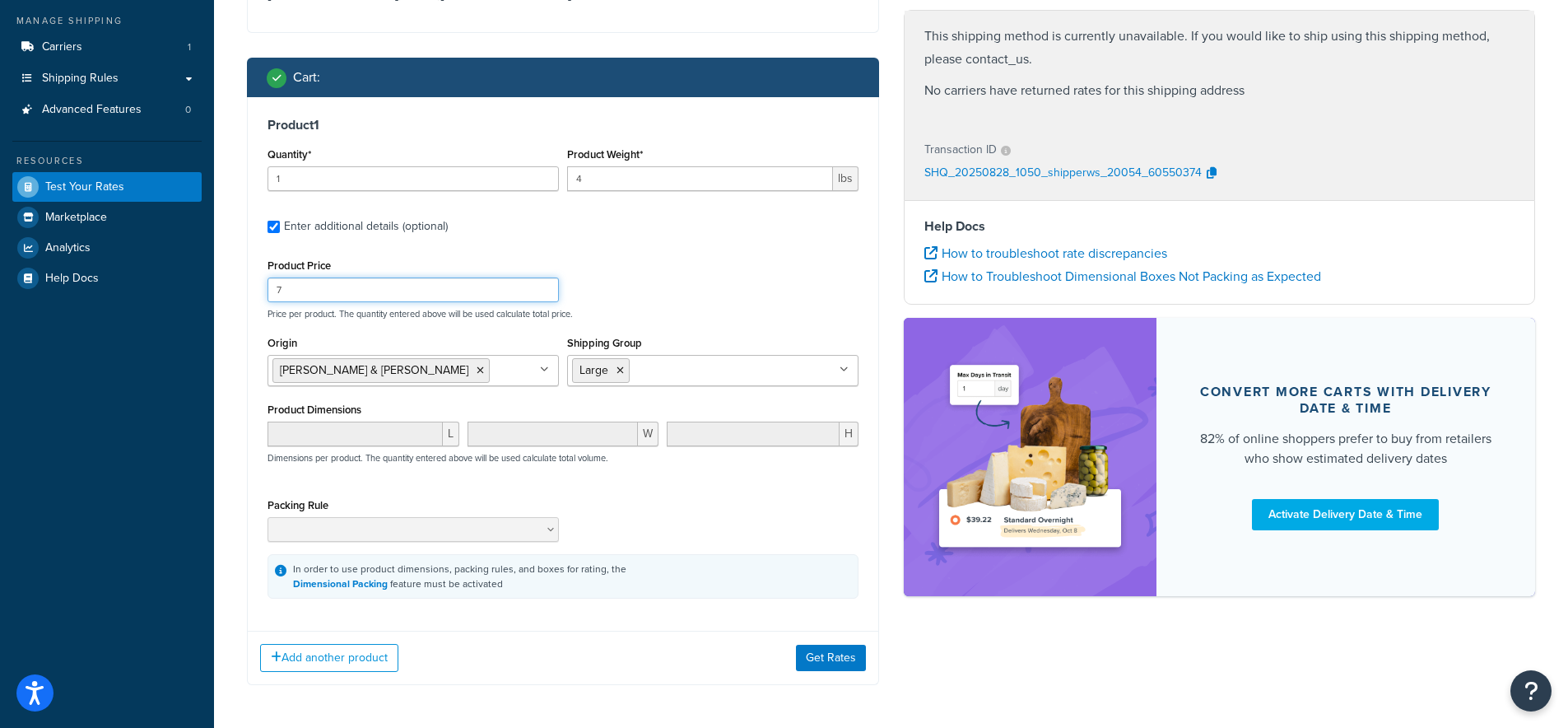
click at [543, 287] on input "7" at bounding box center [412, 290] width 291 height 24
click at [543, 287] on input "8" at bounding box center [412, 290] width 291 height 24
type input "9"
click at [543, 287] on input "9" at bounding box center [412, 290] width 291 height 24
click at [812, 656] on button "Get Rates" at bounding box center [831, 657] width 70 height 26
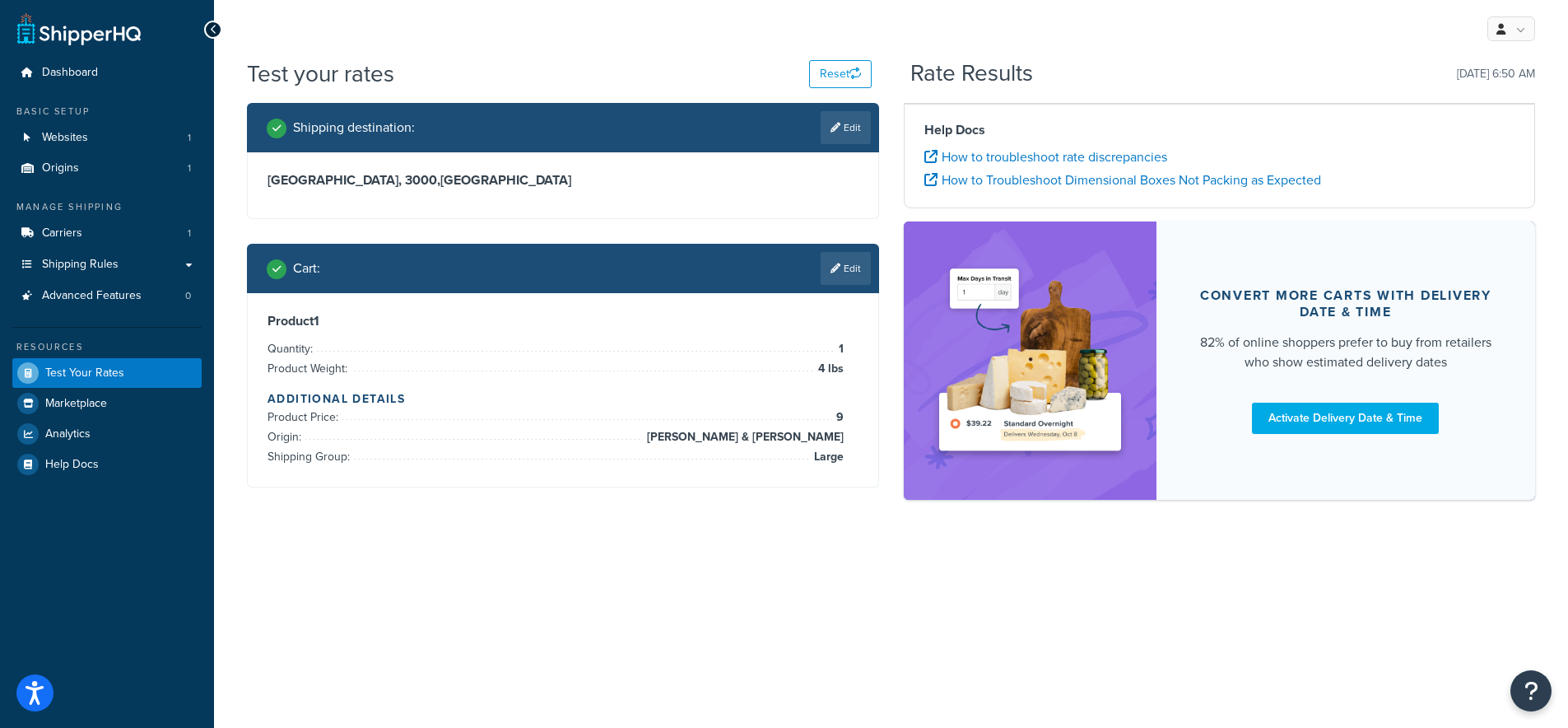
scroll to position [0, 0]
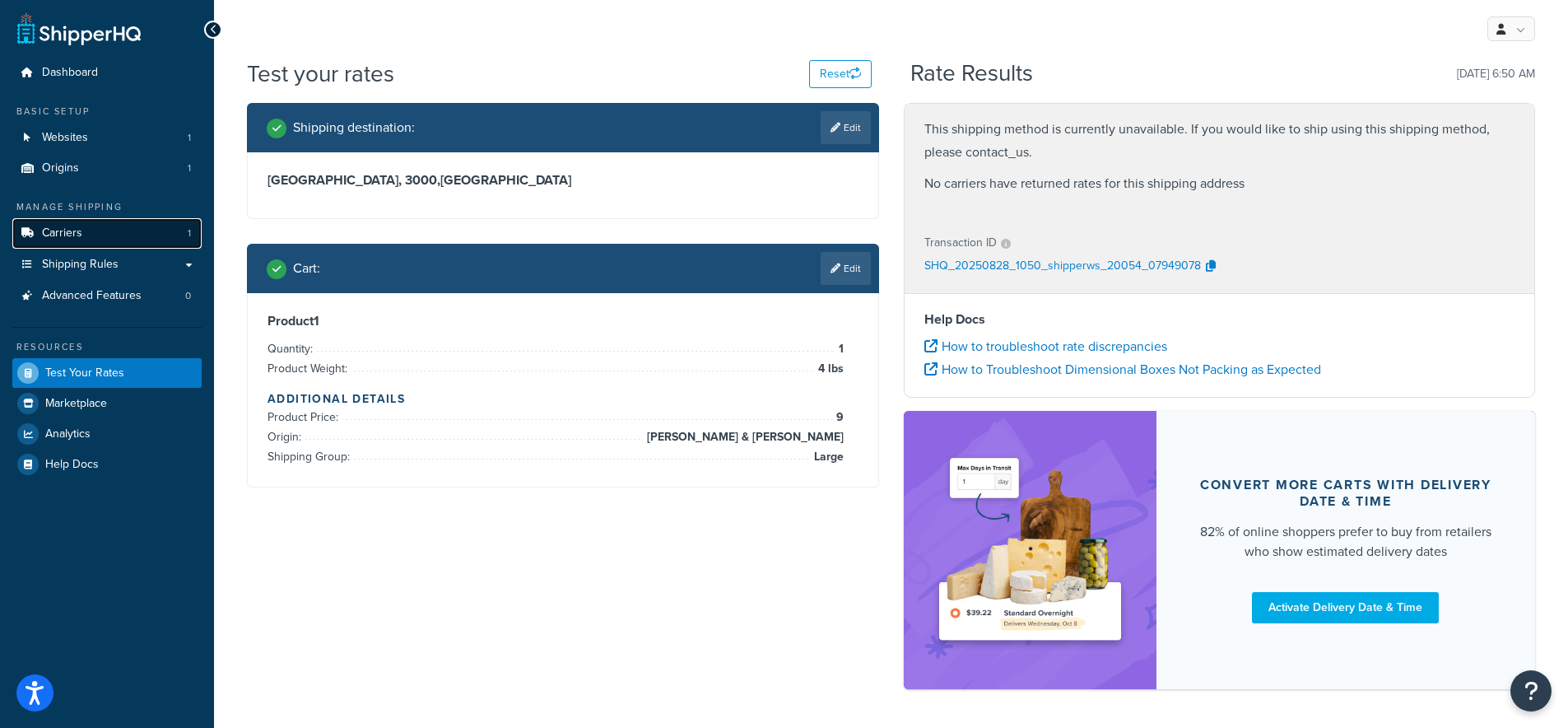
click at [68, 235] on span "Carriers" at bounding box center [62, 233] width 40 height 14
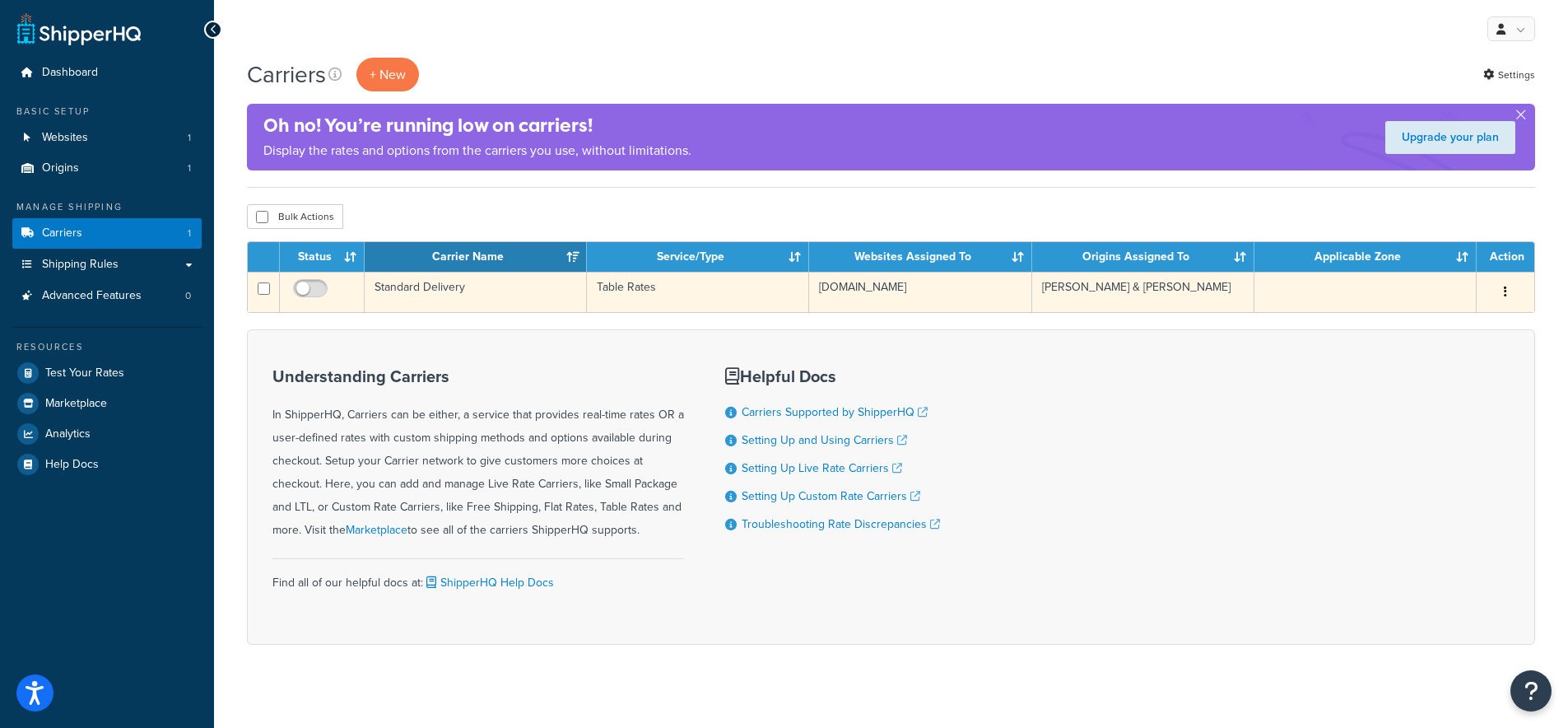
click at [428, 286] on td "Standard Delivery" at bounding box center [476, 291] width 222 height 40
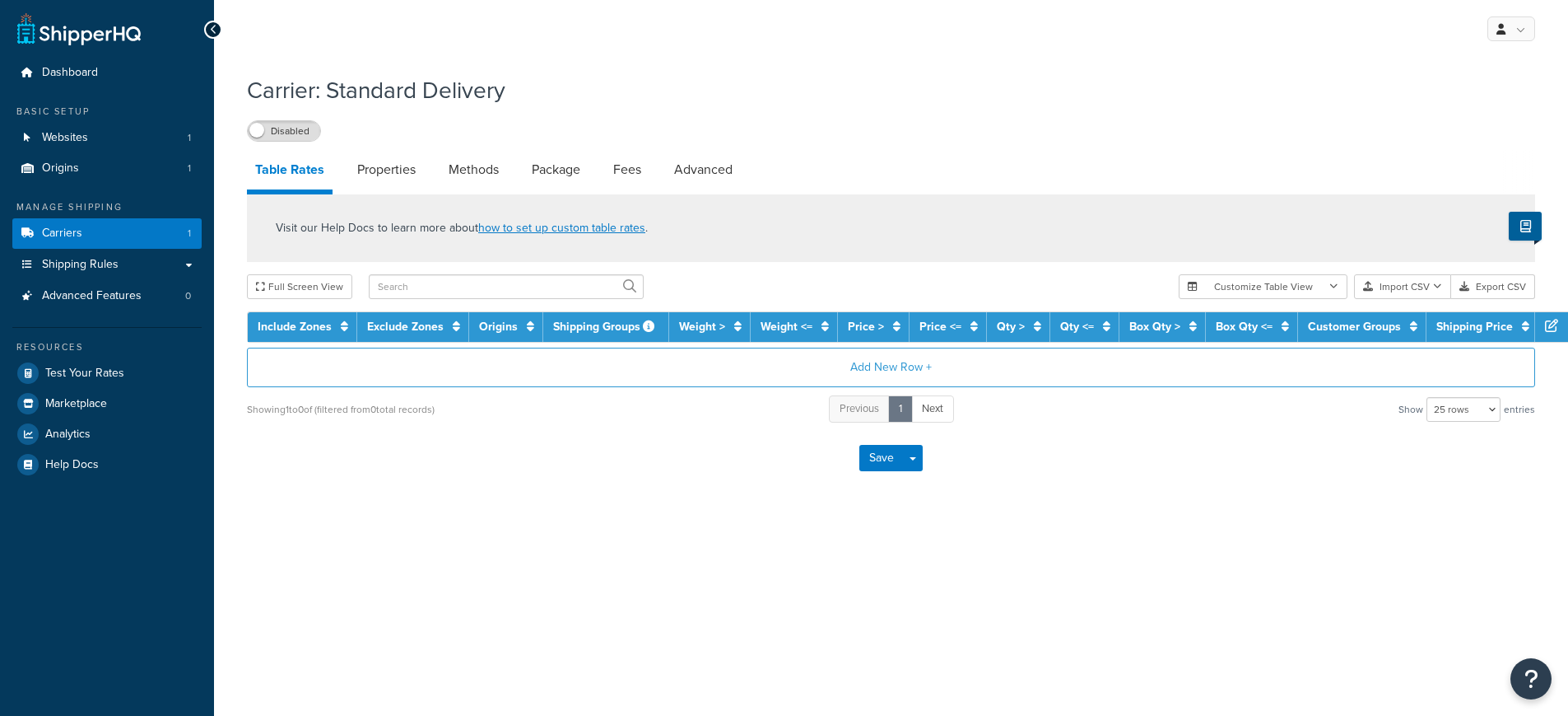
select select "25"
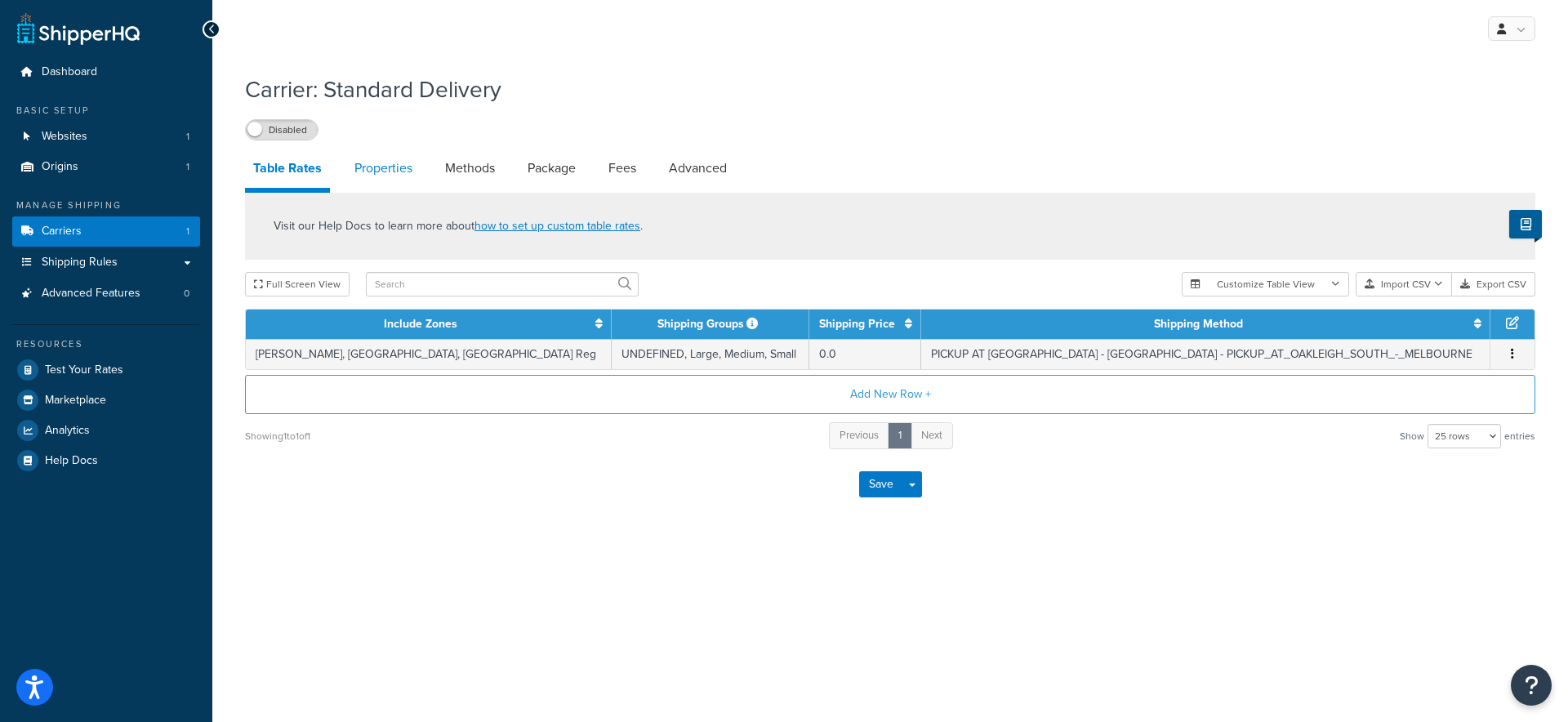
click at [377, 167] on link "Properties" at bounding box center [384, 168] width 75 height 39
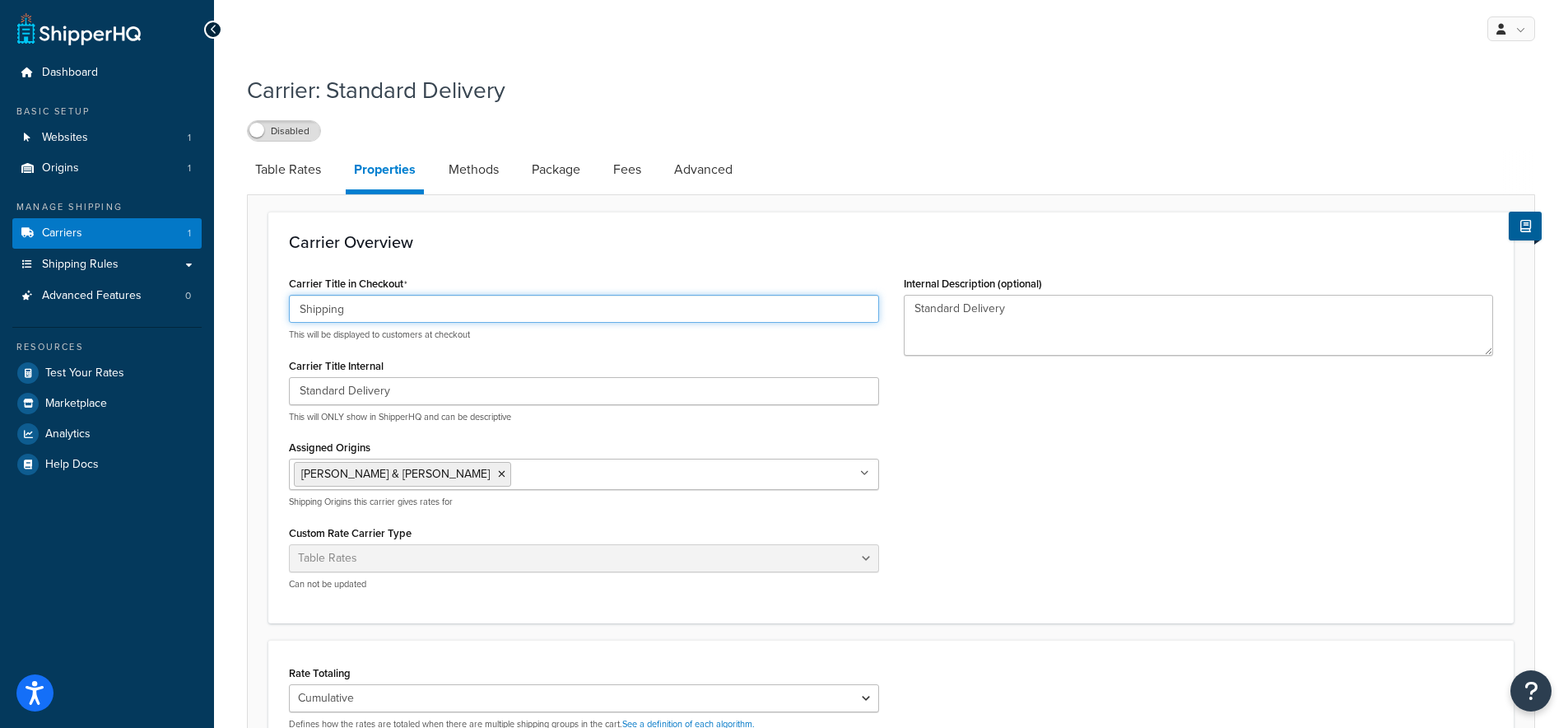
click at [337, 300] on input "Shipping" at bounding box center [584, 309] width 590 height 28
click at [366, 372] on label "Carrier Title Internal" at bounding box center [336, 365] width 95 height 12
click at [366, 377] on input "Standard Delivery" at bounding box center [584, 391] width 590 height 28
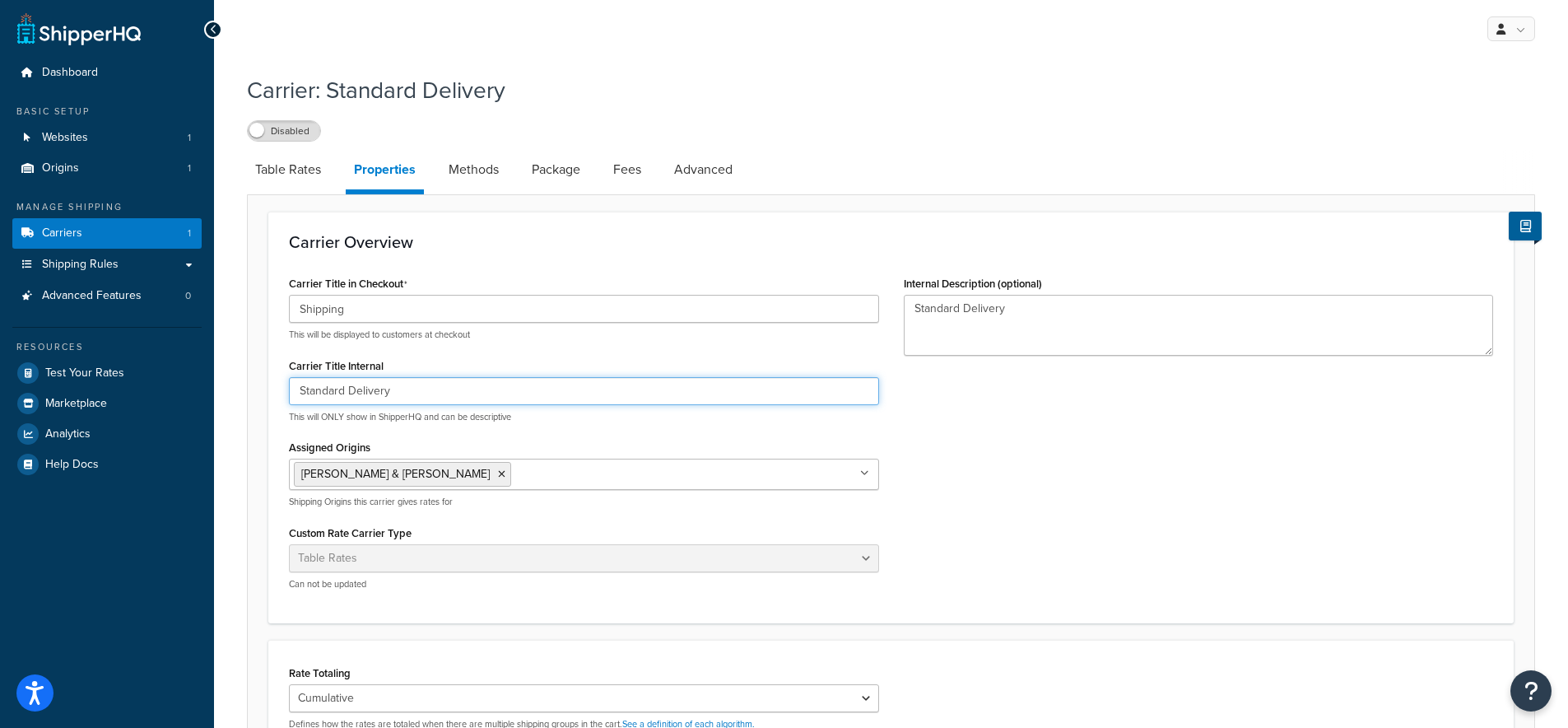
click at [355, 389] on input "Standard Delivery" at bounding box center [584, 391] width 590 height 28
paste input "hipping"
type input "Shipping"
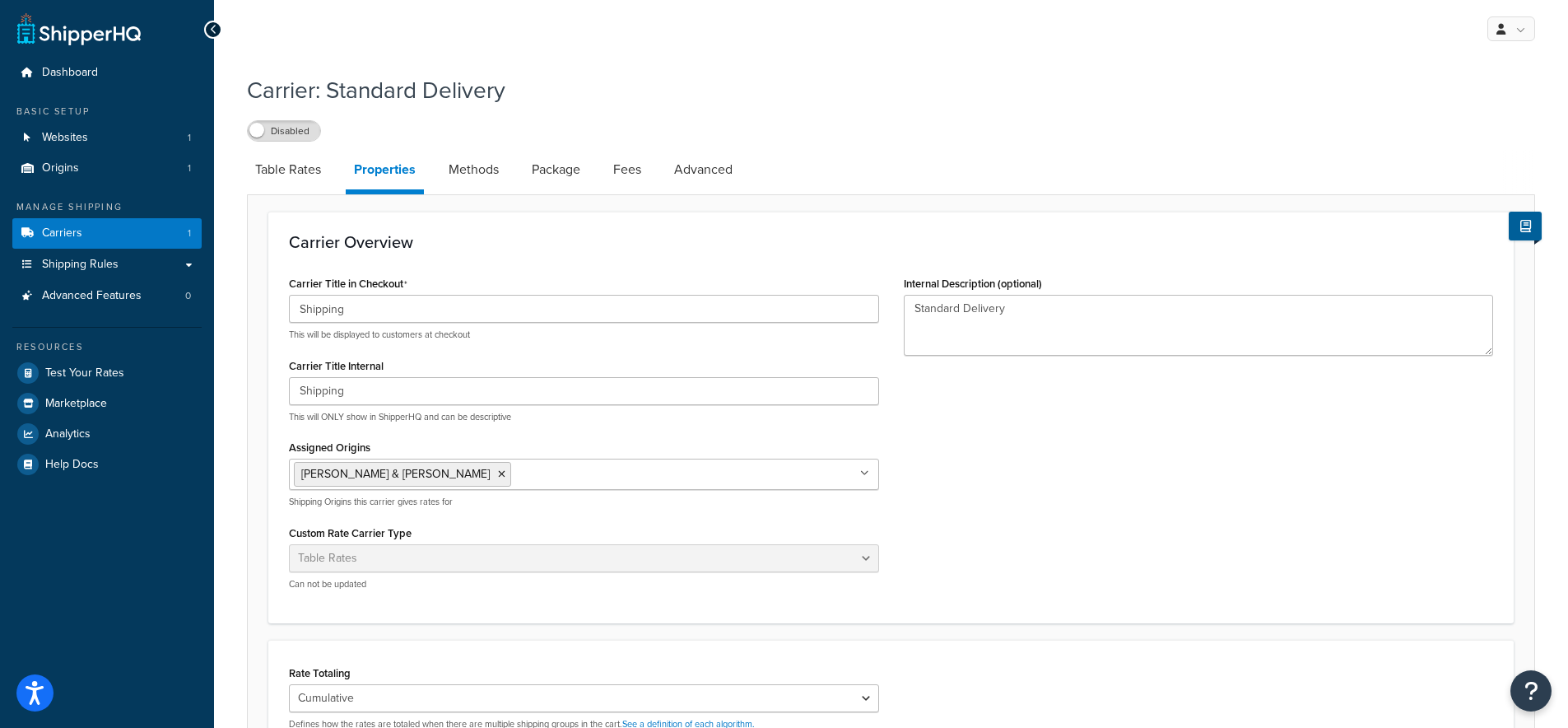
click at [574, 428] on div "Carrier Title in Checkout Shipping This will be displayed to customers at check…" at bounding box center [584, 436] width 615 height 331
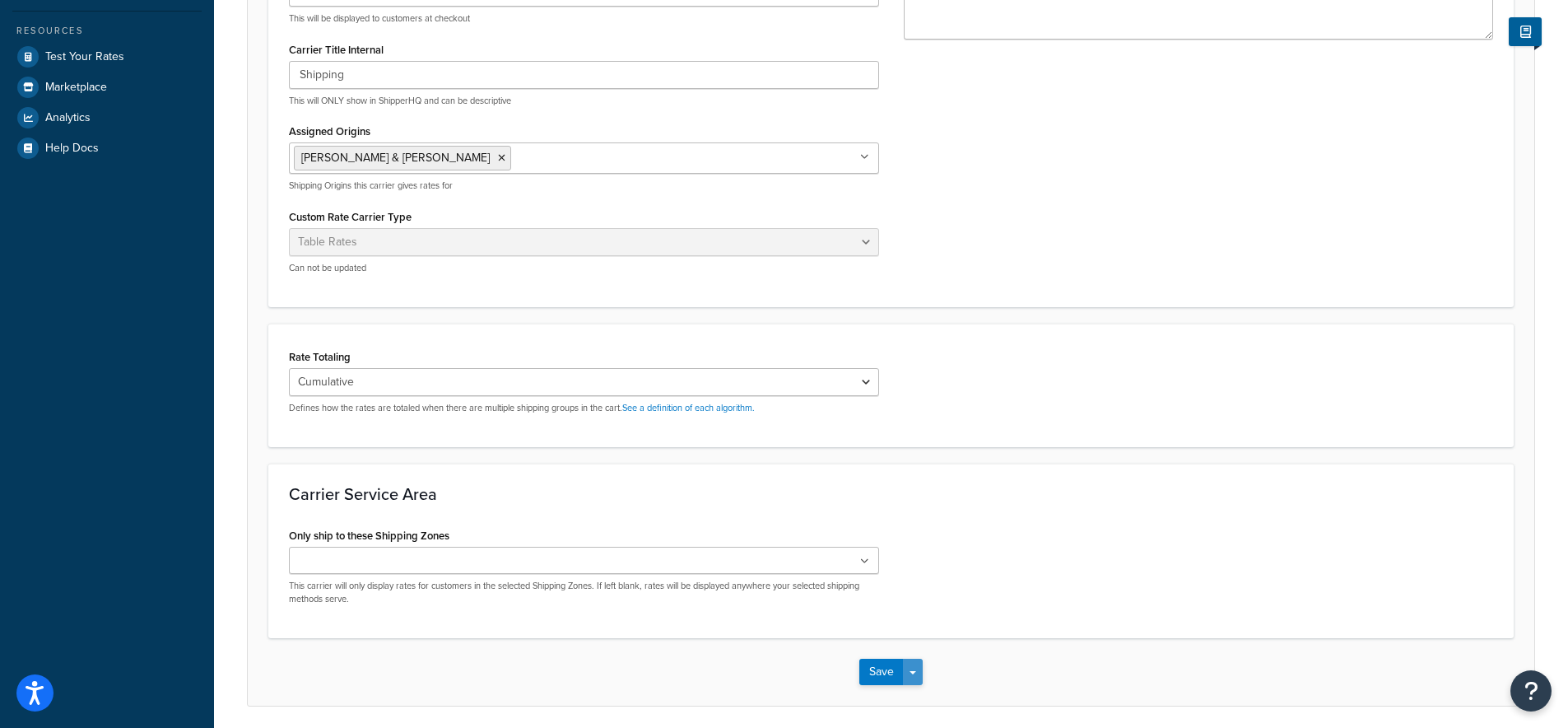
scroll to position [319, 0]
click at [890, 670] on button "Save" at bounding box center [881, 669] width 44 height 26
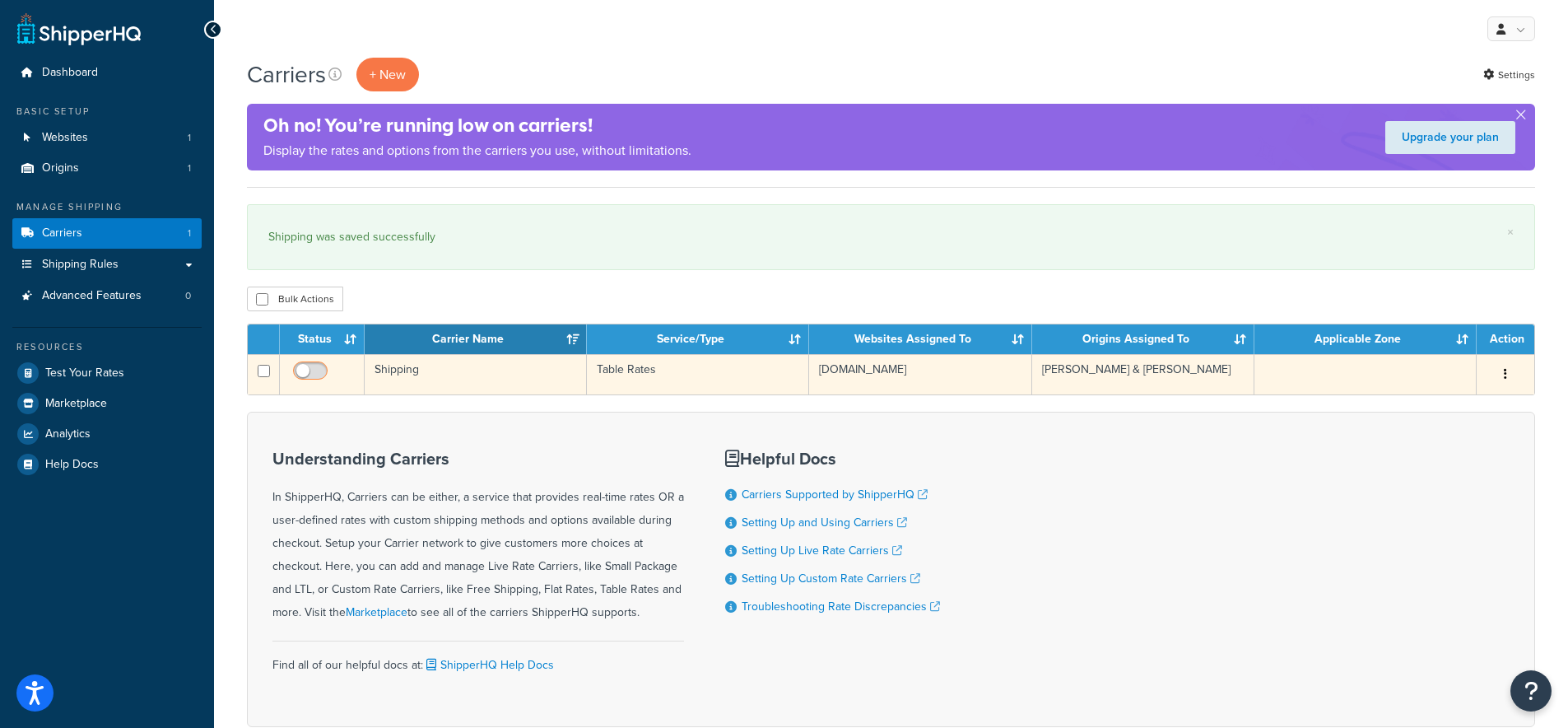
click at [308, 371] on input "checkbox" at bounding box center [313, 375] width 45 height 21
checkbox input "true"
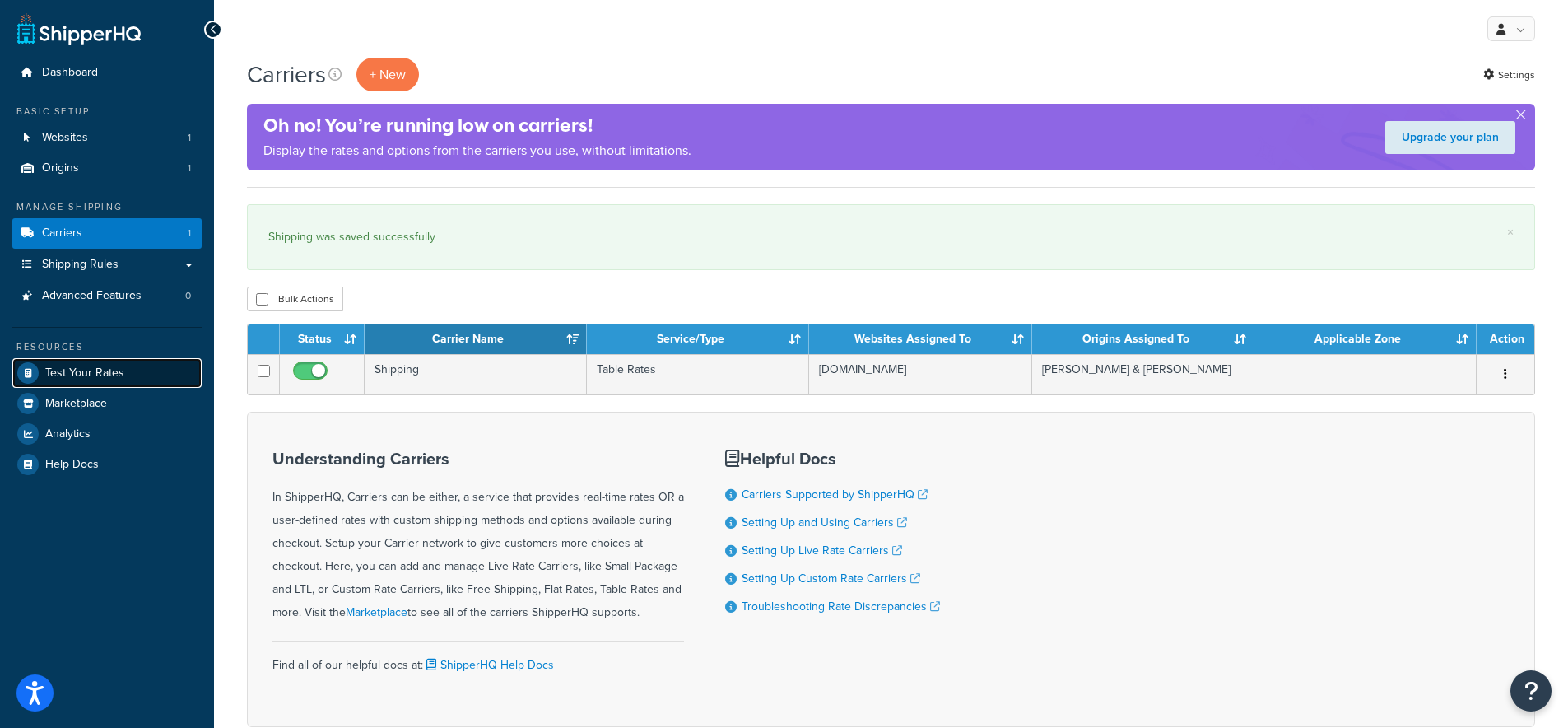
click at [57, 366] on span "Test Your Rates" at bounding box center [85, 373] width 79 height 14
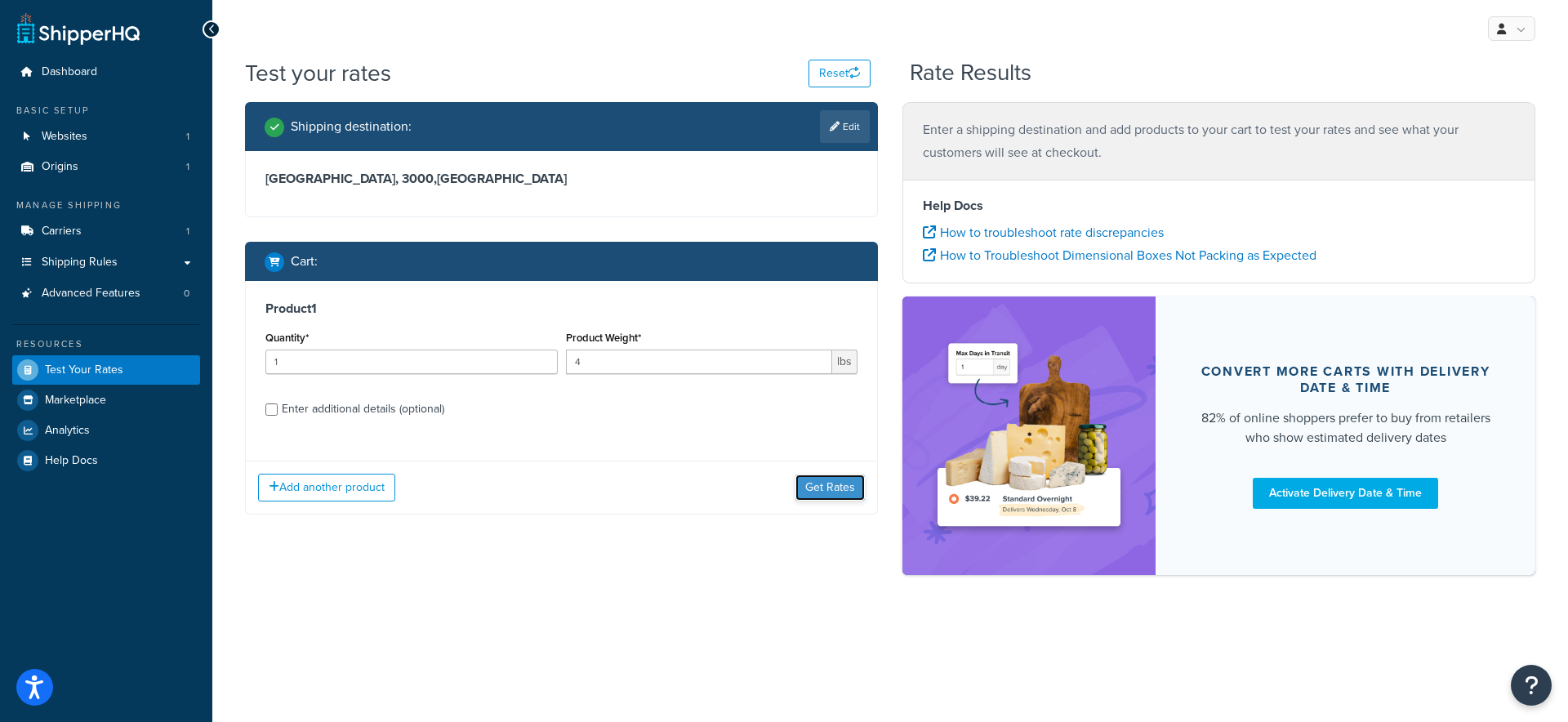
click at [833, 488] on button "Get Rates" at bounding box center [830, 488] width 69 height 26
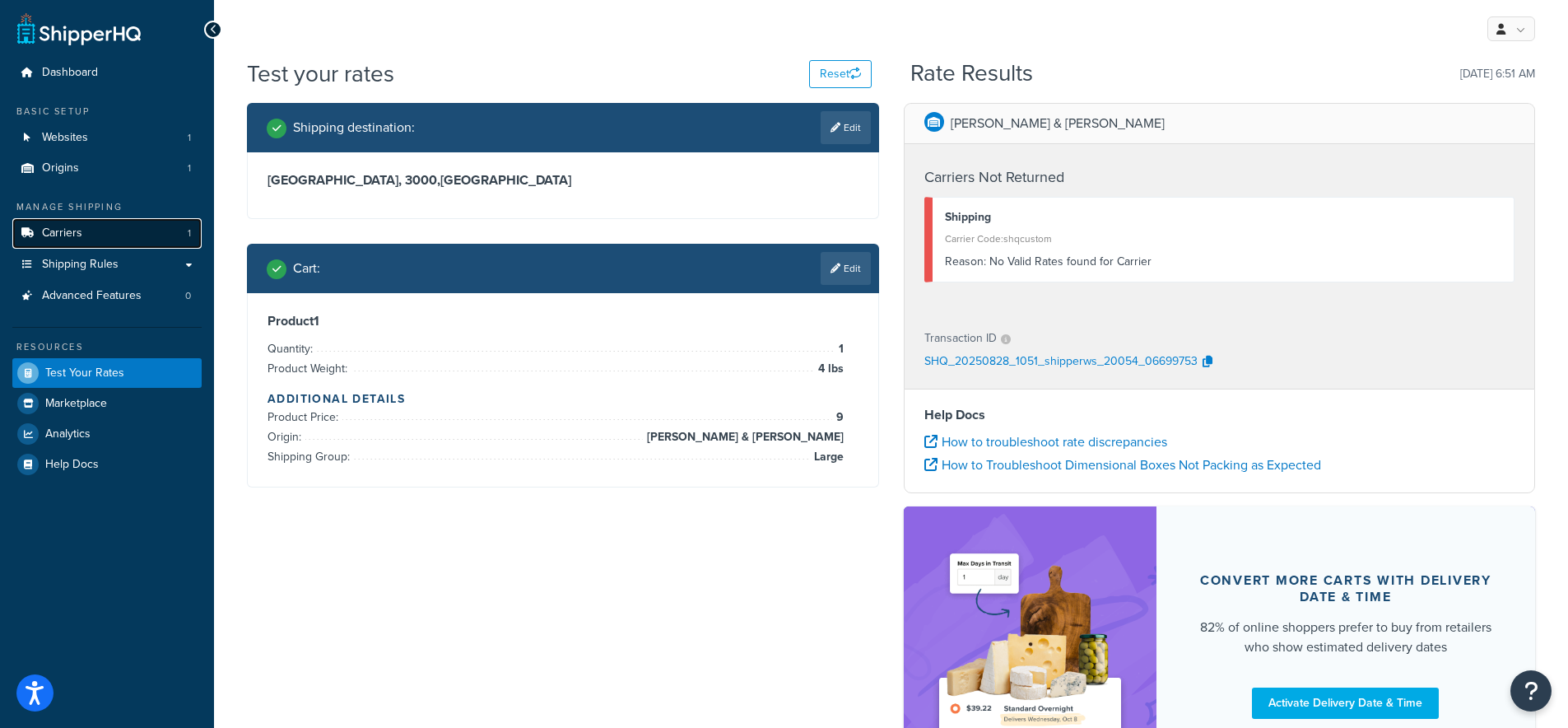
click at [73, 232] on span "Carriers" at bounding box center [62, 233] width 40 height 14
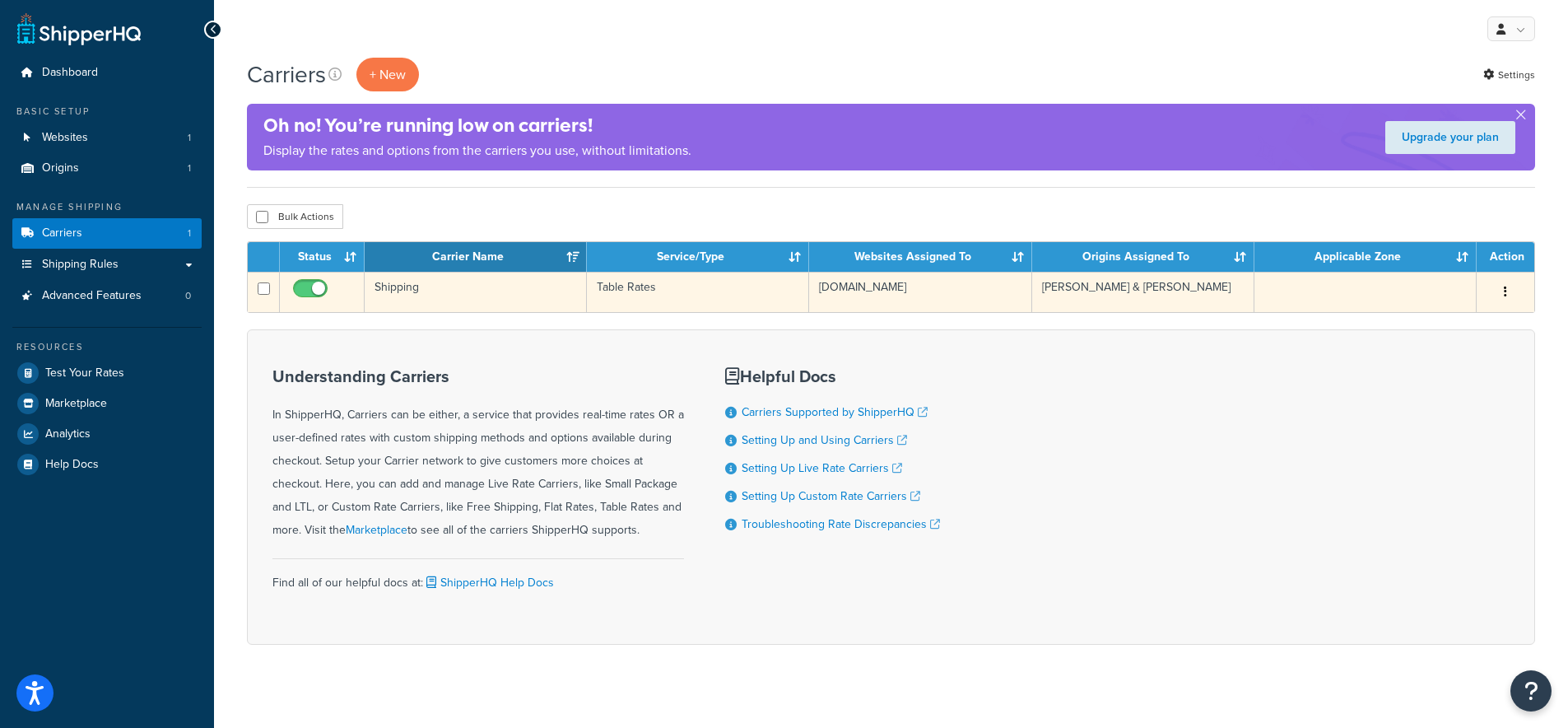
click at [301, 286] on input "checkbox" at bounding box center [313, 293] width 45 height 21
checkbox input "false"
click at [409, 291] on td "Shipping" at bounding box center [476, 291] width 222 height 40
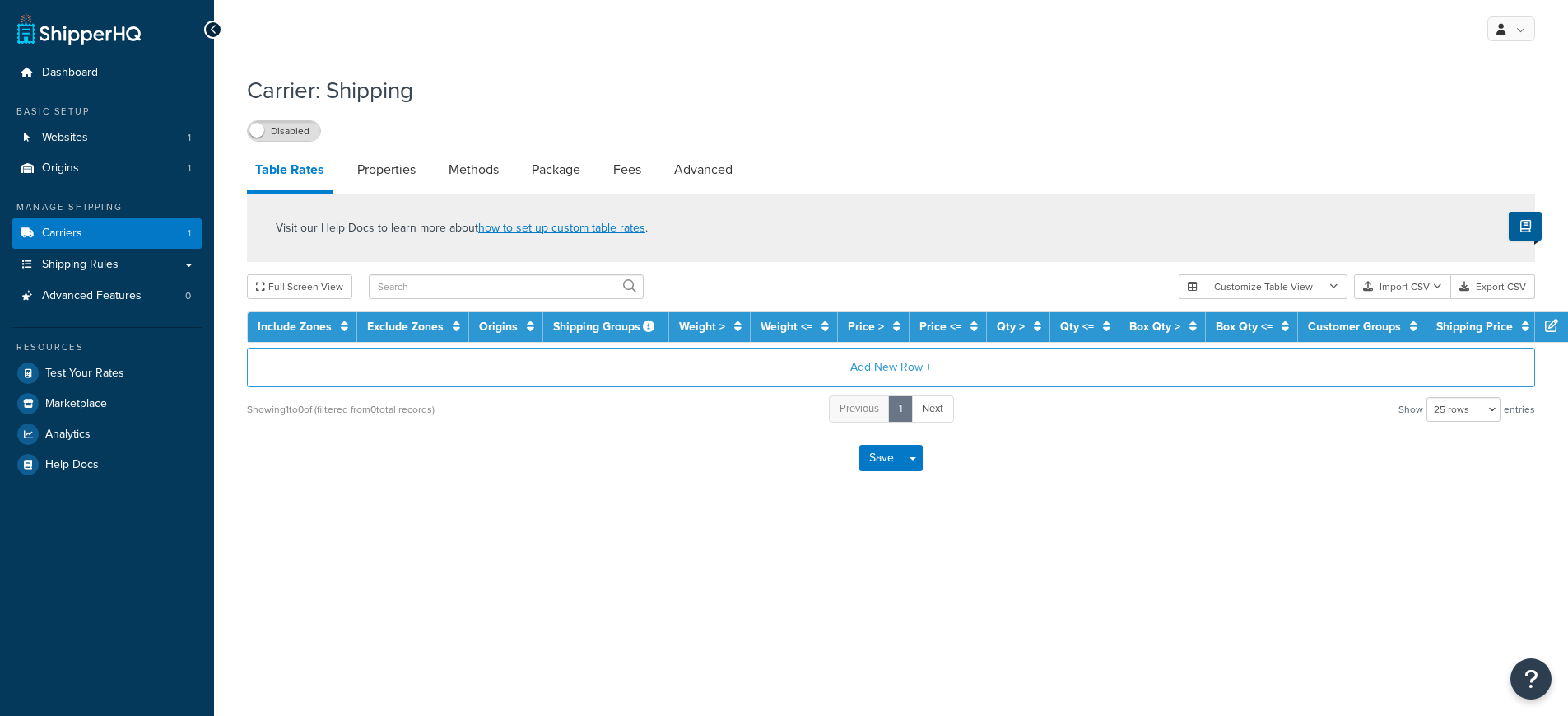
select select "25"
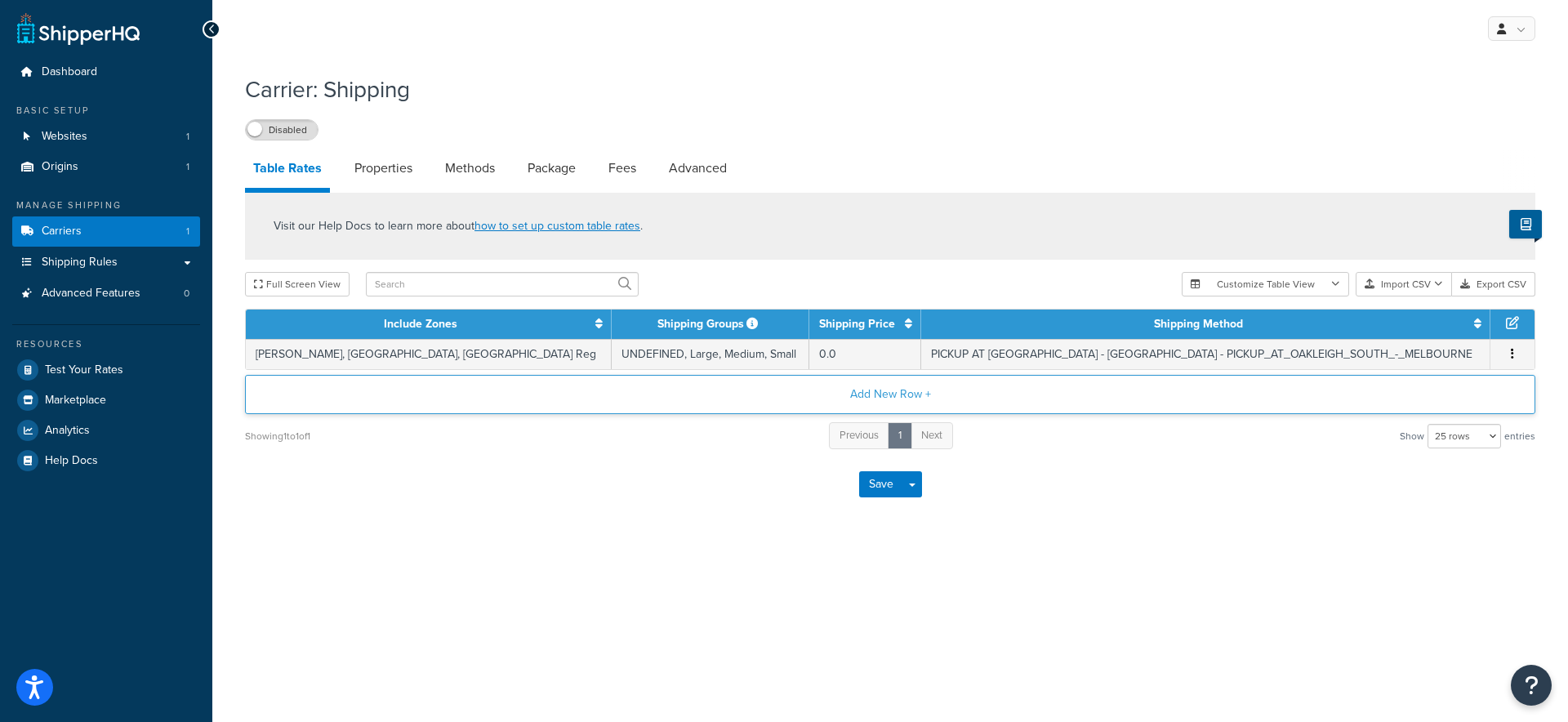
click at [832, 399] on button "Add New Row +" at bounding box center [890, 394] width 1290 height 39
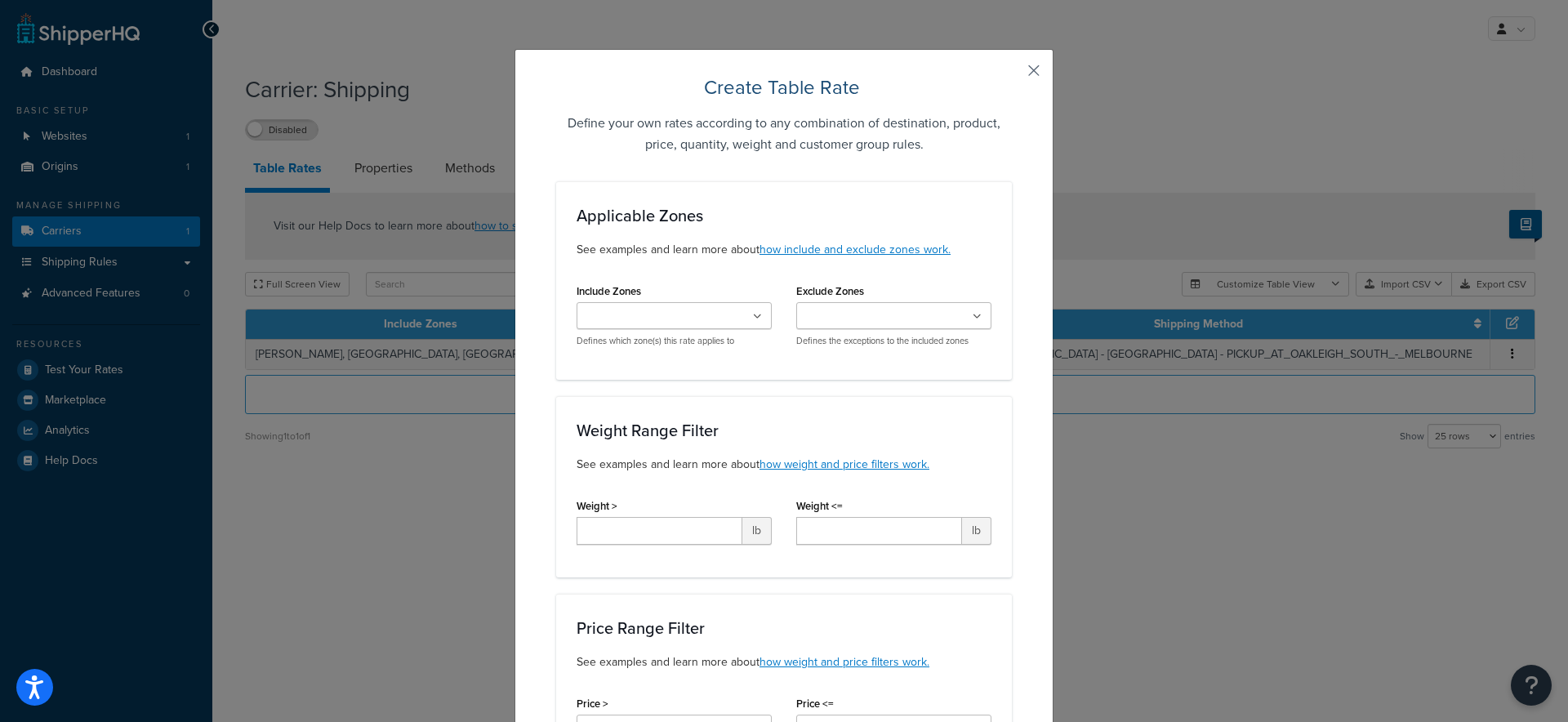
click at [1012, 75] on button "button" at bounding box center [1010, 77] width 4 height 4
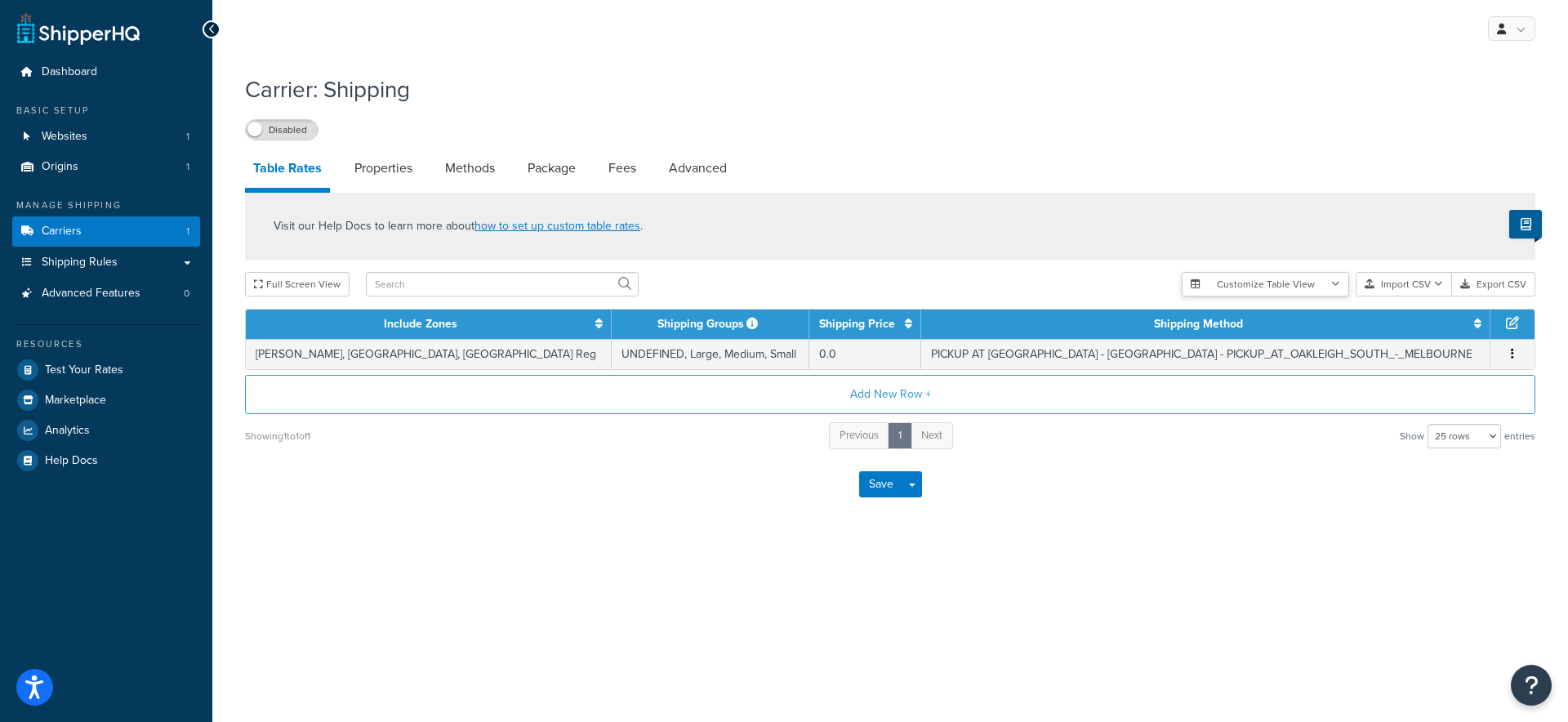
click at [1281, 284] on button "Customize Table View" at bounding box center [1265, 284] width 167 height 24
click at [1242, 468] on div "Save Save Dropdown Save and Edit" at bounding box center [890, 484] width 1290 height 67
